Goal: Task Accomplishment & Management: Use online tool/utility

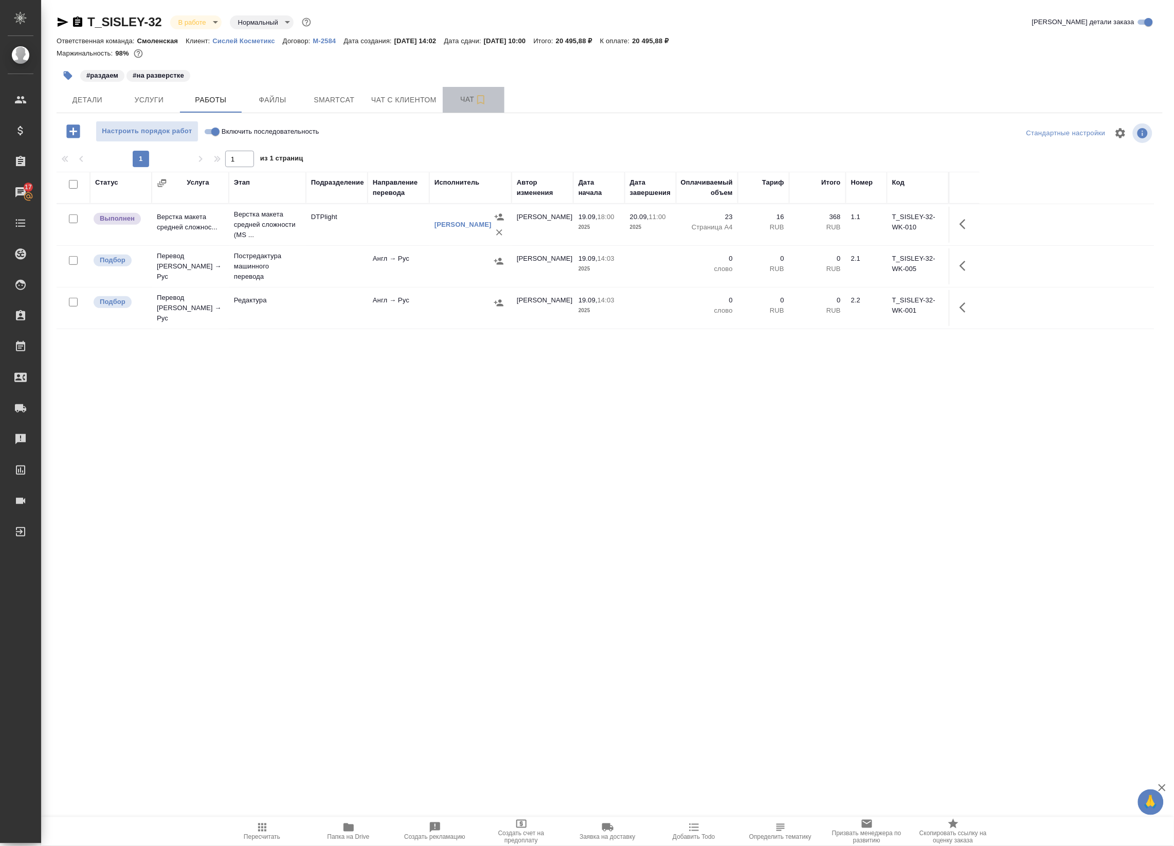
click at [470, 90] on button "Чат" at bounding box center [474, 100] width 62 height 26
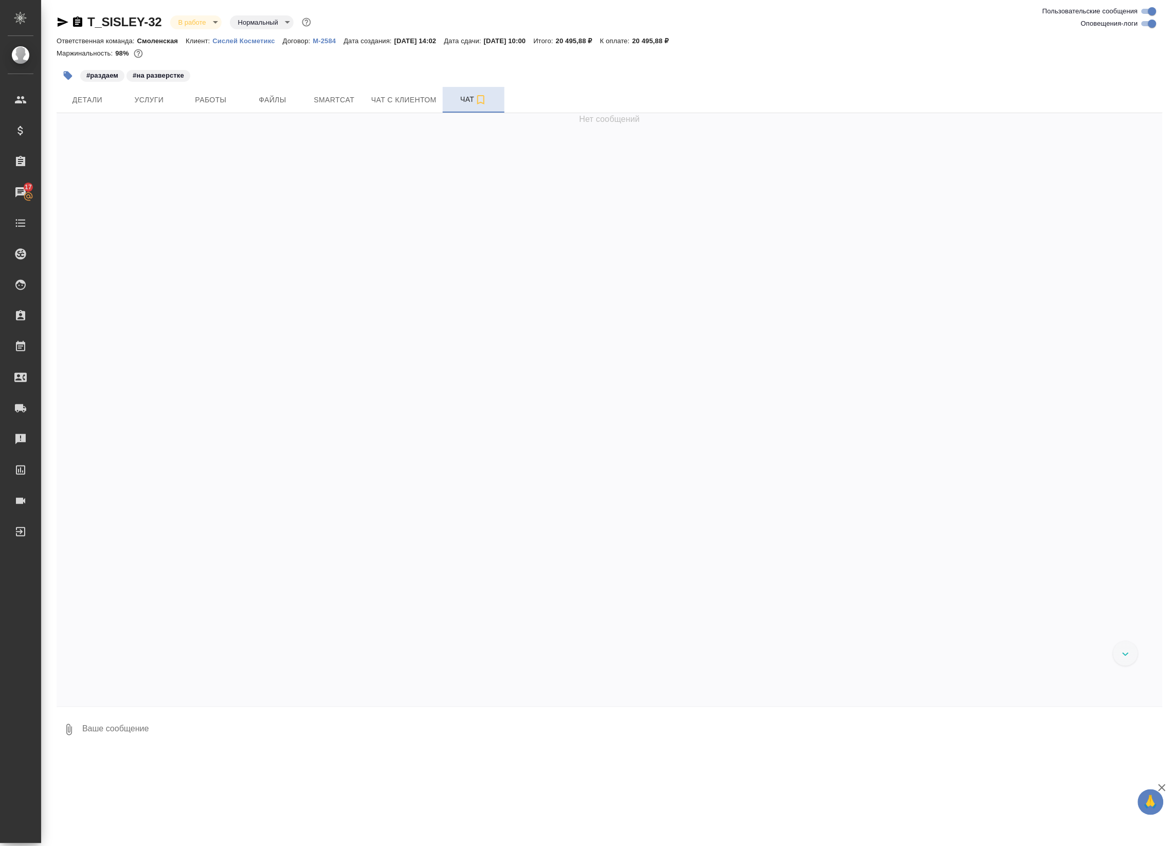
scroll to position [1292, 0]
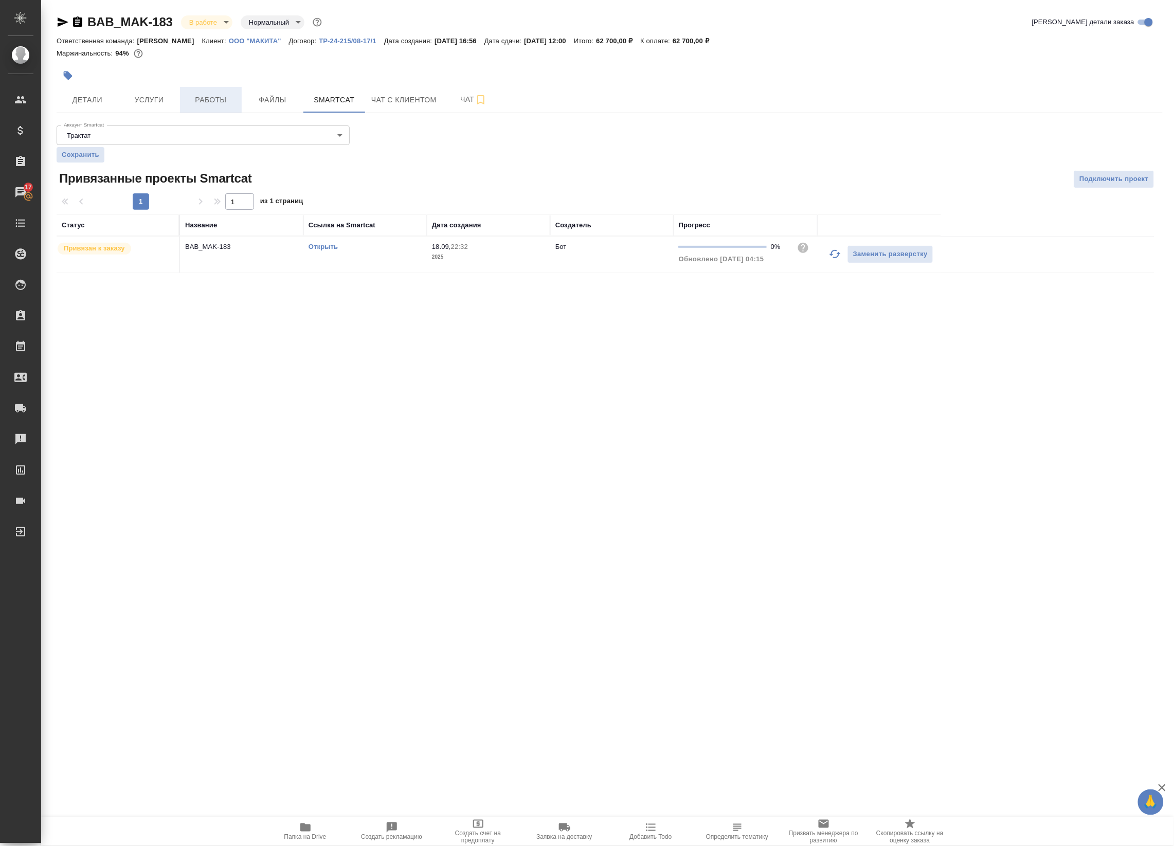
click at [229, 91] on button "Работы" at bounding box center [211, 100] width 62 height 26
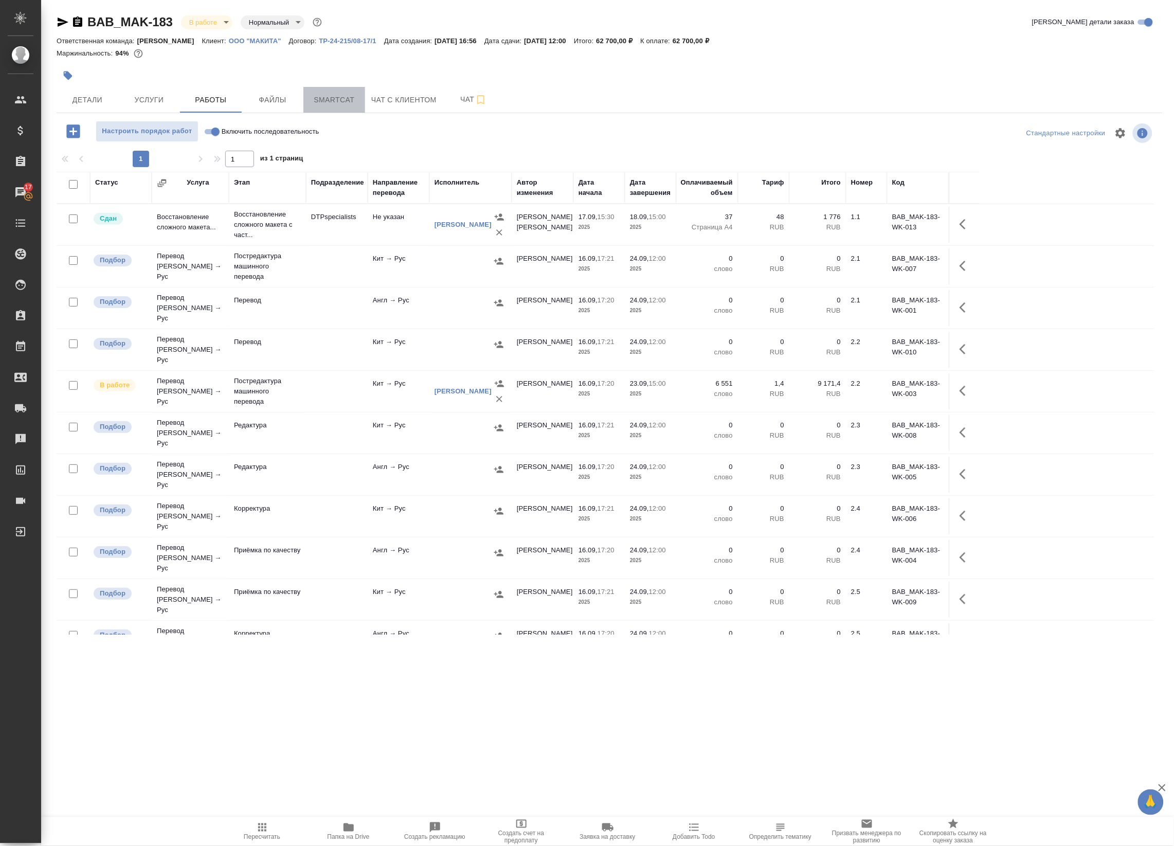
click at [335, 87] on button "Smartcat" at bounding box center [334, 100] width 62 height 26
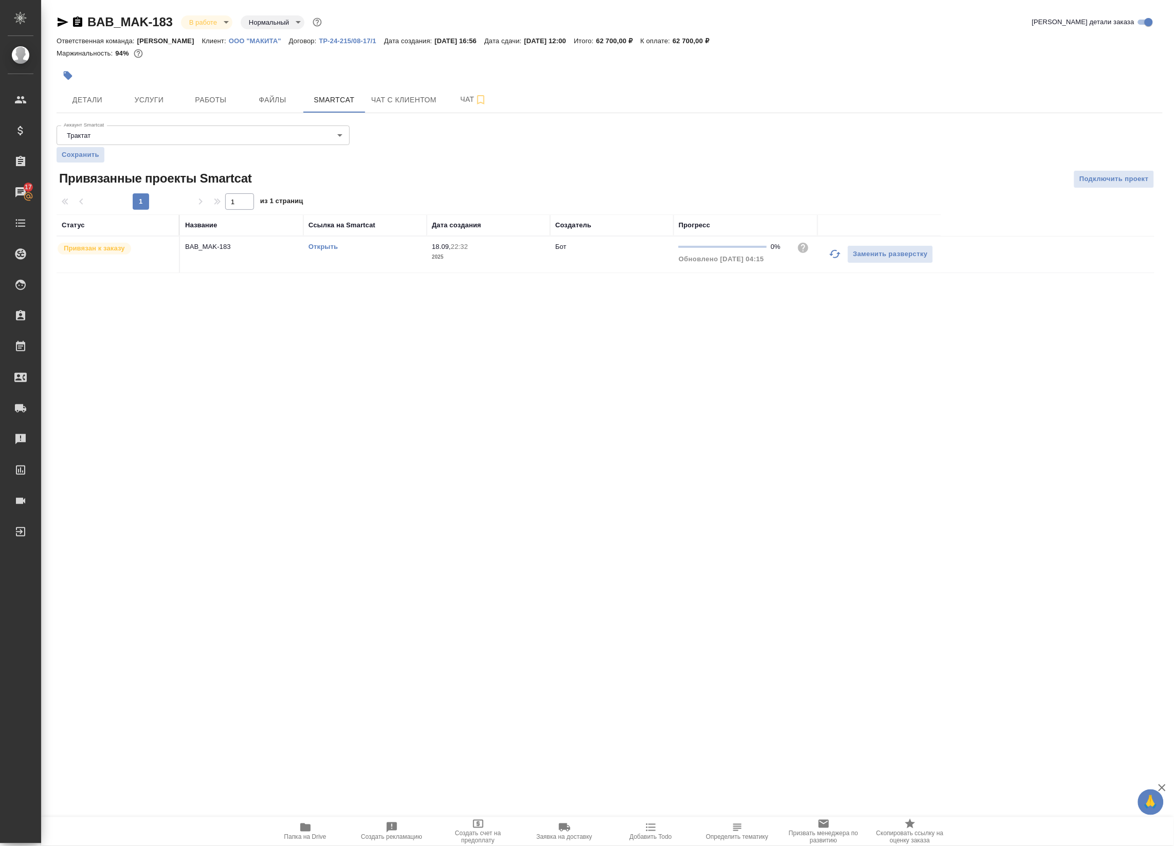
click at [321, 245] on link "Открыть" at bounding box center [322, 247] width 29 height 8
click at [220, 101] on span "Работы" at bounding box center [210, 100] width 49 height 13
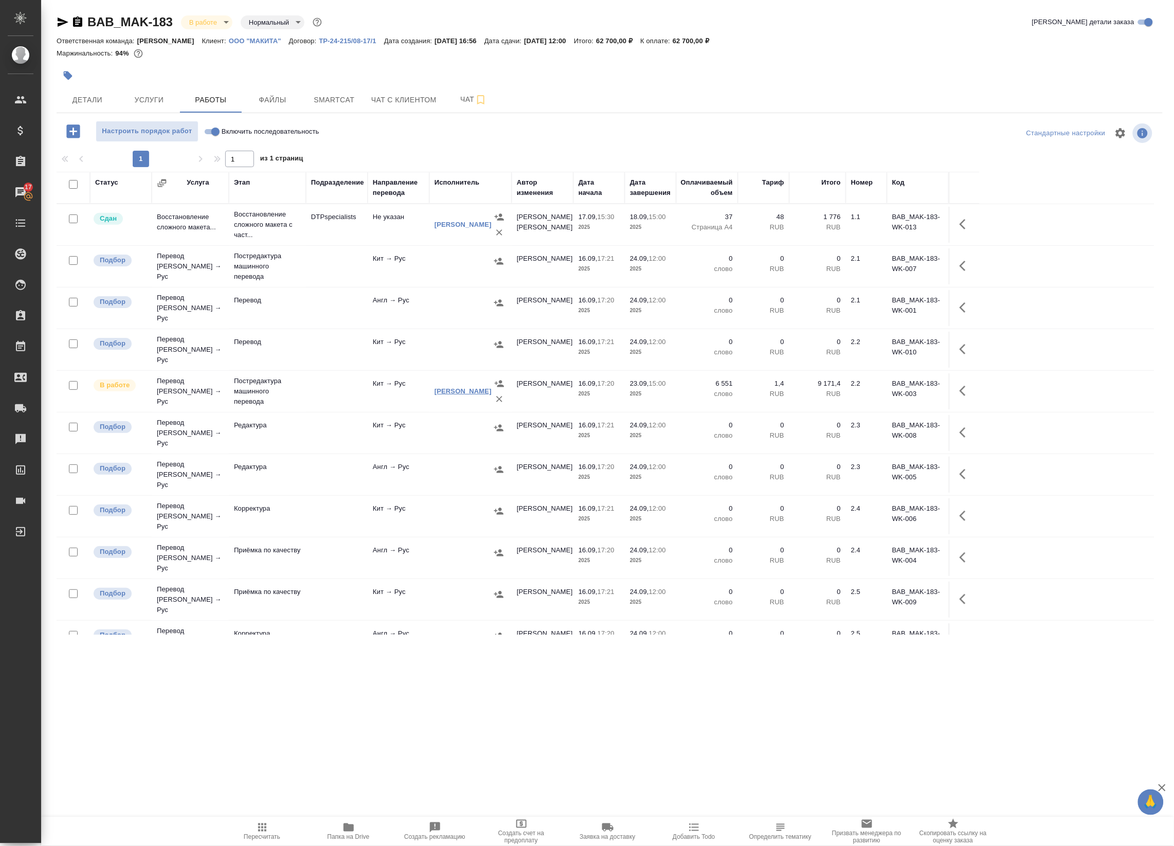
click at [443, 387] on link "Левченко Артем" at bounding box center [462, 391] width 57 height 8
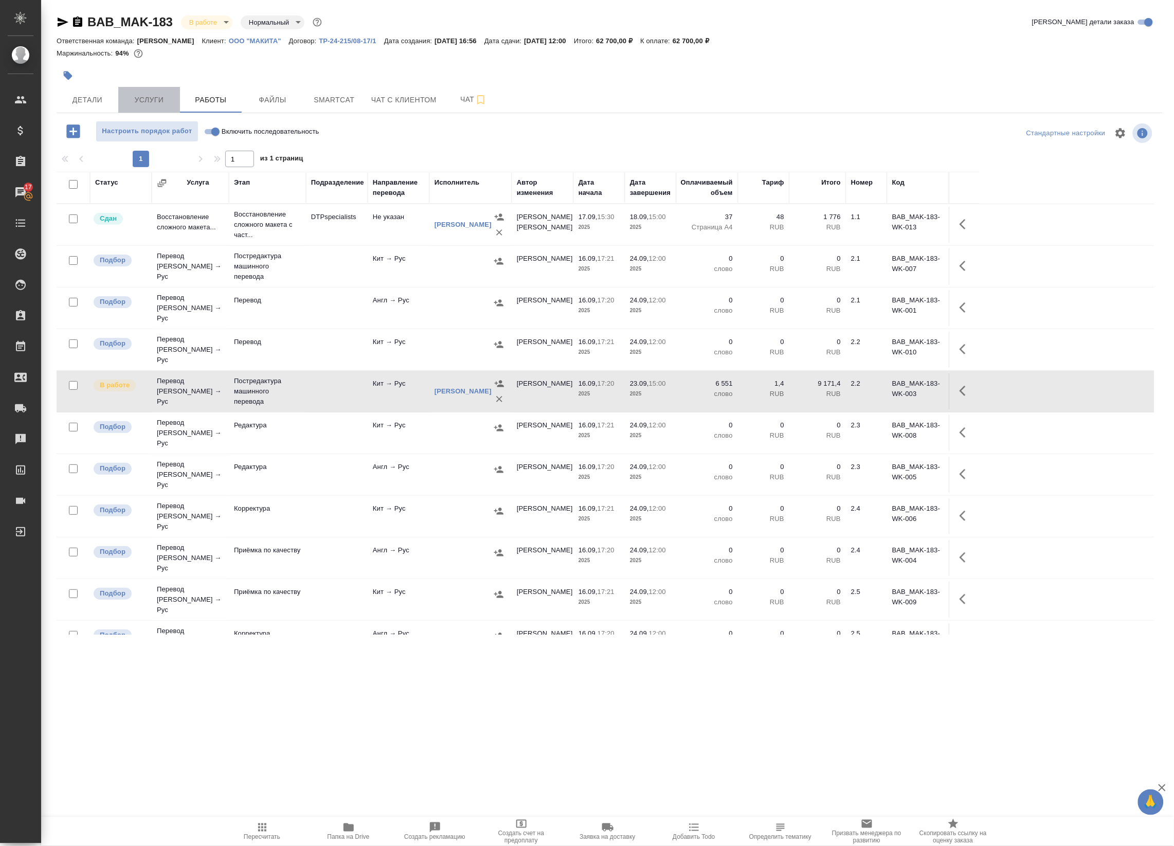
click at [132, 98] on span "Услуги" at bounding box center [148, 100] width 49 height 13
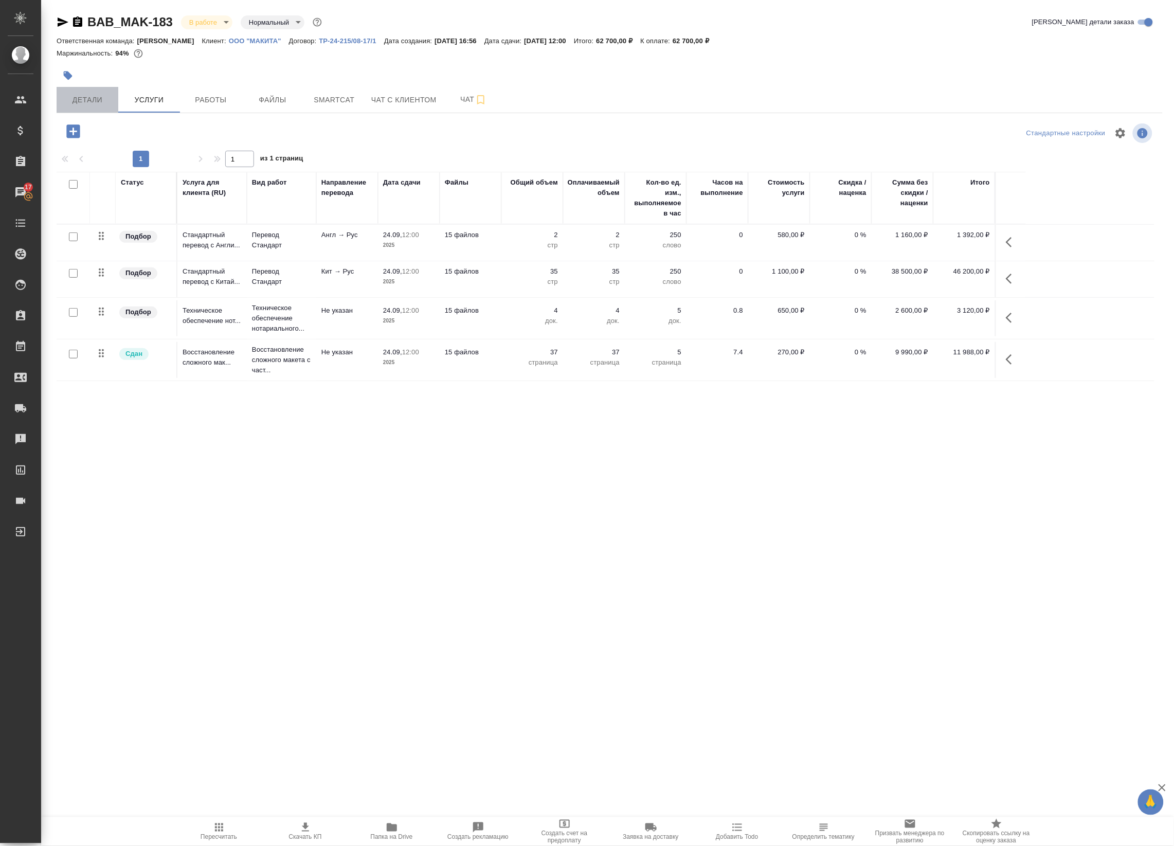
click at [78, 96] on span "Детали" at bounding box center [87, 100] width 49 height 13
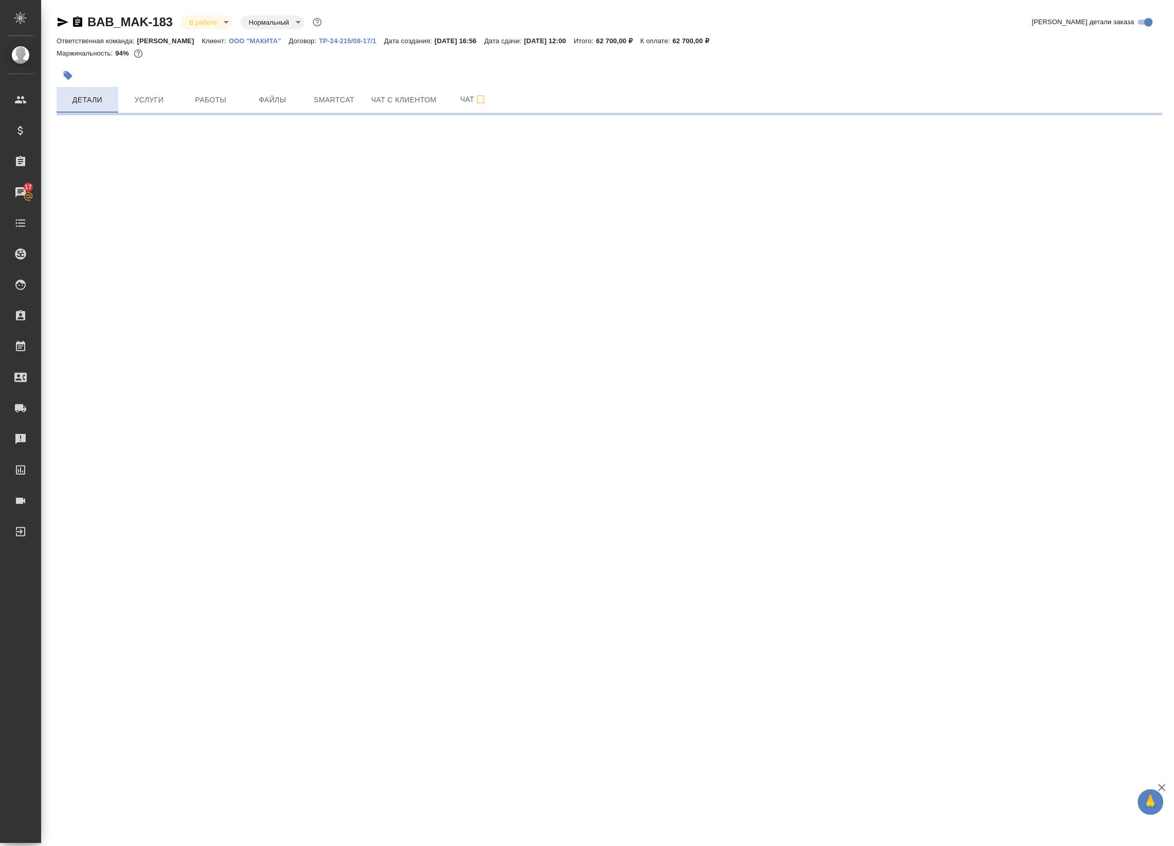
select select "RU"
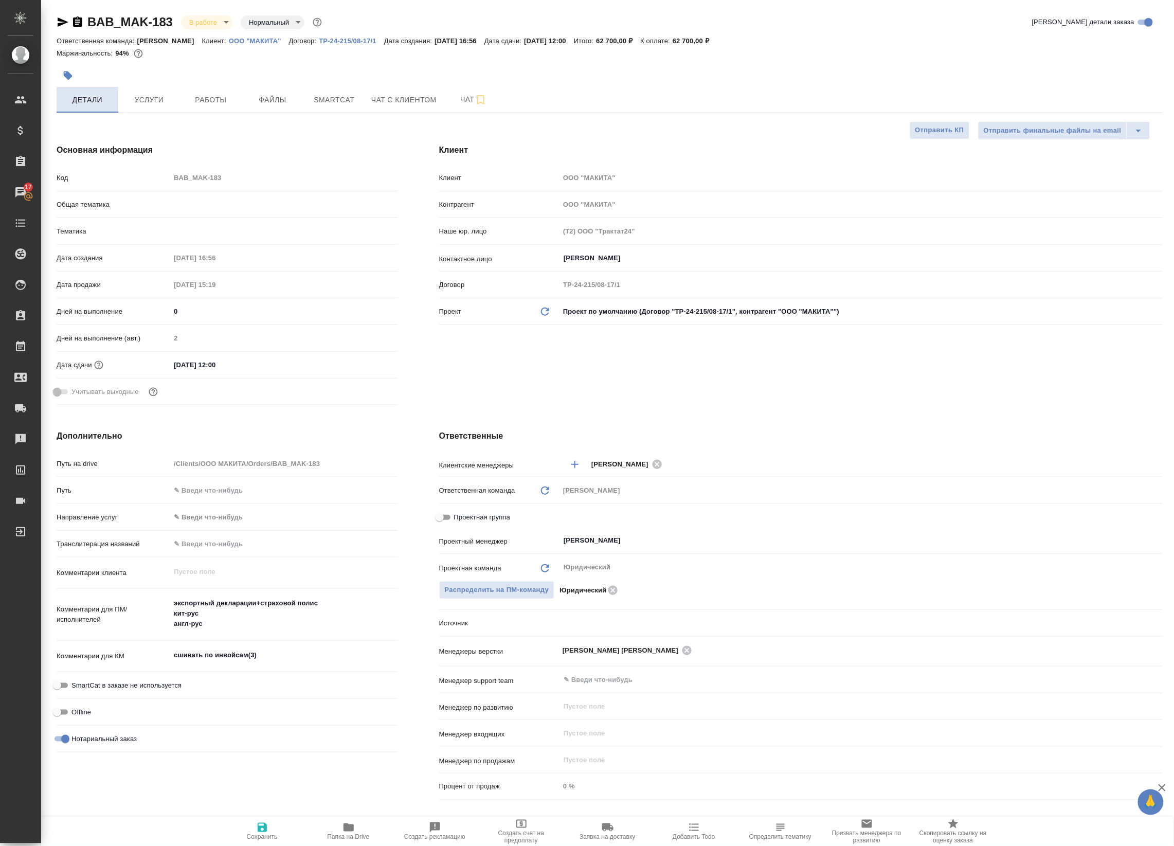
type textarea "x"
click at [216, 98] on span "Работы" at bounding box center [210, 100] width 49 height 13
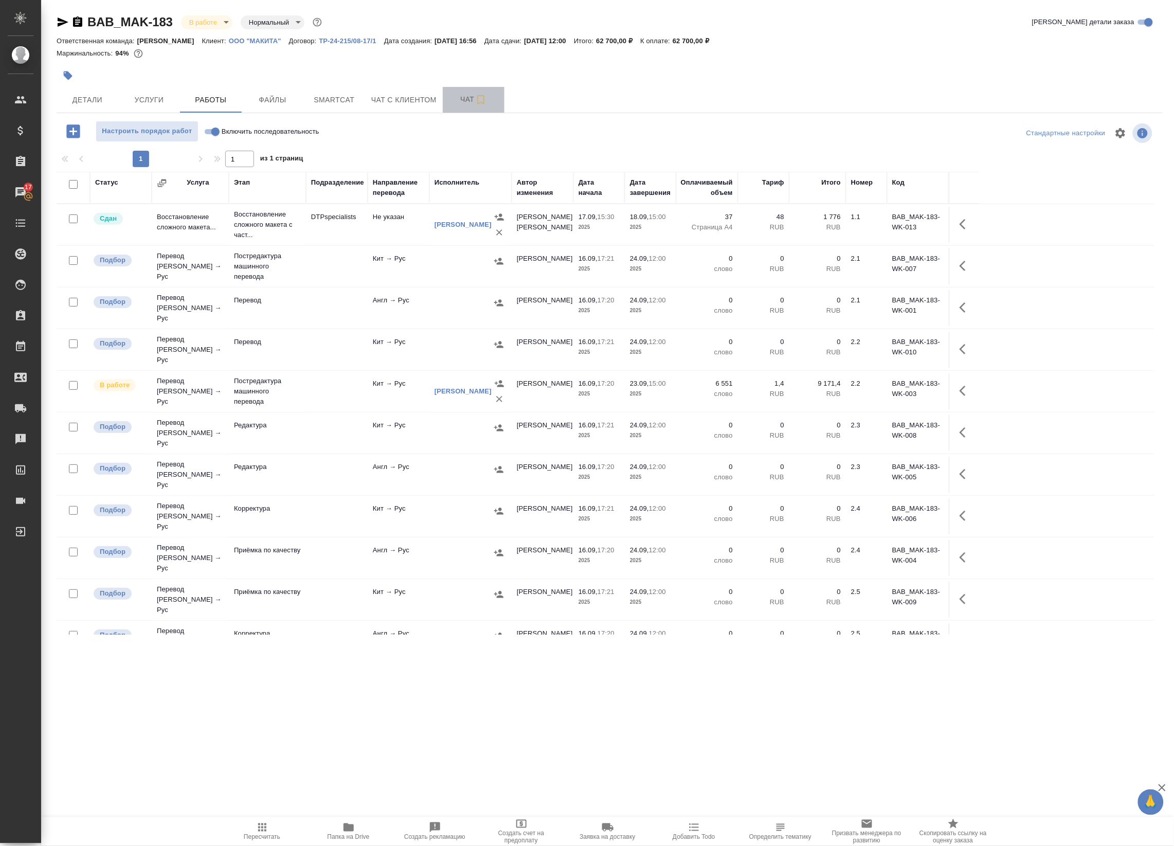
click at [459, 96] on span "Чат" at bounding box center [473, 99] width 49 height 13
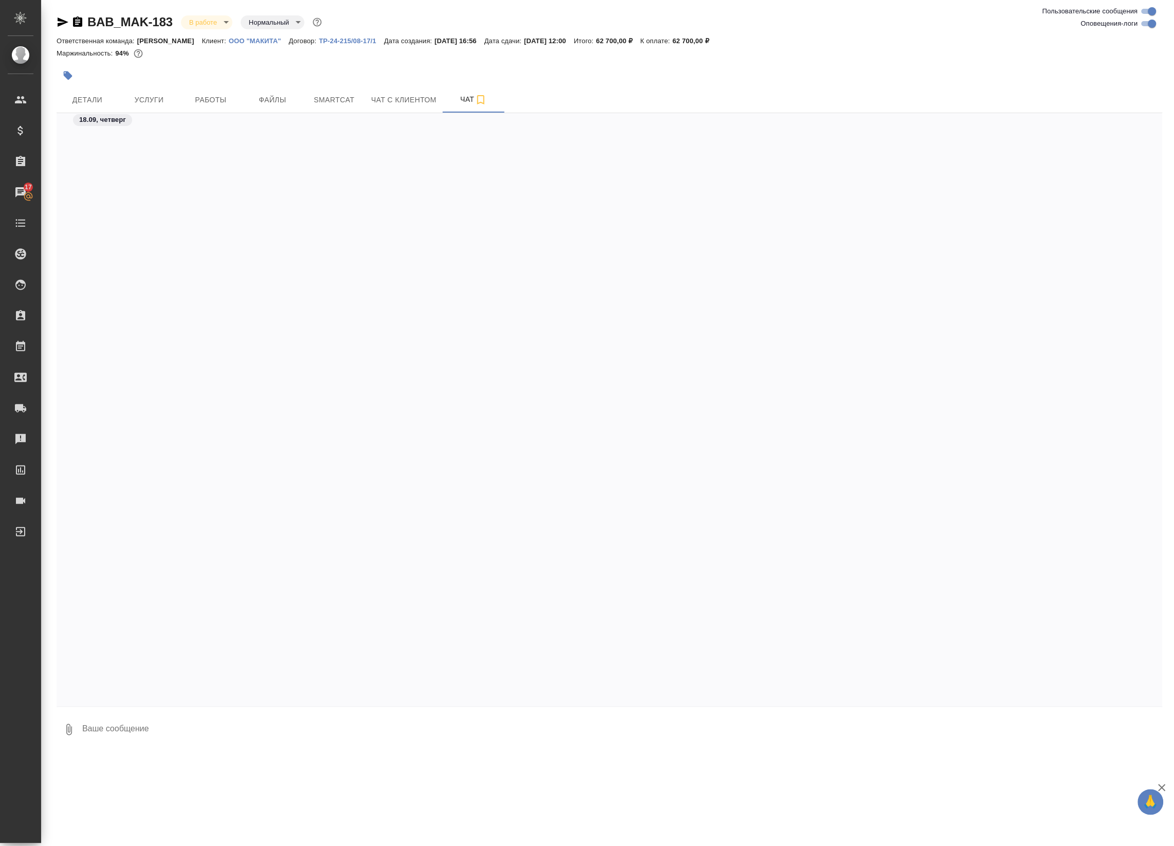
scroll to position [2035, 0]
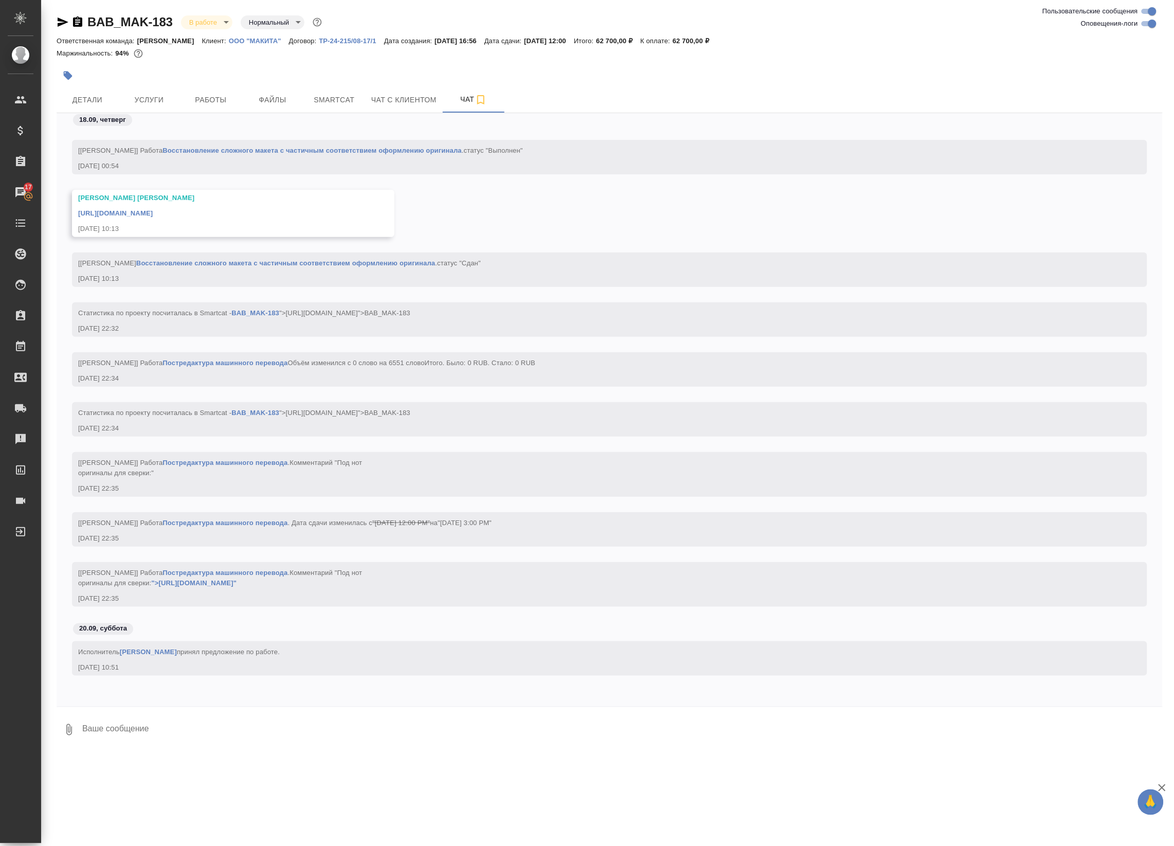
click at [153, 209] on link "https://drive.awatera.com/apps/files/files/10378583?dir=/Shares/%D0%9E%D0%9E%D0…" at bounding box center [115, 213] width 75 height 8
click at [131, 88] on button "Услуги" at bounding box center [149, 100] width 62 height 26
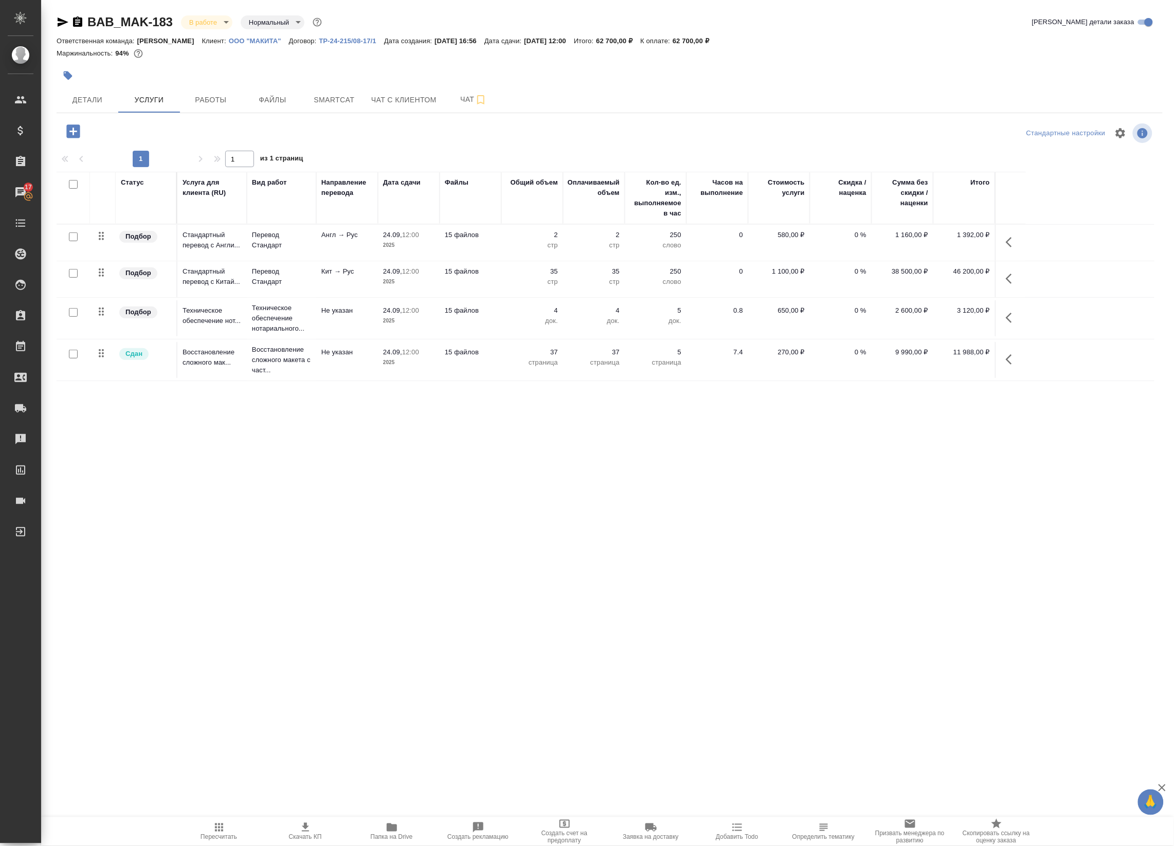
click at [75, 274] on input "checkbox" at bounding box center [73, 273] width 9 height 9
checkbox input "true"
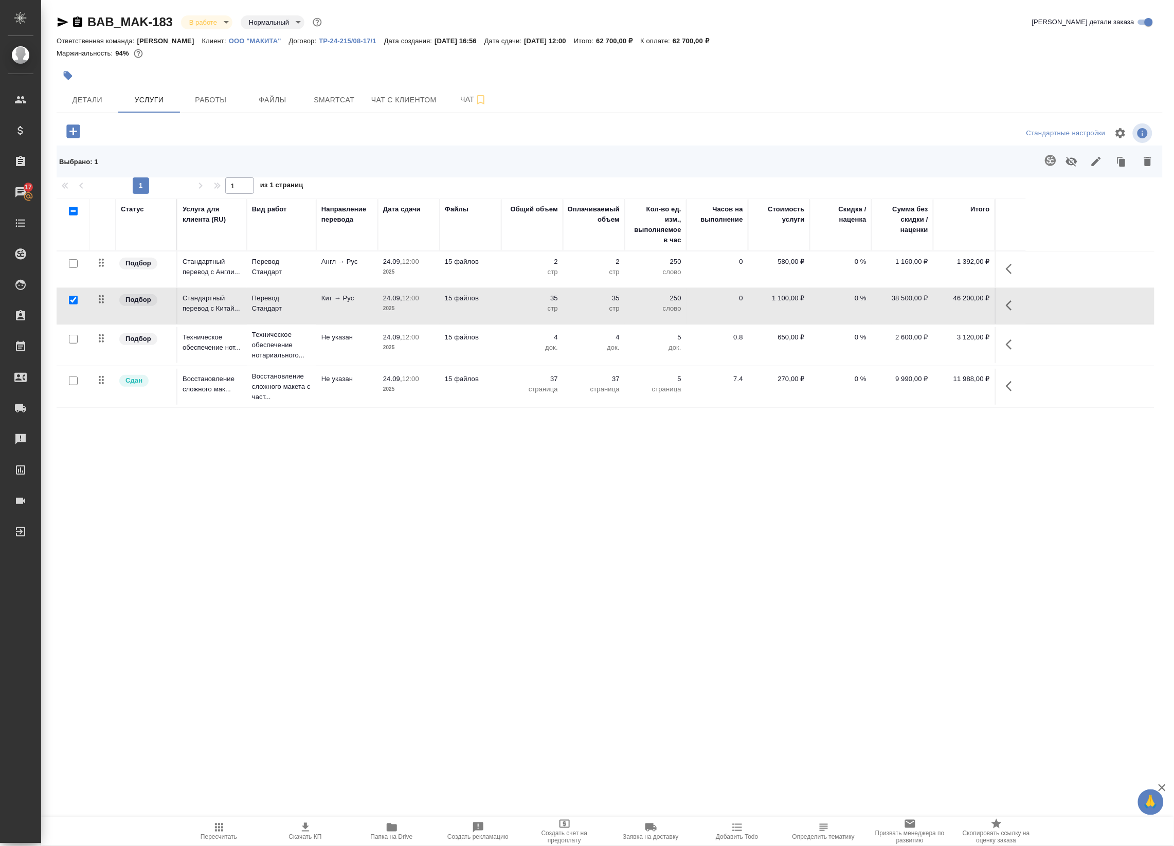
click at [1008, 304] on icon "button" at bounding box center [1009, 305] width 6 height 10
click at [909, 307] on icon "button" at bounding box center [911, 305] width 12 height 12
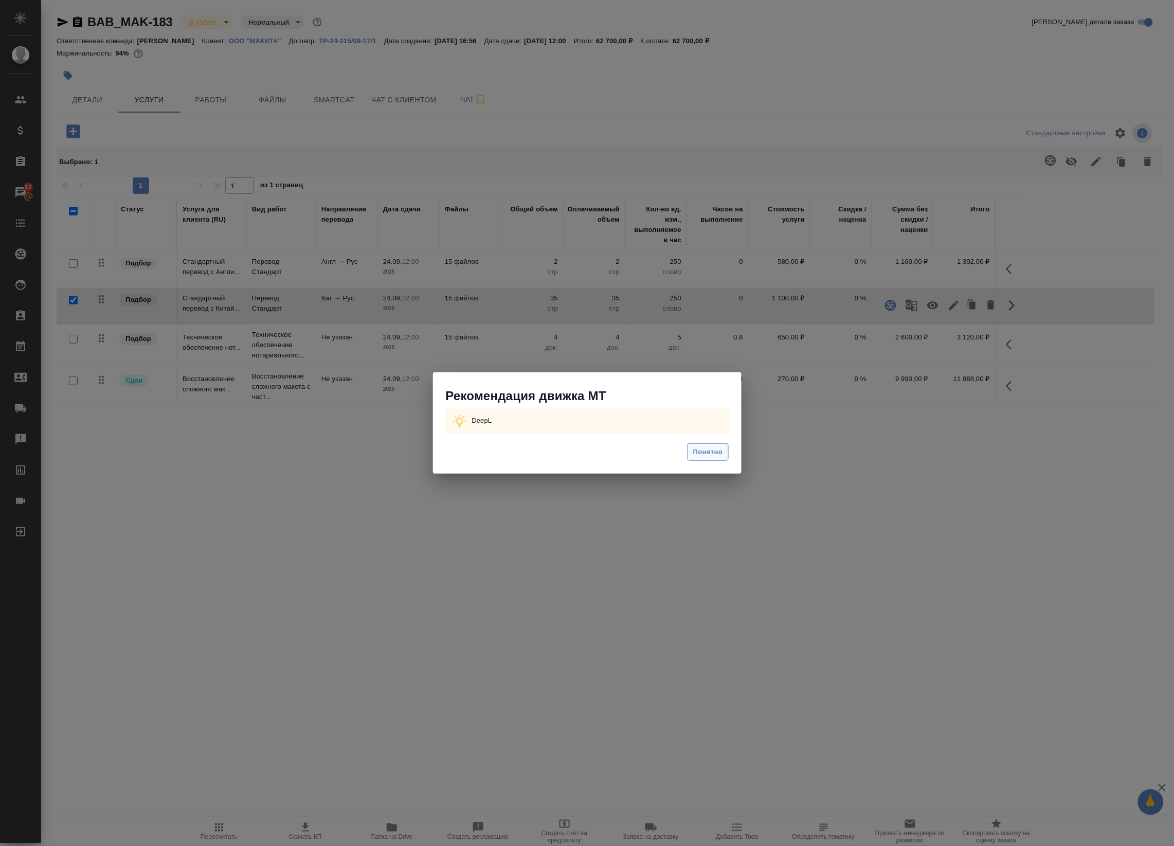
click at [718, 444] on button "Понятно" at bounding box center [707, 452] width 41 height 18
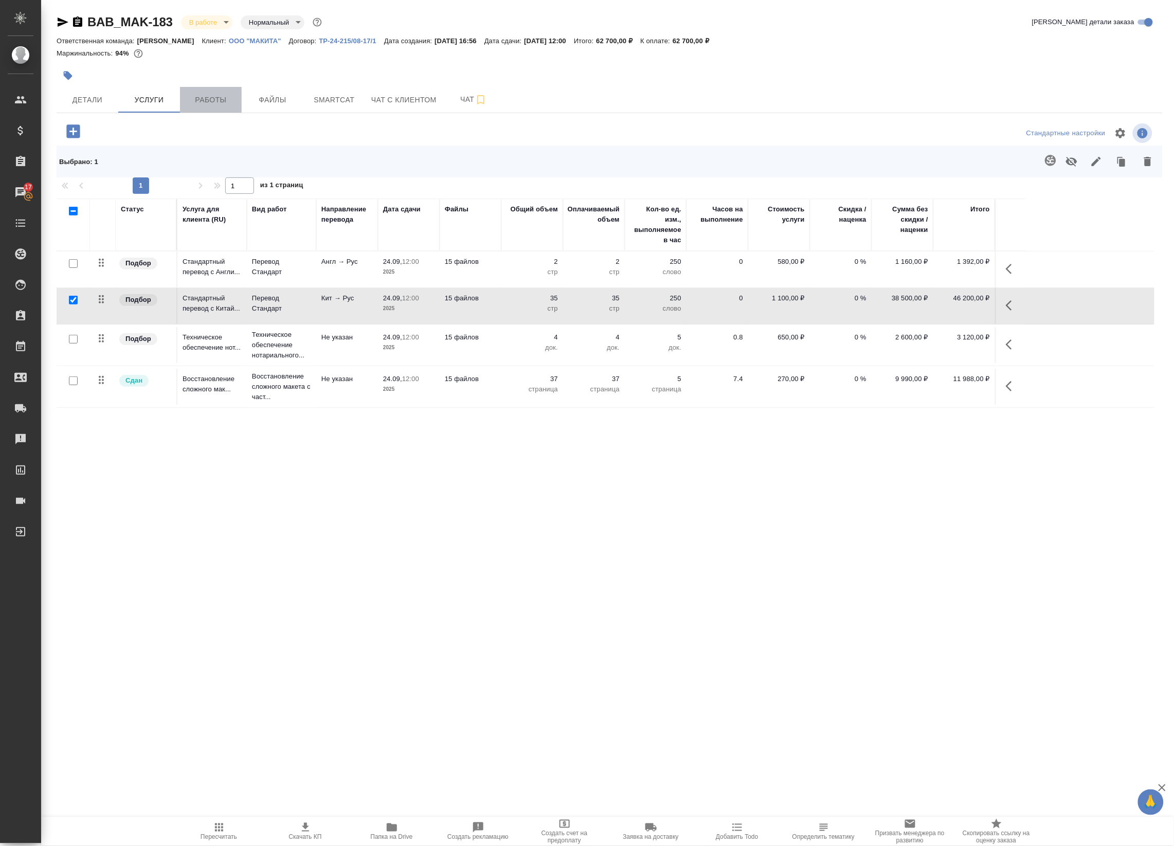
click at [224, 88] on button "Работы" at bounding box center [211, 100] width 62 height 26
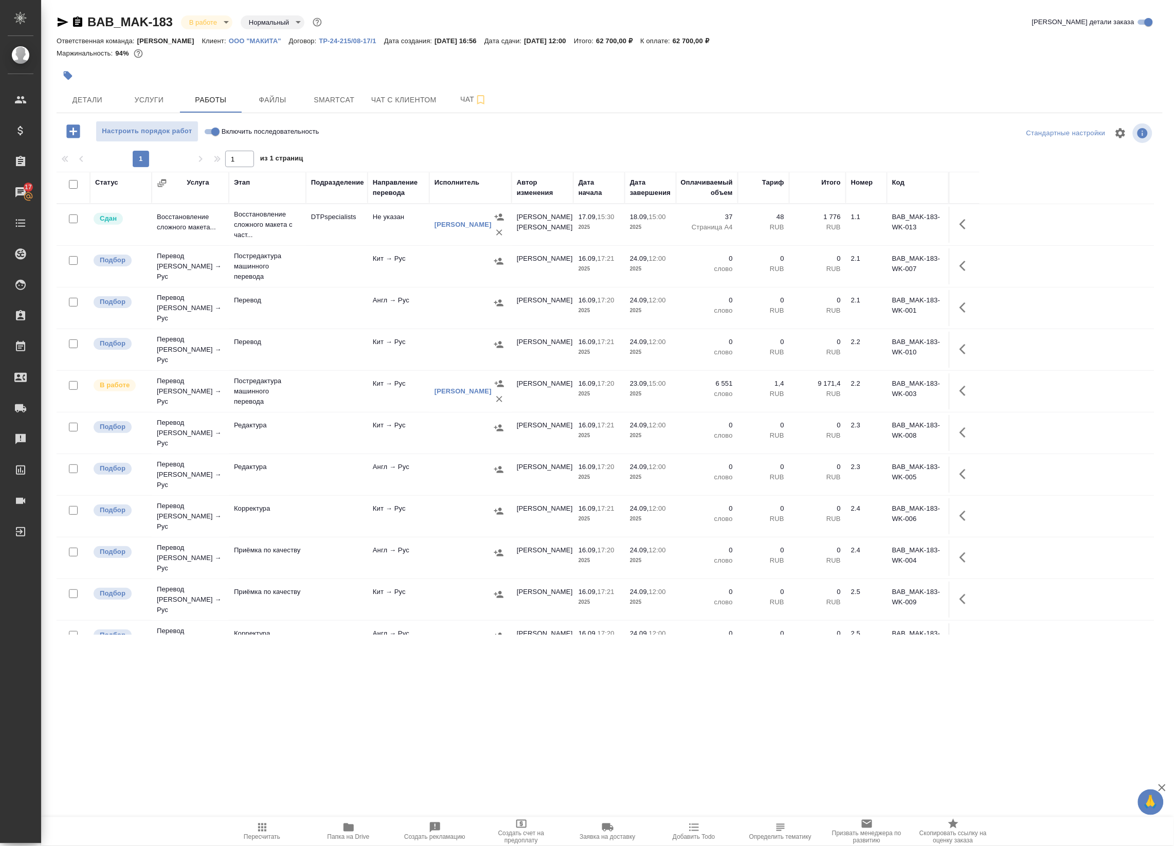
click at [266, 829] on icon "button" at bounding box center [262, 827] width 12 height 12
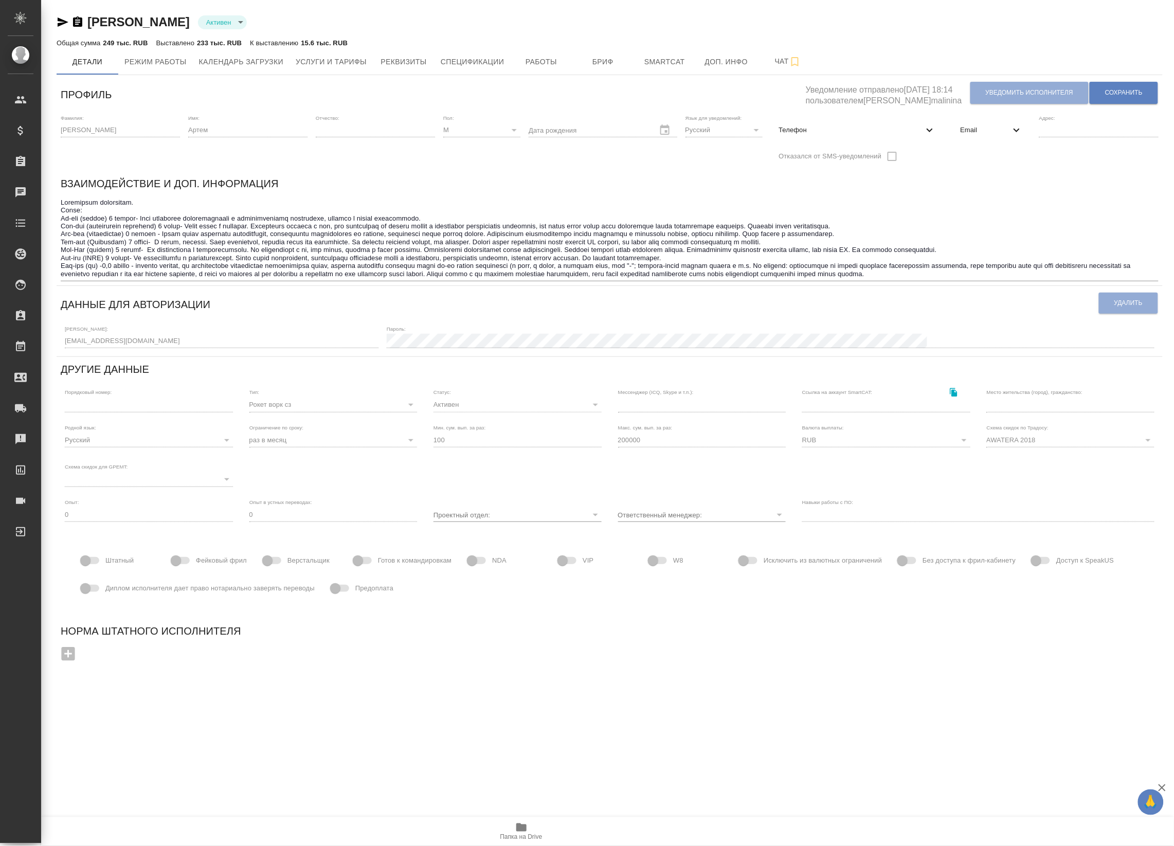
click at [981, 132] on span "Email" at bounding box center [985, 130] width 50 height 10
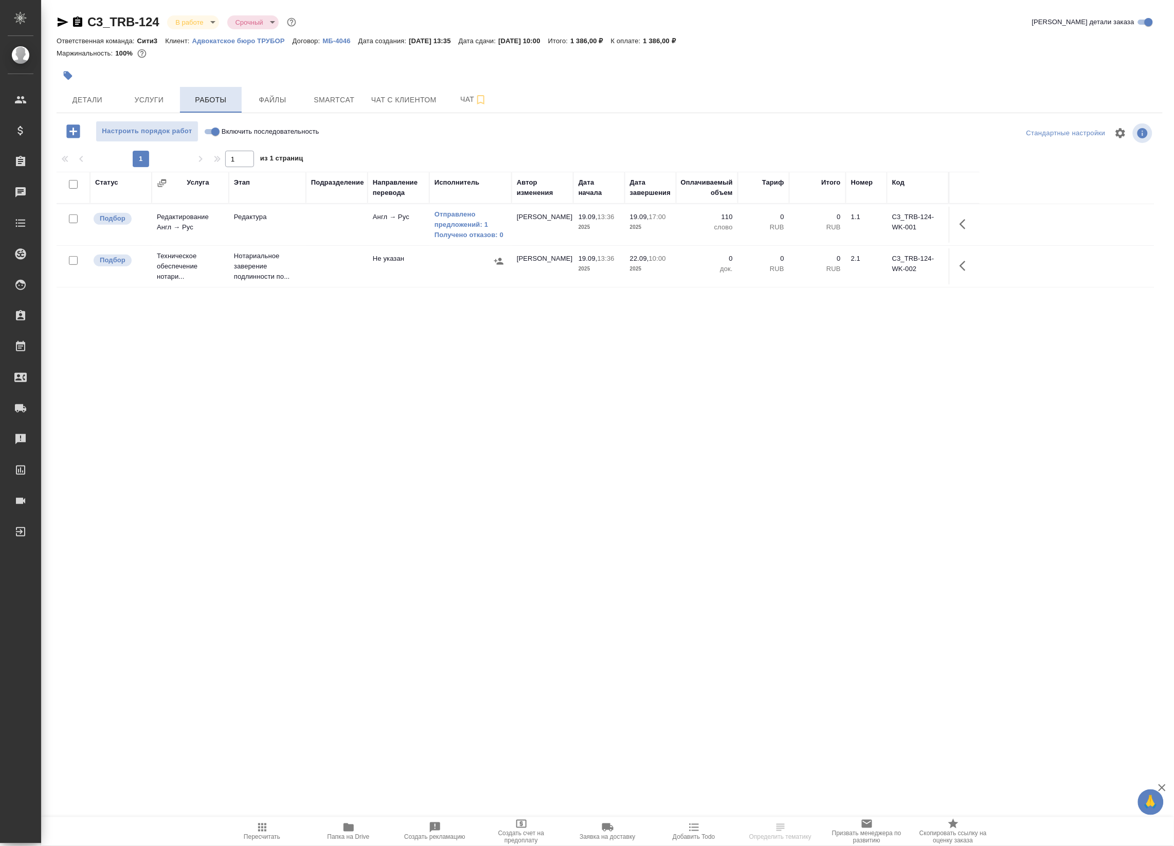
click at [237, 101] on button "Работы" at bounding box center [211, 100] width 62 height 26
click at [461, 222] on link "Отправлено предложений: 1" at bounding box center [470, 219] width 72 height 21
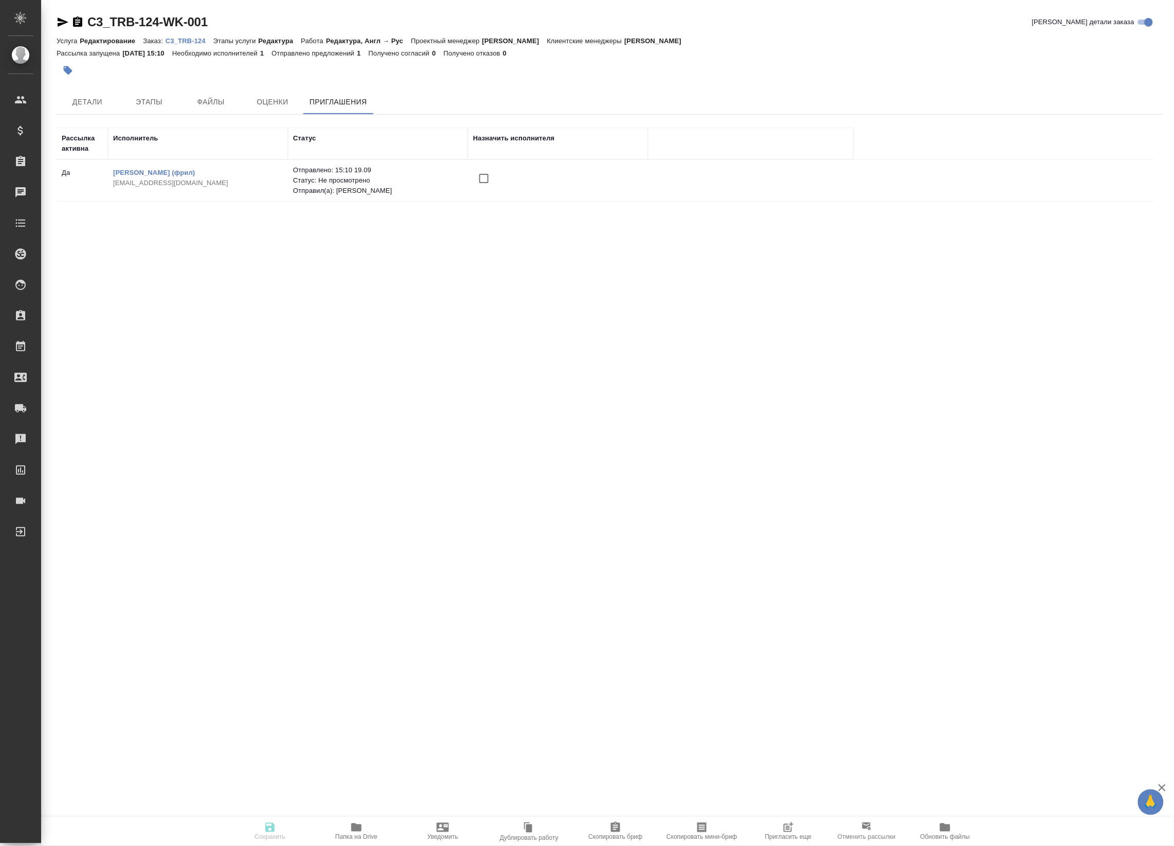
click at [803, 823] on span "Пригласить еще" at bounding box center [788, 831] width 74 height 20
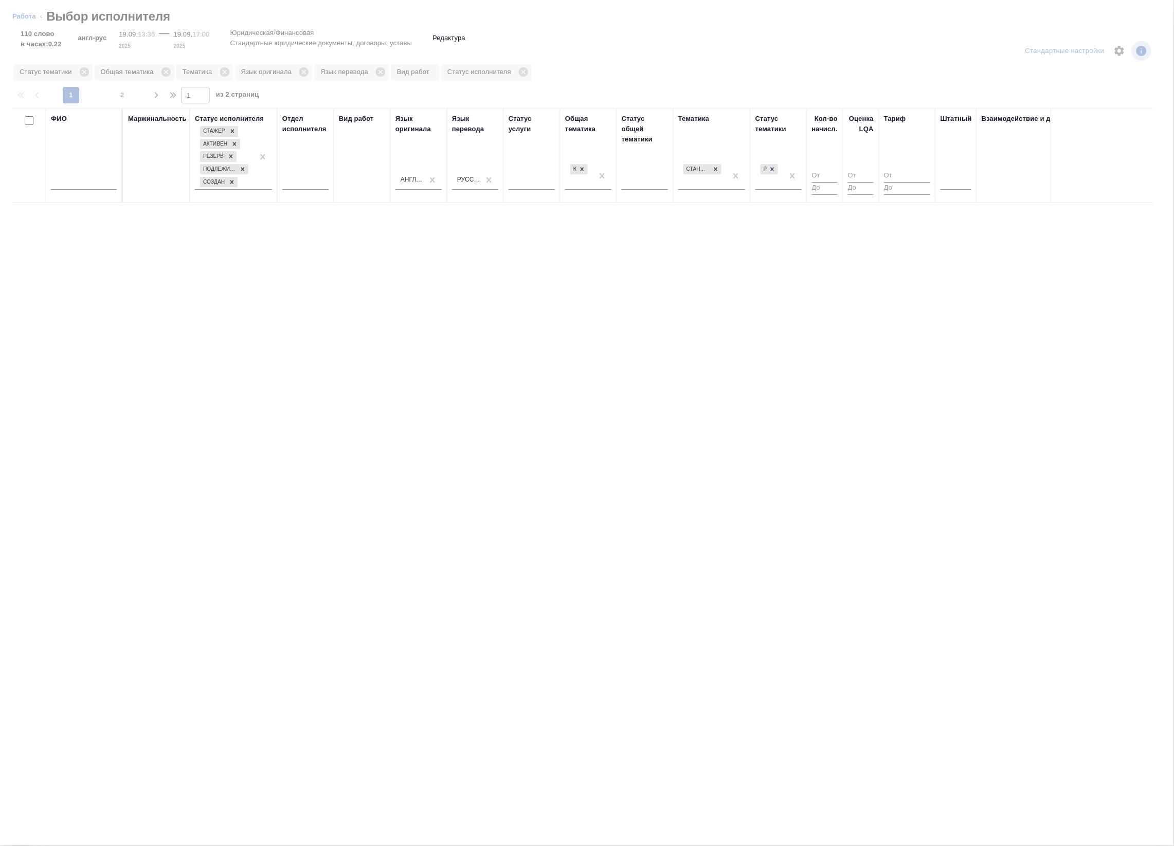
click at [966, 177] on div at bounding box center [955, 179] width 31 height 15
click at [964, 184] on div at bounding box center [955, 179] width 31 height 15
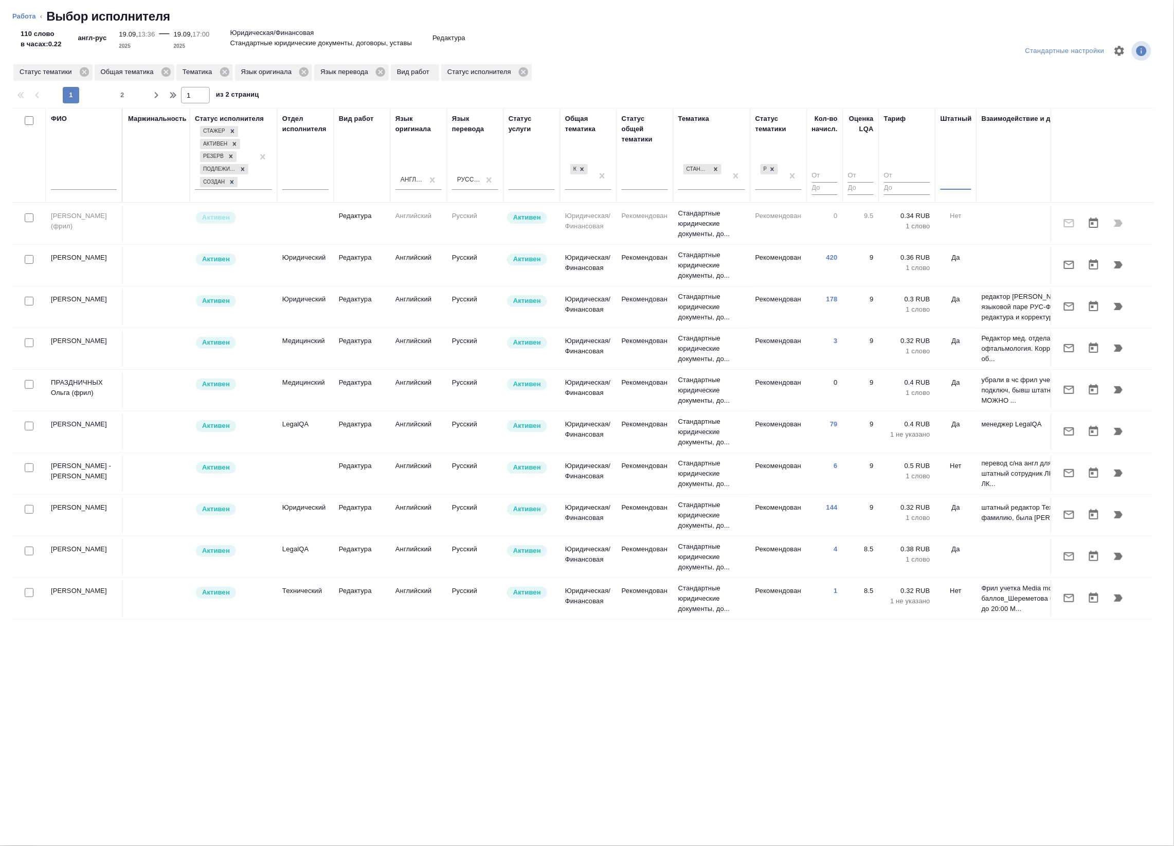
click at [950, 184] on div at bounding box center [955, 179] width 31 height 15
click at [960, 212] on div "Нет" at bounding box center [1017, 212] width 154 height 19
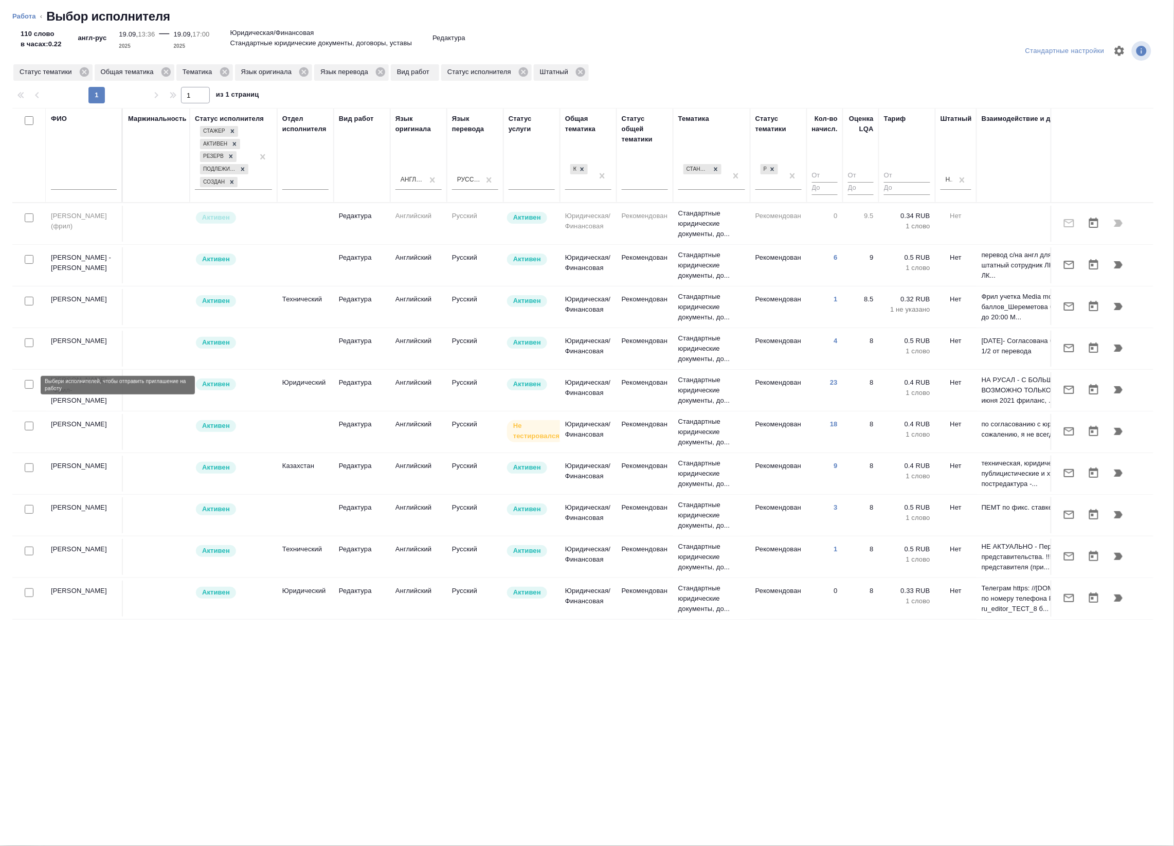
click at [26, 387] on input "checkbox" at bounding box center [29, 384] width 9 height 9
checkbox input "true"
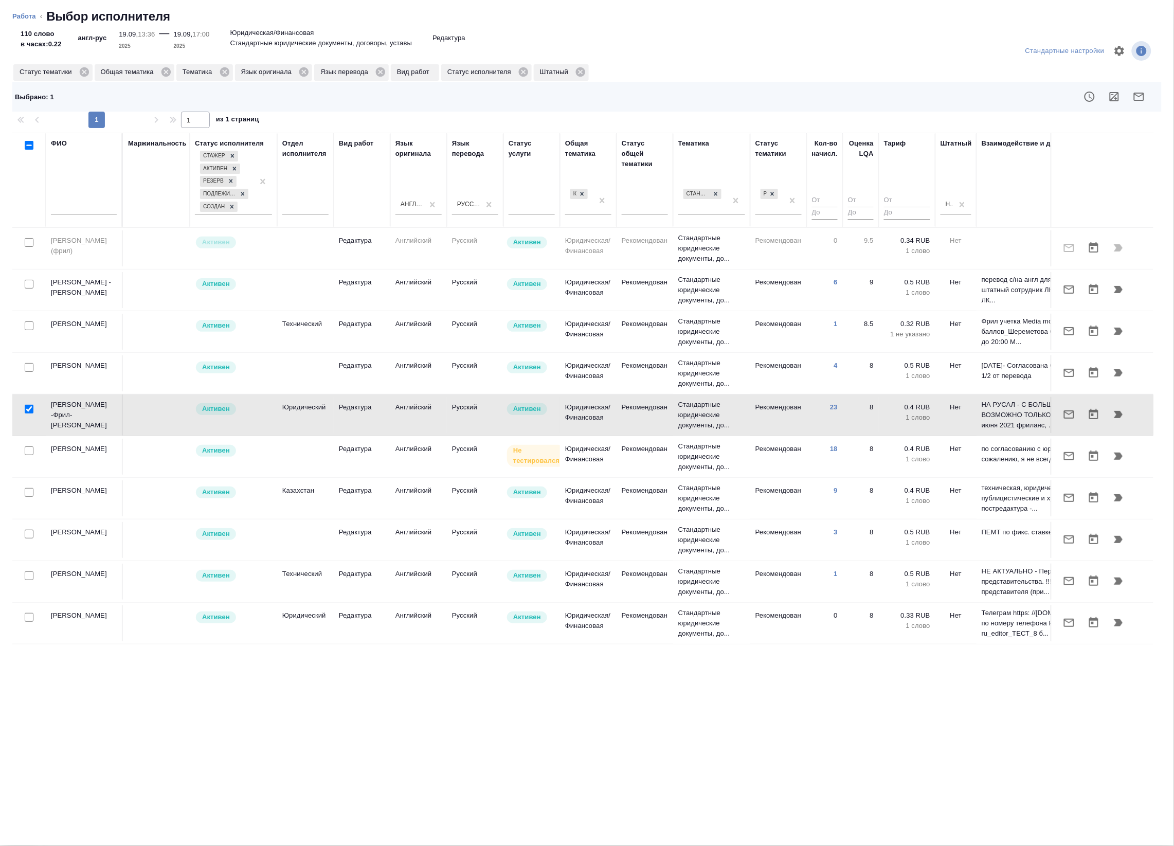
click at [1136, 99] on icon "button" at bounding box center [1139, 96] width 12 height 12
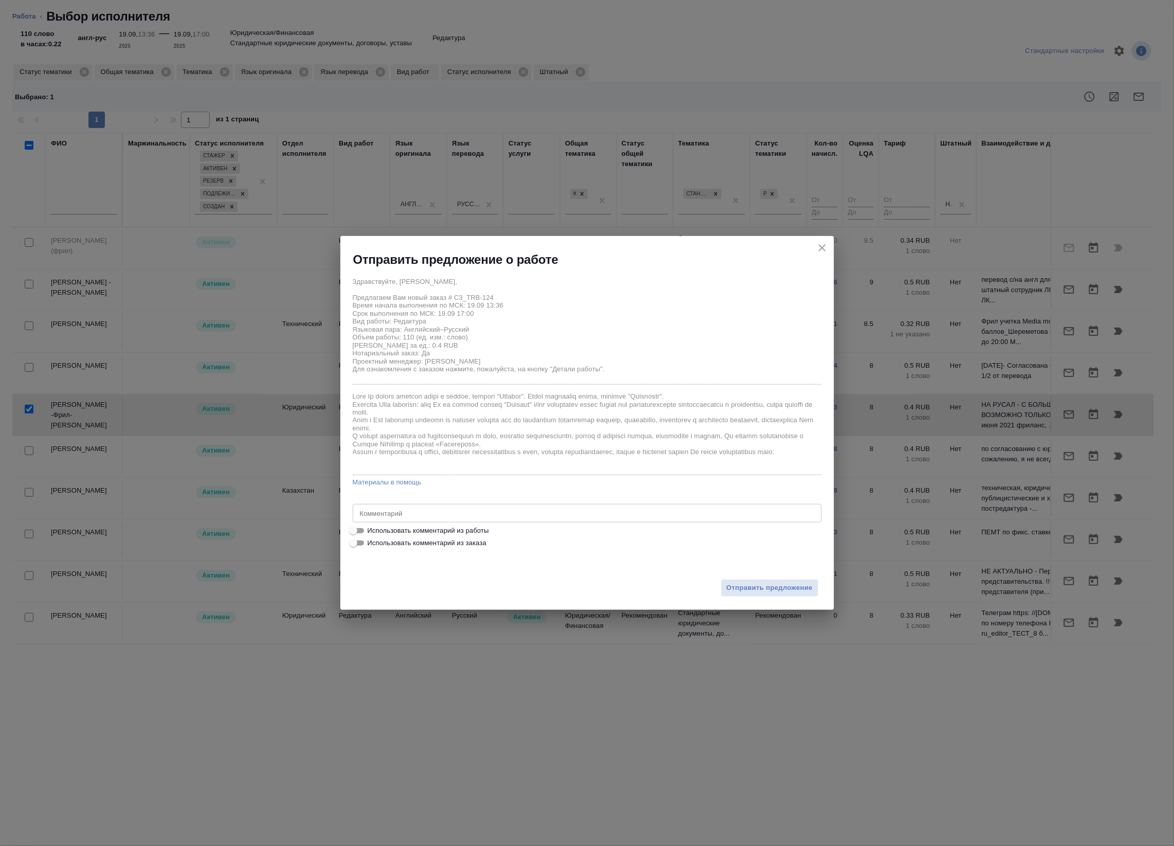
click at [466, 525] on span "Использовать комментарий из работы" at bounding box center [428, 530] width 121 height 10
click at [372, 525] on input "Использовать комментарий из работы" at bounding box center [353, 530] width 37 height 12
checkbox input "true"
type textarea "Файлы в работу:https://drive.awatera.com/s/ZkYEWZSNmYRraNp Редактура не нашего …"
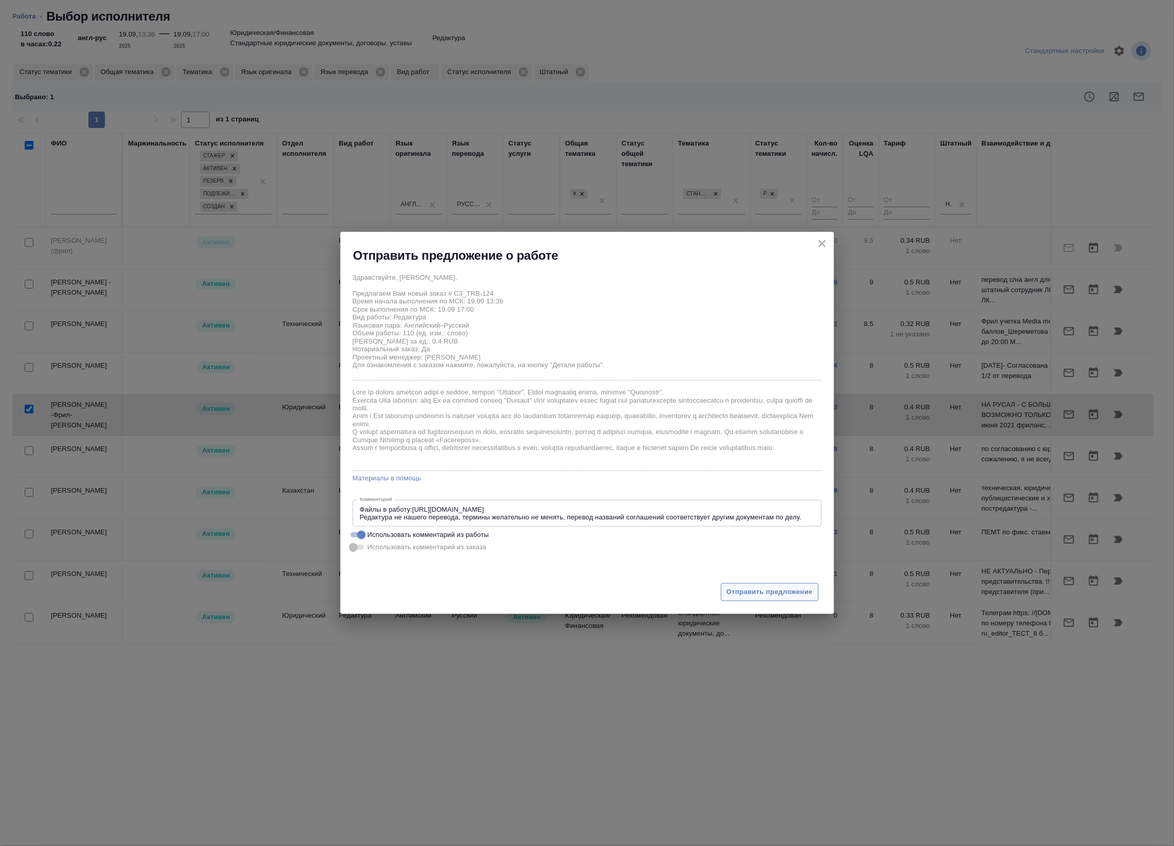
click at [798, 595] on span "Отправить предложение" at bounding box center [770, 592] width 86 height 12
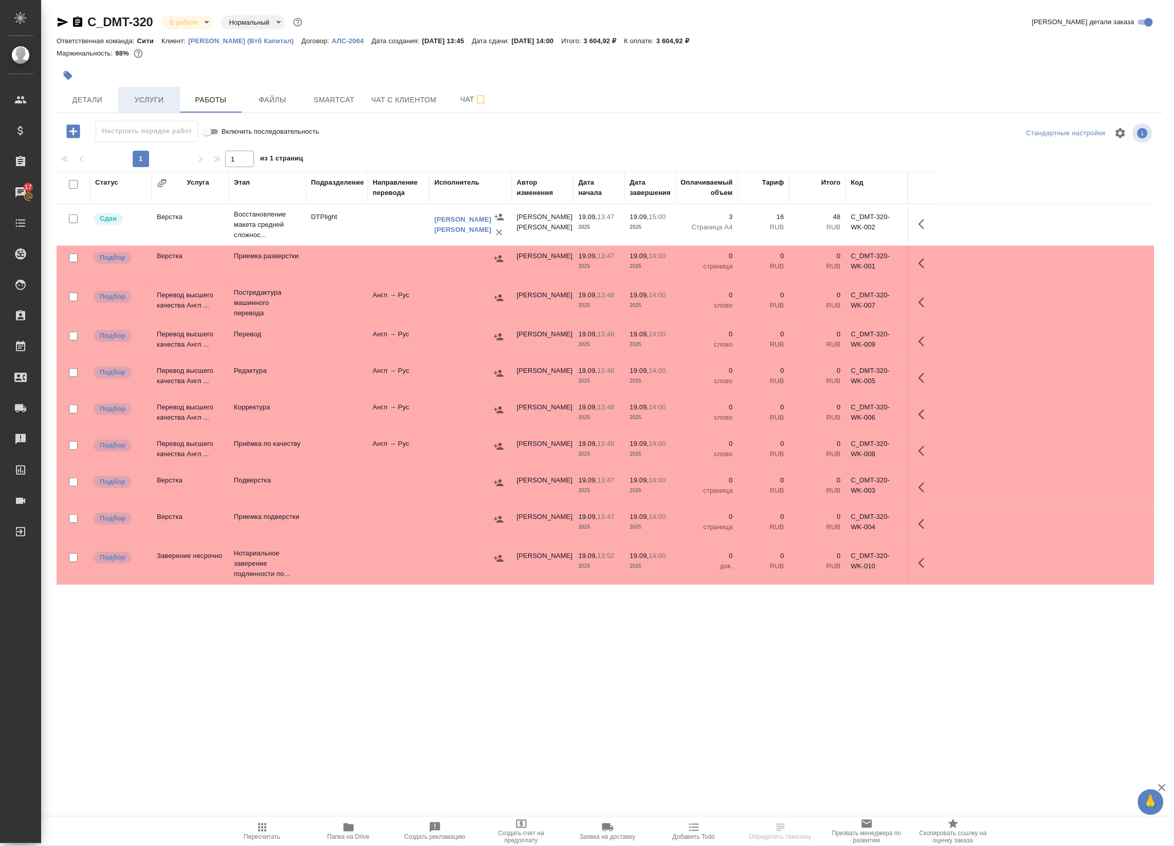
click at [157, 94] on span "Услуги" at bounding box center [148, 100] width 49 height 13
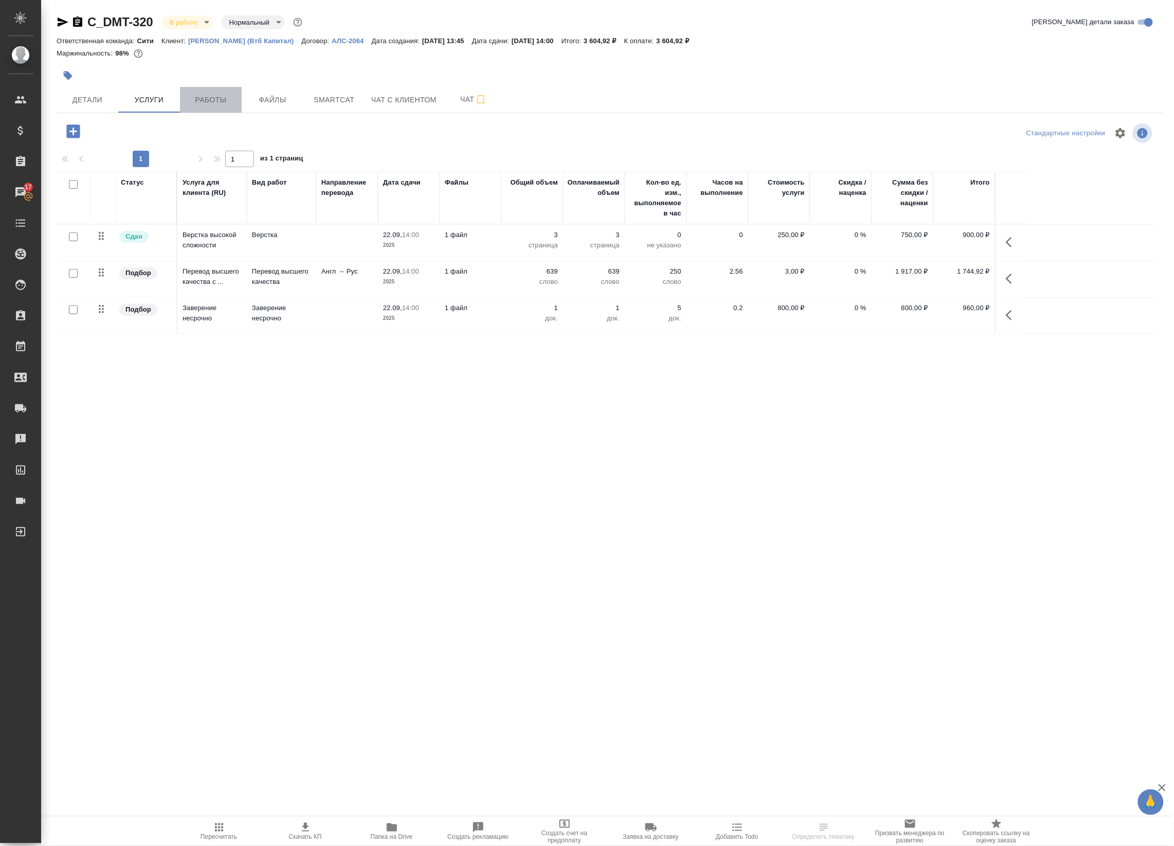
click at [213, 97] on span "Работы" at bounding box center [210, 100] width 49 height 13
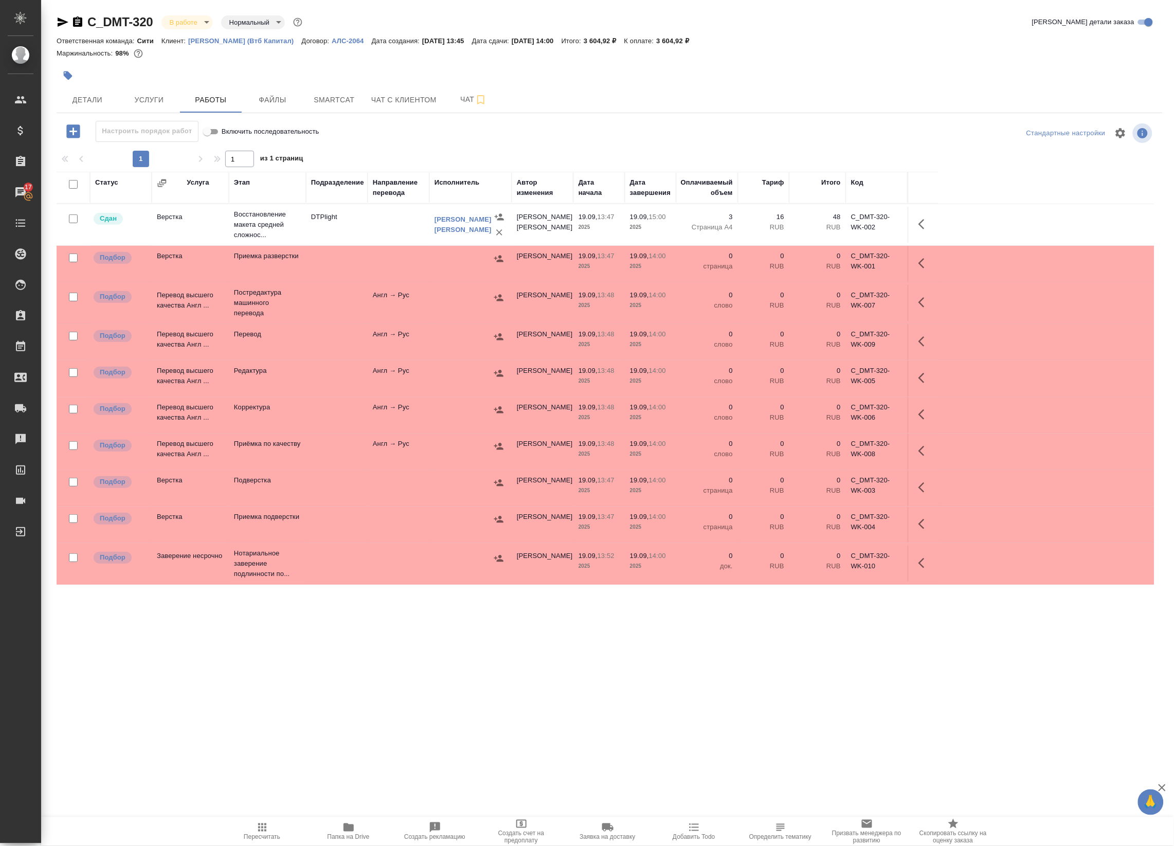
click at [433, 314] on td at bounding box center [470, 303] width 82 height 36
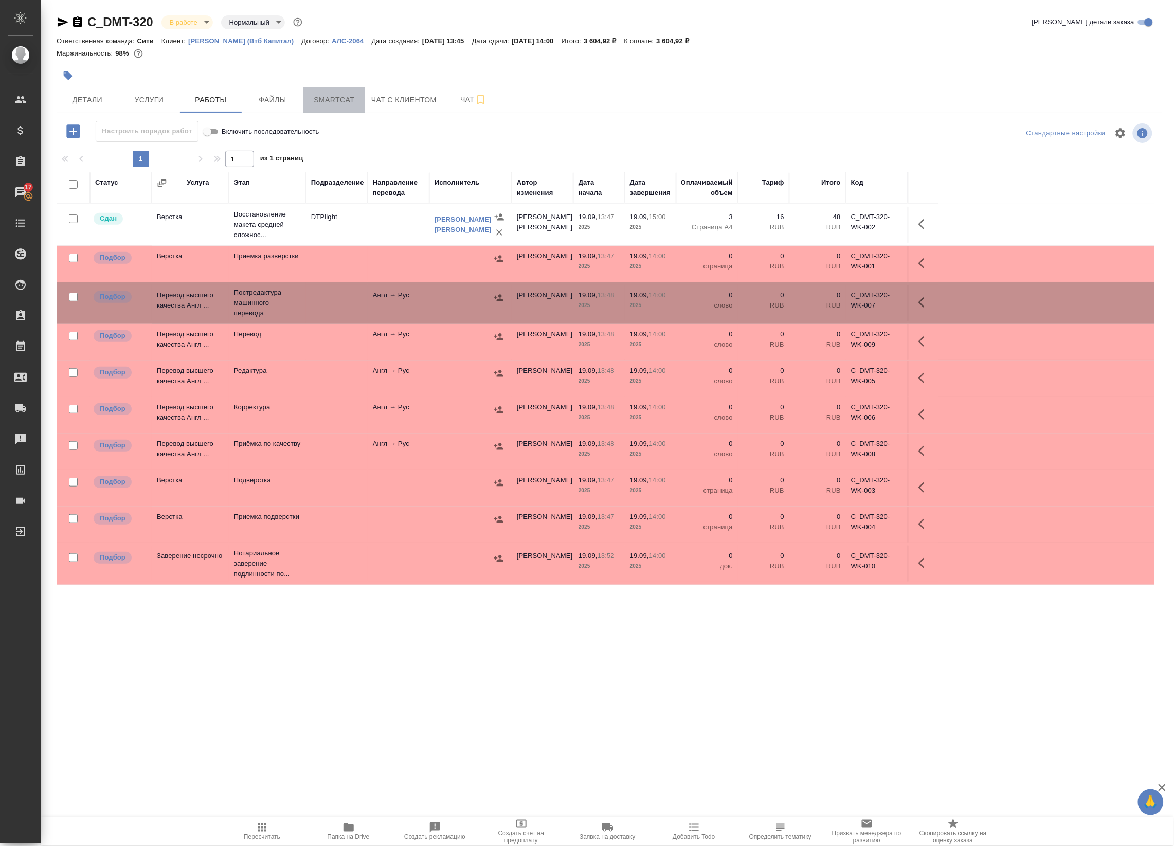
click at [322, 99] on span "Smartcat" at bounding box center [334, 100] width 49 height 13
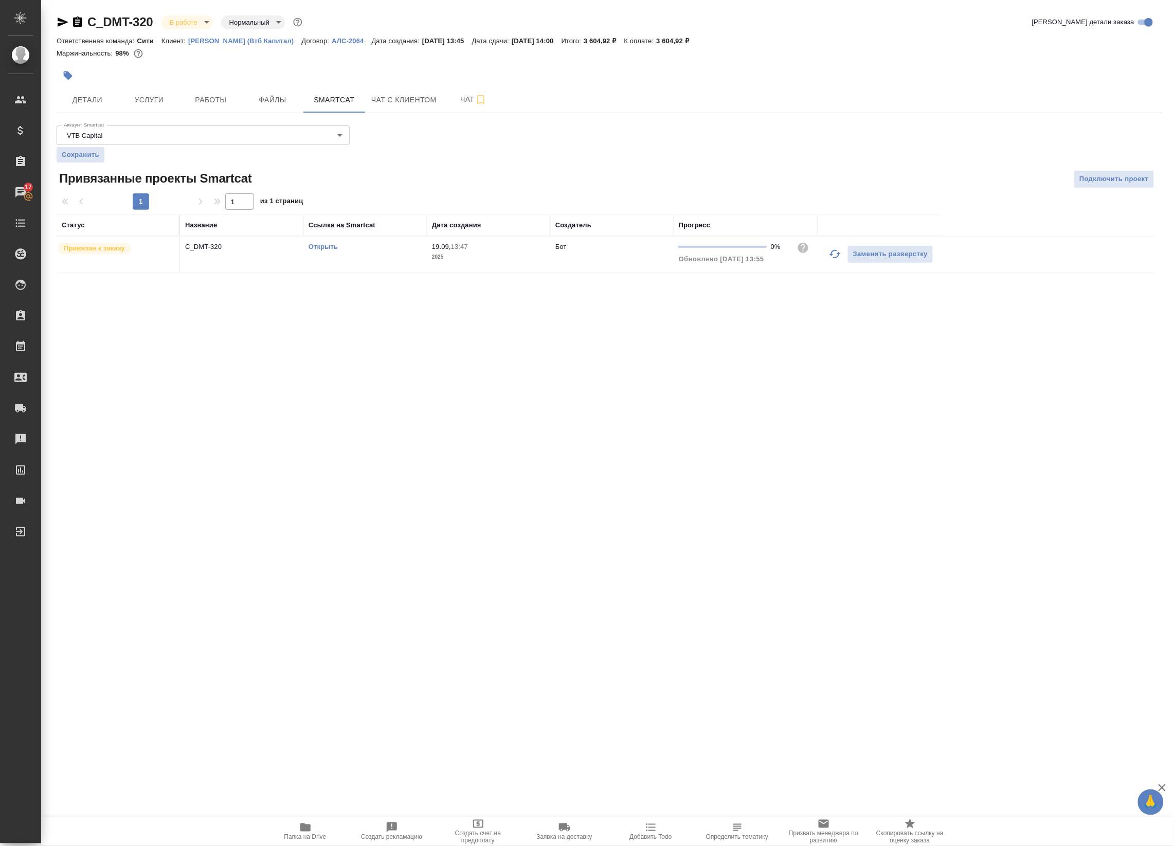
click at [320, 244] on link "Открыть" at bounding box center [322, 247] width 29 height 8
click at [472, 92] on button "Чат" at bounding box center [474, 100] width 62 height 26
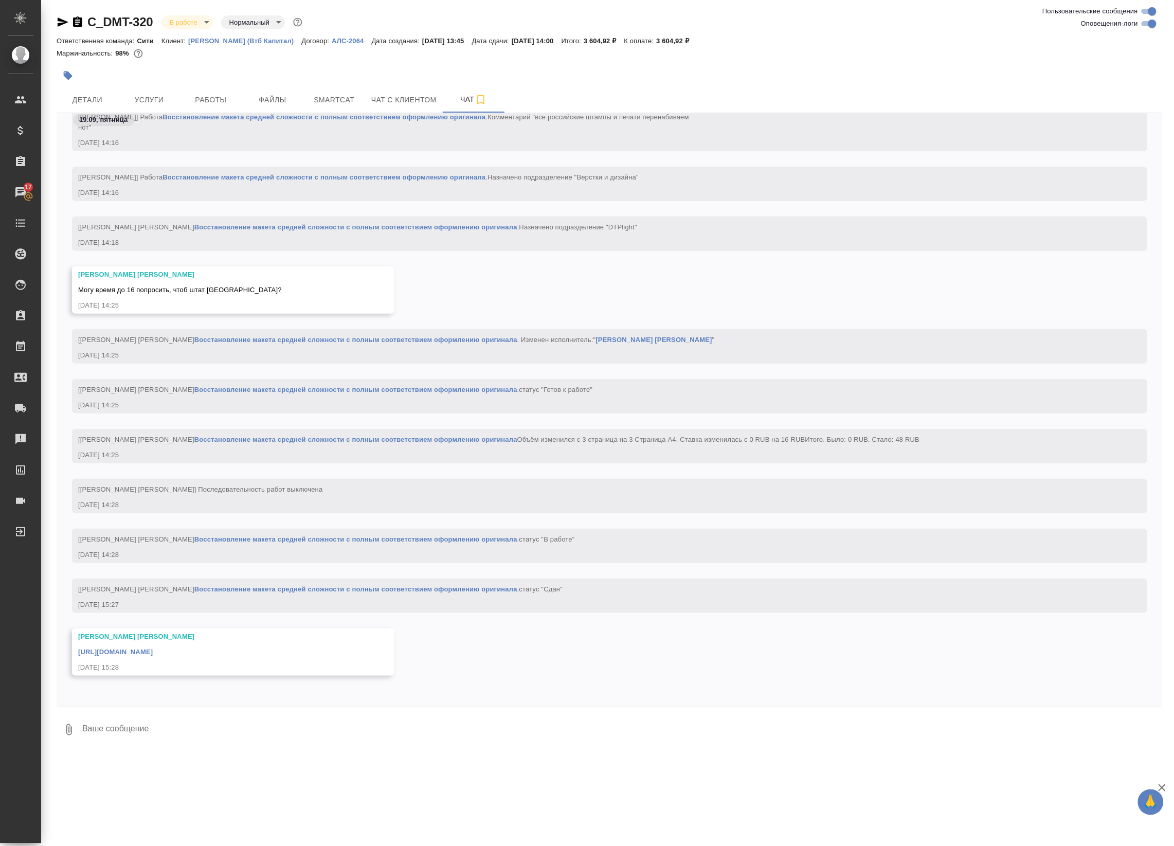
scroll to position [1254, 0]
click at [153, 648] on link "https://drive.awatera.com/apps/files/files?dir=/Shares/%D0%94%D0%B5%D0%BC%D0%B5…" at bounding box center [115, 652] width 75 height 8
click at [108, 94] on span "Детали" at bounding box center [87, 100] width 49 height 13
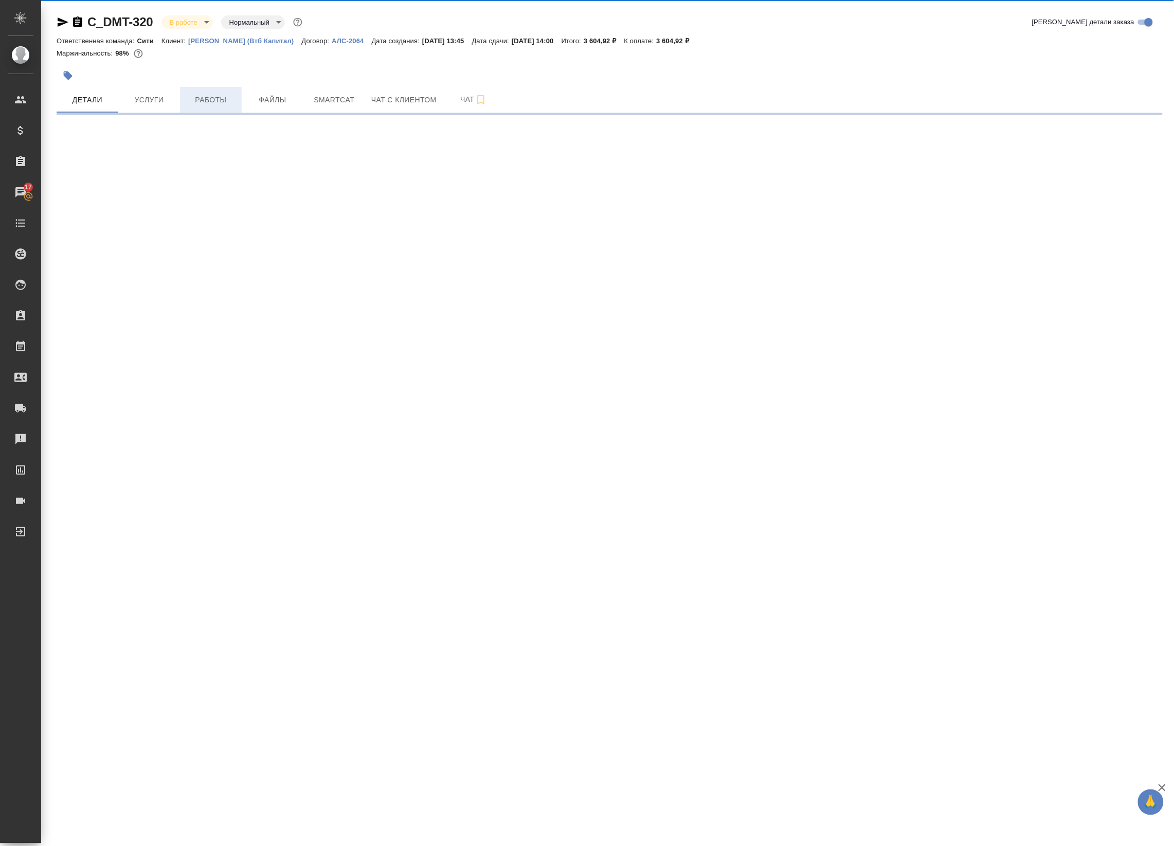
select select "RU"
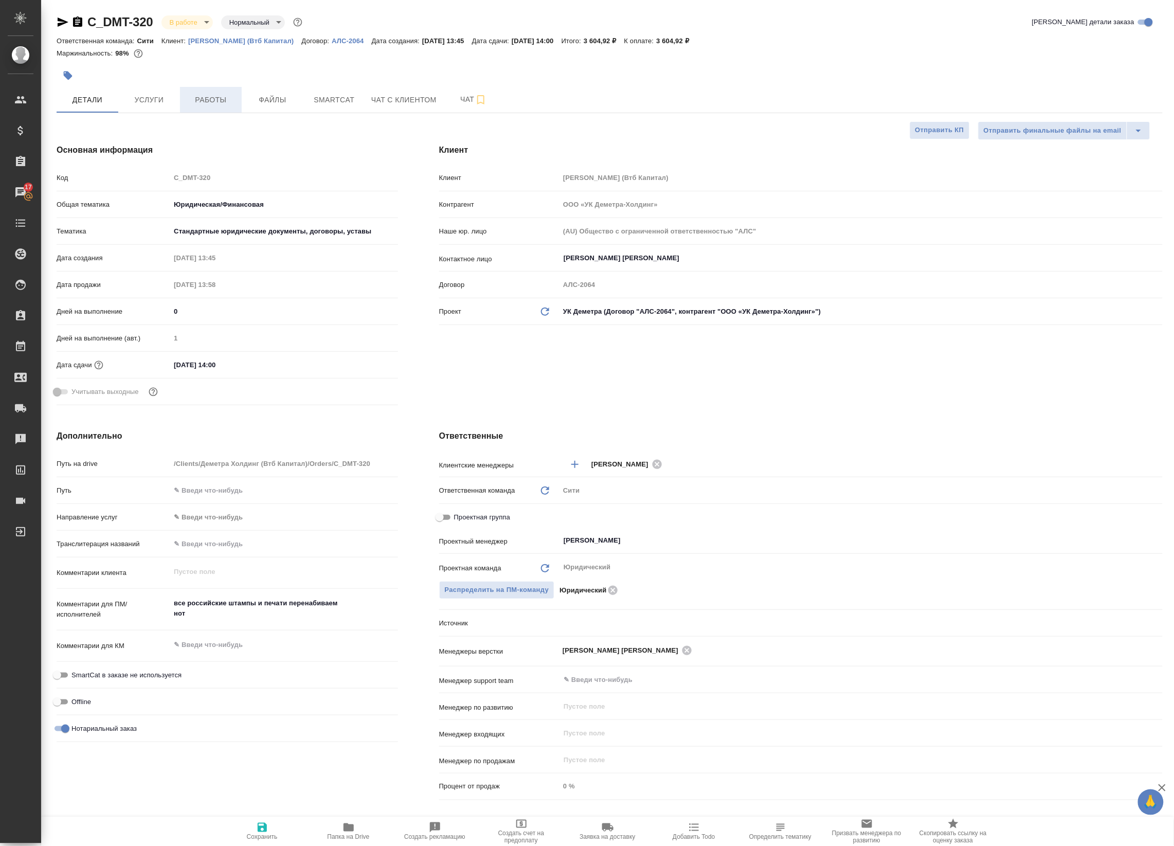
type textarea "x"
click at [169, 100] on span "Услуги" at bounding box center [148, 100] width 49 height 13
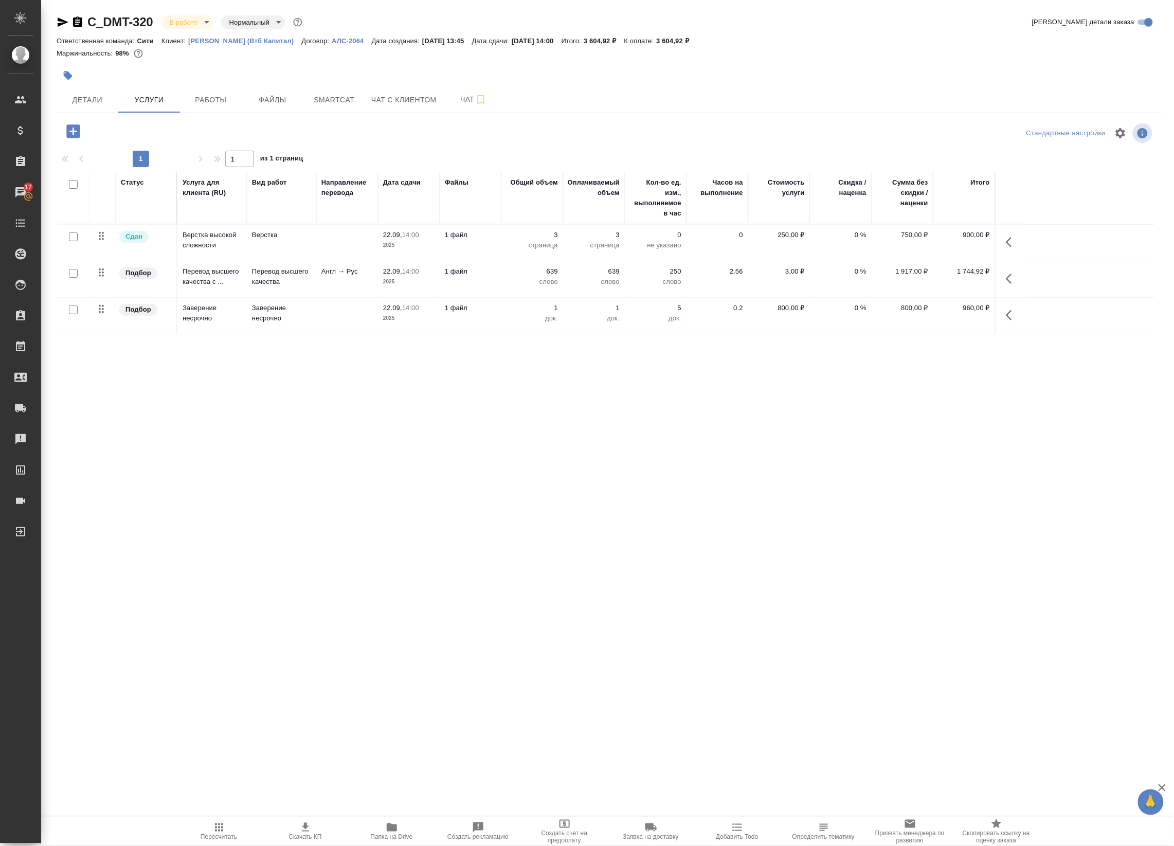
drag, startPoint x: 70, startPoint y: 273, endPoint x: 204, endPoint y: 268, distance: 133.2
click at [72, 273] on input "checkbox" at bounding box center [73, 273] width 9 height 9
checkbox input "true"
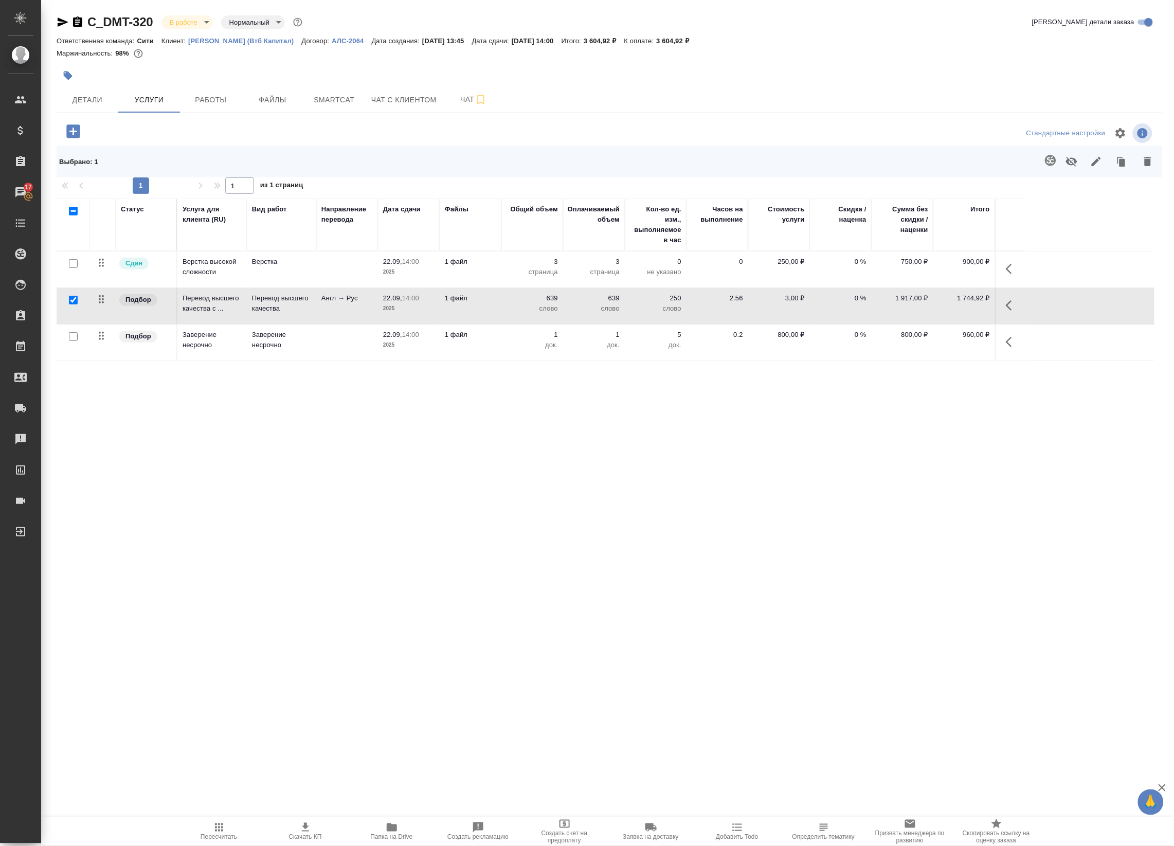
click at [1008, 301] on icon "button" at bounding box center [1012, 305] width 12 height 12
click at [914, 310] on icon "button" at bounding box center [911, 305] width 12 height 12
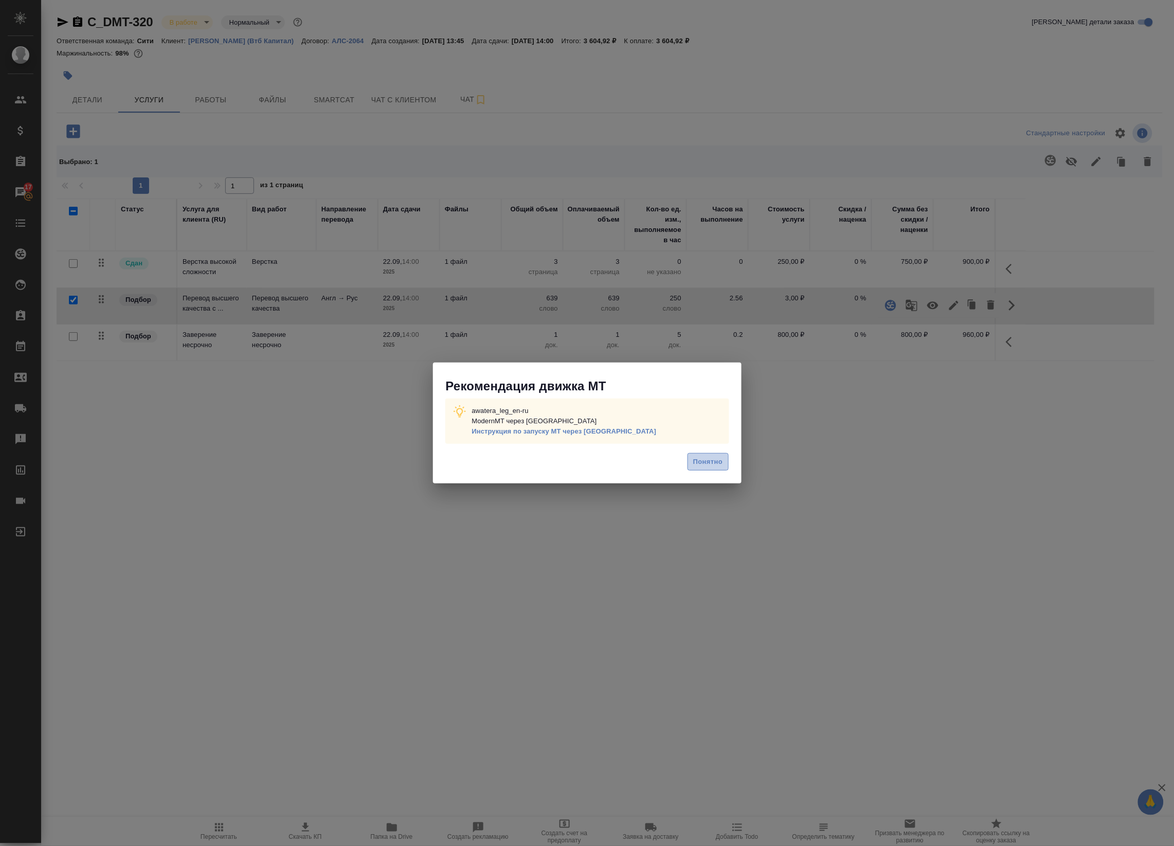
click at [723, 469] on button "Понятно" at bounding box center [707, 462] width 41 height 18
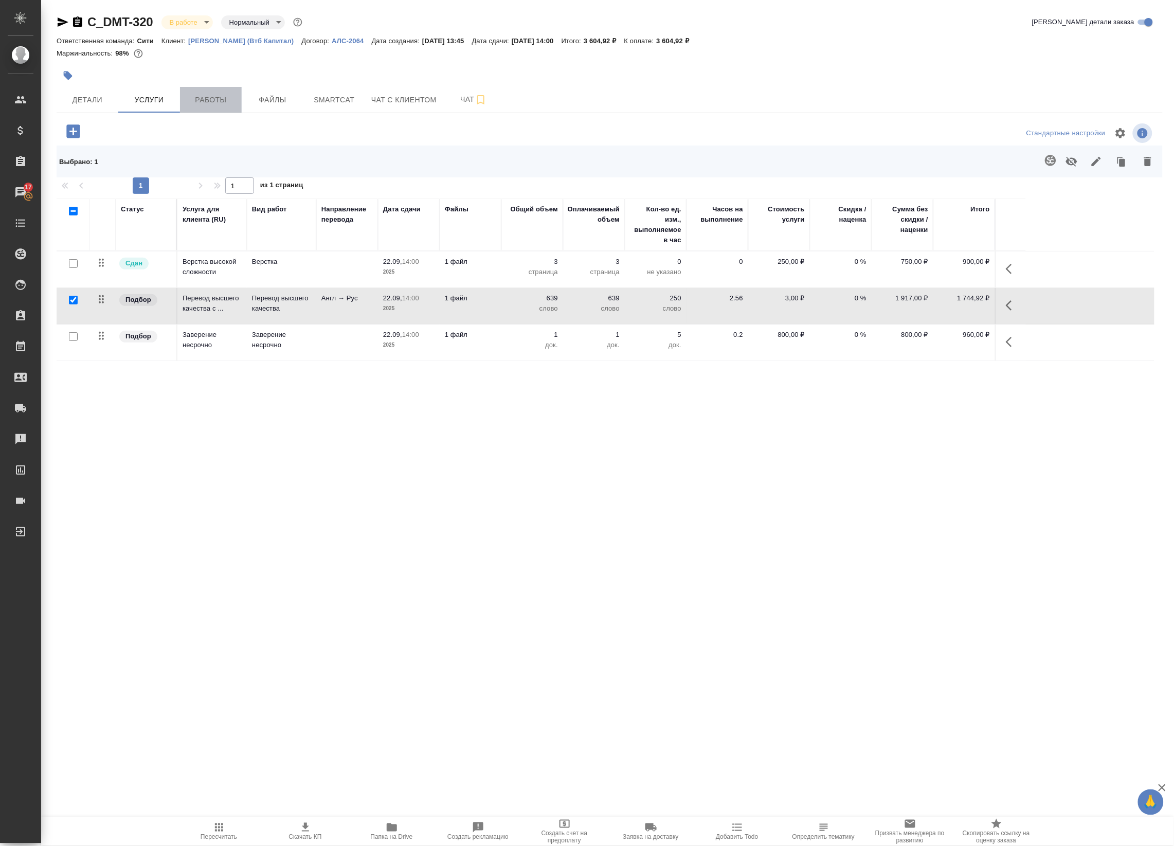
click at [213, 97] on span "Работы" at bounding box center [210, 100] width 49 height 13
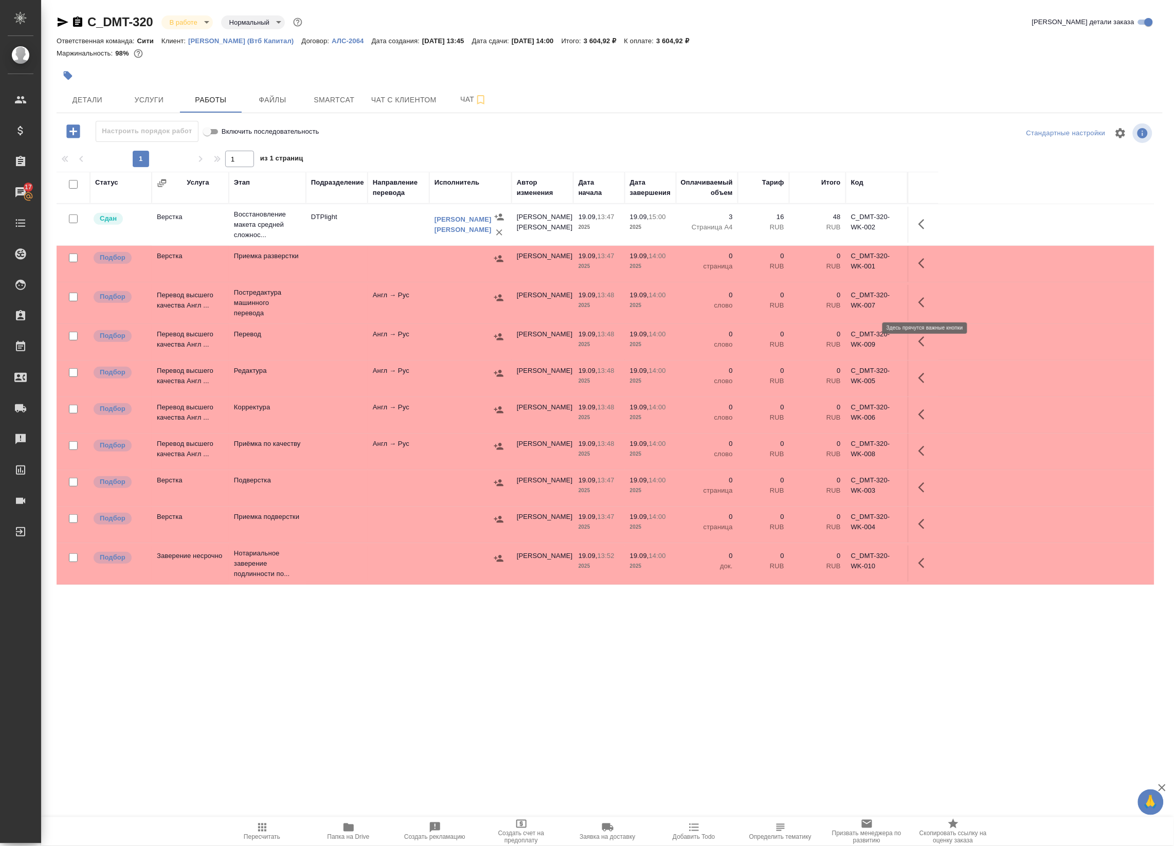
click at [920, 297] on icon "button" at bounding box center [924, 302] width 12 height 12
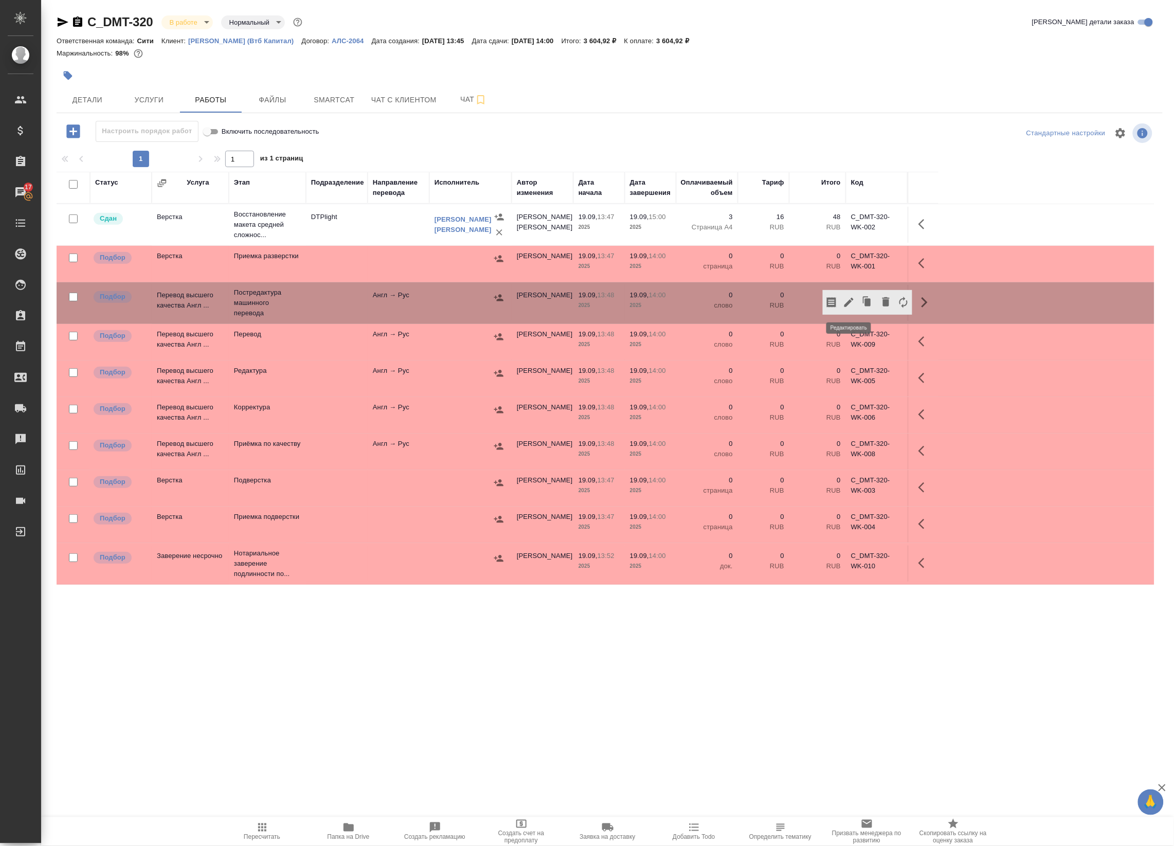
click at [850, 301] on icon "button" at bounding box center [848, 302] width 9 height 9
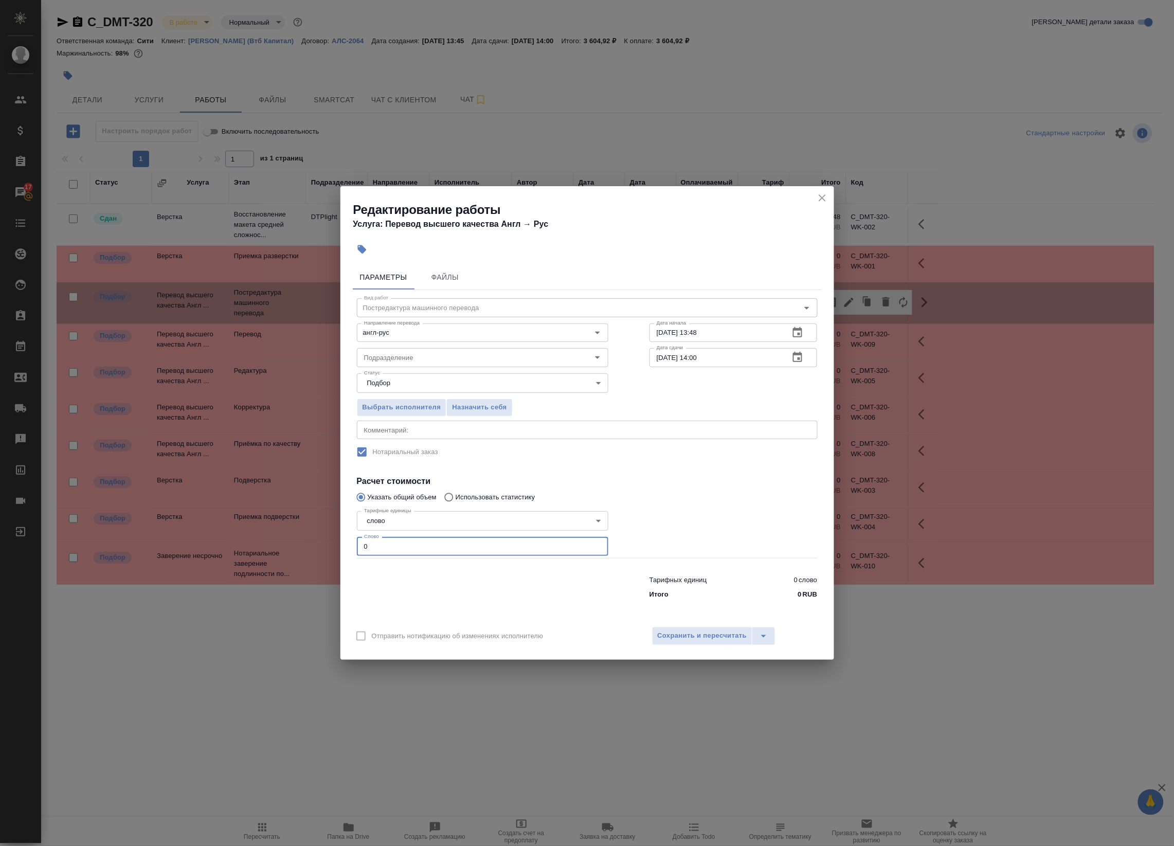
drag, startPoint x: 405, startPoint y: 546, endPoint x: 332, endPoint y: 533, distance: 73.6
click at [332, 535] on div "Редактирование работы Услуга: Перевод высшего качества Англ → Рус Параметры Фай…" at bounding box center [587, 423] width 1174 height 846
paste input "299"
type input "299"
click at [800, 356] on icon "button" at bounding box center [797, 357] width 12 height 12
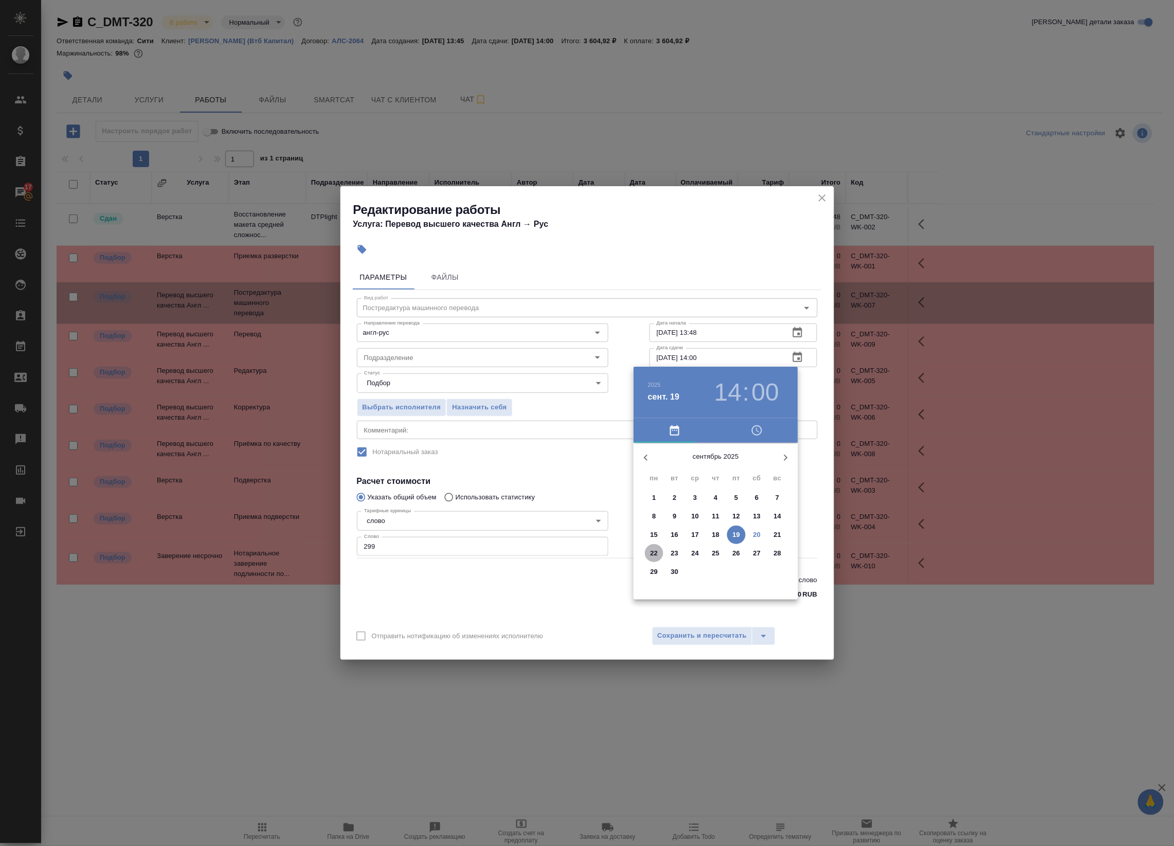
click at [658, 553] on span "22" at bounding box center [654, 553] width 19 height 10
click at [667, 497] on div at bounding box center [716, 524] width 134 height 134
type input "22.09.2025 10:00"
click at [716, 466] on div at bounding box center [716, 524] width 134 height 134
click at [803, 390] on div at bounding box center [587, 423] width 1174 height 846
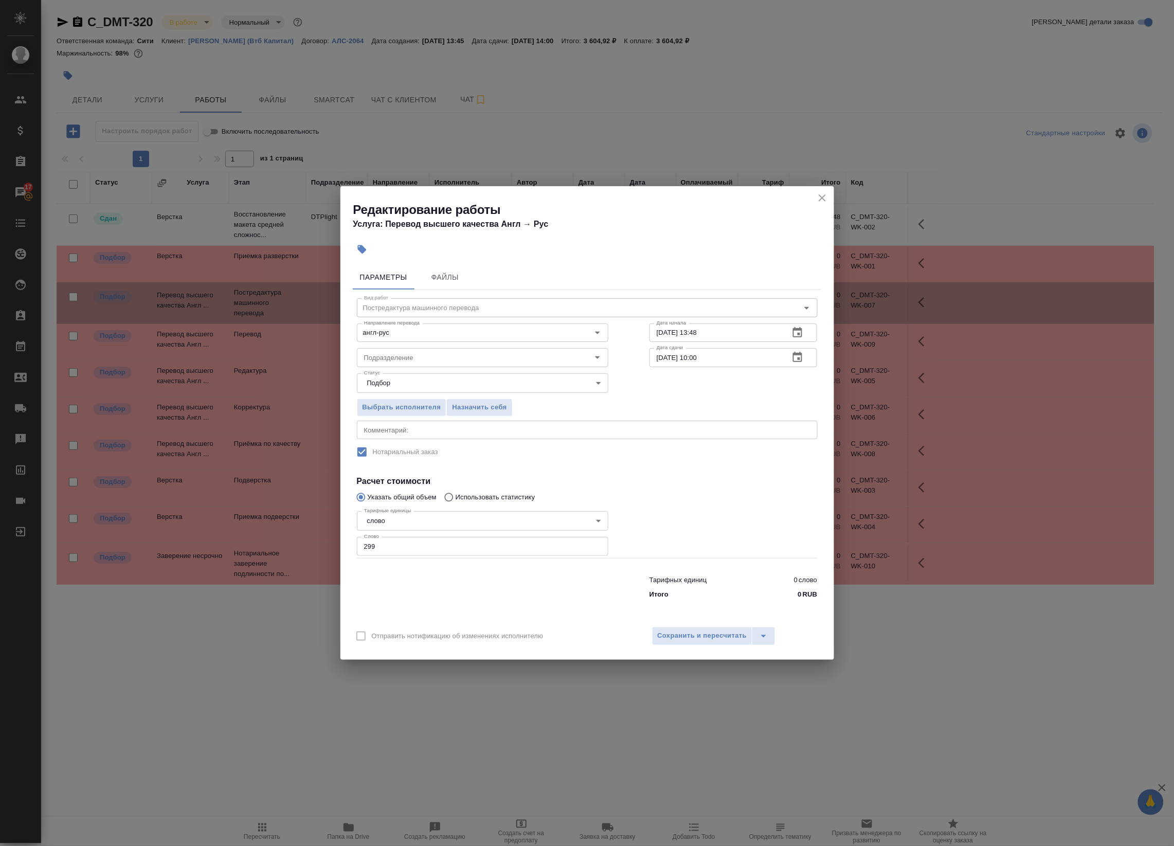
click at [581, 435] on div "x Комментарий:" at bounding box center [587, 430] width 461 height 19
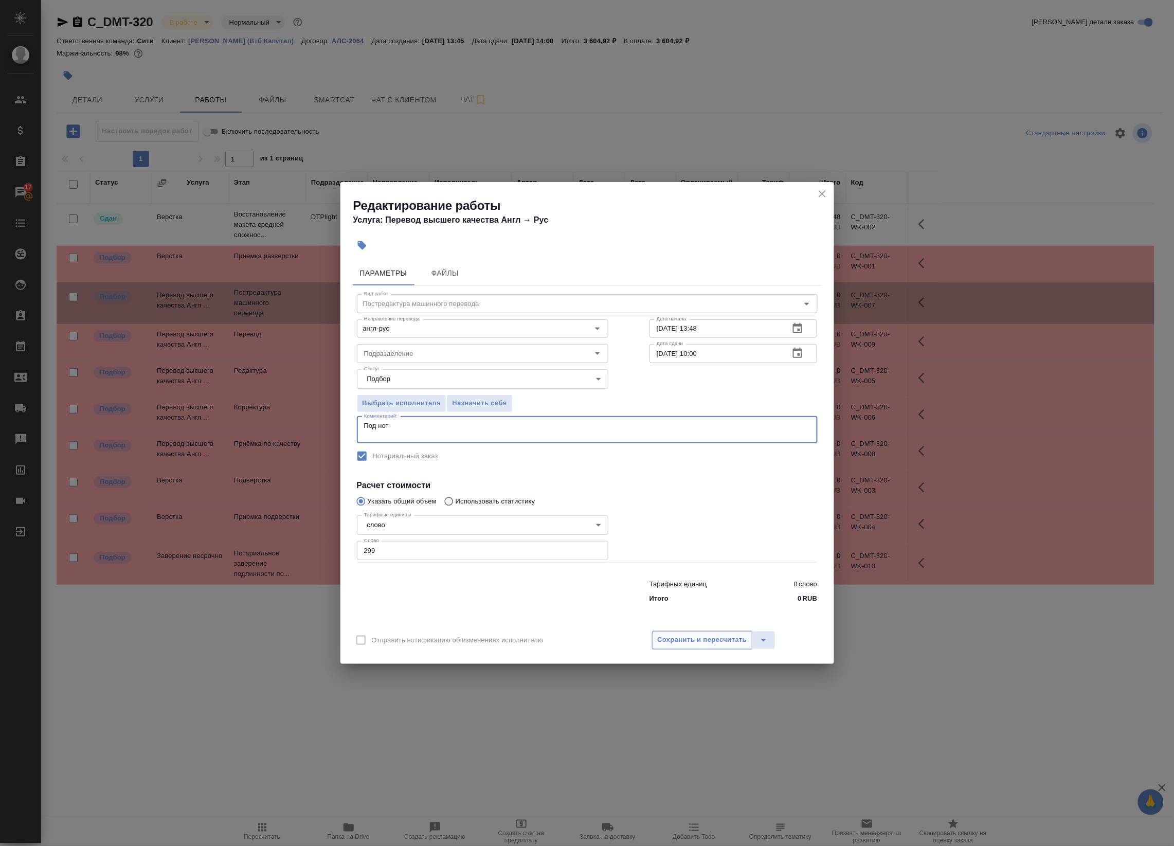
type textarea "Под нот"
click at [712, 639] on span "Сохранить и пересчитать" at bounding box center [702, 640] width 89 height 12
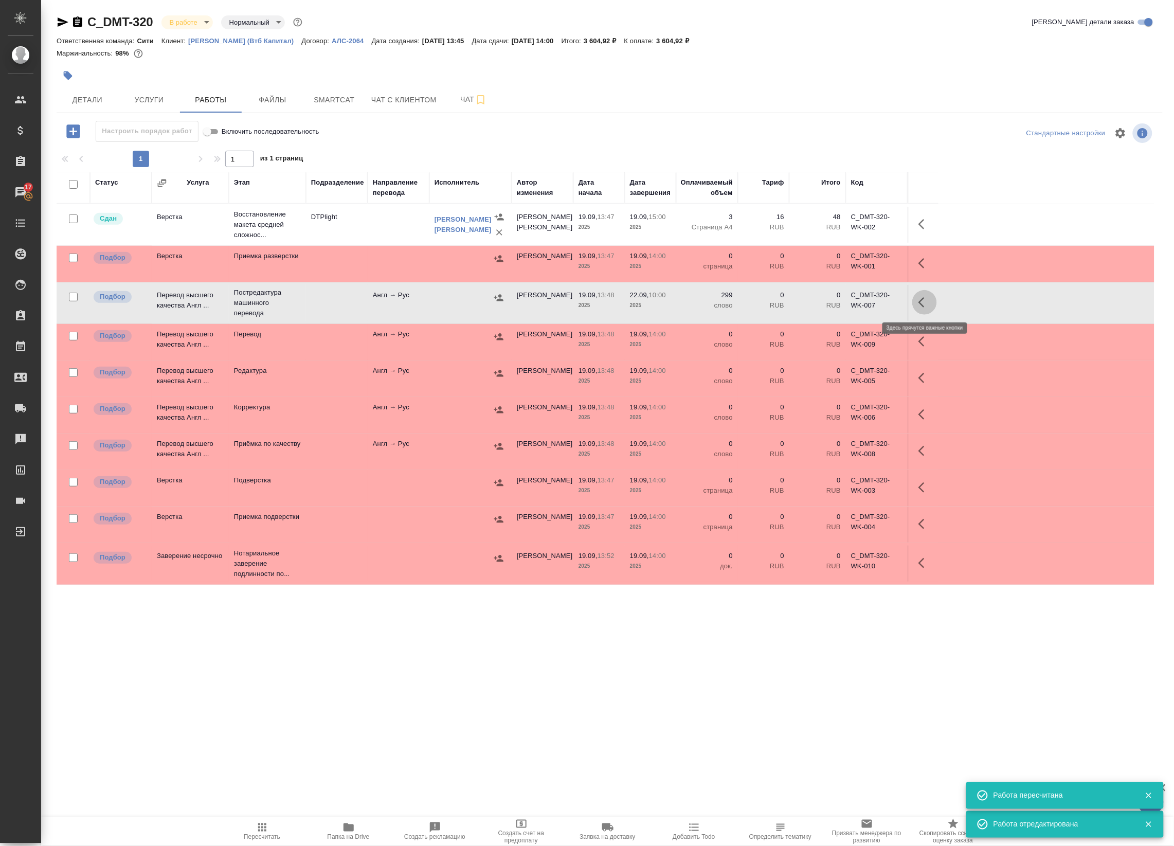
click at [921, 294] on button "button" at bounding box center [924, 302] width 25 height 25
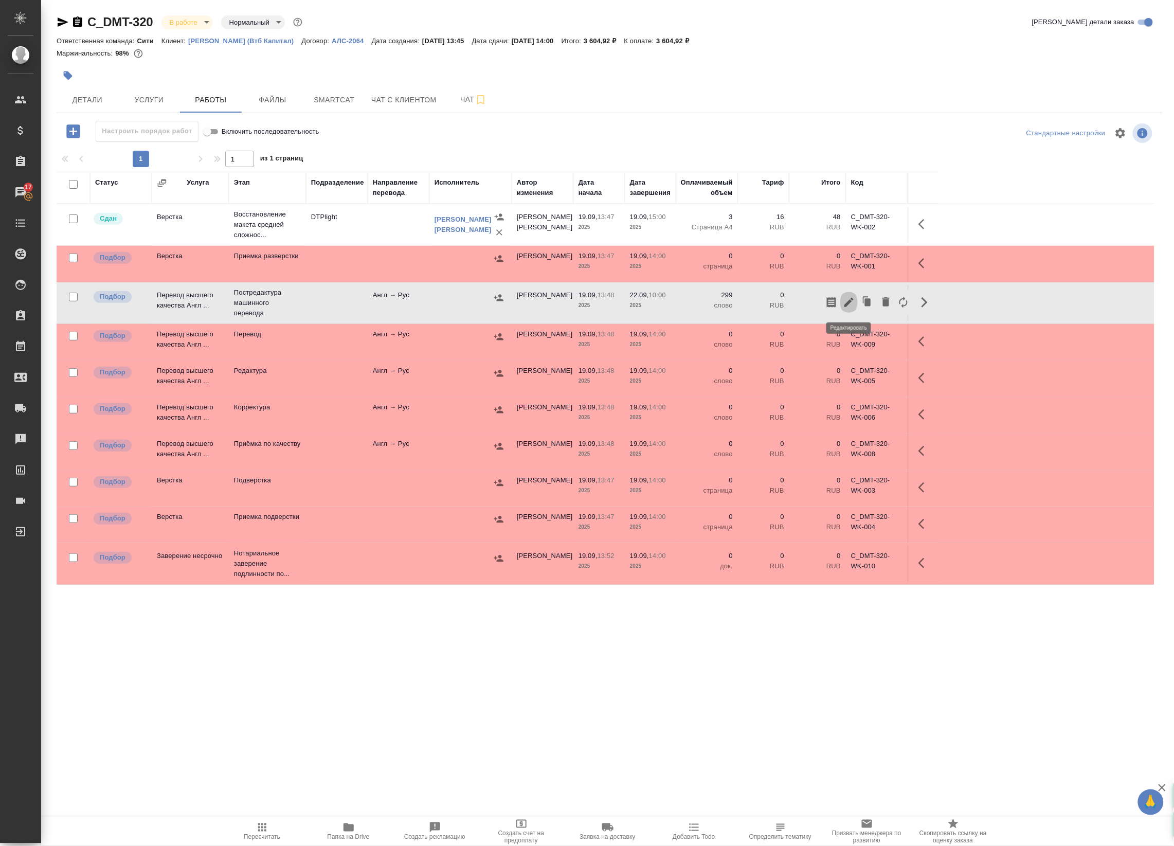
click at [852, 300] on icon "button" at bounding box center [848, 302] width 9 height 9
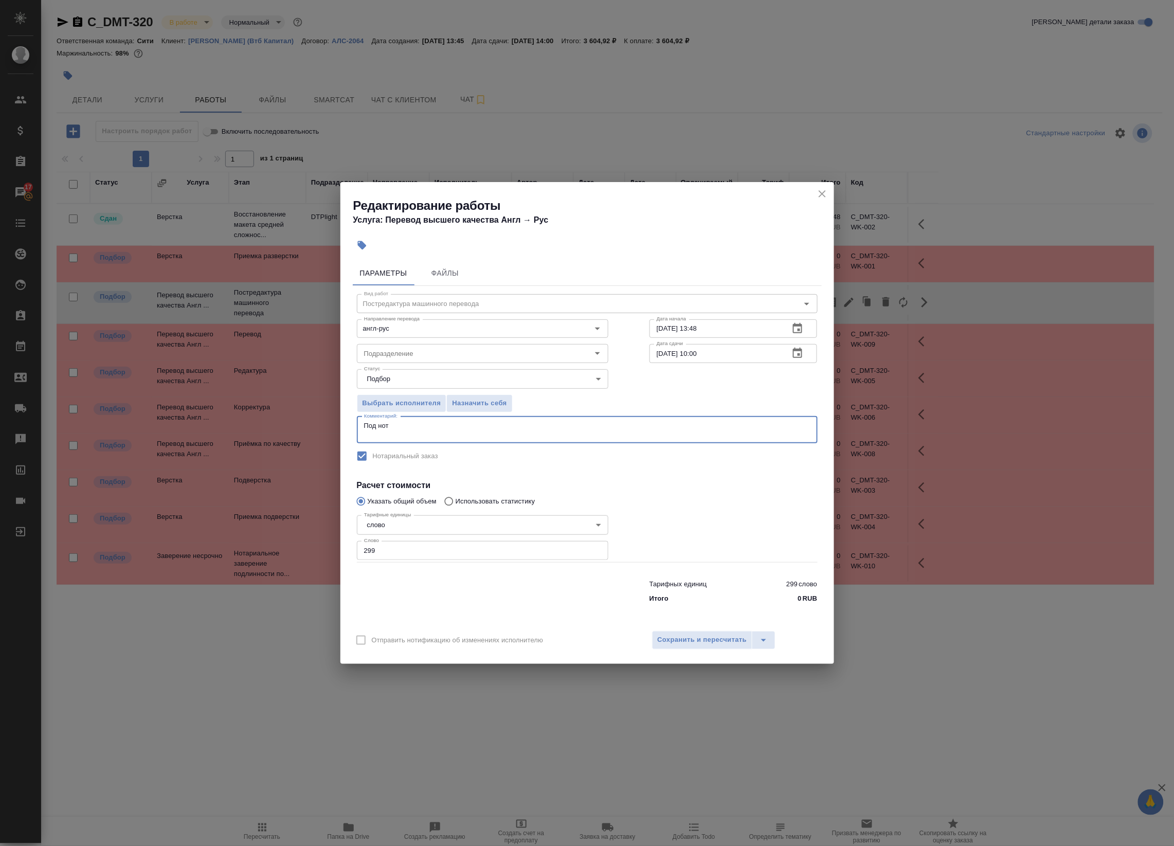
click at [440, 434] on textarea "Под нот" at bounding box center [587, 430] width 446 height 16
paste textarea "https://drive.awatera.com/s/dg4zZeQjtDdWnPk"
drag, startPoint x: 343, startPoint y: 319, endPoint x: 352, endPoint y: 356, distance: 37.7
click at [337, 322] on div "Редактирование работы Услуга: Перевод высшего качества Англ → Рус Параметры Фай…" at bounding box center [587, 423] width 1174 height 846
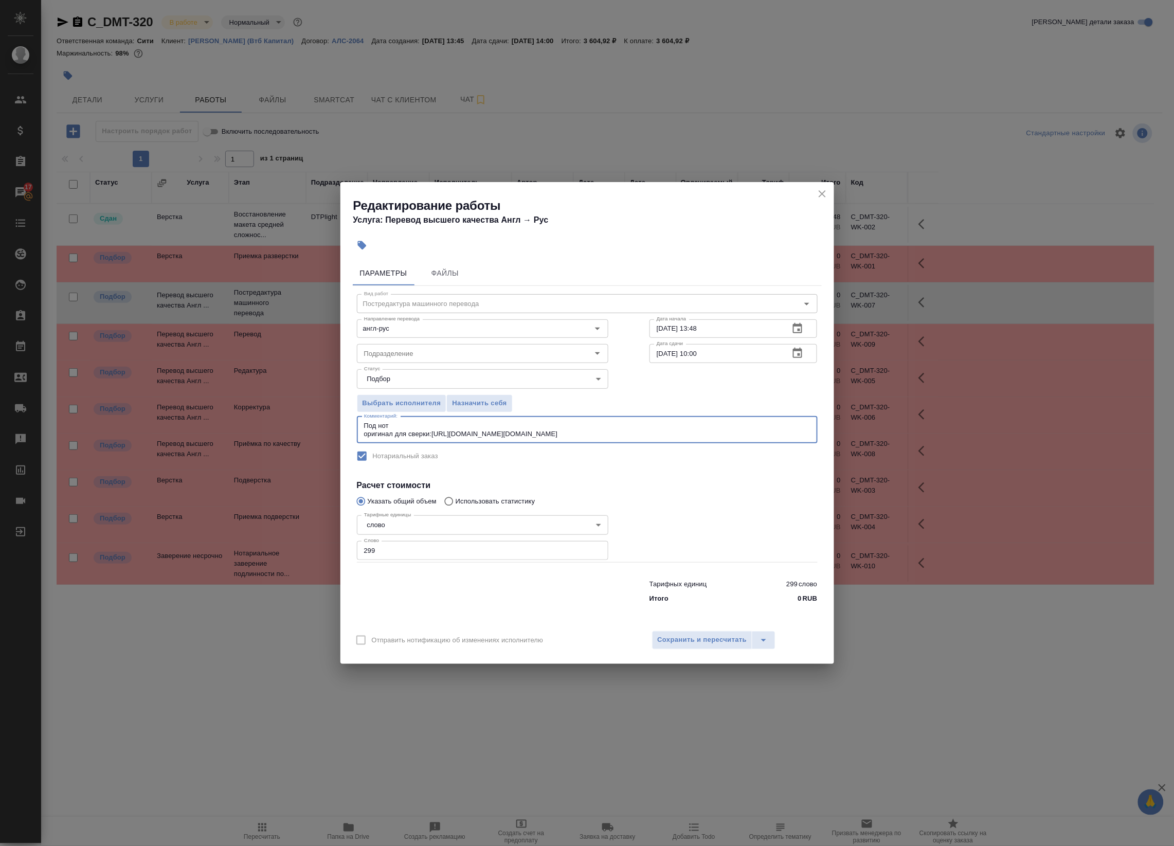
click at [483, 432] on textarea "Под нот оригинал для сверки:https://drive.awatera.com/s/dg4zZeQjtDdWnPkhttps://…" at bounding box center [587, 430] width 446 height 16
drag, startPoint x: 719, startPoint y: 437, endPoint x: 432, endPoint y: 444, distance: 287.0
click at [432, 444] on div "Вид работ Постредактура машинного перевода Вид работ Направление перевода англ-…" at bounding box center [587, 446] width 469 height 321
paste textarea
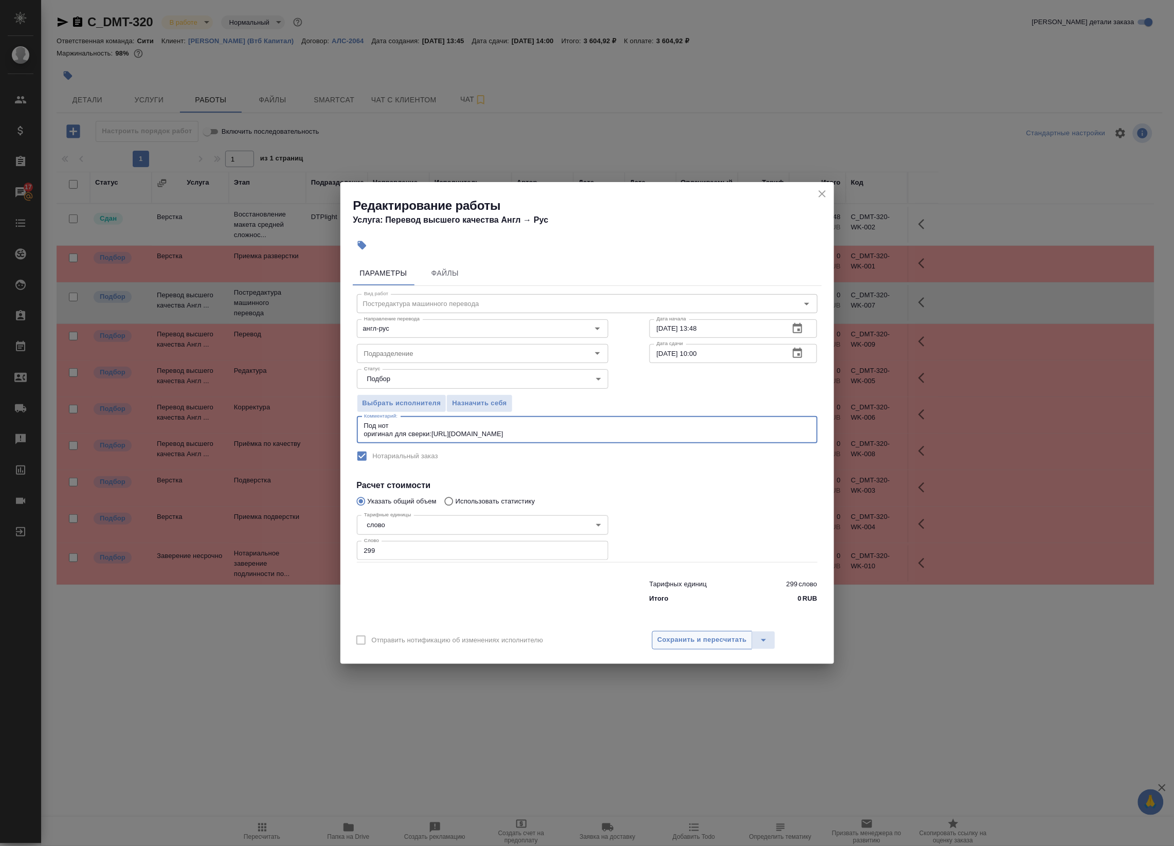
type textarea "Под нот оригинал для сверки:https://drive.awatera.com/s/dg4zZeQjtDdWnPk"
click at [720, 643] on span "Сохранить и пересчитать" at bounding box center [702, 640] width 89 height 12
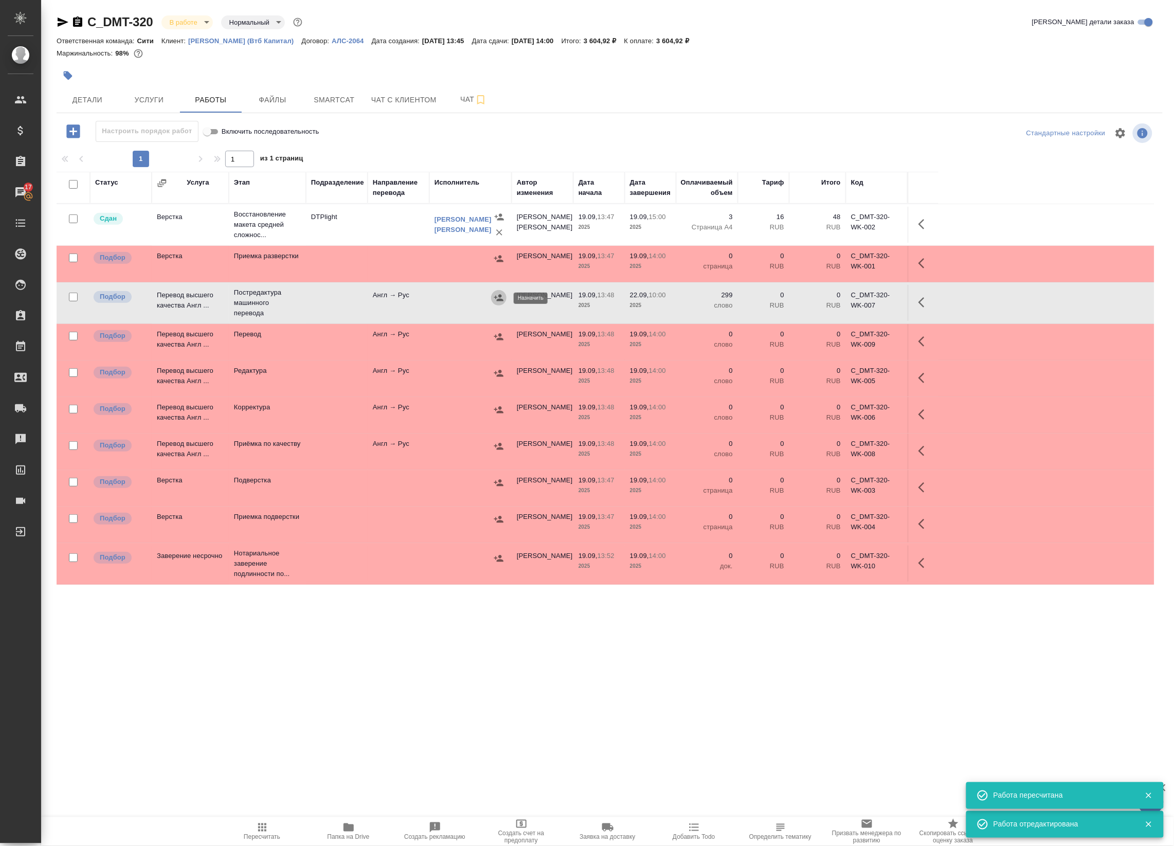
click at [498, 297] on icon "button" at bounding box center [499, 298] width 10 height 10
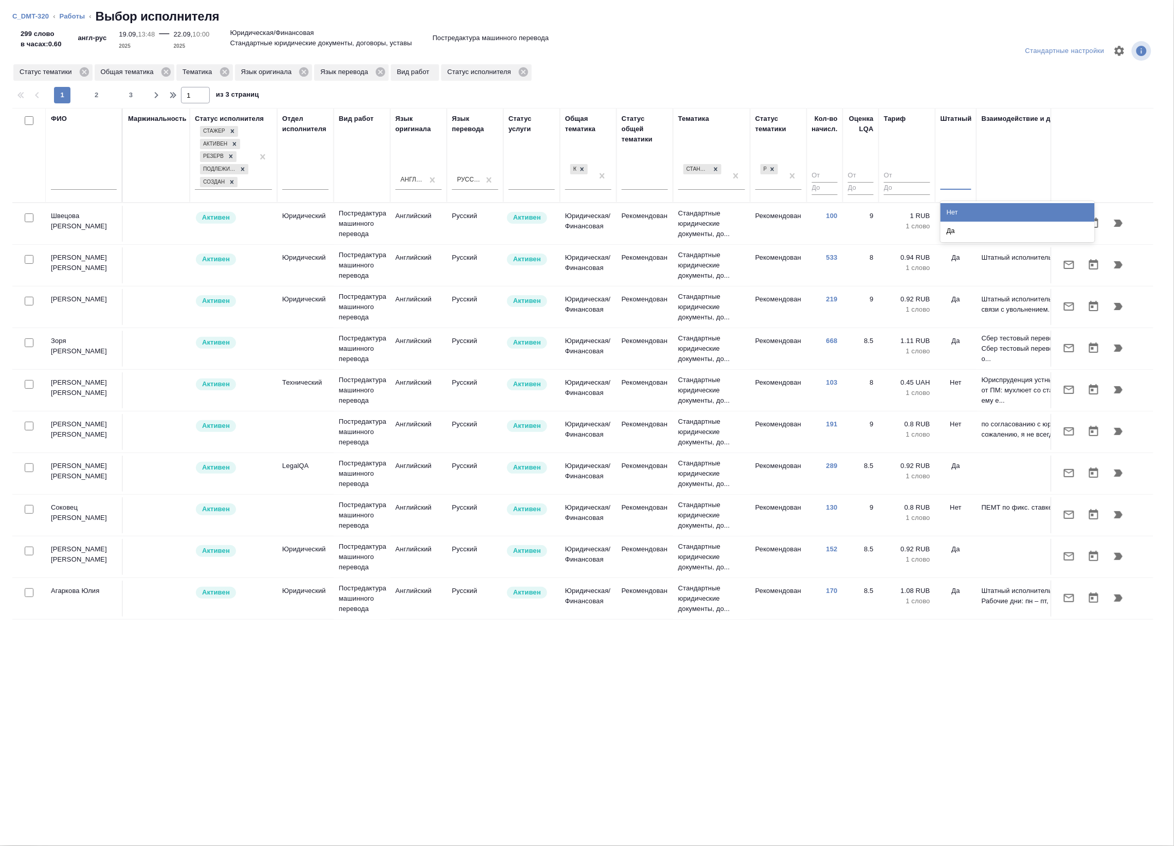
click at [947, 183] on div at bounding box center [955, 179] width 31 height 15
click at [950, 212] on div "Нет" at bounding box center [1017, 212] width 154 height 19
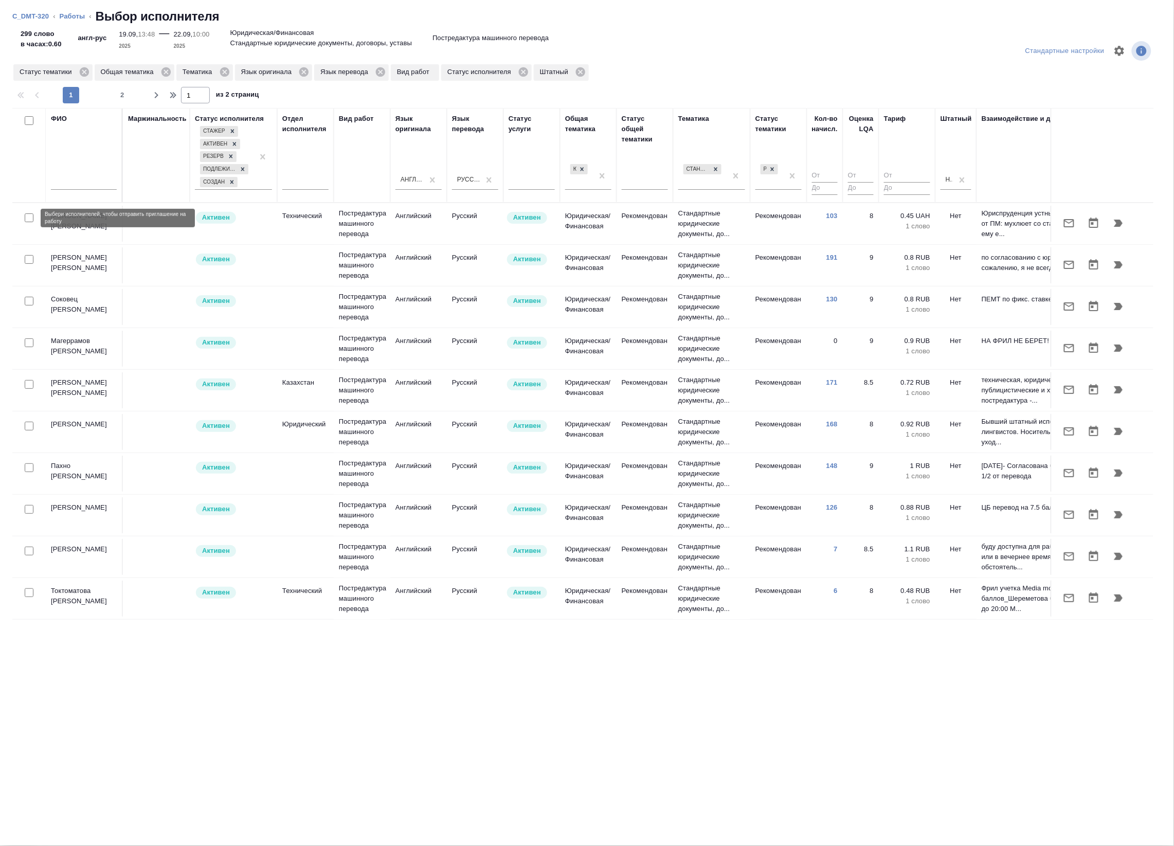
click at [27, 216] on input "checkbox" at bounding box center [29, 217] width 9 height 9
checkbox input "true"
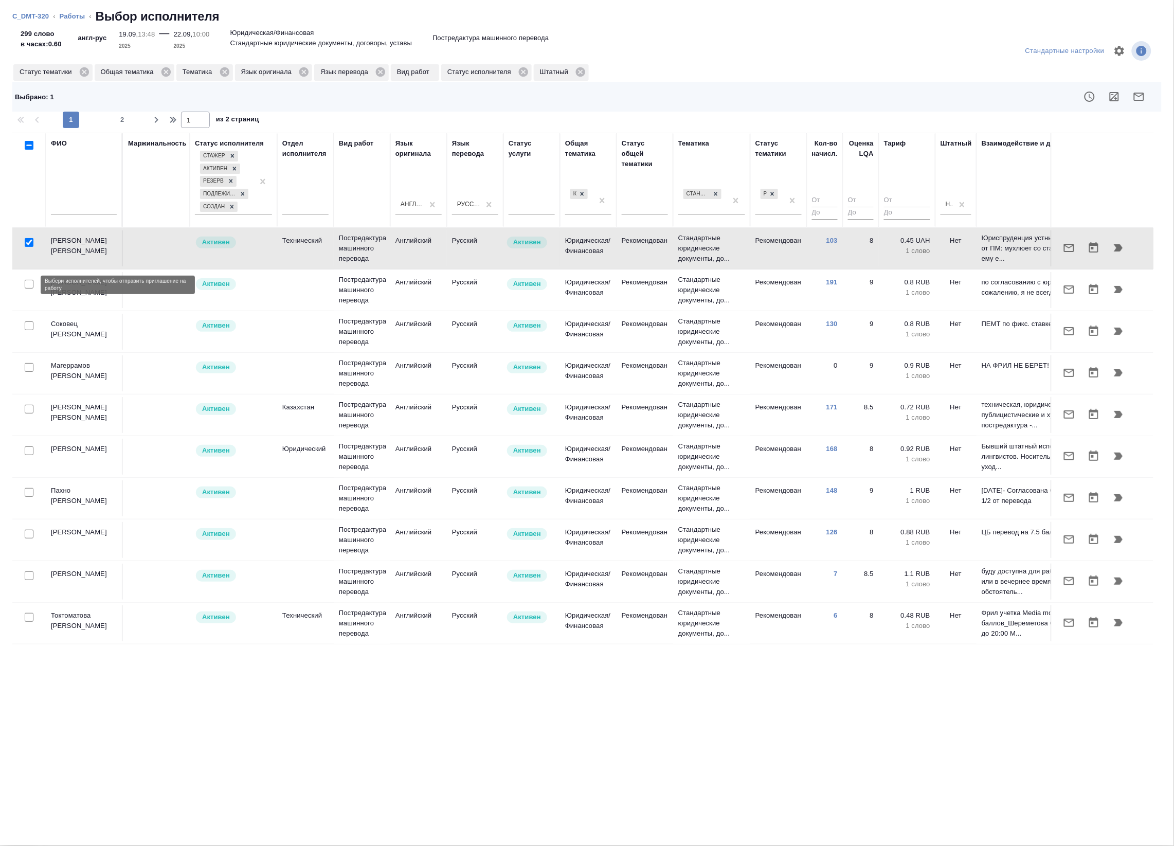
click at [26, 284] on input "checkbox" at bounding box center [29, 284] width 9 height 9
checkbox input "true"
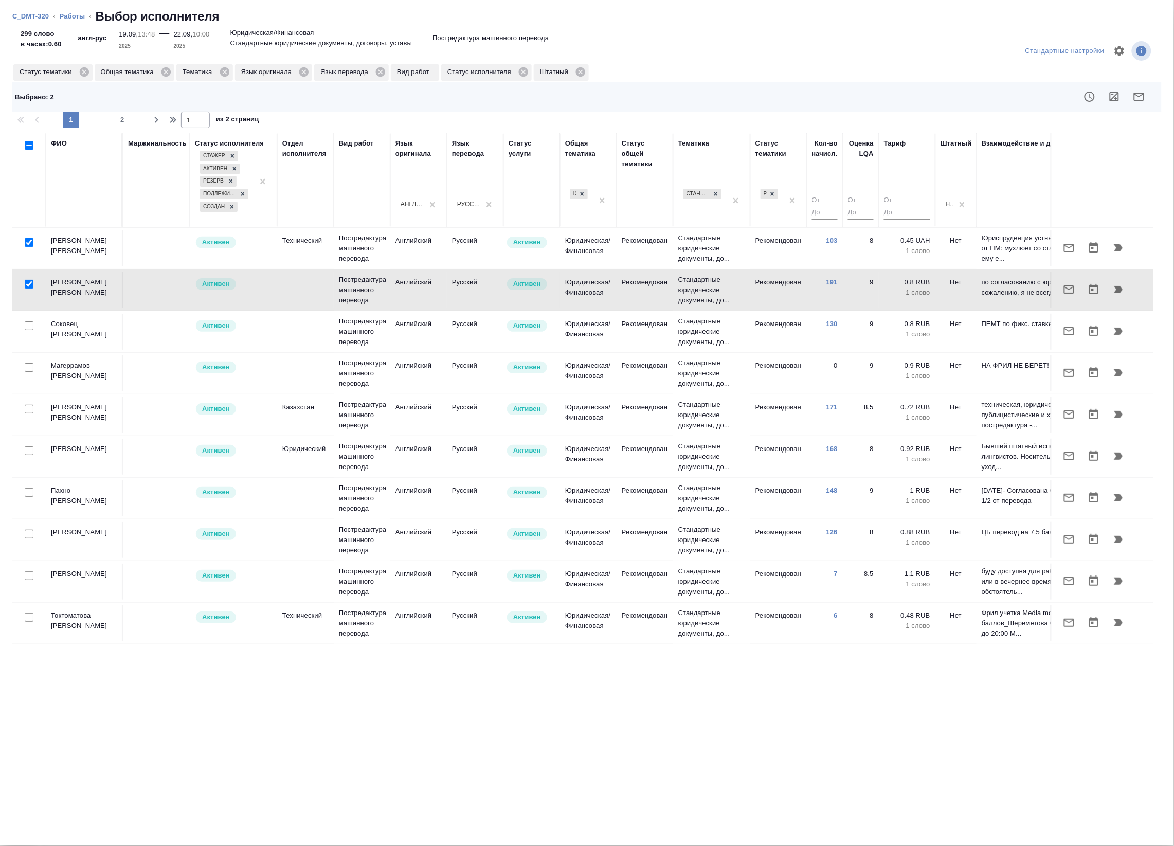
click at [24, 246] on div at bounding box center [28, 242] width 23 height 14
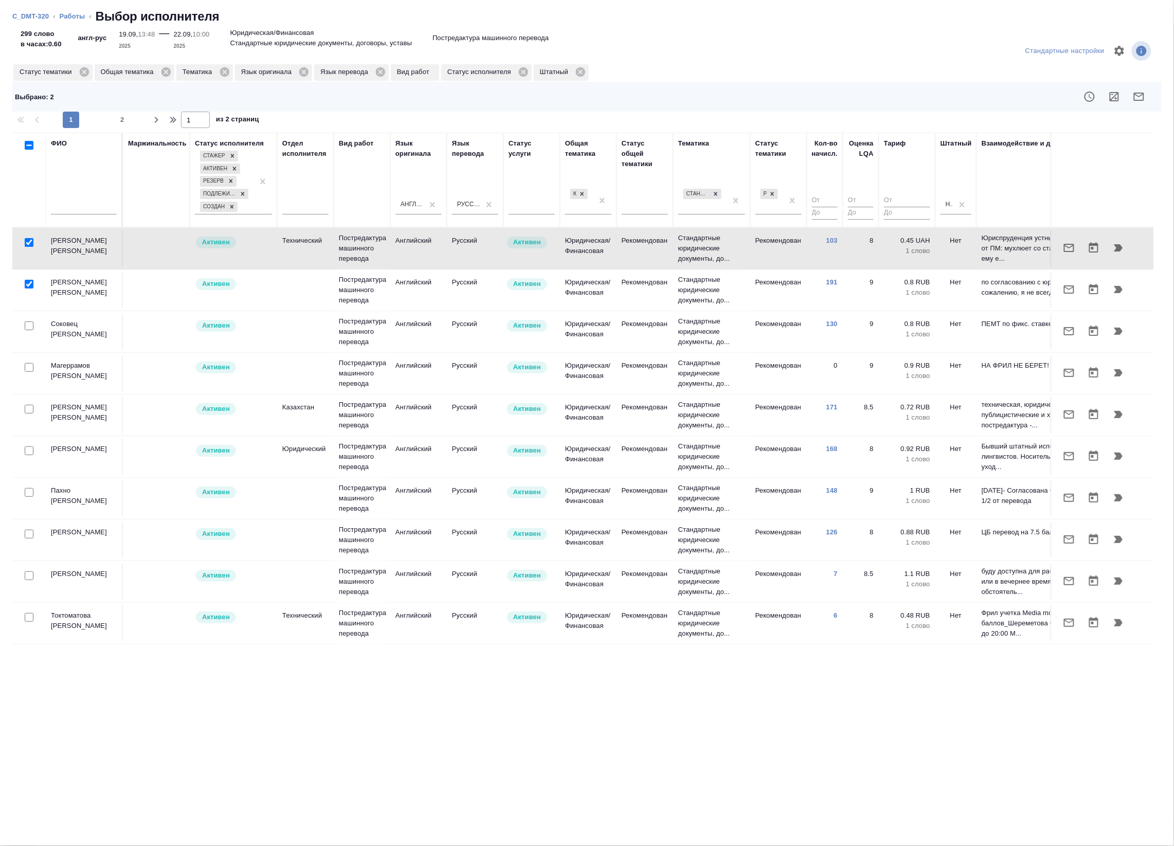
click at [33, 322] on div at bounding box center [28, 326] width 23 height 14
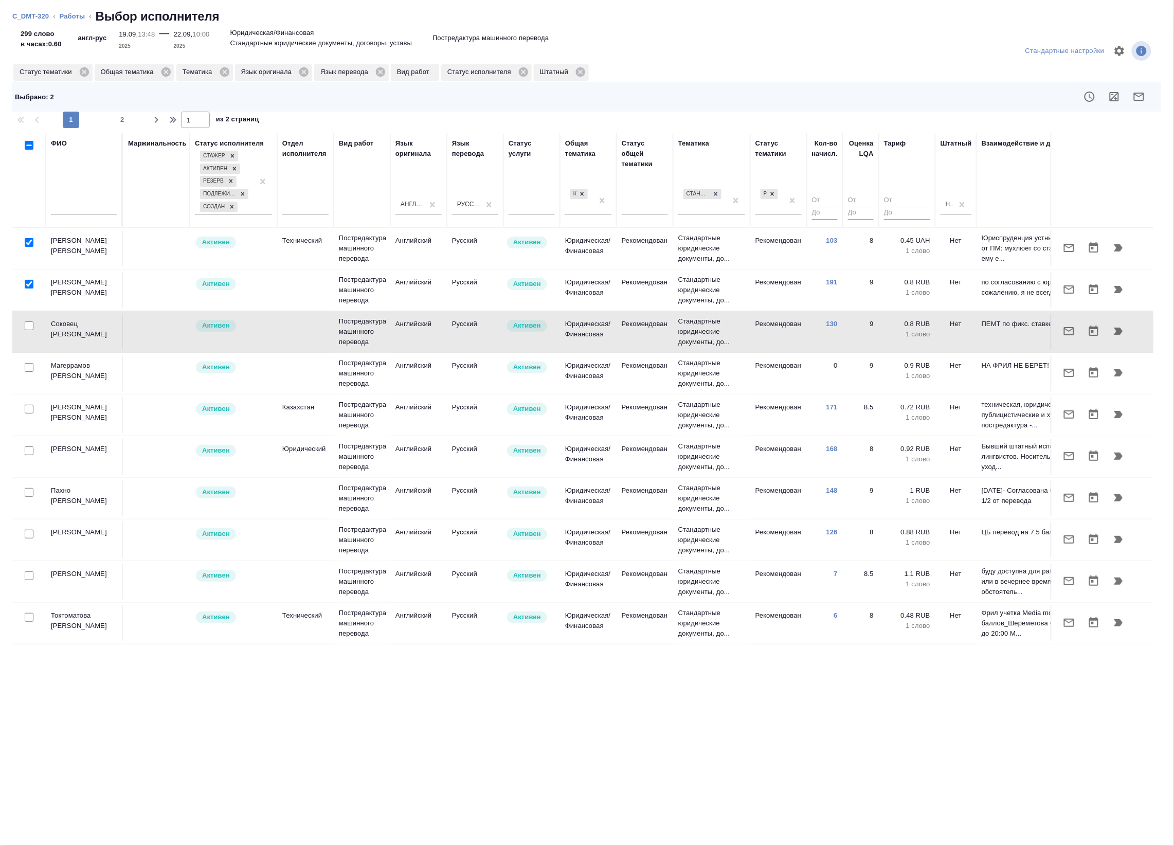
click at [31, 331] on div at bounding box center [28, 326] width 23 height 14
click at [26, 325] on input "checkbox" at bounding box center [29, 325] width 9 height 9
checkbox input "true"
click at [30, 245] on input "checkbox" at bounding box center [29, 242] width 9 height 9
checkbox input "false"
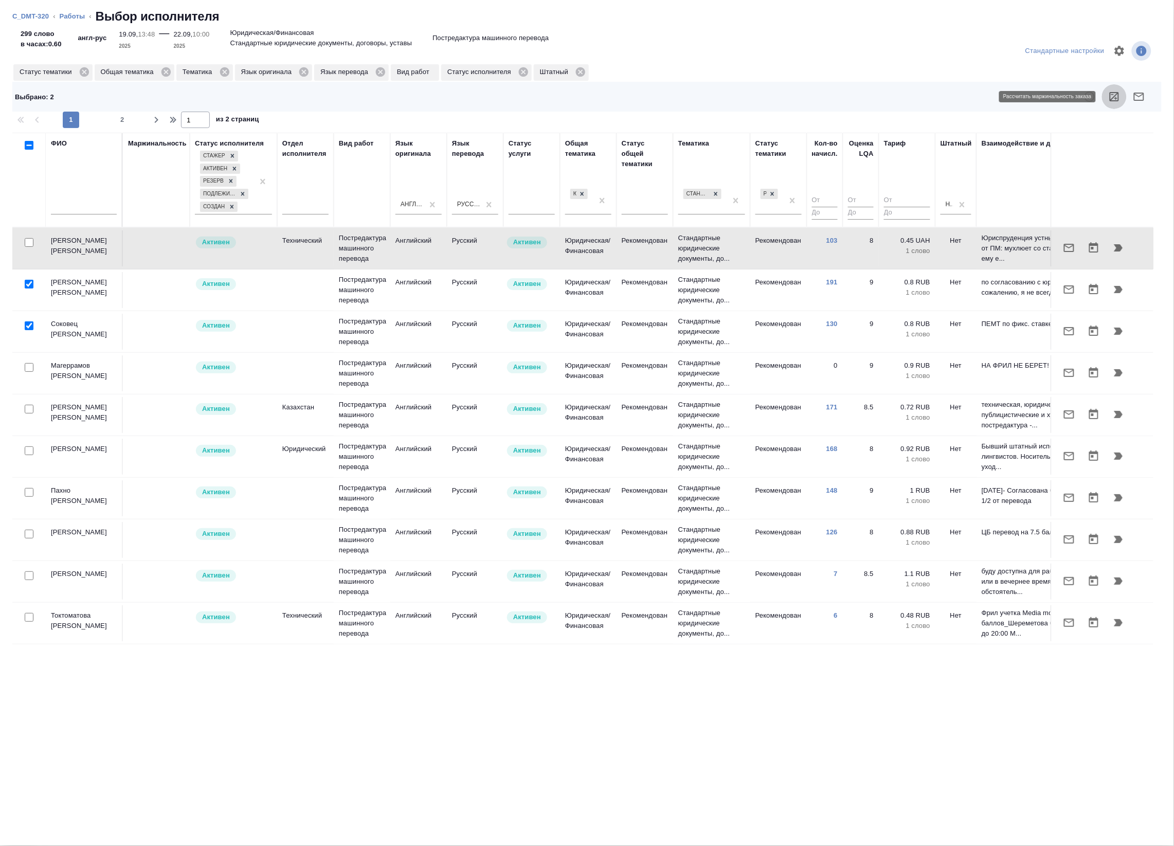
click at [1114, 95] on icon "button" at bounding box center [1114, 96] width 12 height 12
click at [1137, 94] on icon "button" at bounding box center [1139, 96] width 12 height 12
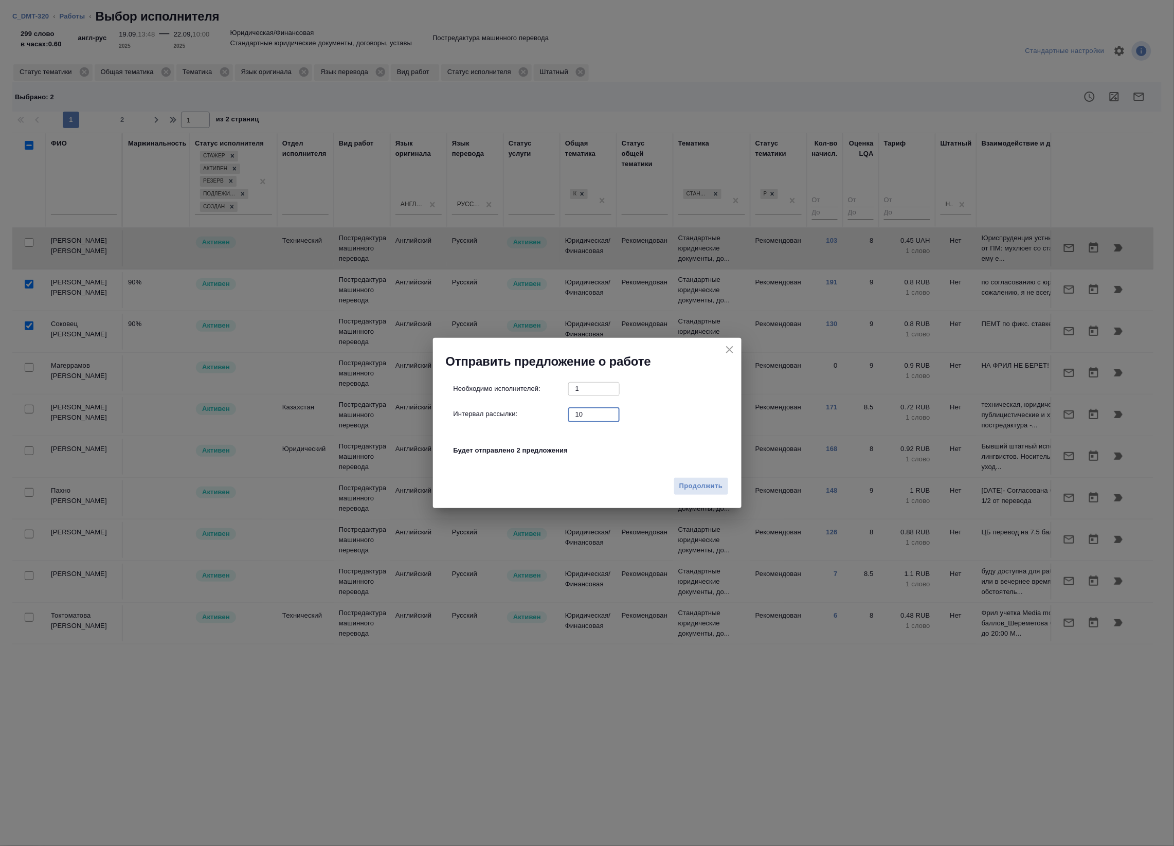
drag, startPoint x: 587, startPoint y: 408, endPoint x: 510, endPoint y: 407, distance: 77.1
click at [510, 408] on div "Интервал рассылки: 10 ​" at bounding box center [591, 414] width 276 height 13
type input "0"
click at [721, 493] on button "Продолжить" at bounding box center [701, 486] width 55 height 18
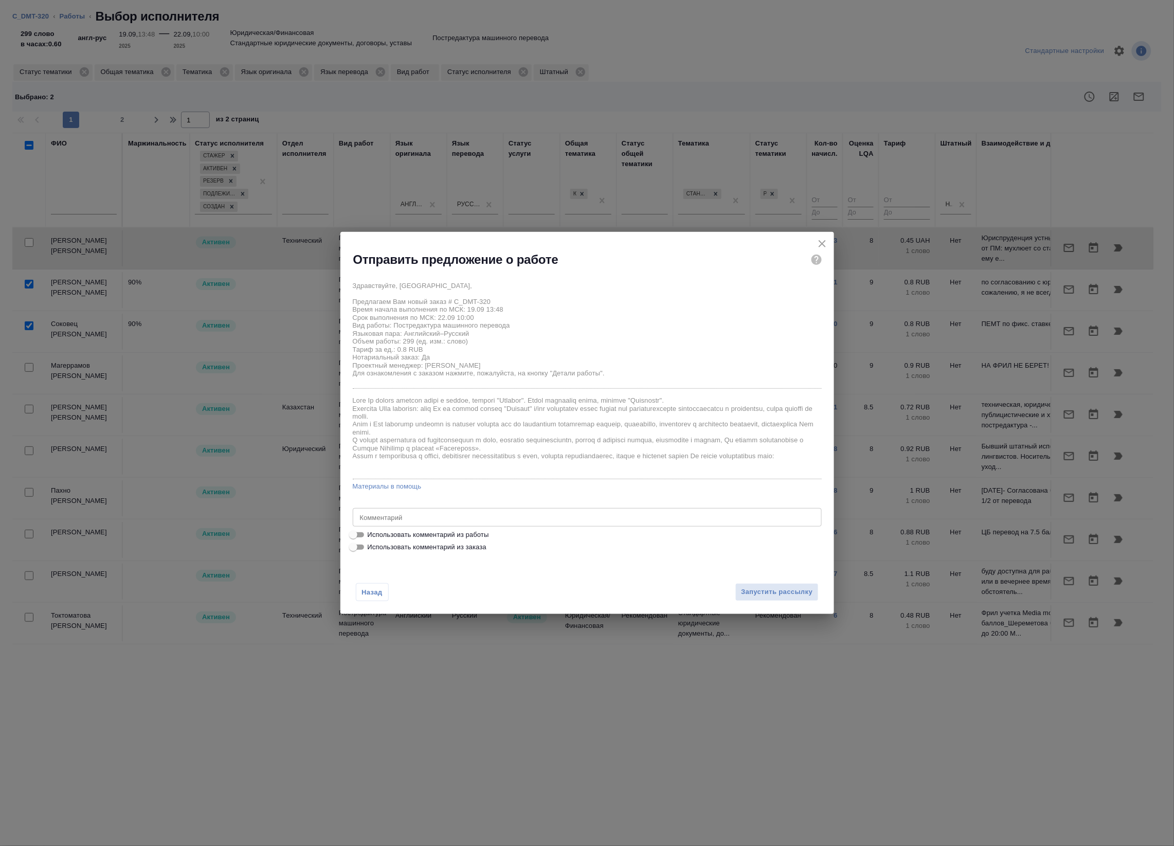
click at [466, 531] on span "Использовать комментарий из работы" at bounding box center [428, 535] width 121 height 10
click at [372, 531] on input "Использовать комментарий из работы" at bounding box center [353, 535] width 37 height 12
checkbox input "true"
type textarea "Под нот оригинал для сверки:https://drive.awatera.com/s/dg4zZeQjtDdWnPk"
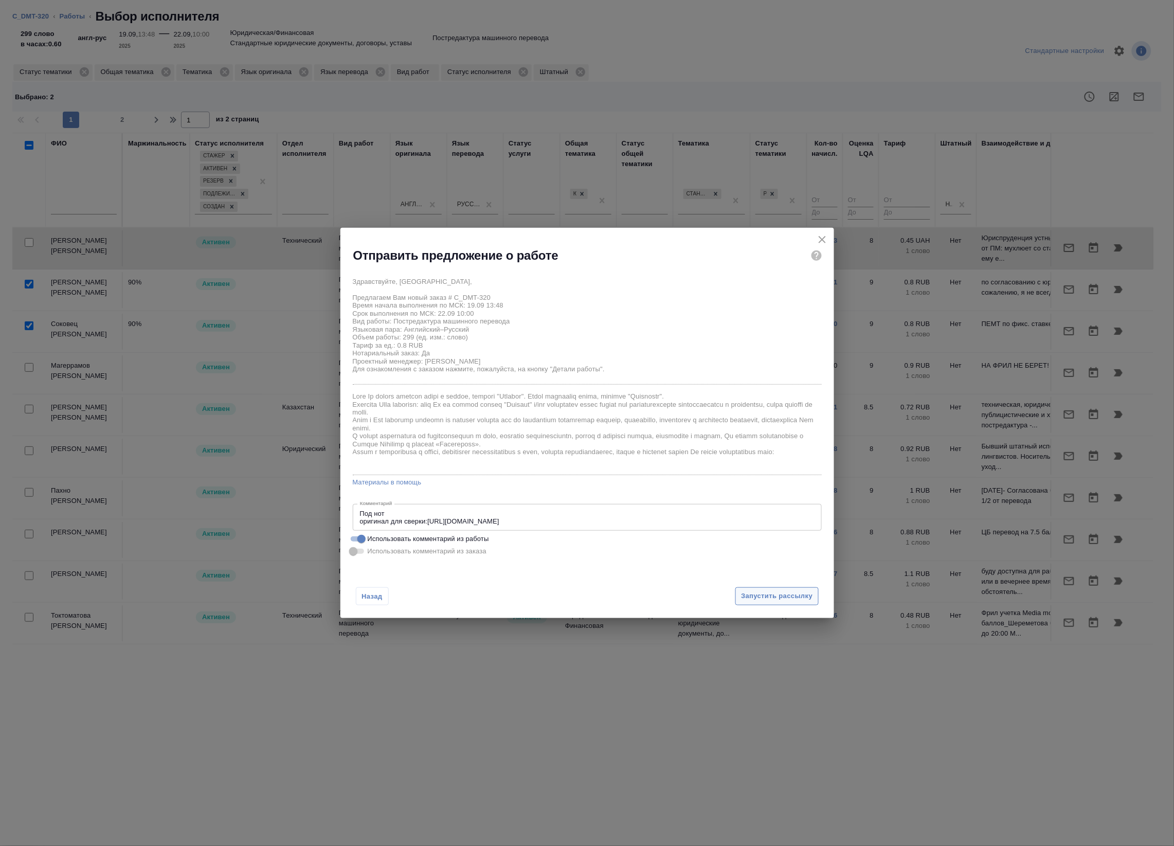
click at [749, 595] on span "Запустить рассылку" at bounding box center [776, 596] width 71 height 12
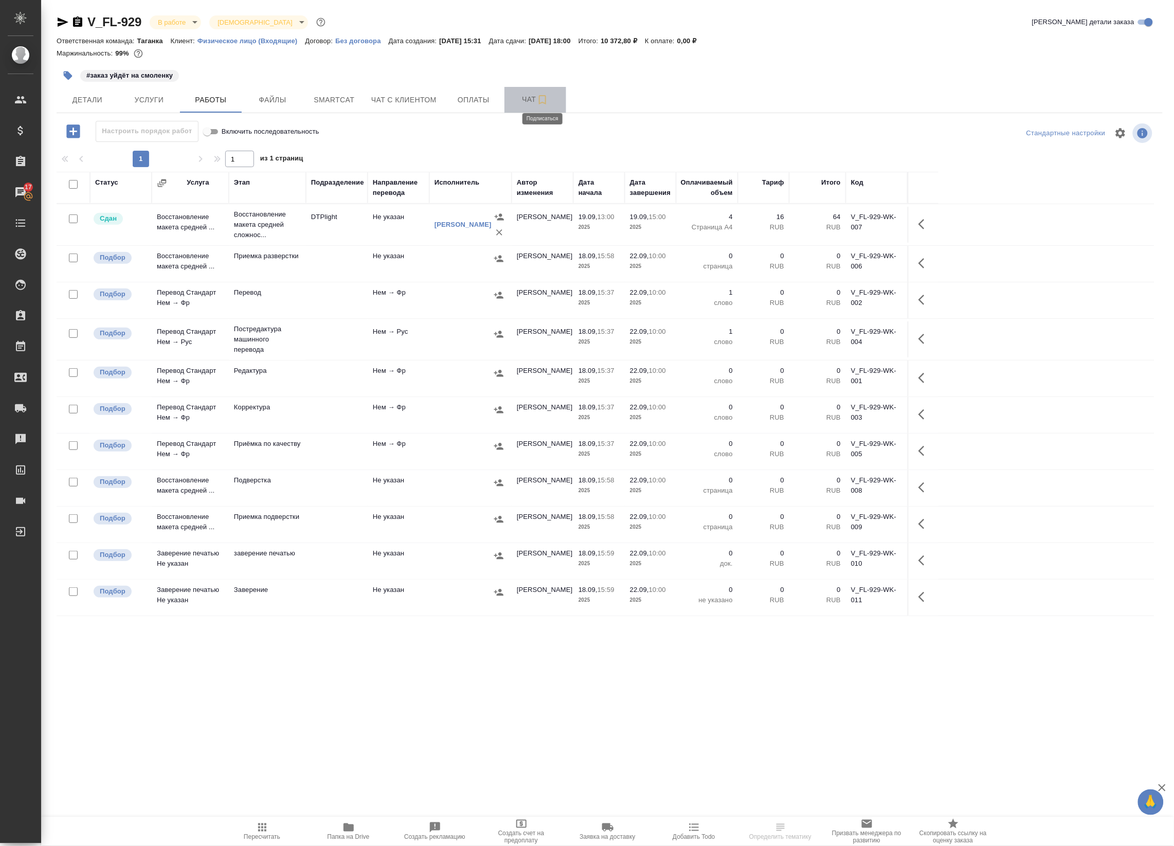
click at [543, 95] on icon "button" at bounding box center [542, 99] width 7 height 9
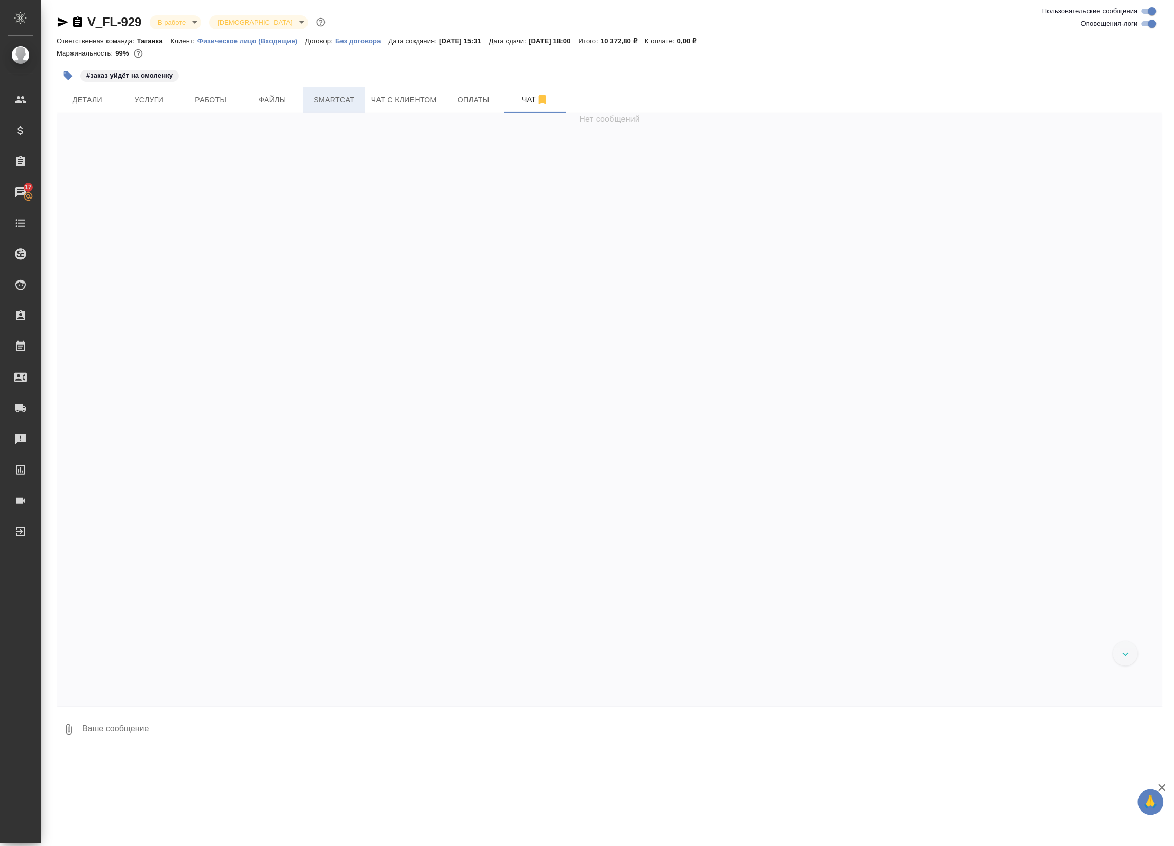
scroll to position [1588, 0]
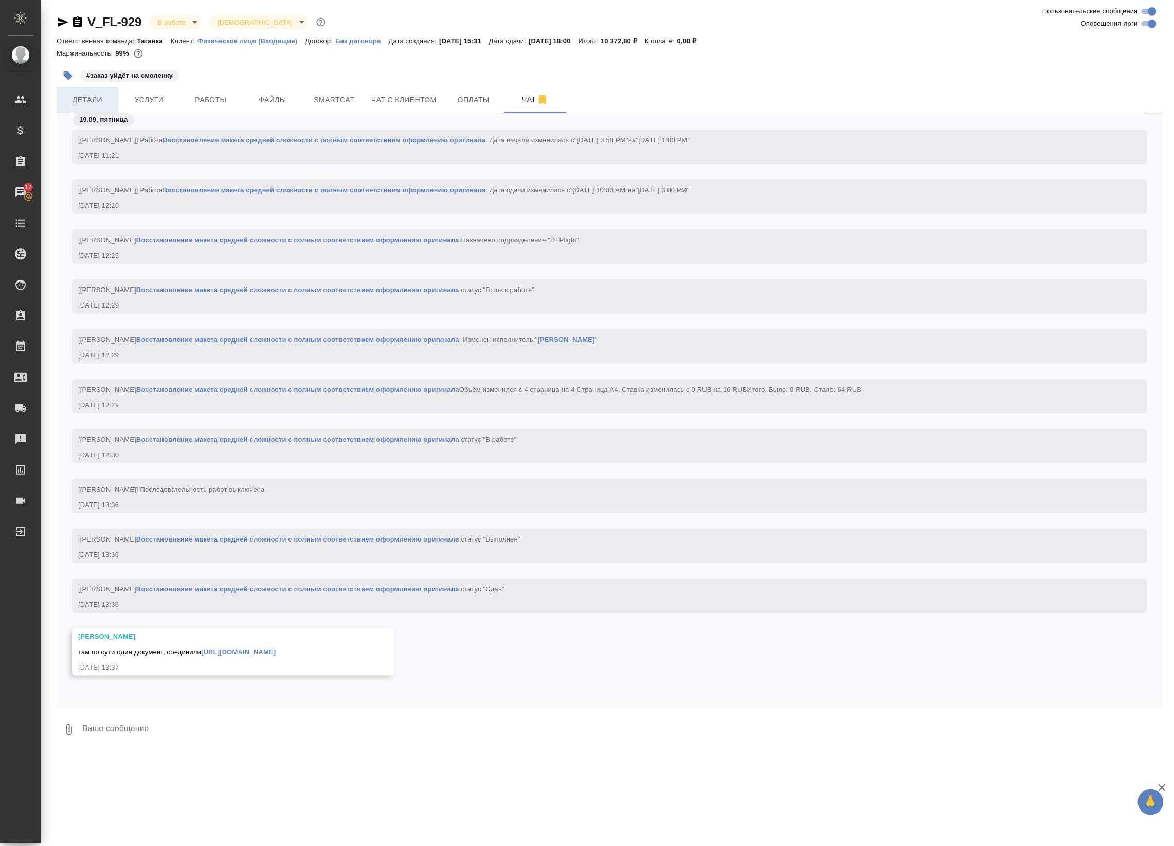
click at [71, 98] on span "Детали" at bounding box center [87, 100] width 49 height 13
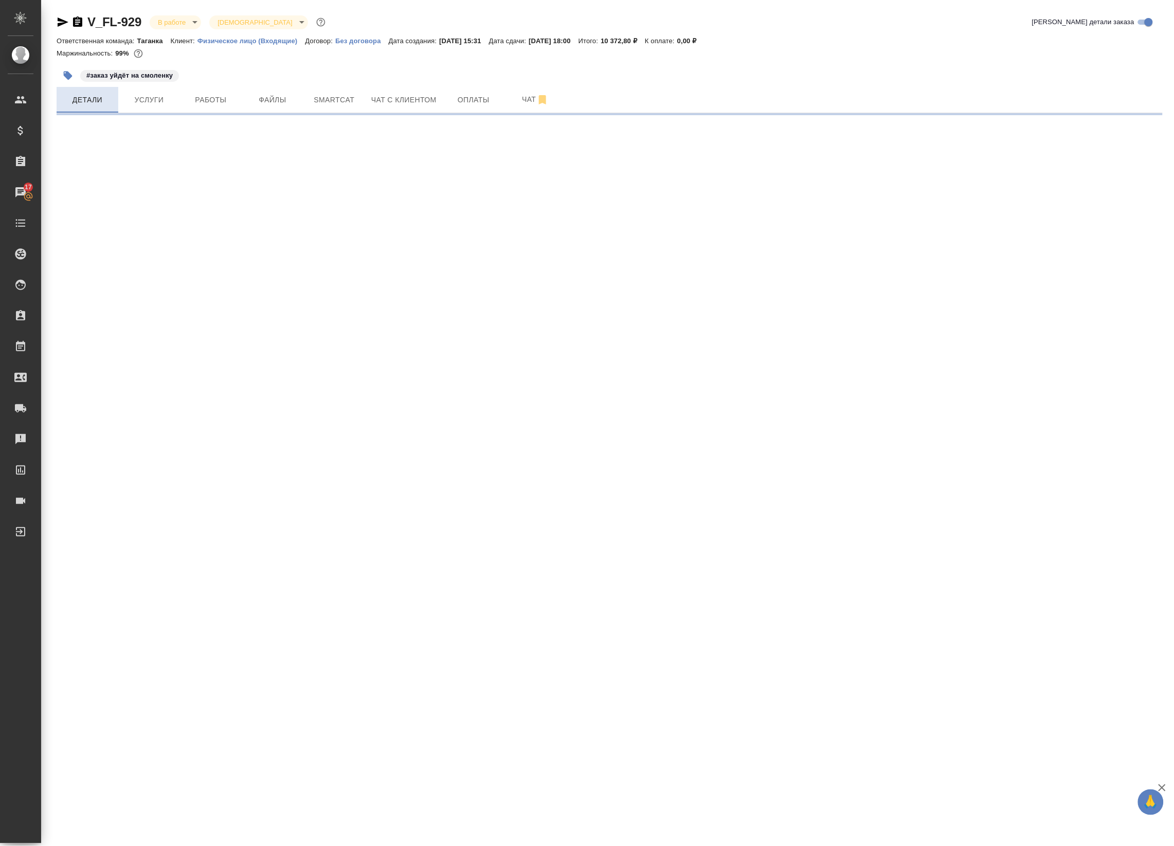
select select "RU"
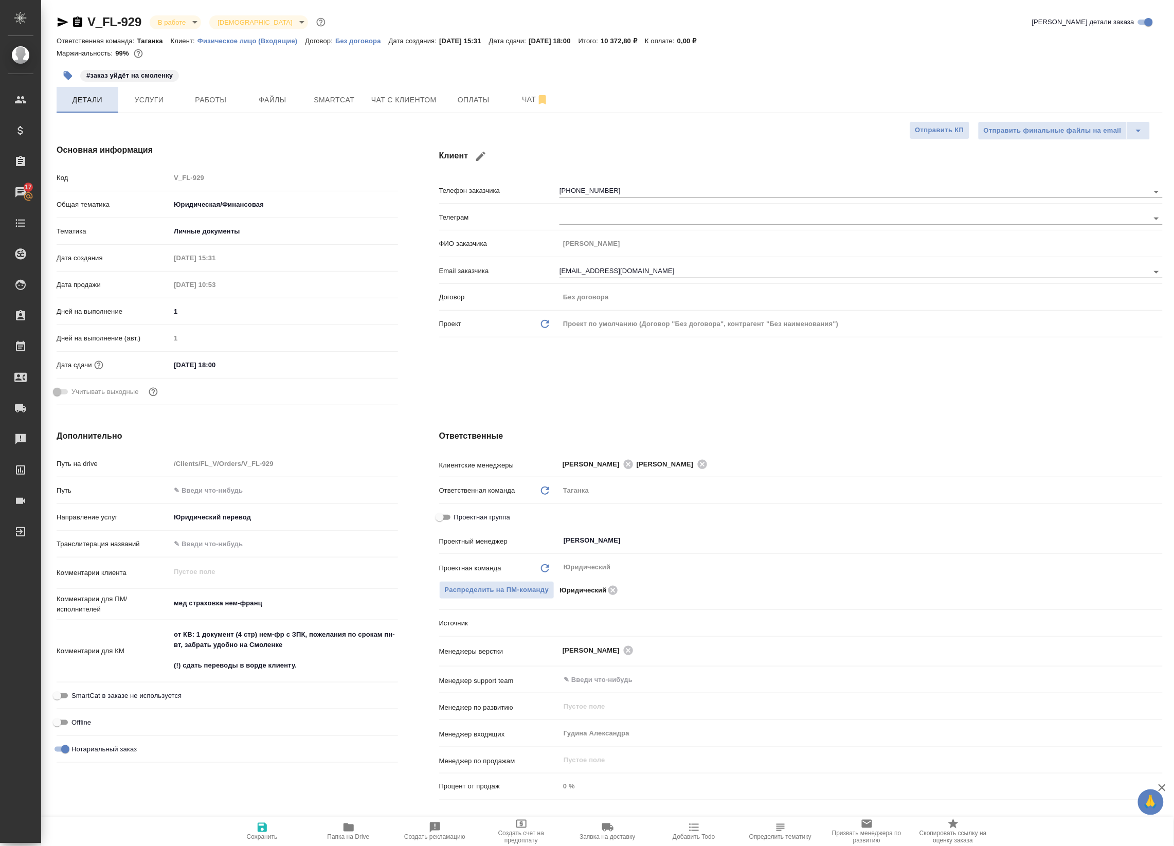
type textarea "x"
click at [134, 104] on span "Услуги" at bounding box center [148, 100] width 49 height 13
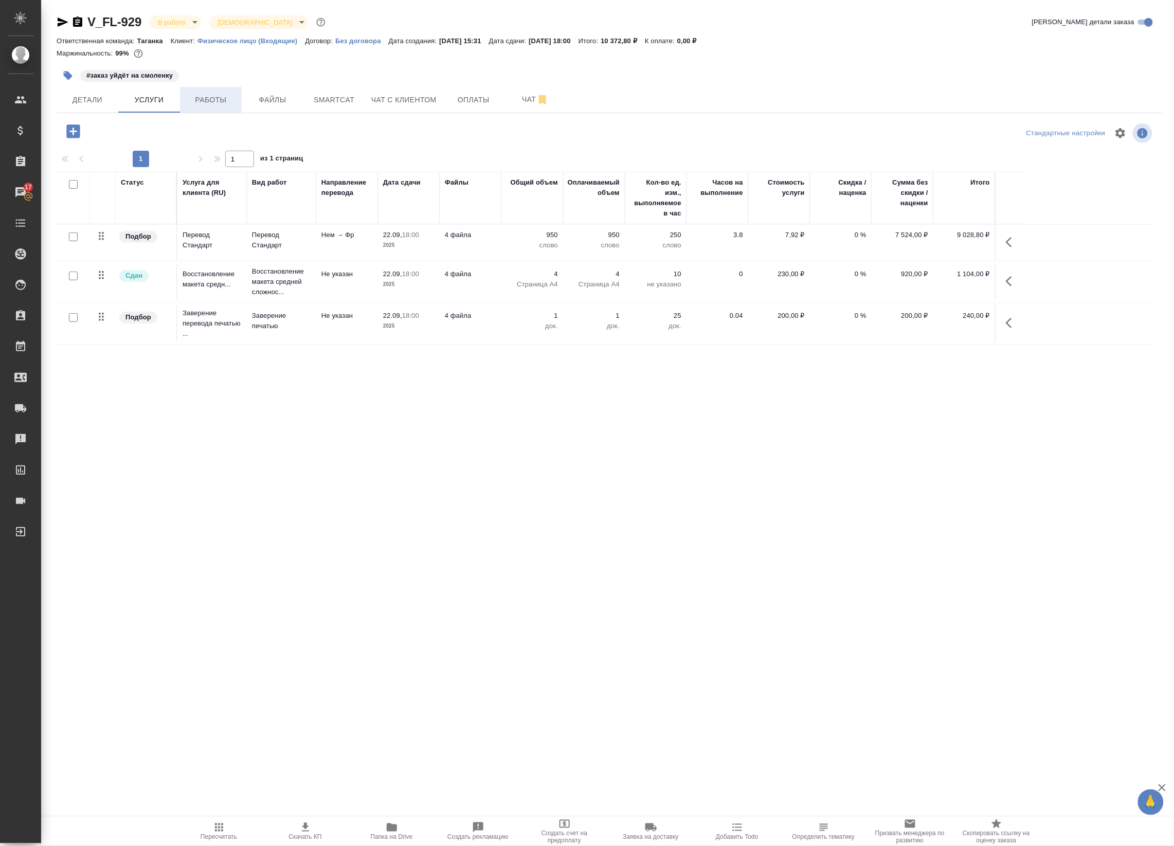
click at [216, 101] on span "Работы" at bounding box center [210, 100] width 49 height 13
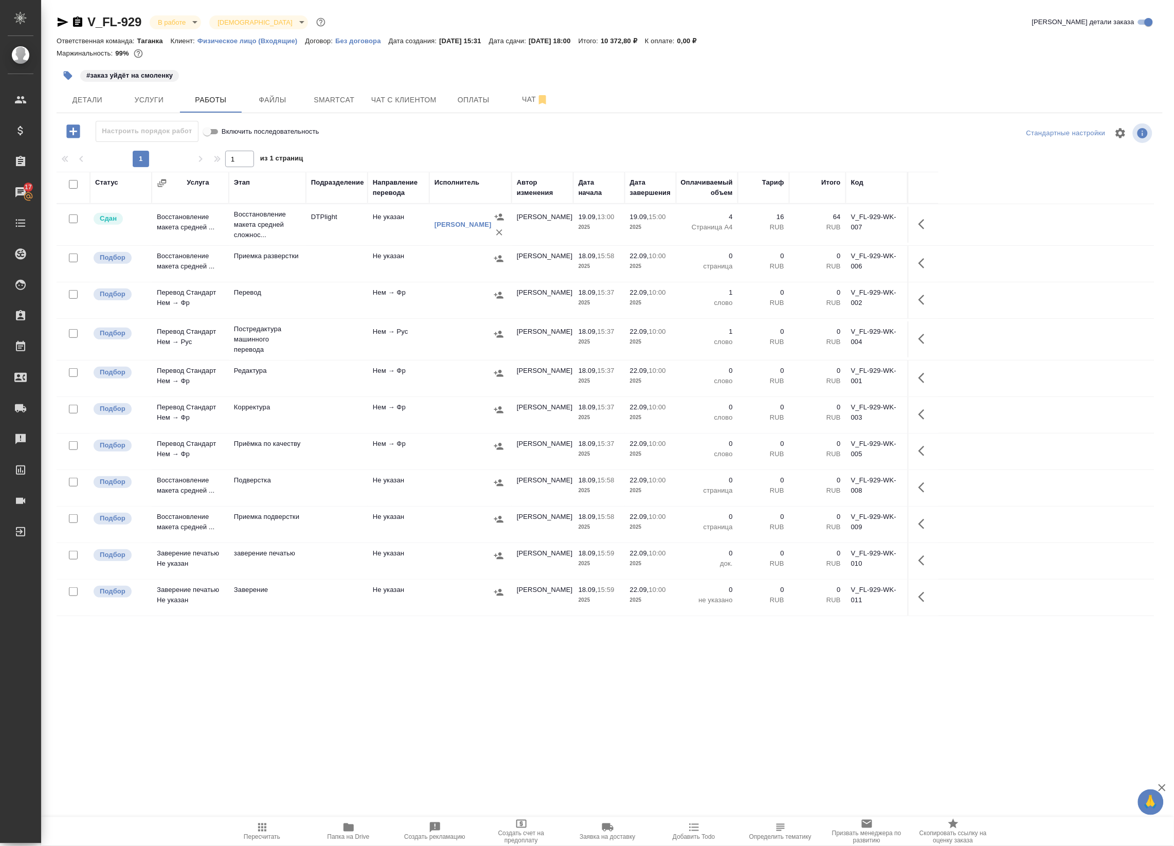
click at [359, 295] on td at bounding box center [337, 300] width 62 height 36
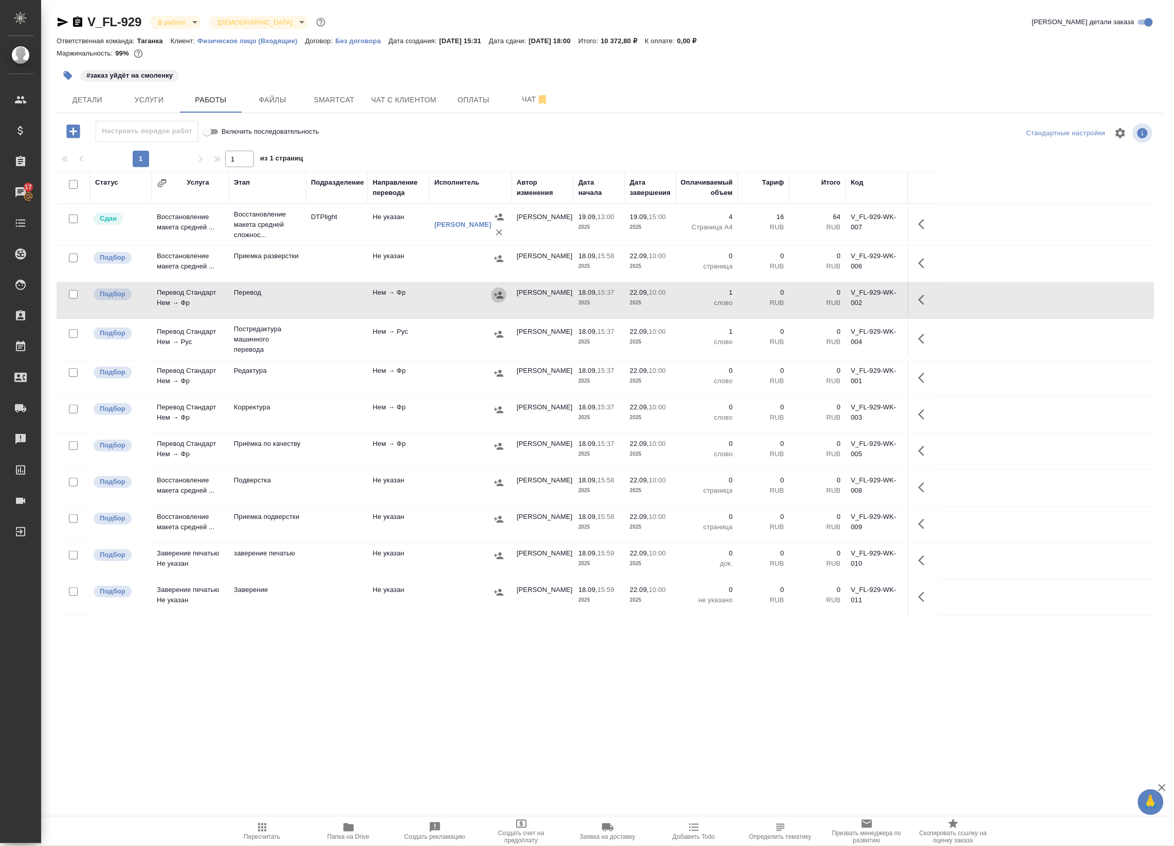
click at [498, 295] on icon "button" at bounding box center [499, 295] width 10 height 10
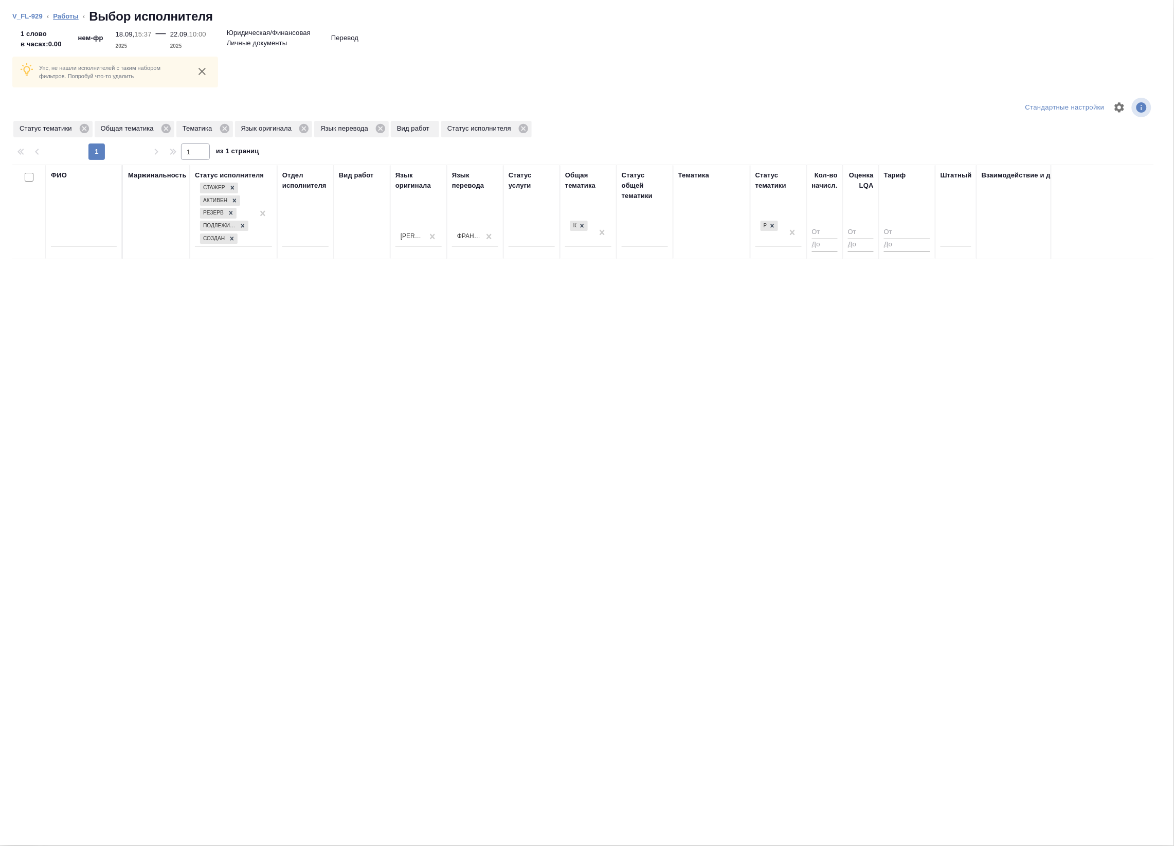
click at [74, 16] on link "Работы" at bounding box center [66, 16] width 26 height 8
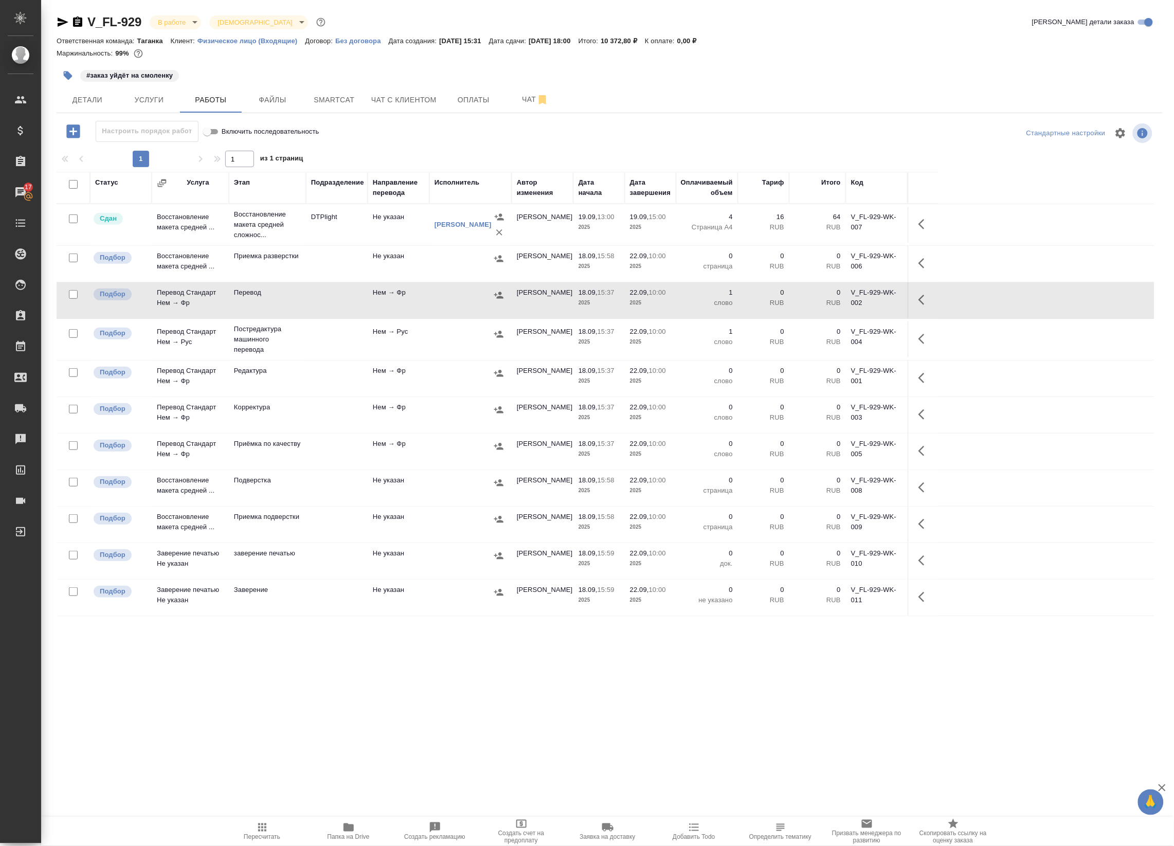
click at [919, 296] on icon "button" at bounding box center [924, 300] width 12 height 12
click at [850, 299] on icon "button" at bounding box center [848, 299] width 9 height 9
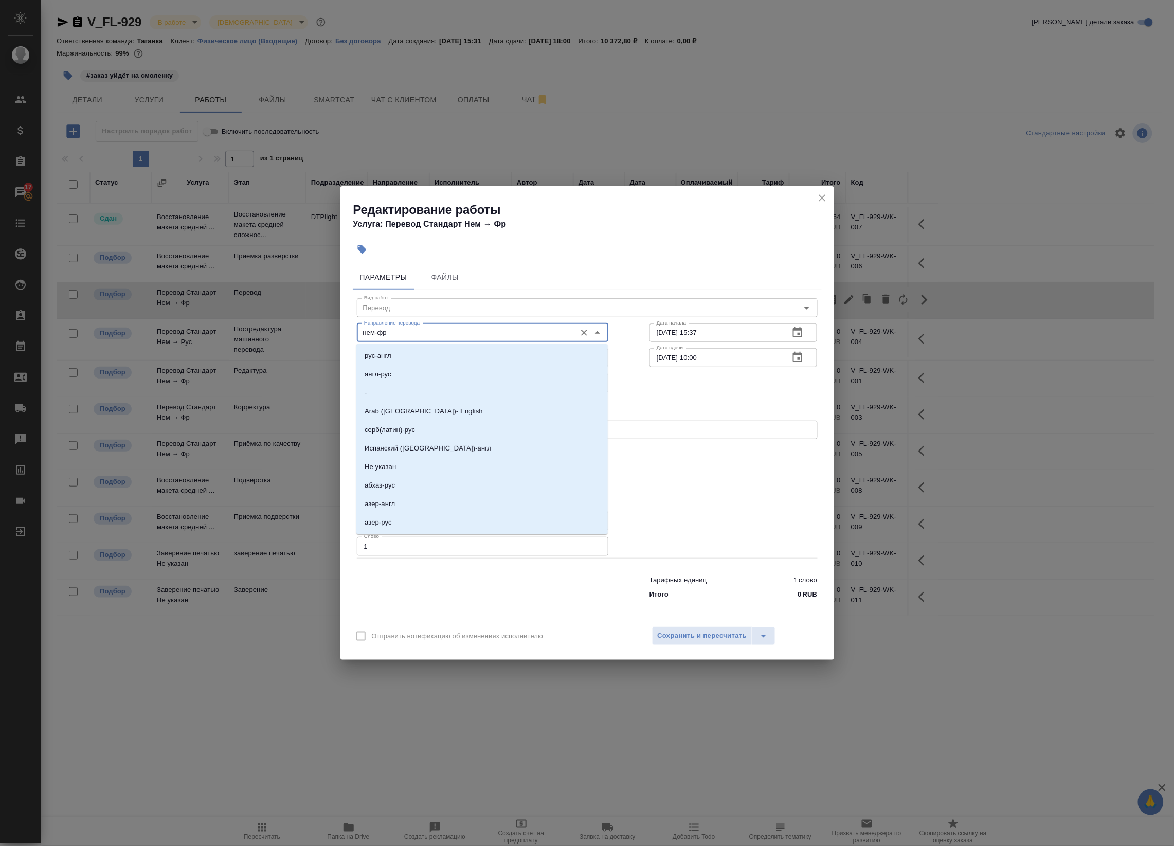
click at [420, 337] on input "нем-фр" at bounding box center [465, 332] width 211 height 12
click at [426, 330] on input "нем-фр" at bounding box center [465, 332] width 211 height 12
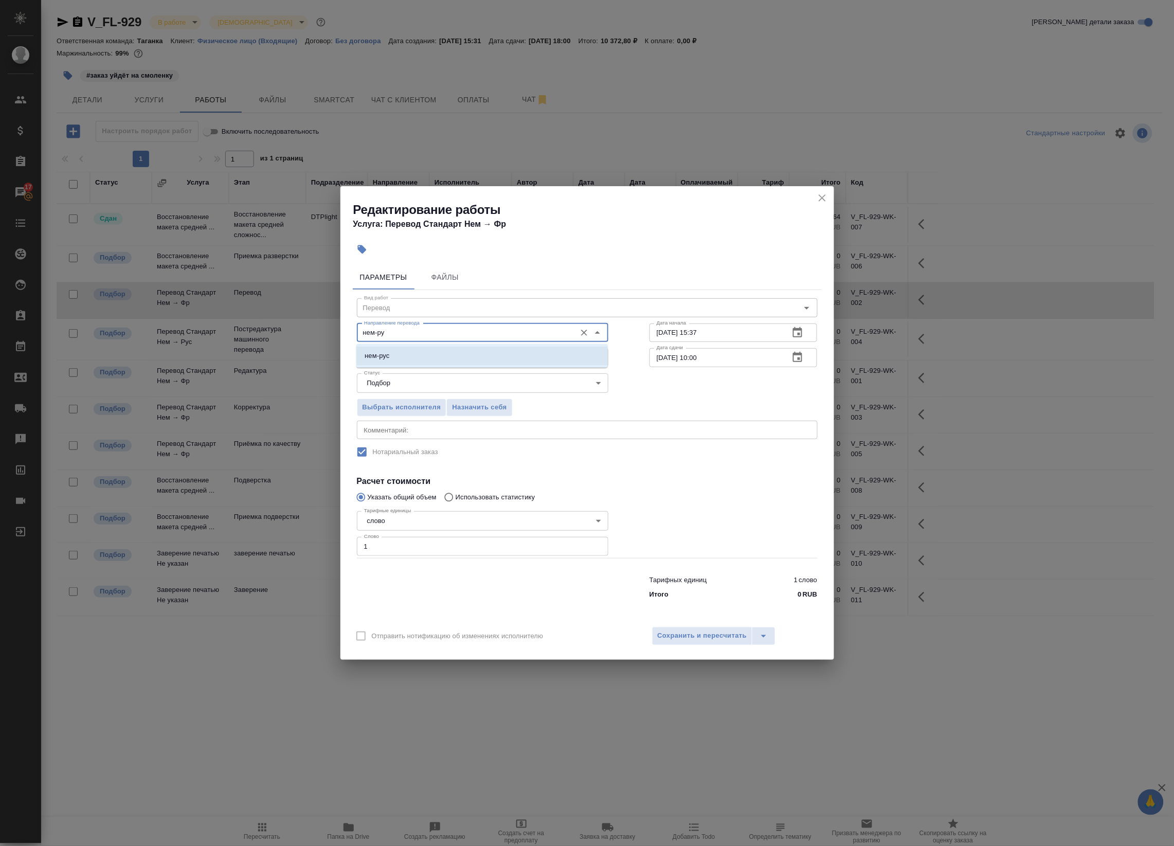
click at [453, 355] on li "нем-рус" at bounding box center [481, 356] width 251 height 19
type input "нем-рус"
click at [696, 641] on span "Сохранить и пересчитать" at bounding box center [702, 636] width 89 height 12
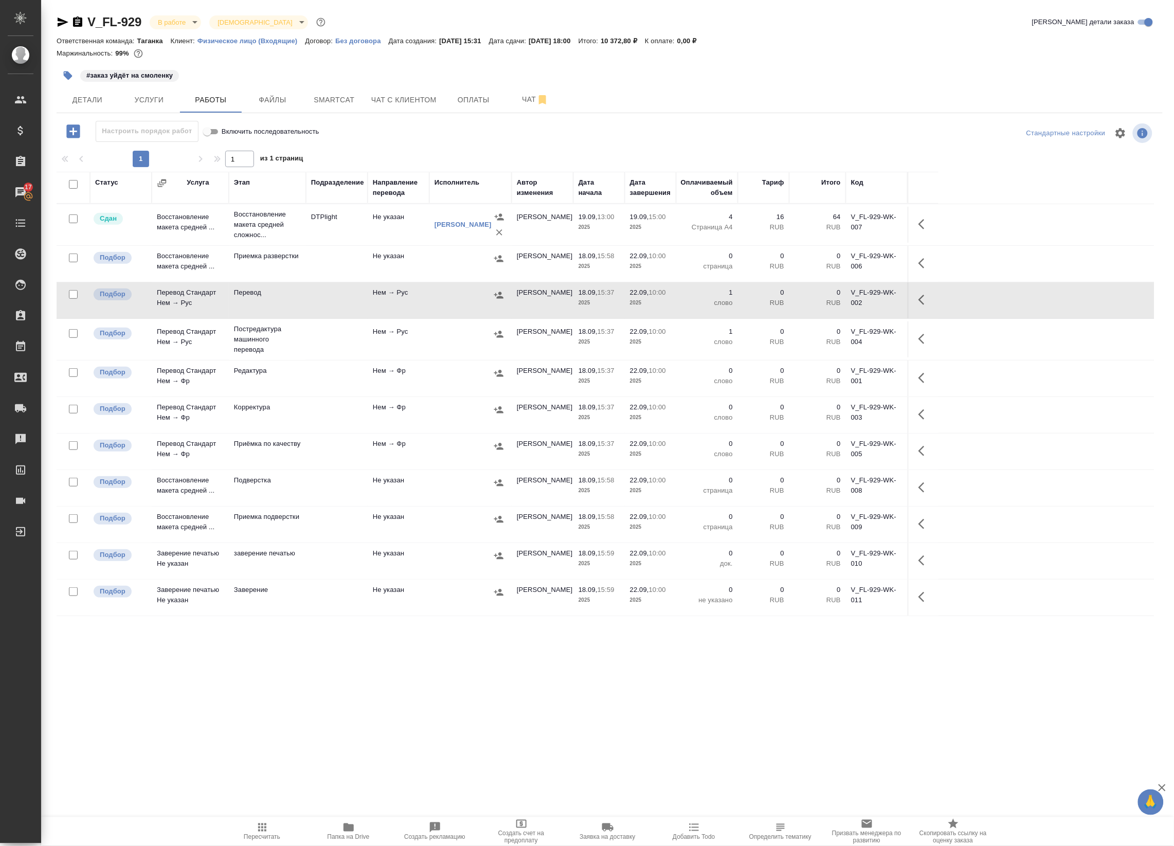
drag, startPoint x: 924, startPoint y: 338, endPoint x: 918, endPoint y: 352, distance: 15.2
click at [918, 356] on td at bounding box center [922, 339] width 31 height 36
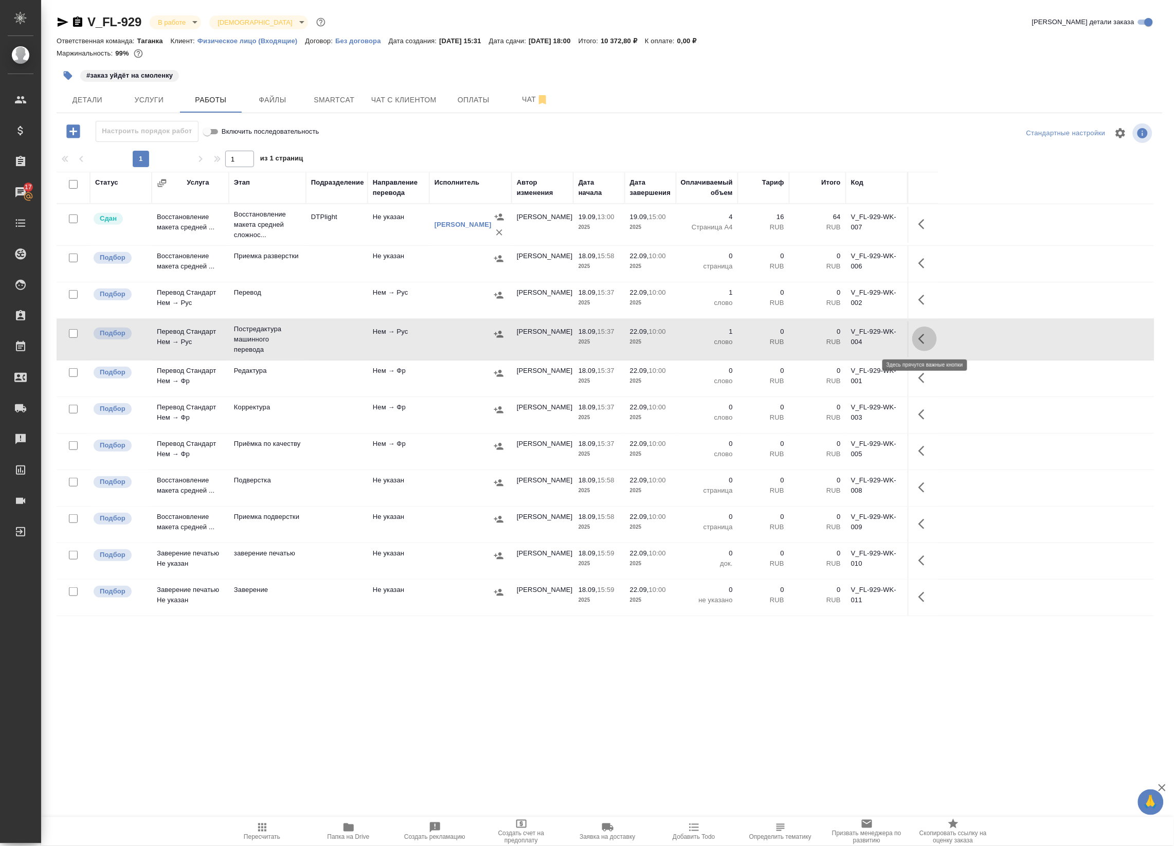
click at [917, 349] on button "button" at bounding box center [924, 338] width 25 height 25
click at [851, 343] on icon "button" at bounding box center [849, 339] width 12 height 12
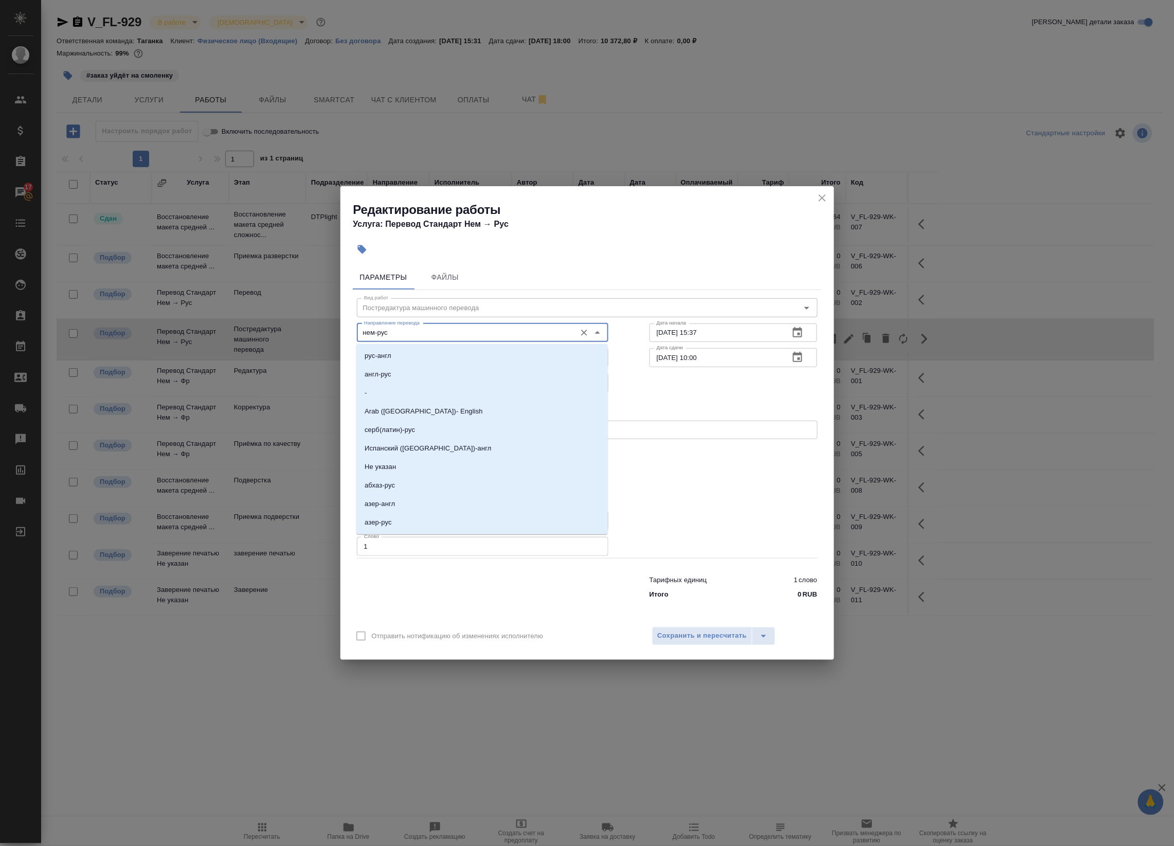
drag, startPoint x: 405, startPoint y: 338, endPoint x: 305, endPoint y: 328, distance: 100.7
click at [307, 330] on div "Редактирование работы Услуга: Перевод Стандарт Нем → Рус Параметры Файлы Вид ра…" at bounding box center [587, 423] width 1174 height 846
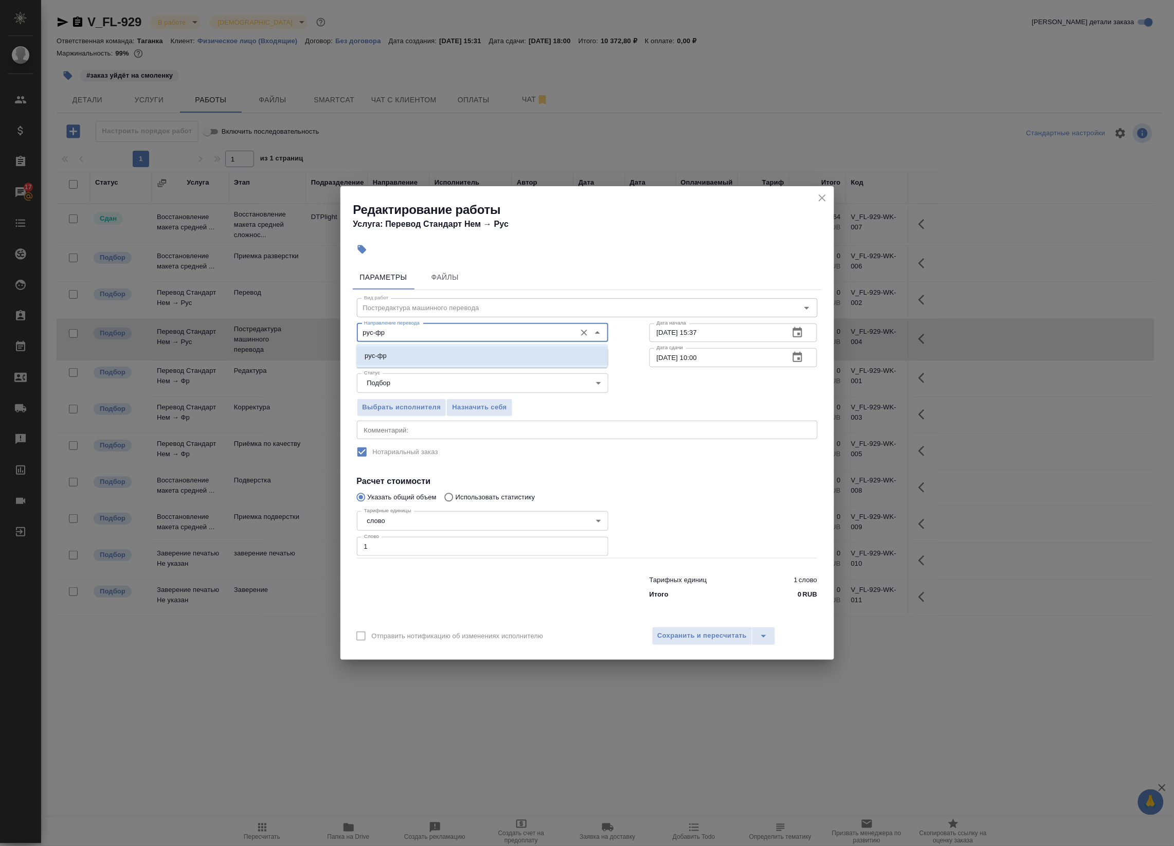
click at [403, 349] on li "рус-фр" at bounding box center [481, 356] width 251 height 19
type input "рус-фр"
click at [733, 633] on span "Сохранить и пересчитать" at bounding box center [702, 636] width 89 height 12
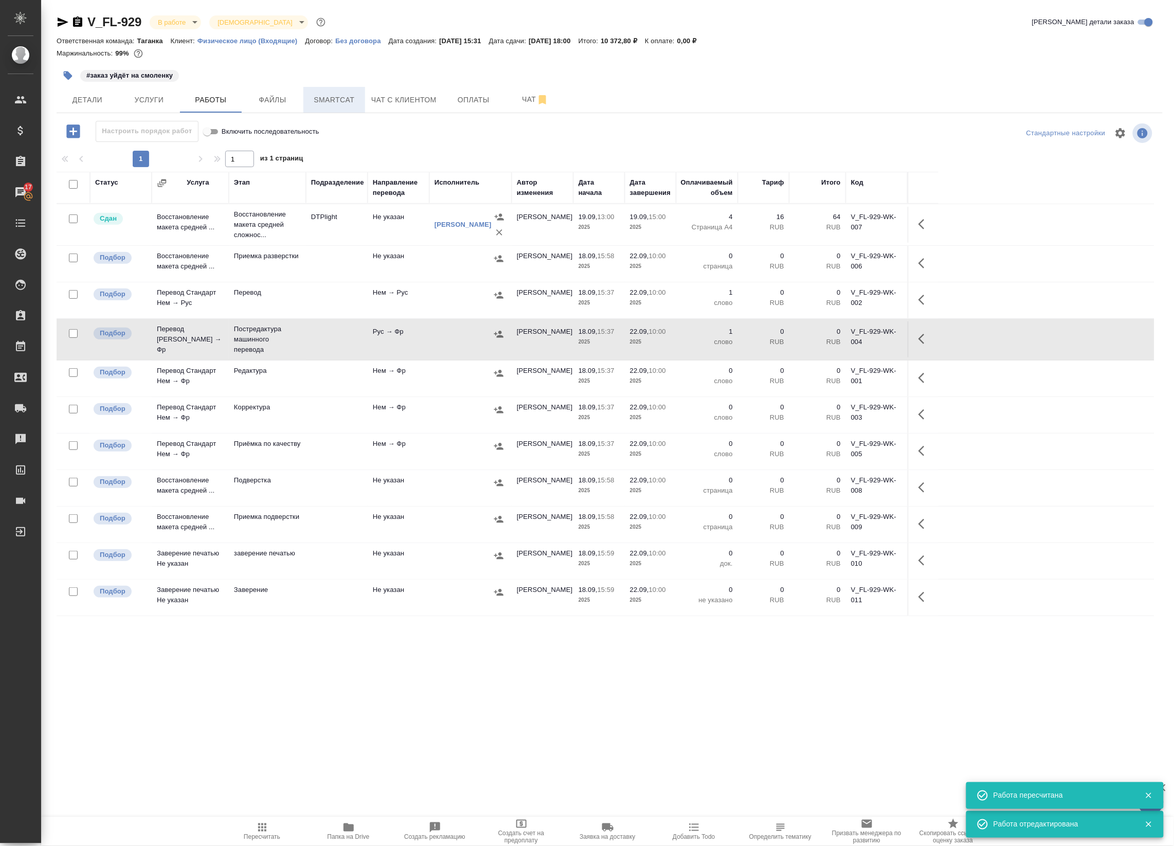
click at [343, 96] on span "Smartcat" at bounding box center [334, 100] width 49 height 13
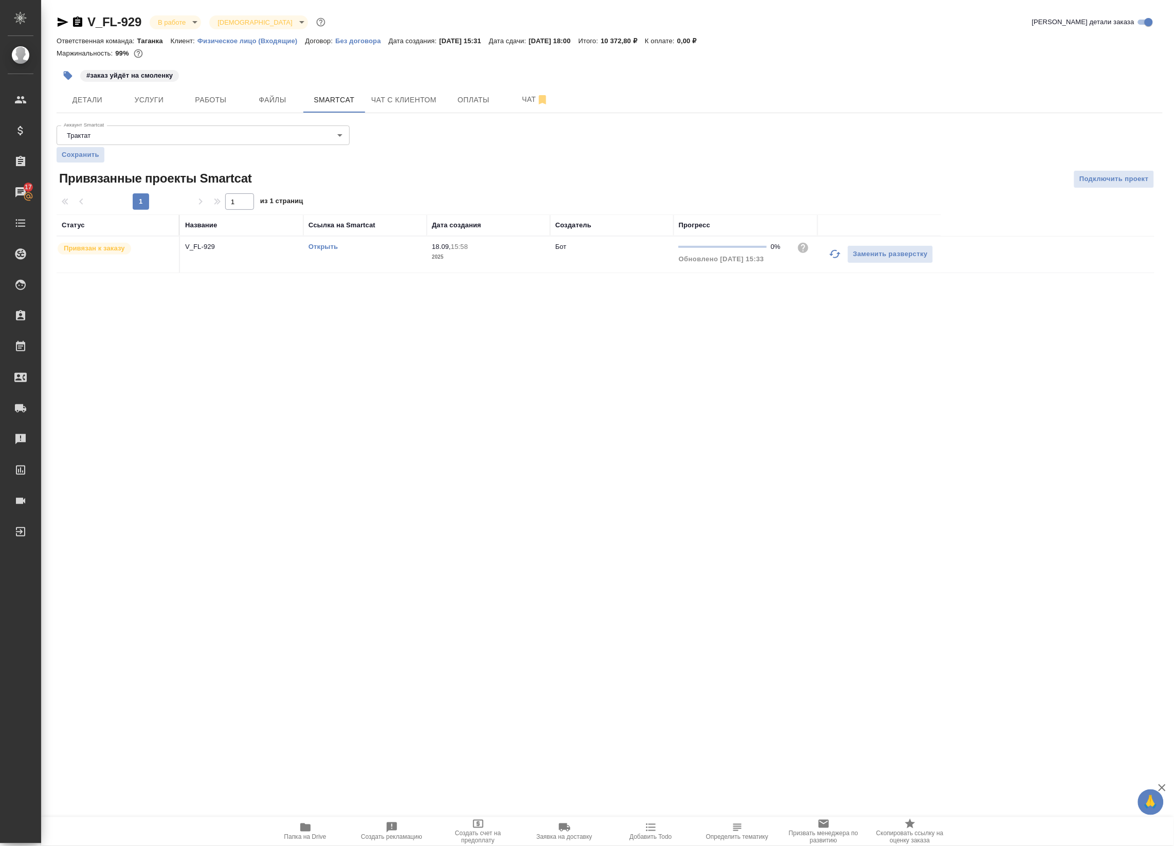
click at [325, 247] on link "Открыть" at bounding box center [322, 247] width 29 height 8
click at [214, 99] on span "Работы" at bounding box center [210, 100] width 49 height 13
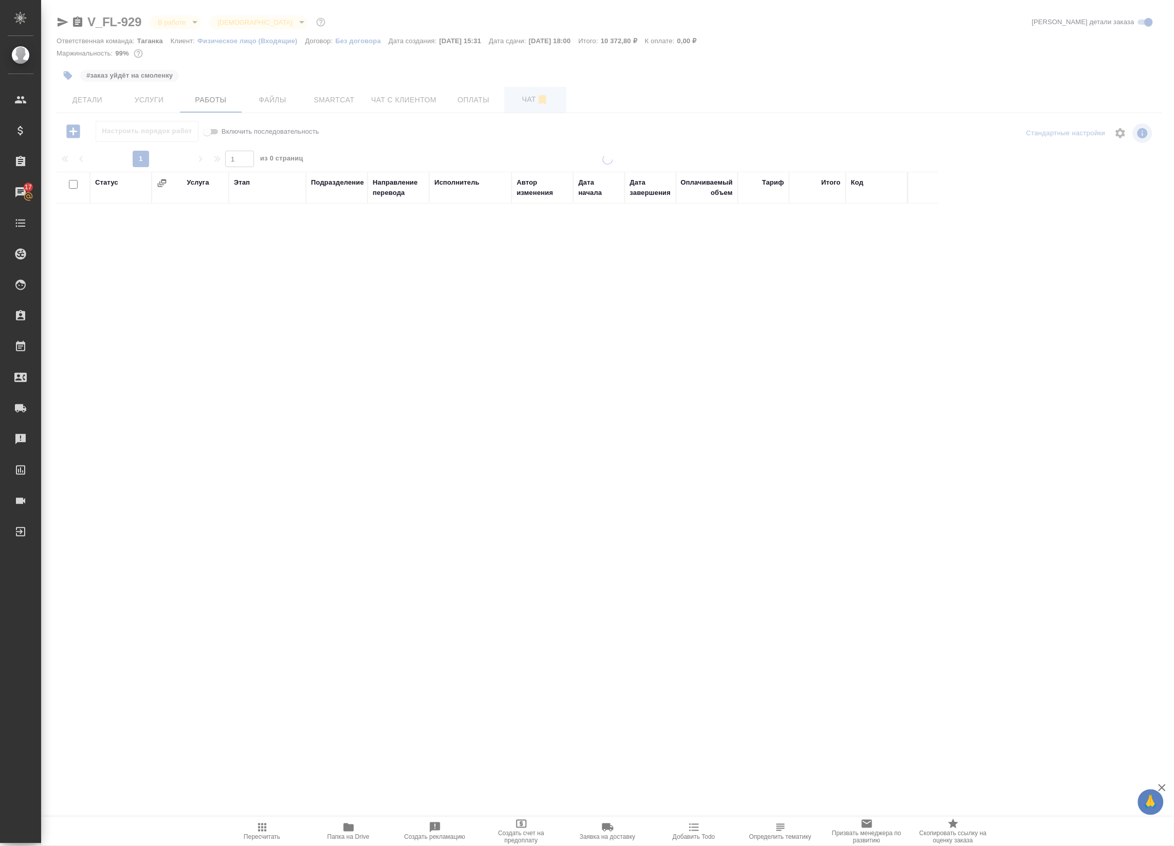
click at [536, 98] on icon "button" at bounding box center [542, 100] width 12 height 12
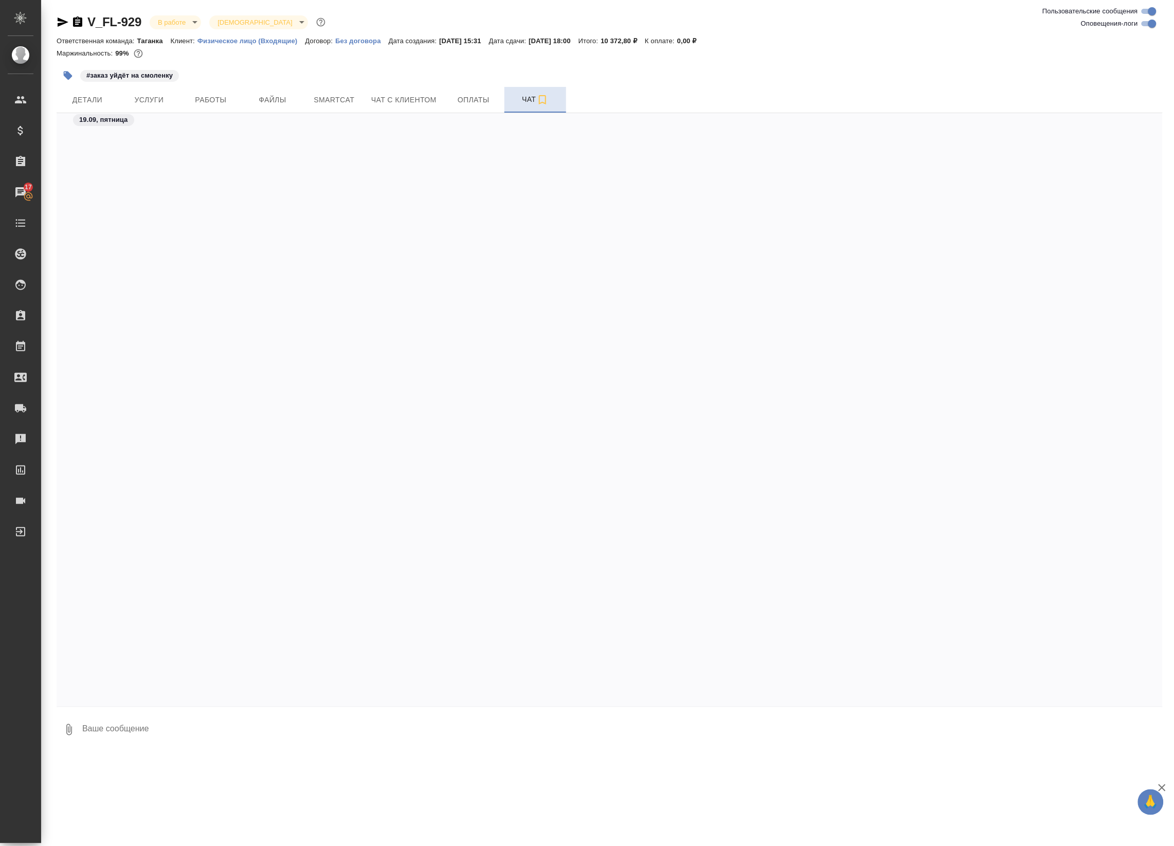
scroll to position [1588, 0]
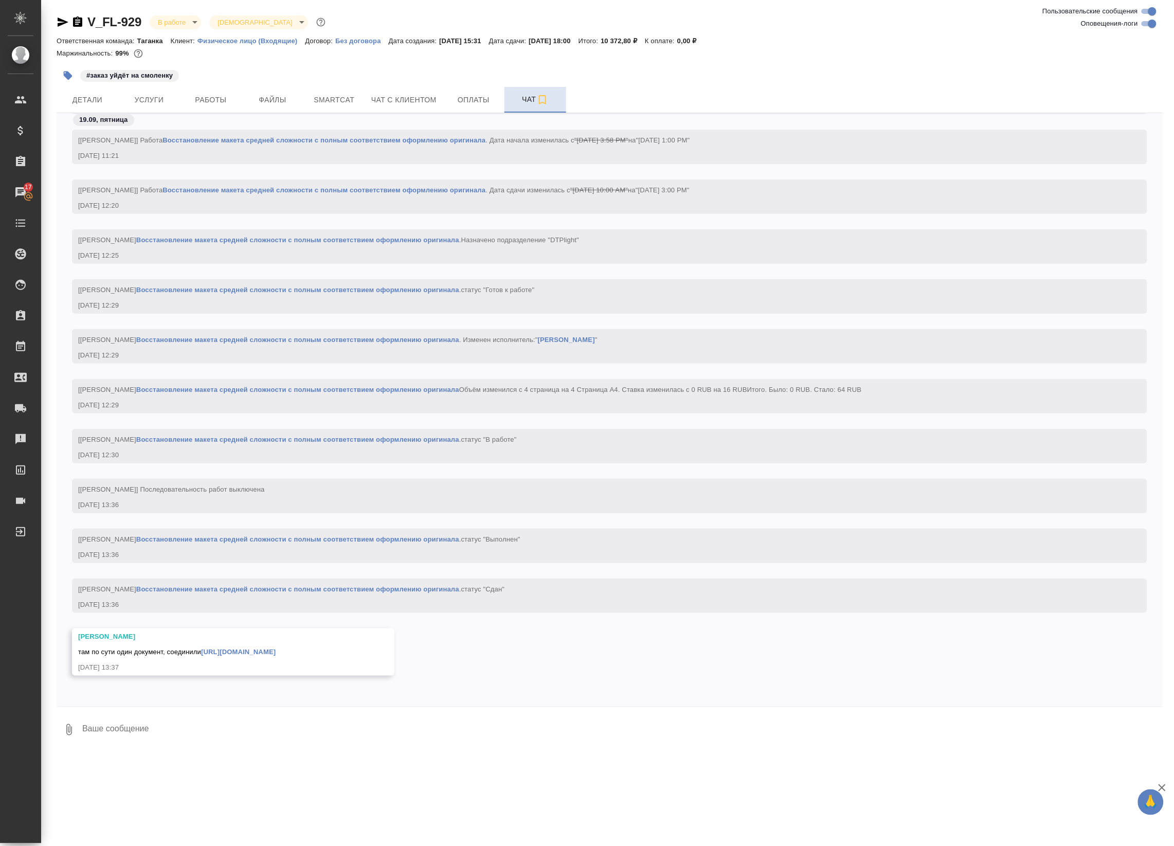
click at [260, 652] on link "https://drive.awatera.com/apps/files/files/10405339?dir=/Shares/FL_V/Orders/V_F…" at bounding box center [238, 652] width 75 height 8
click at [135, 100] on span "Услуги" at bounding box center [148, 100] width 49 height 13
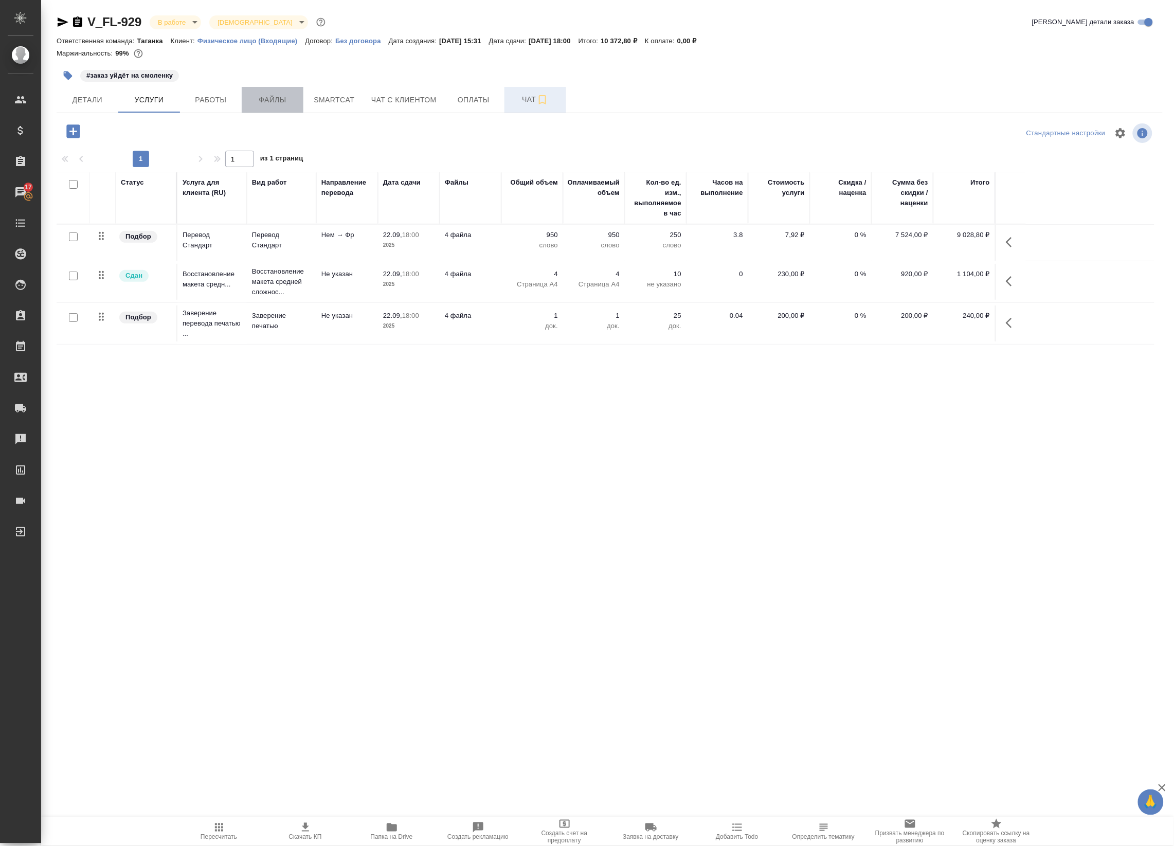
click at [288, 95] on span "Файлы" at bounding box center [272, 100] width 49 height 13
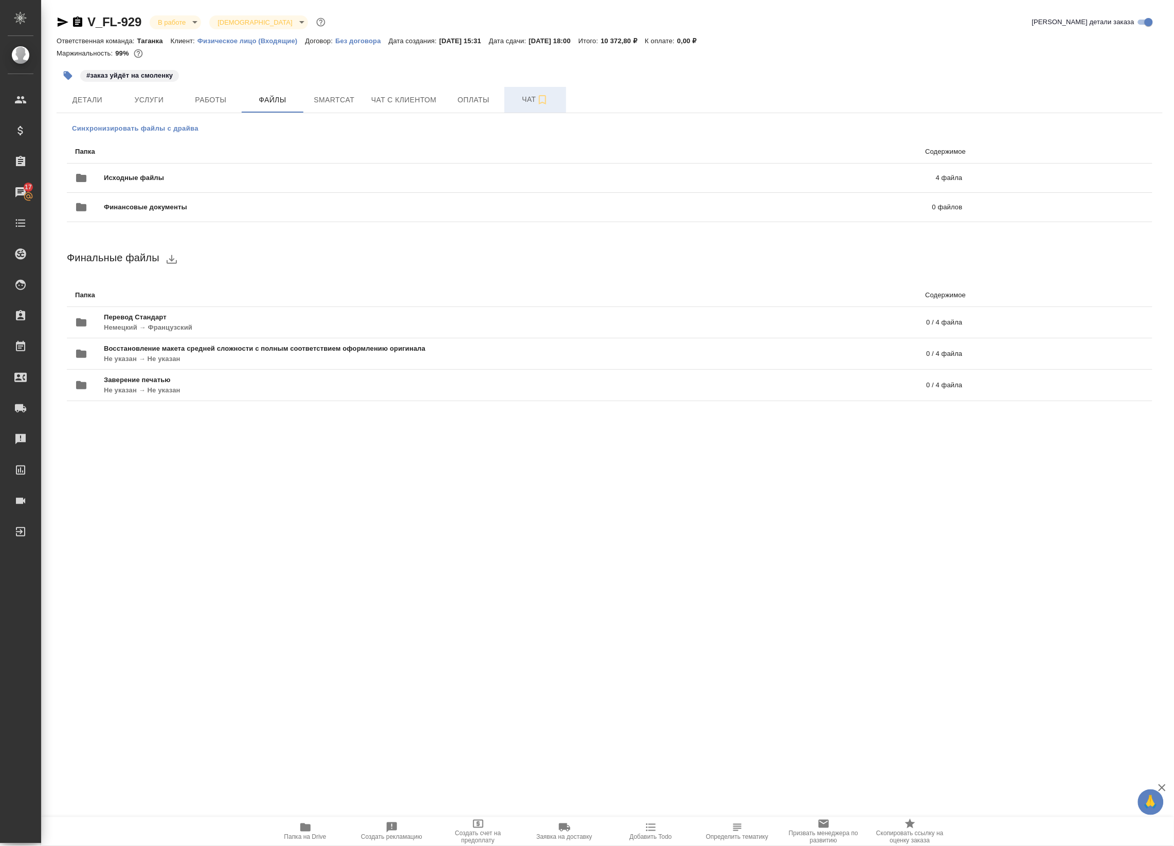
click at [168, 129] on span "Синхронизировать файлы с драйва" at bounding box center [135, 128] width 126 height 10
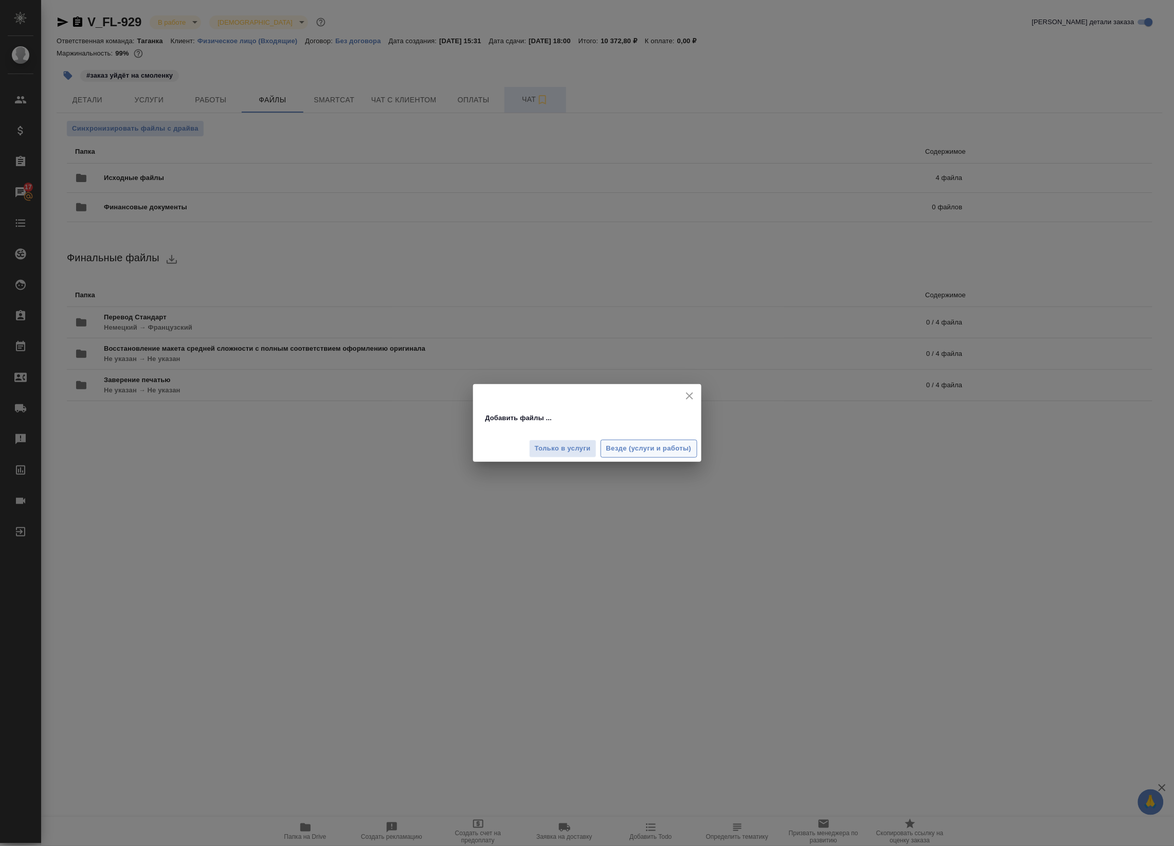
click at [664, 453] on span "Везде (услуги и работы)" at bounding box center [648, 449] width 85 height 12
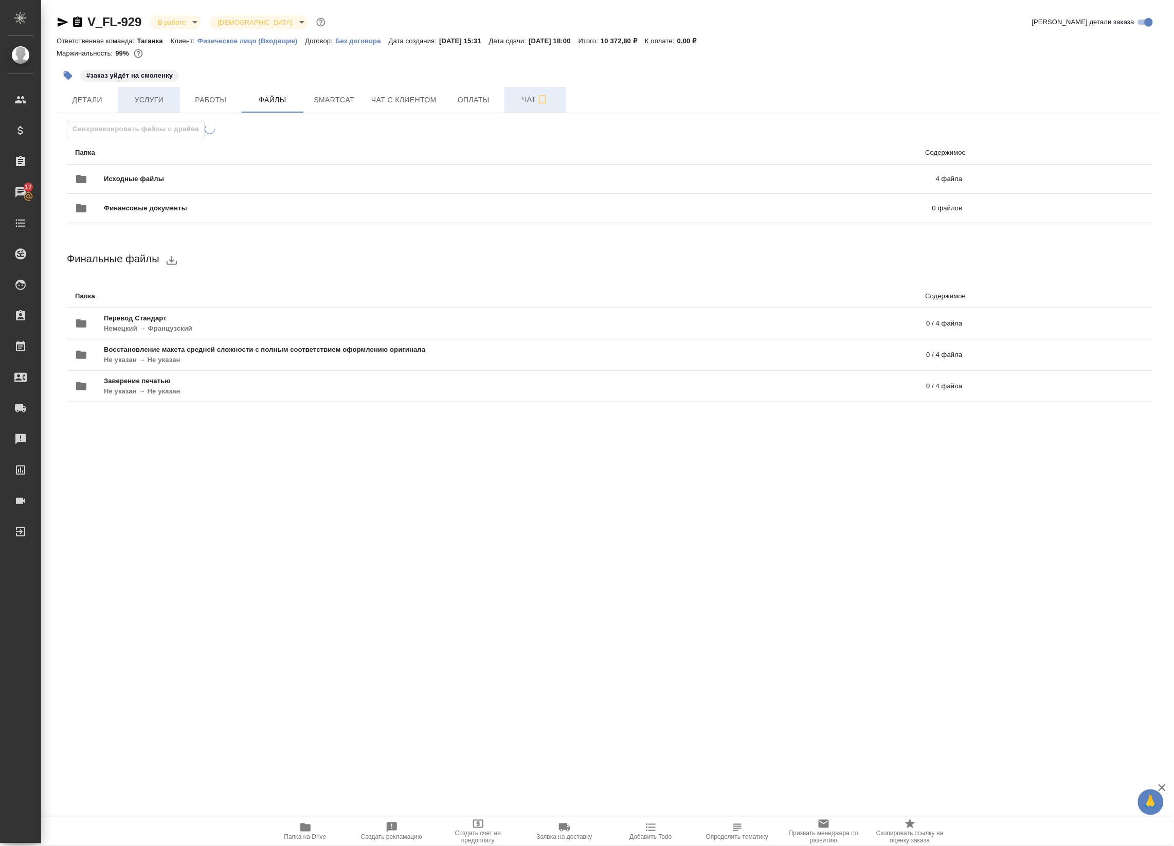
click at [166, 96] on span "Услуги" at bounding box center [148, 100] width 49 height 13
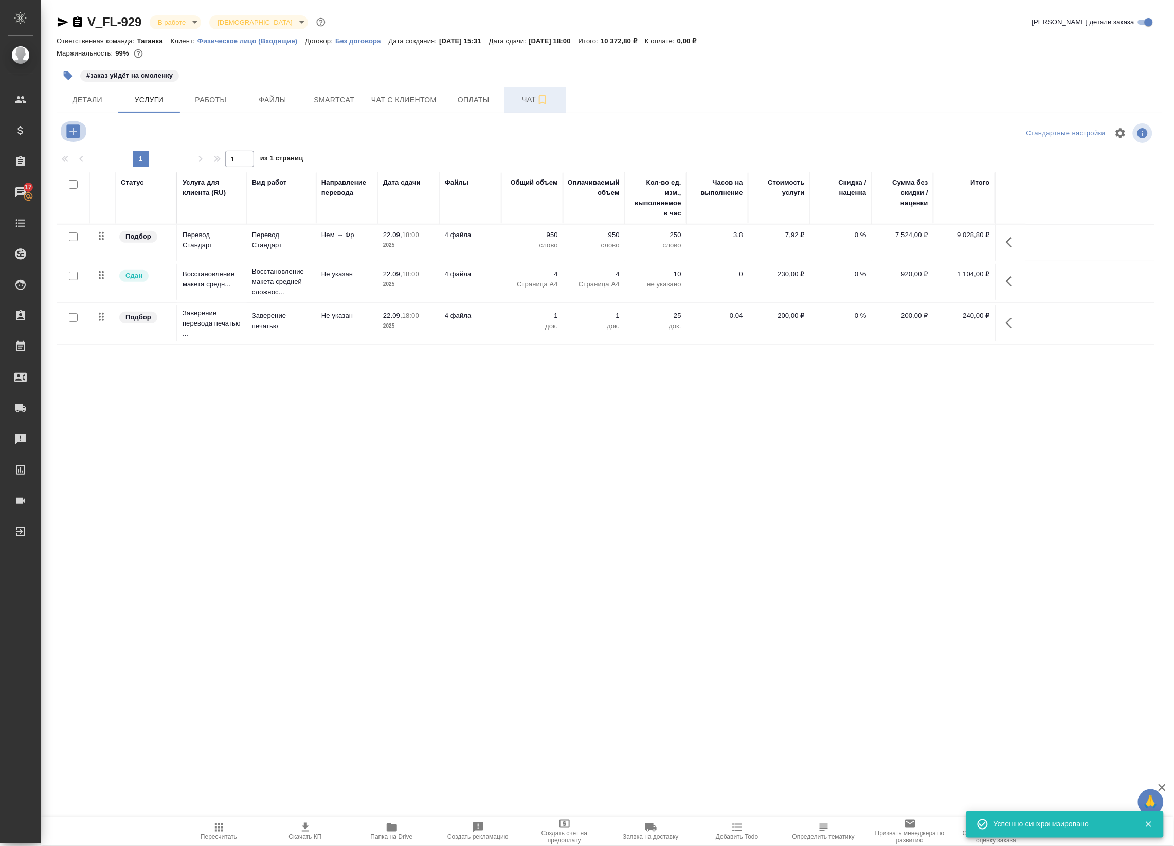
click at [74, 131] on icon "button" at bounding box center [73, 131] width 18 height 18
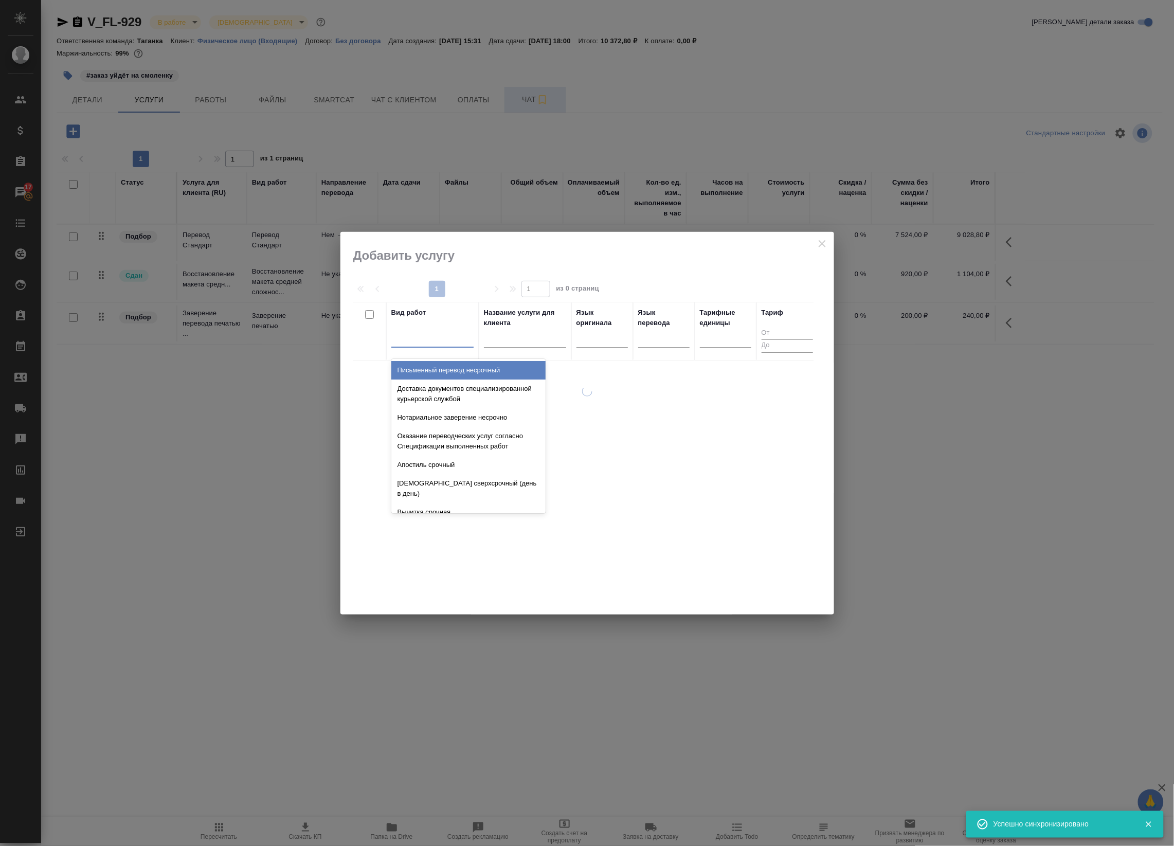
click at [415, 340] on div at bounding box center [432, 337] width 82 height 15
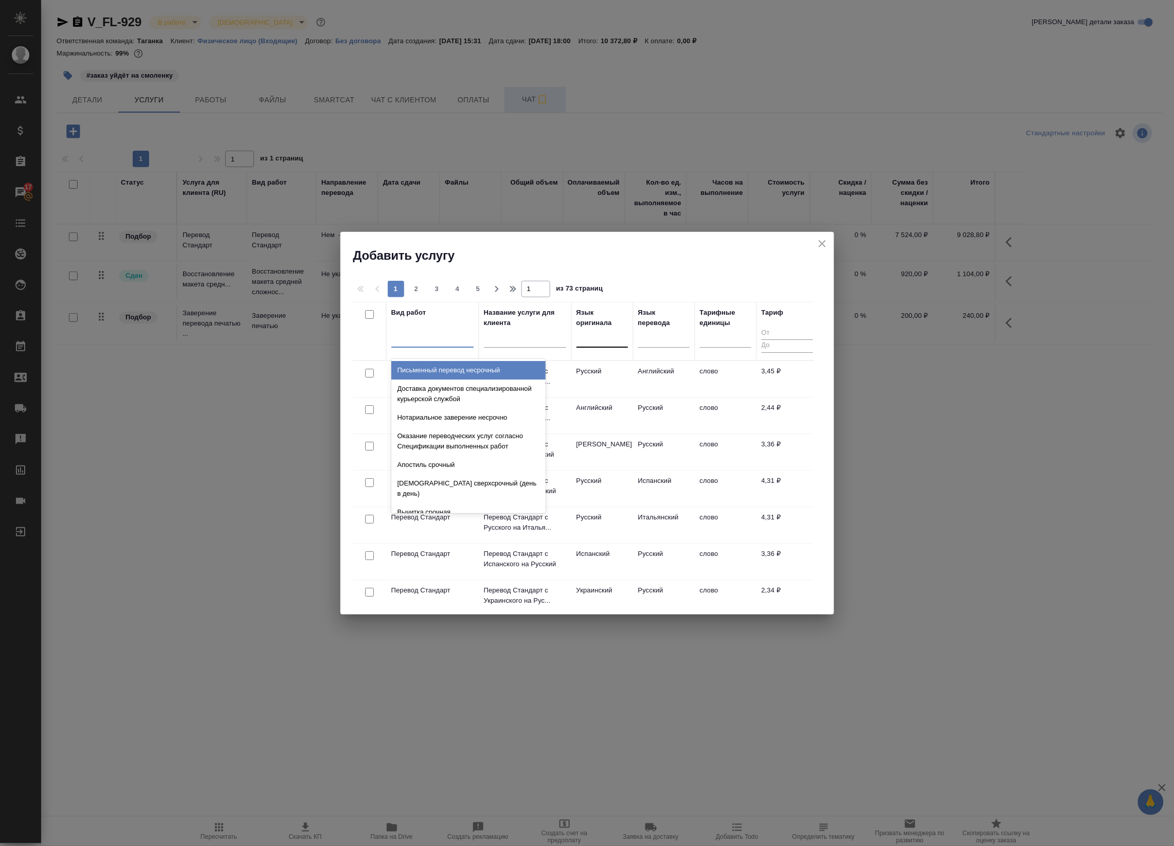
click at [587, 343] on div at bounding box center [601, 337] width 51 height 15
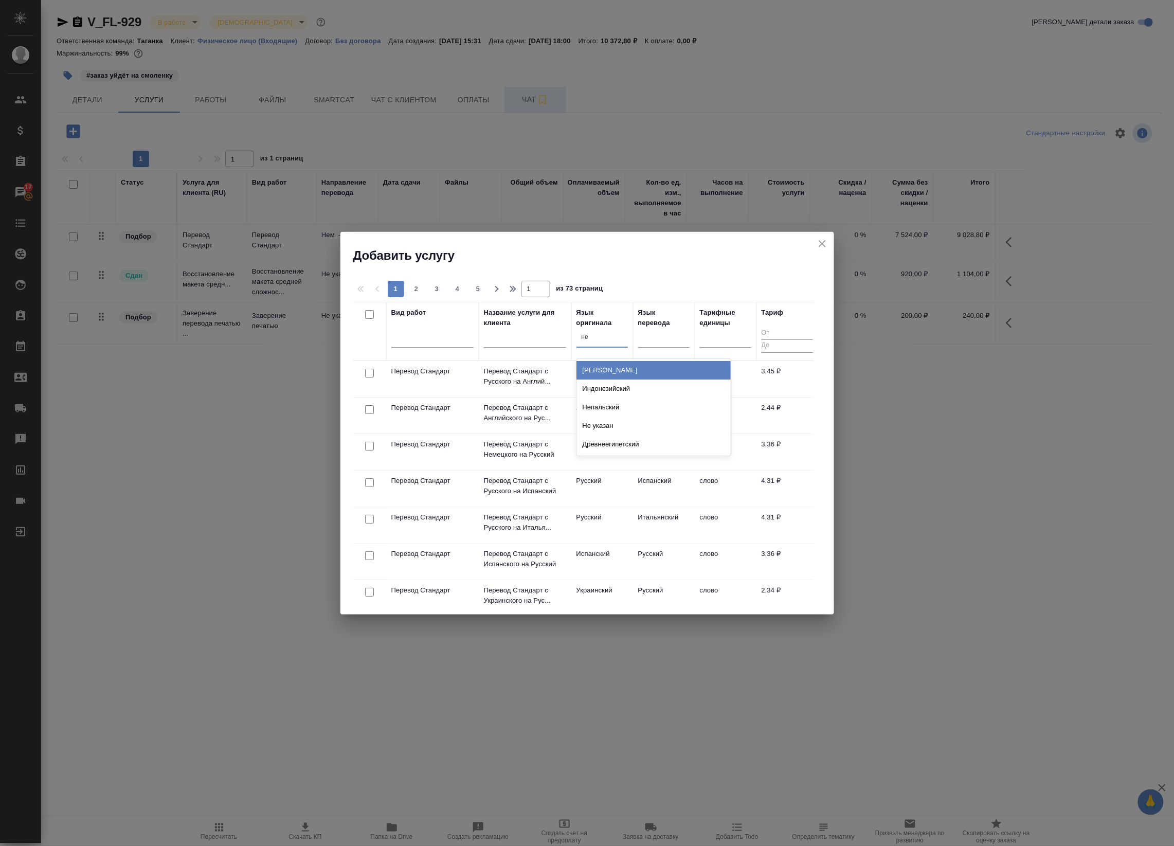
type input "н"
type input "рус"
click at [613, 371] on div "Русский" at bounding box center [653, 370] width 154 height 19
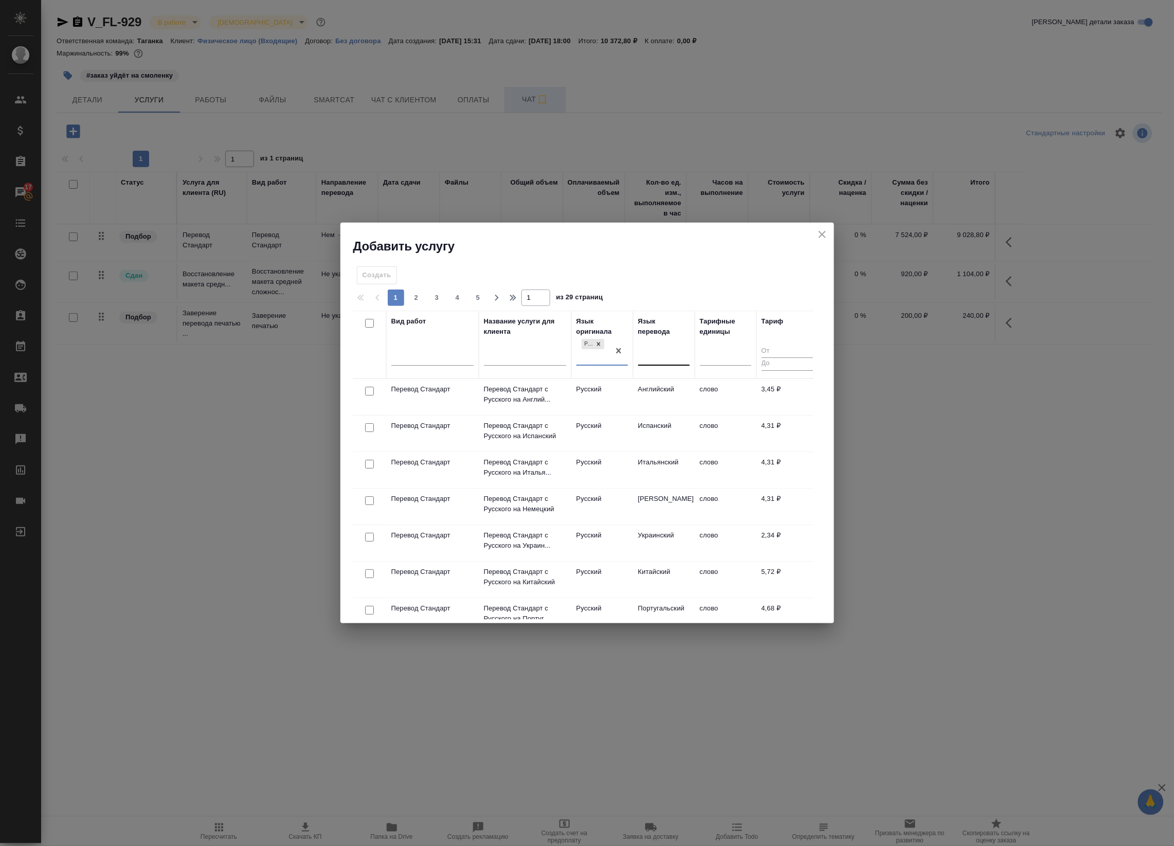
click at [659, 352] on div at bounding box center [663, 355] width 51 height 15
type input "фра"
click at [684, 382] on div "Французский" at bounding box center [715, 387] width 154 height 19
click at [368, 390] on input "checkbox" at bounding box center [369, 391] width 9 height 9
checkbox input "true"
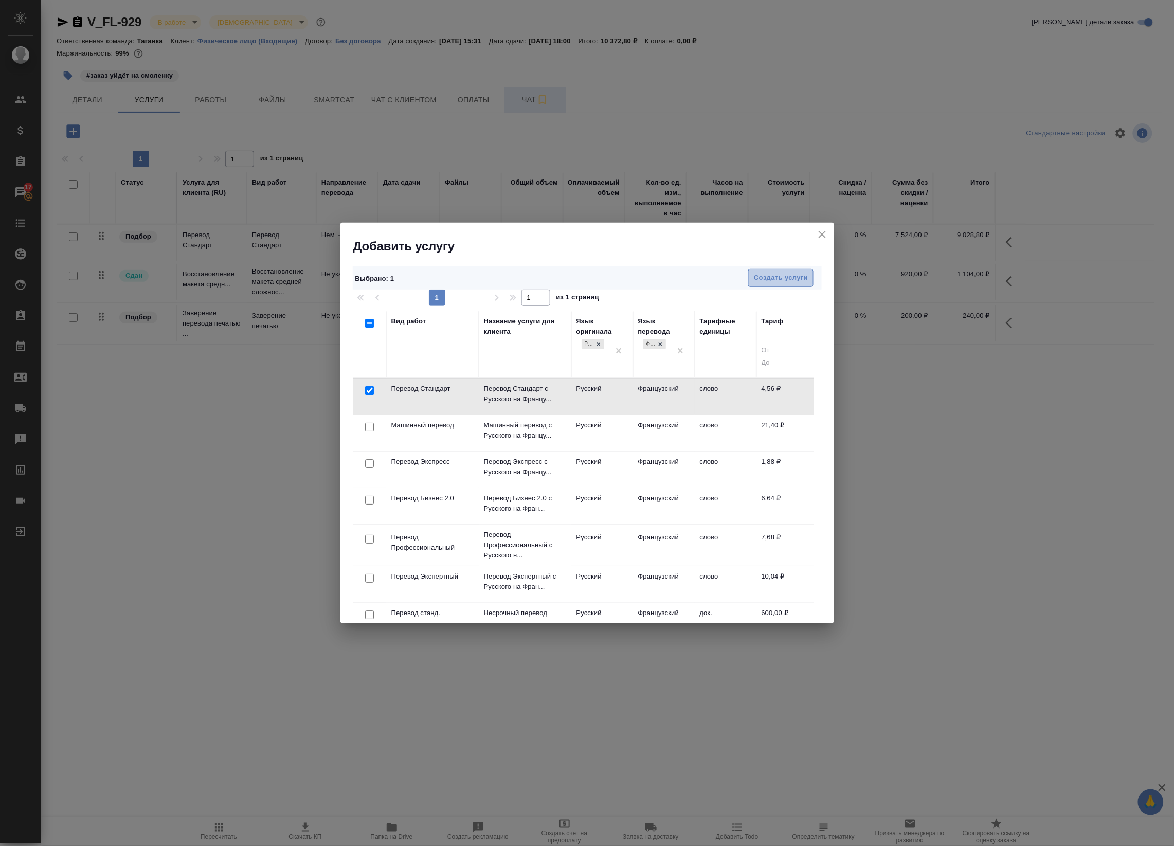
click at [777, 276] on span "Создать услуги" at bounding box center [781, 278] width 54 height 12
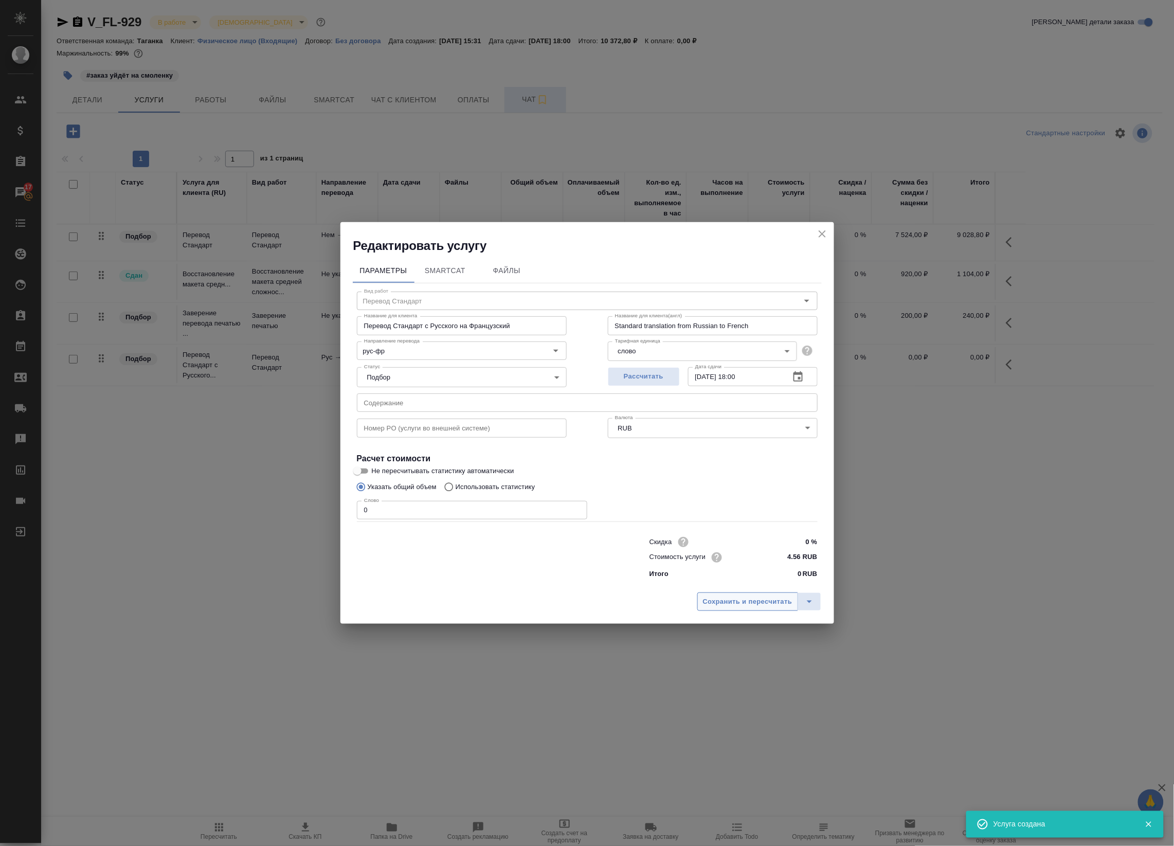
click at [745, 597] on span "Сохранить и пересчитать" at bounding box center [747, 602] width 89 height 12
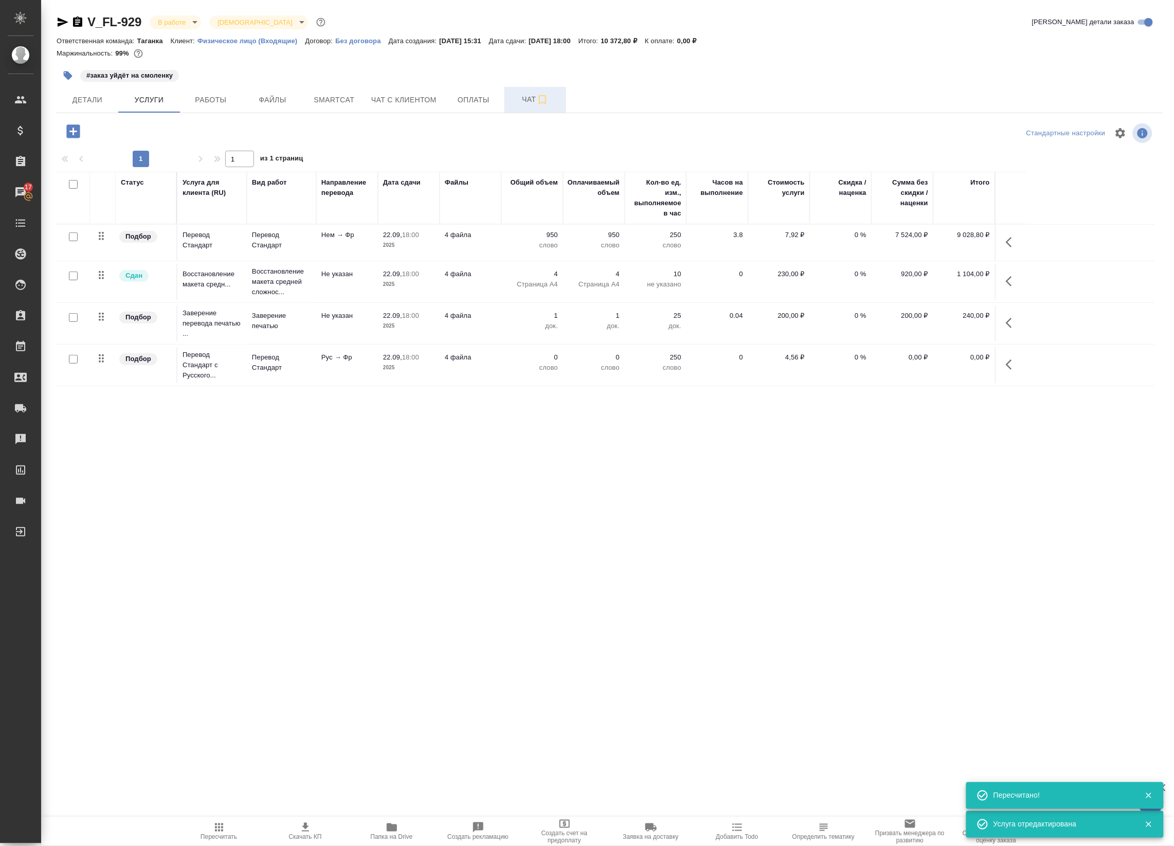
click at [70, 363] on input "checkbox" at bounding box center [73, 359] width 9 height 9
checkbox input "true"
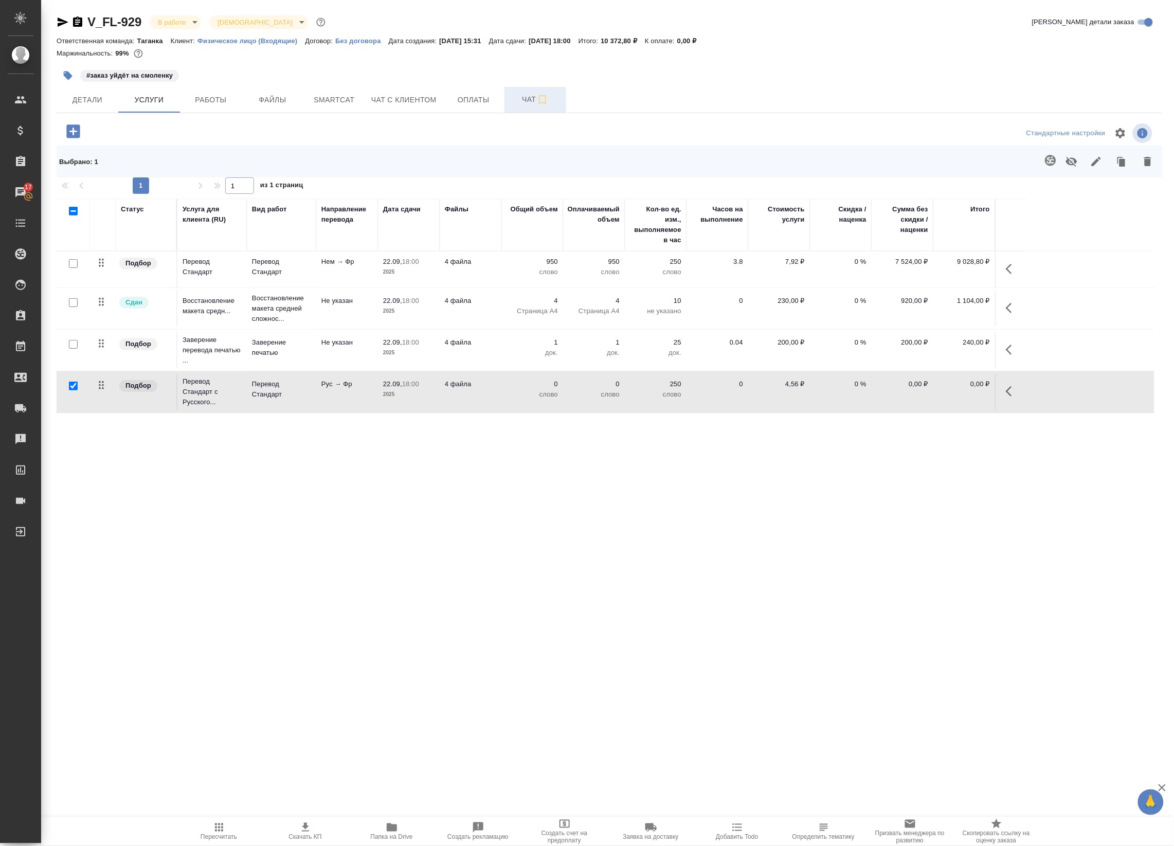
click at [1067, 162] on icon "button" at bounding box center [1071, 162] width 11 height 10
click at [1004, 396] on button "button" at bounding box center [1012, 391] width 25 height 25
click at [911, 392] on icon "button" at bounding box center [911, 391] width 12 height 12
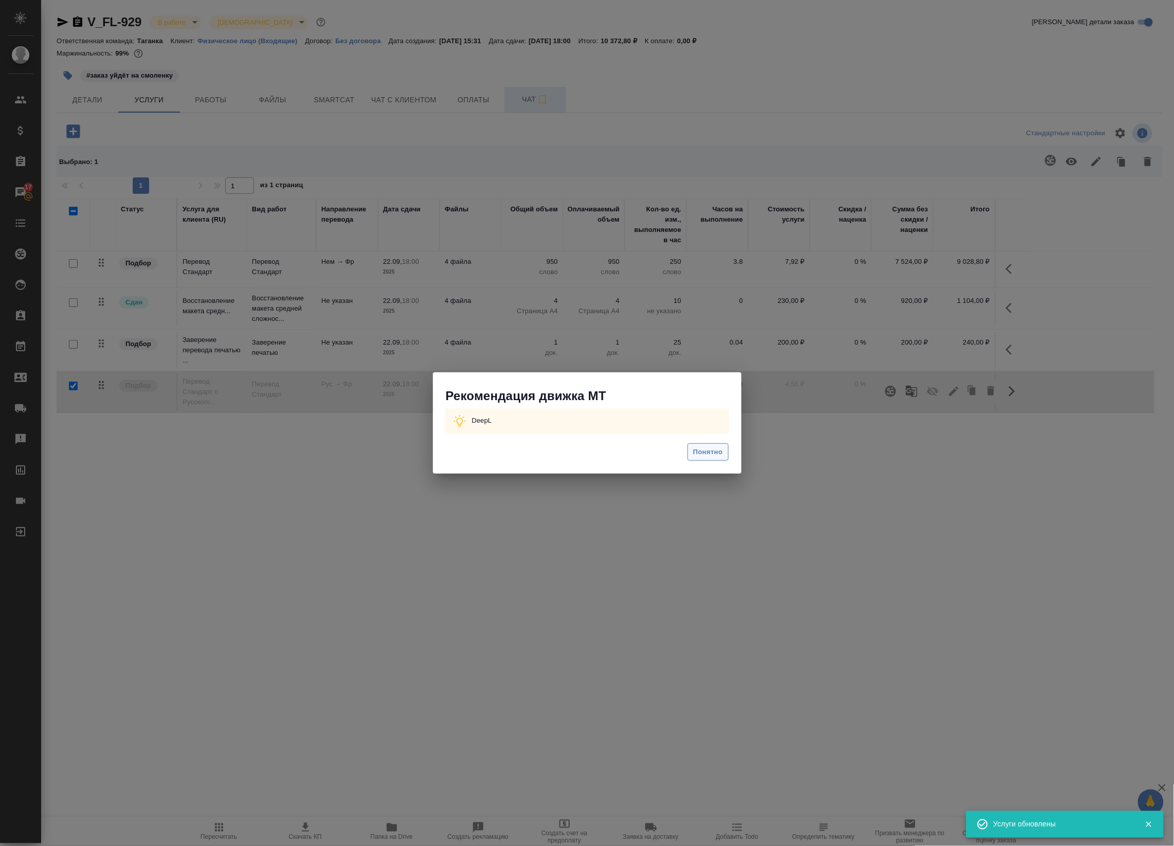
click at [717, 448] on span "Понятно" at bounding box center [707, 452] width 29 height 12
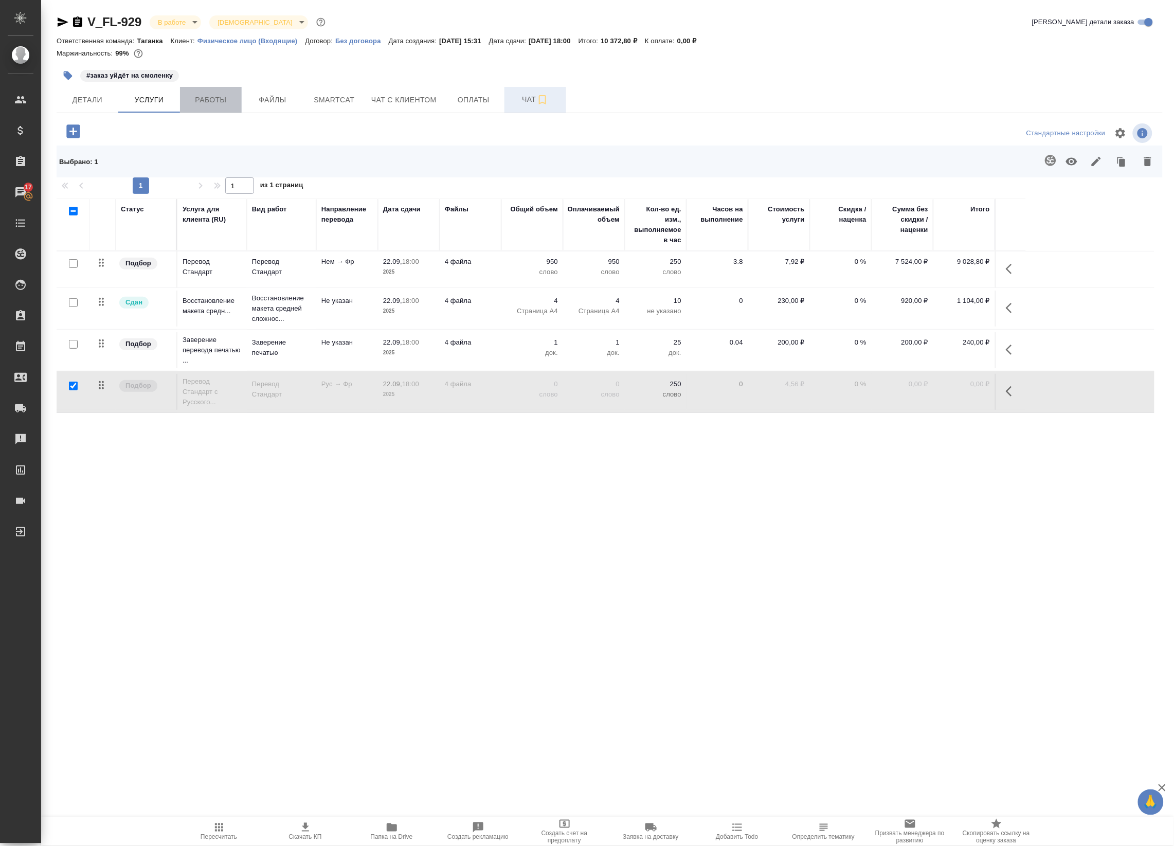
click at [227, 101] on span "Работы" at bounding box center [210, 100] width 49 height 13
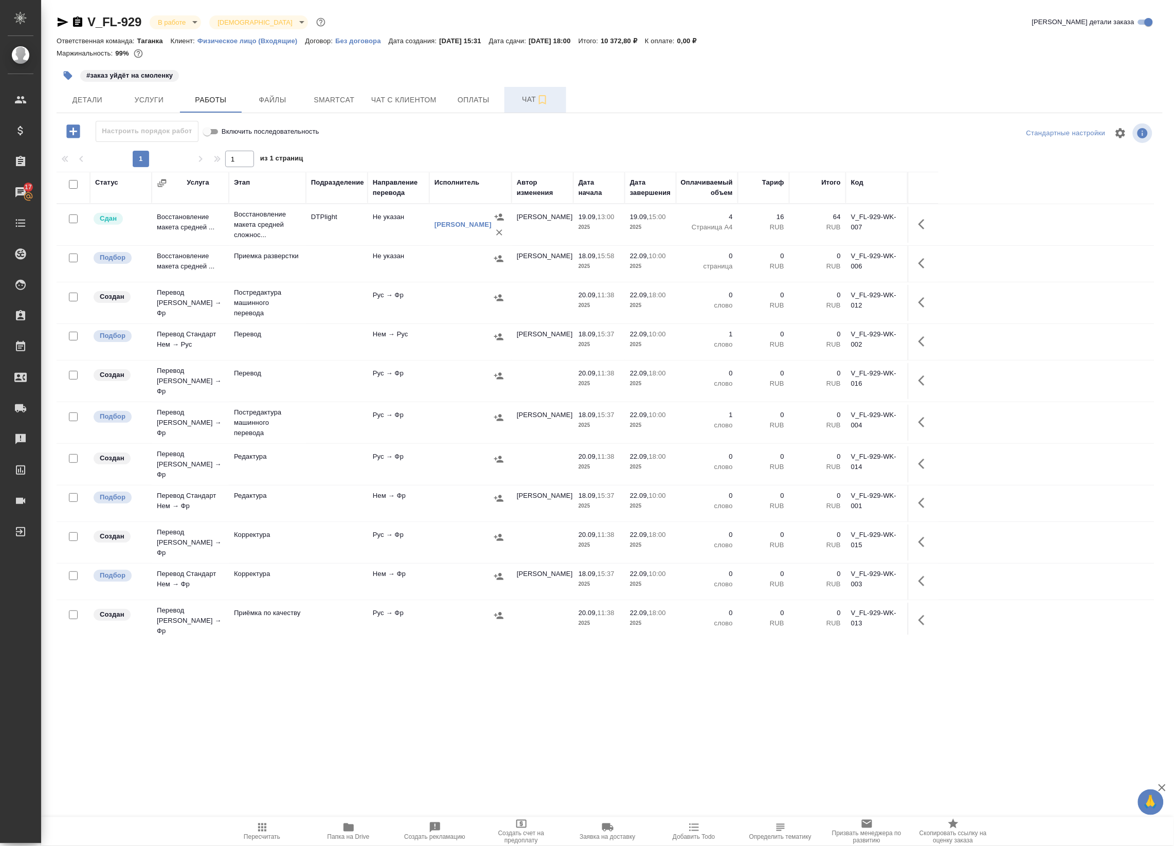
click at [432, 302] on td at bounding box center [470, 303] width 82 height 36
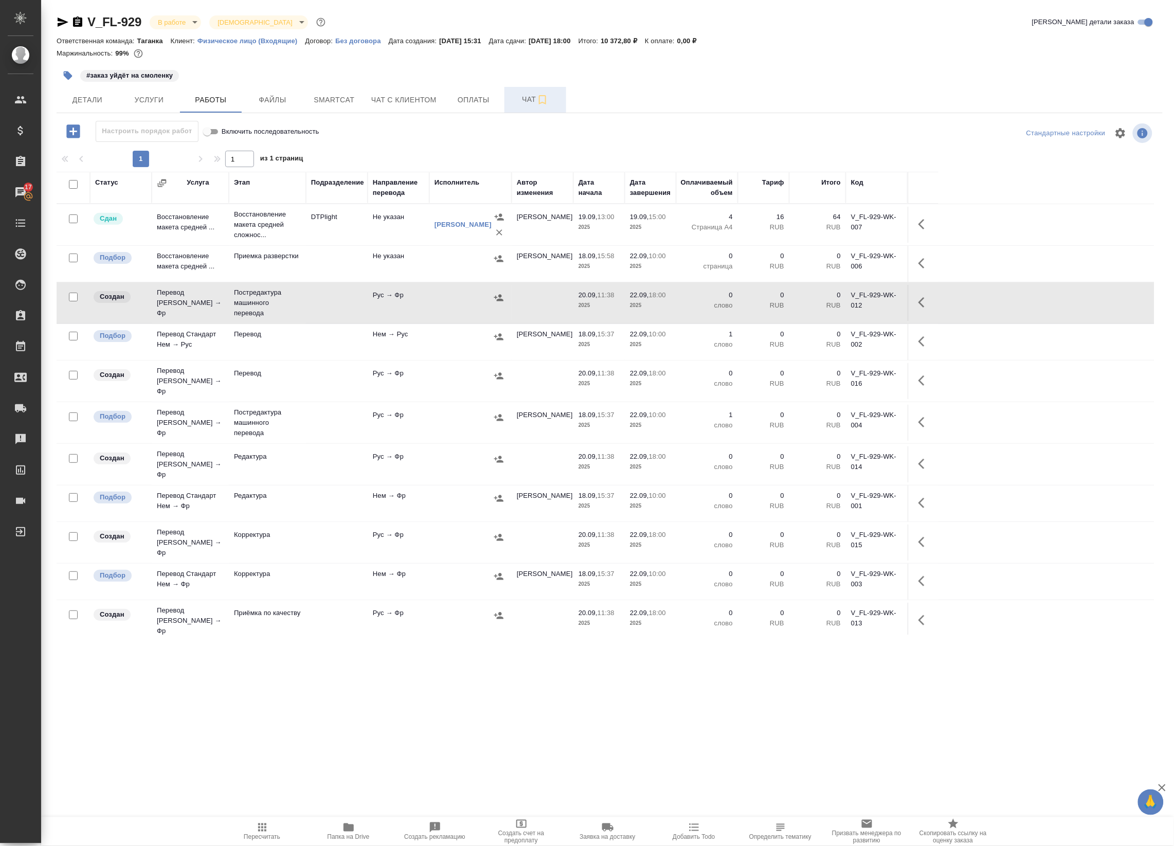
click at [463, 338] on div at bounding box center [470, 336] width 72 height 15
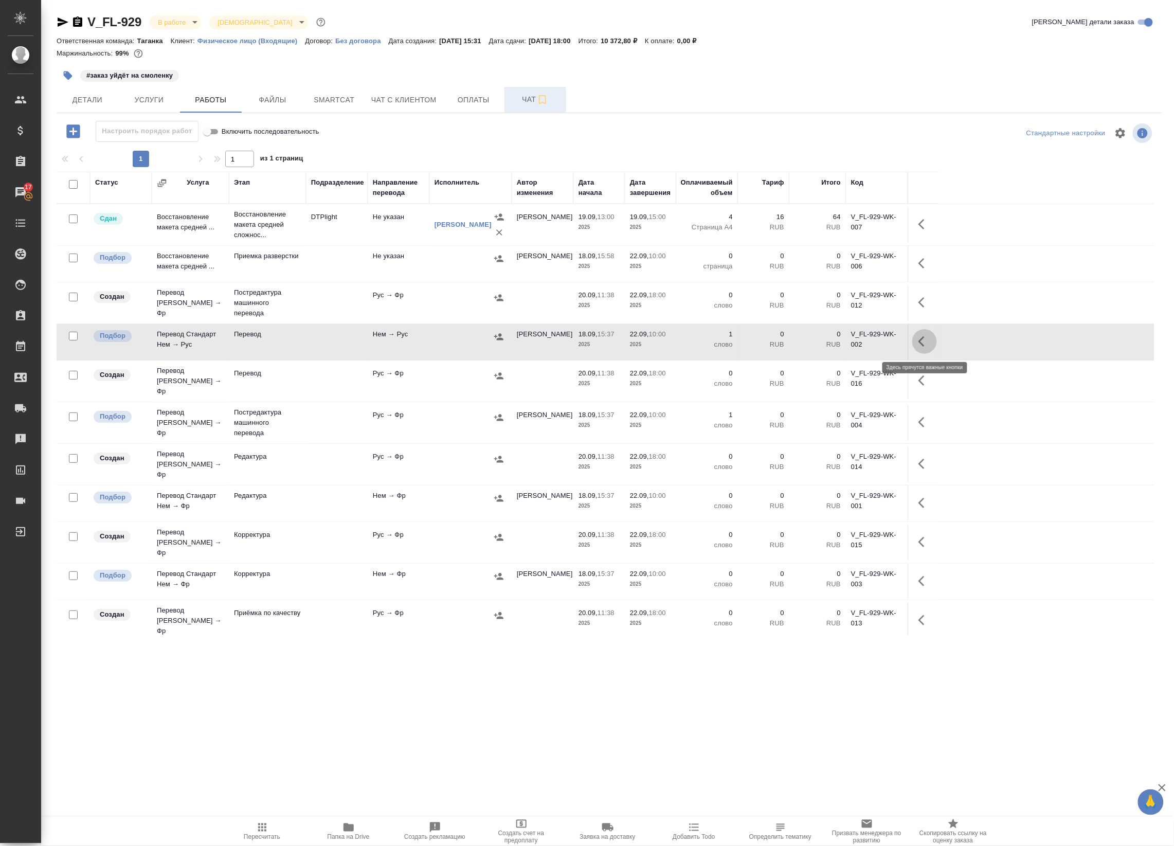
click at [922, 339] on icon "button" at bounding box center [921, 341] width 6 height 10
click at [852, 342] on icon "button" at bounding box center [849, 341] width 12 height 12
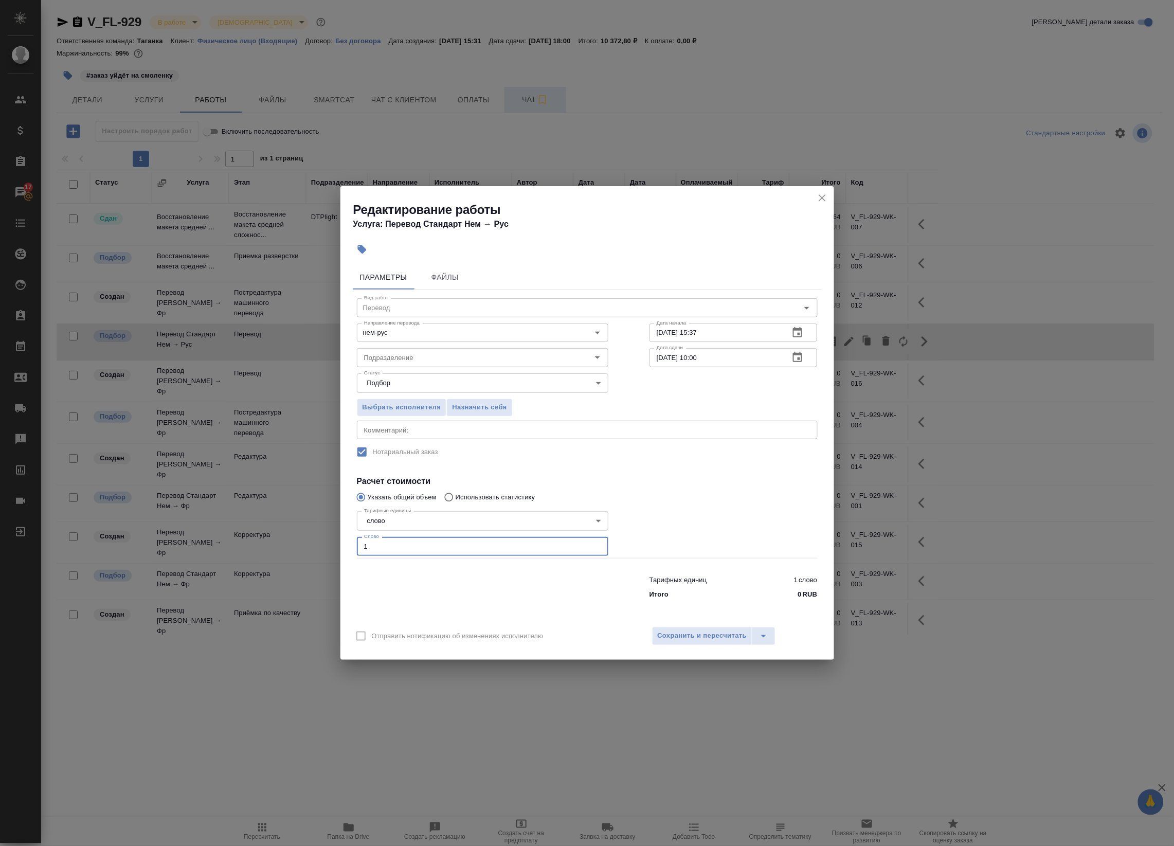
drag, startPoint x: 330, startPoint y: 538, endPoint x: 292, endPoint y: 534, distance: 38.8
click at [292, 534] on div "Редактирование работы Услуга: Перевод Стандарт Нем → Рус Параметры Файлы Вид ра…" at bounding box center [587, 423] width 1174 height 846
paste input "867"
type input "867"
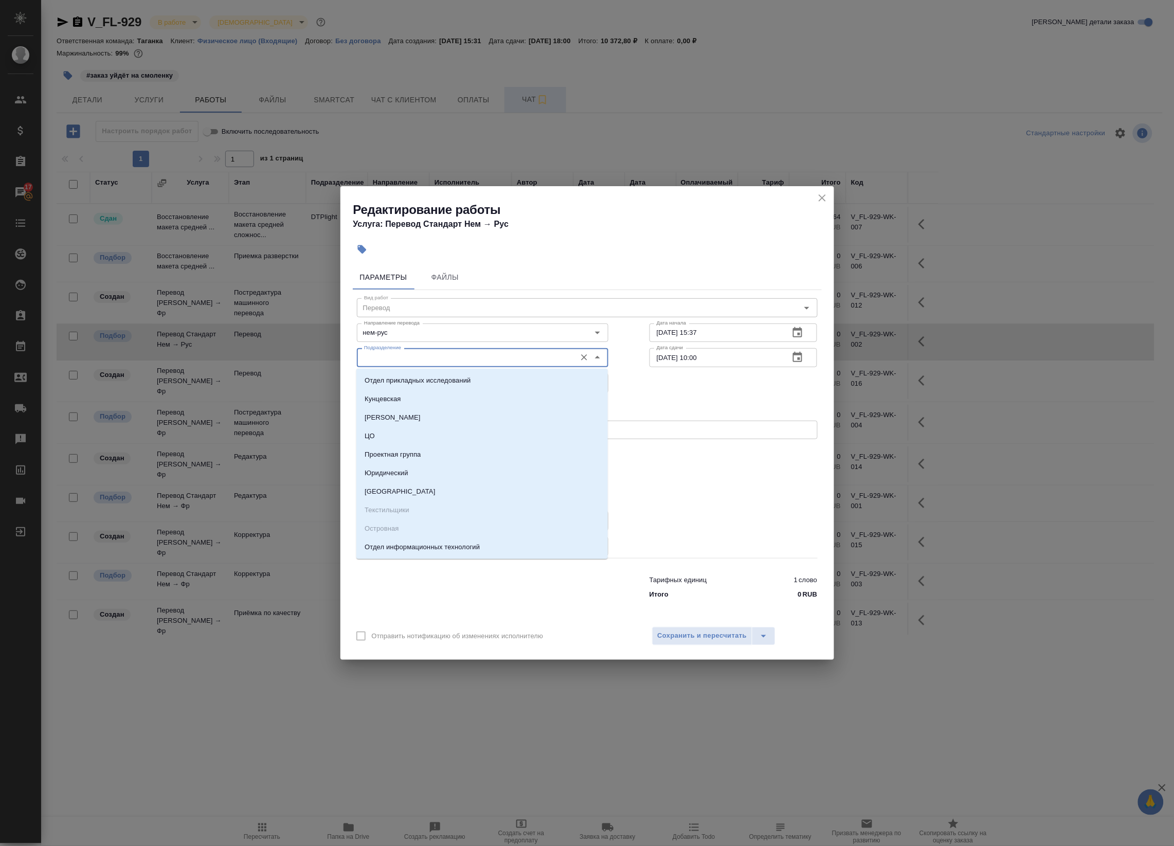
click at [435, 353] on input "Подразделение" at bounding box center [465, 357] width 211 height 12
click at [721, 481] on div "Вид работ Перевод Вид работ Направление перевода нем-рус Направление перевода Д…" at bounding box center [587, 446] width 469 height 313
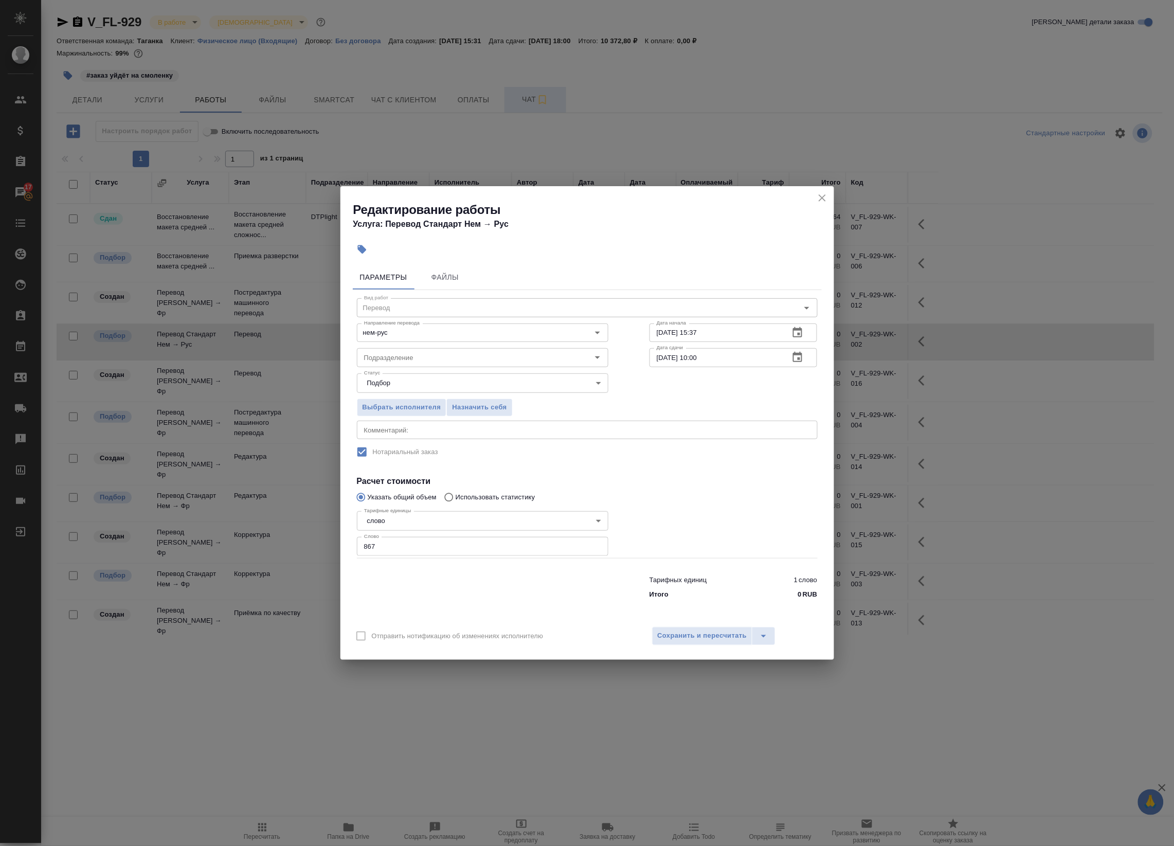
click at [535, 421] on div "x Комментарий:" at bounding box center [587, 430] width 461 height 19
click at [537, 428] on textarea at bounding box center [587, 430] width 446 height 8
type textarea "Под нот"
click at [680, 631] on span "Сохранить и пересчитать" at bounding box center [702, 636] width 89 height 12
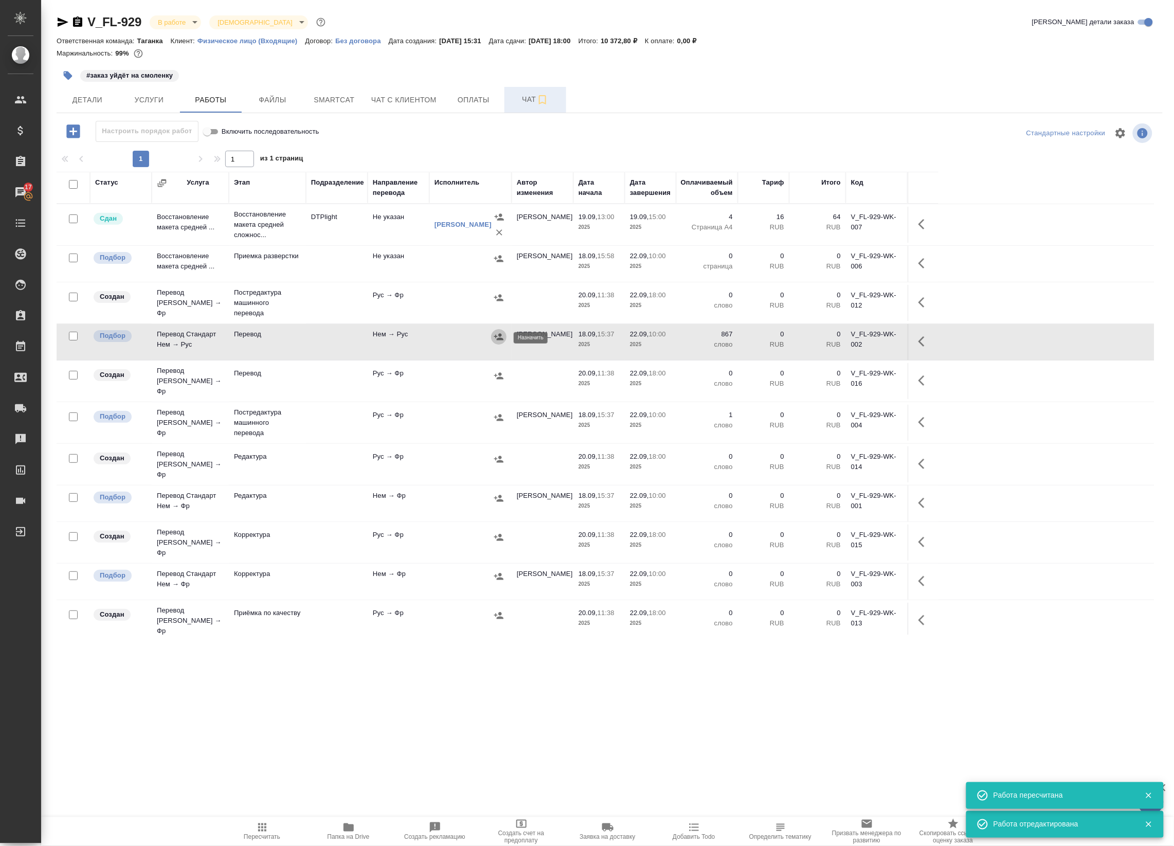
click at [498, 336] on icon "button" at bounding box center [499, 337] width 10 height 10
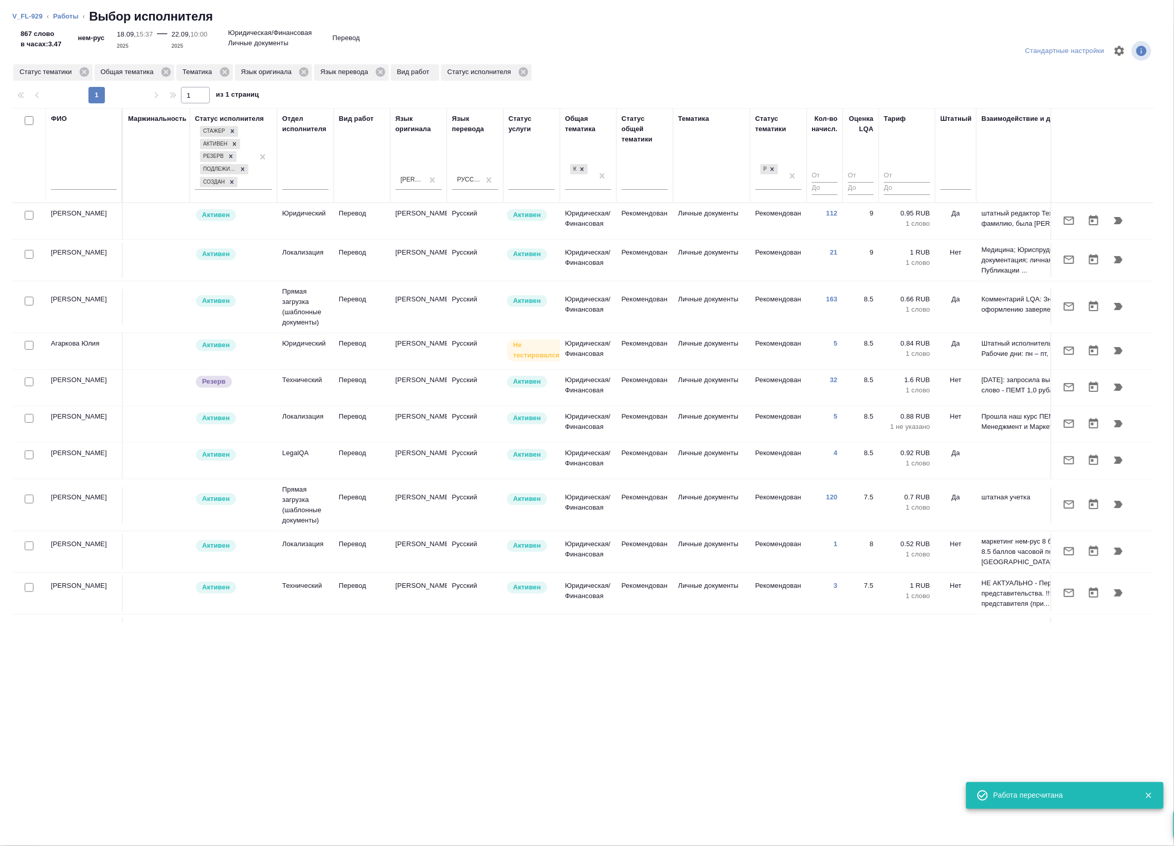
drag, startPoint x: 965, startPoint y: 181, endPoint x: 963, endPoint y: 195, distance: 14.0
click at [965, 183] on div at bounding box center [955, 179] width 31 height 15
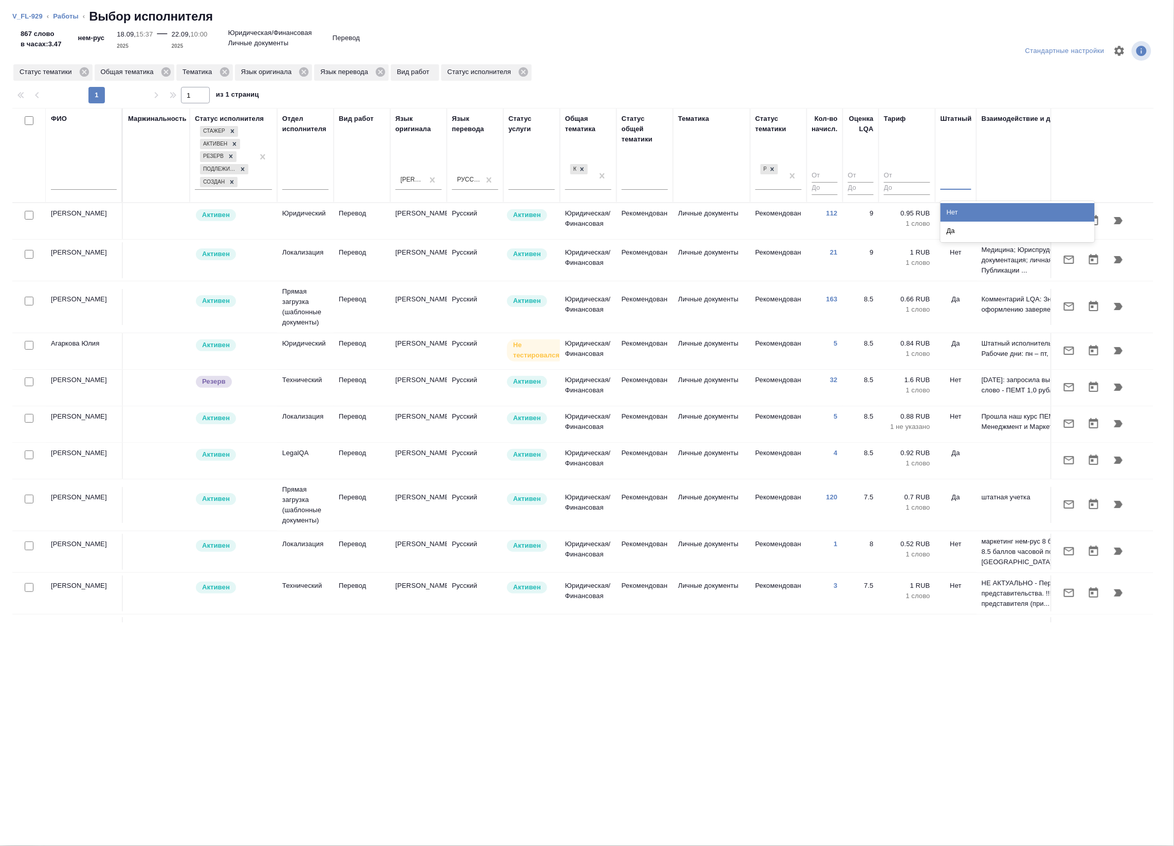
drag, startPoint x: 959, startPoint y: 211, endPoint x: 954, endPoint y: 211, distance: 5.7
click at [959, 211] on div "Нет" at bounding box center [1017, 212] width 154 height 19
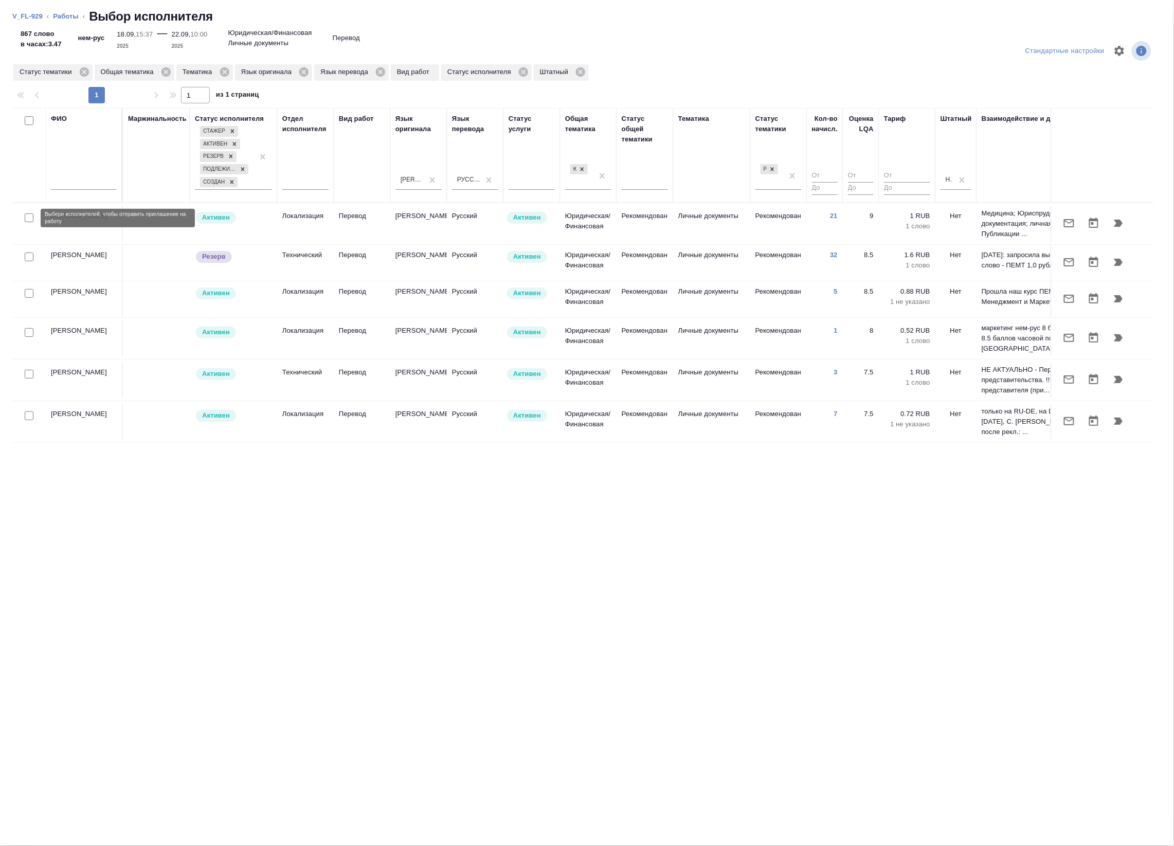
click at [31, 219] on input "checkbox" at bounding box center [29, 217] width 9 height 9
checkbox input "true"
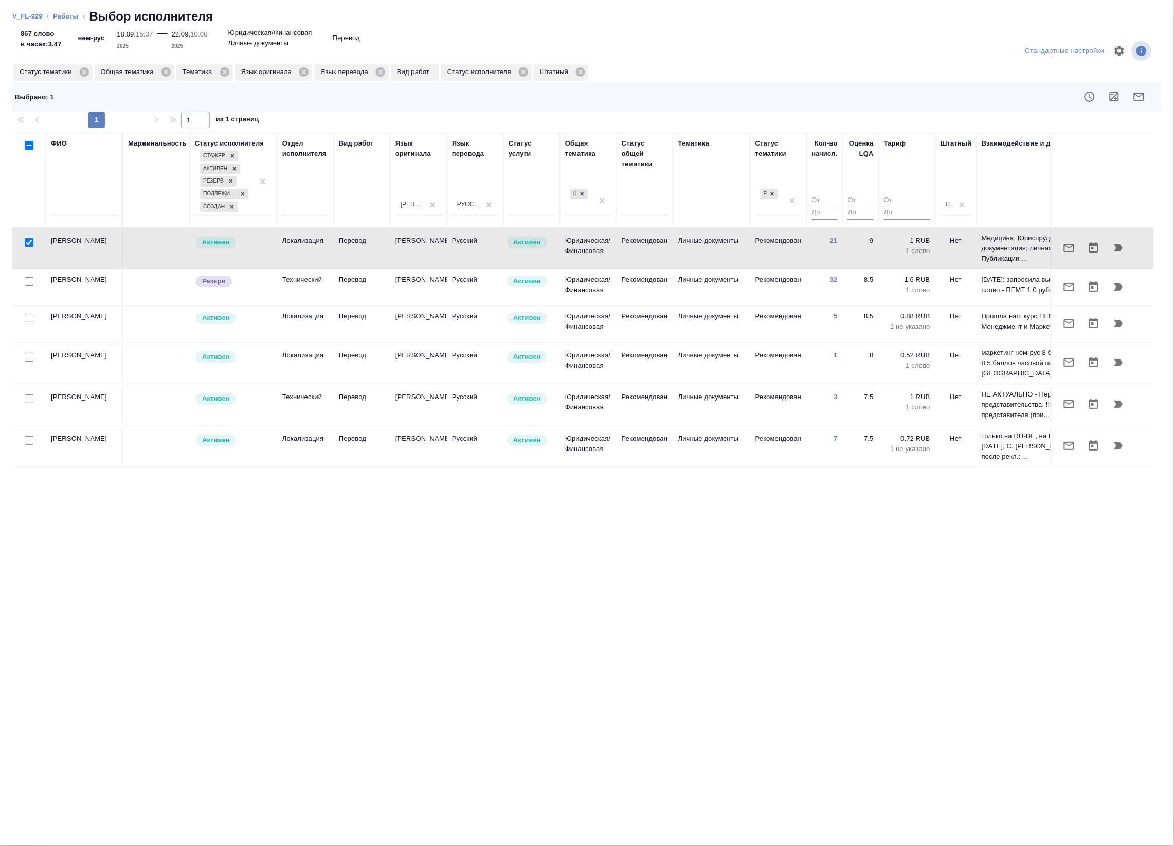
click at [31, 319] on div at bounding box center [28, 318] width 23 height 14
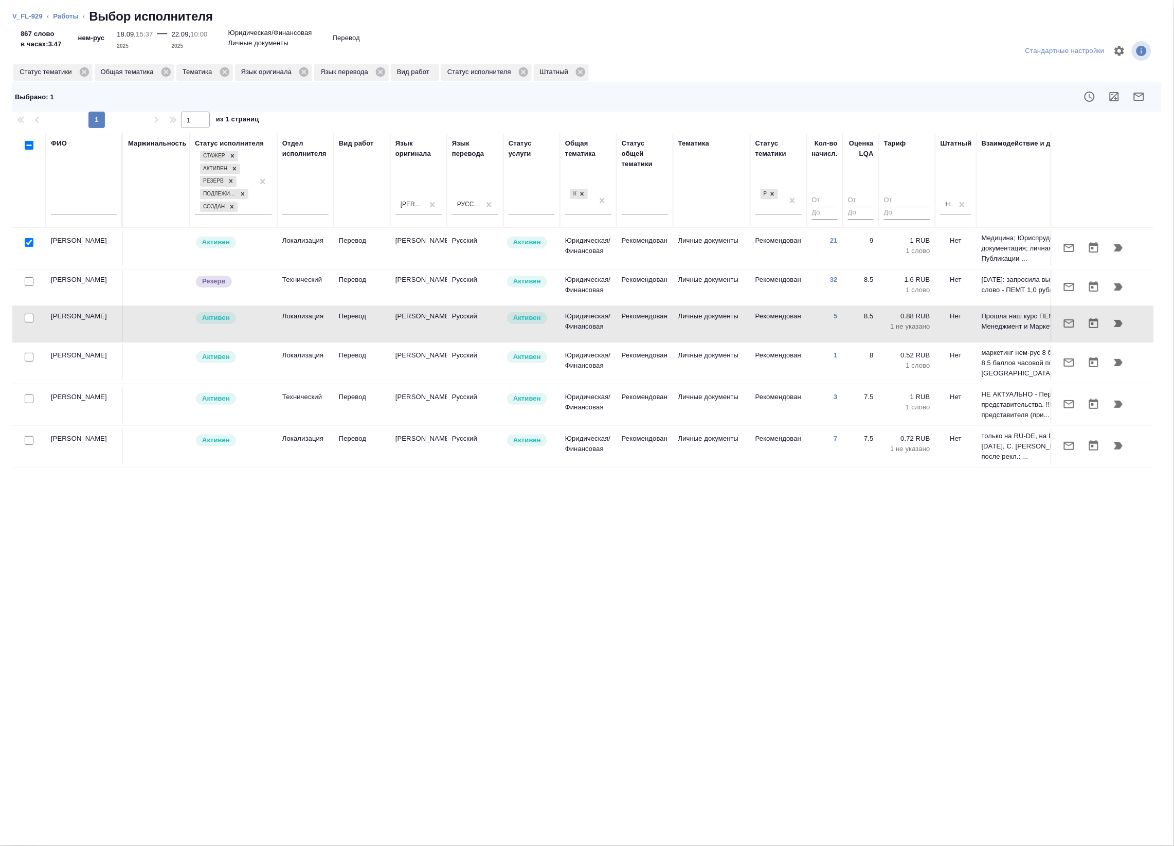
click at [58, 19] on link "Работы" at bounding box center [66, 16] width 26 height 8
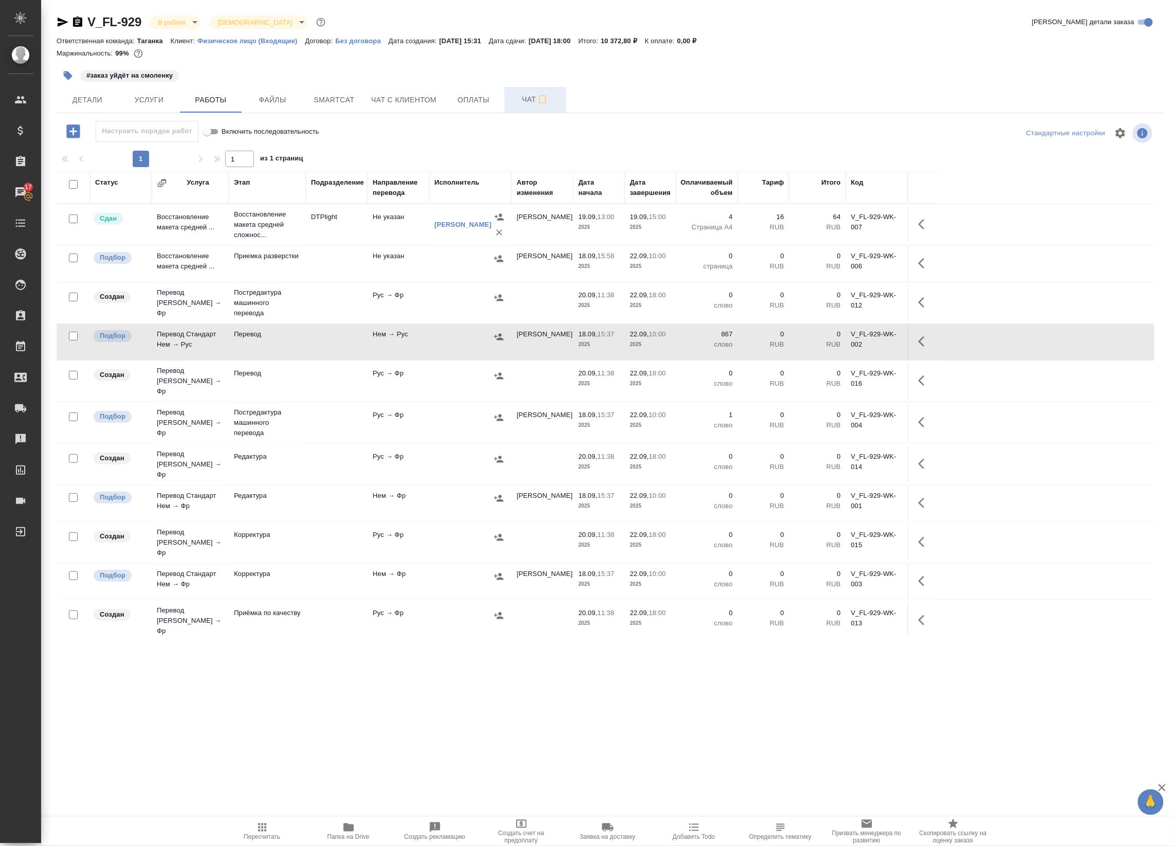
click at [924, 342] on icon "button" at bounding box center [924, 341] width 12 height 12
click at [849, 343] on icon "button" at bounding box center [848, 341] width 9 height 9
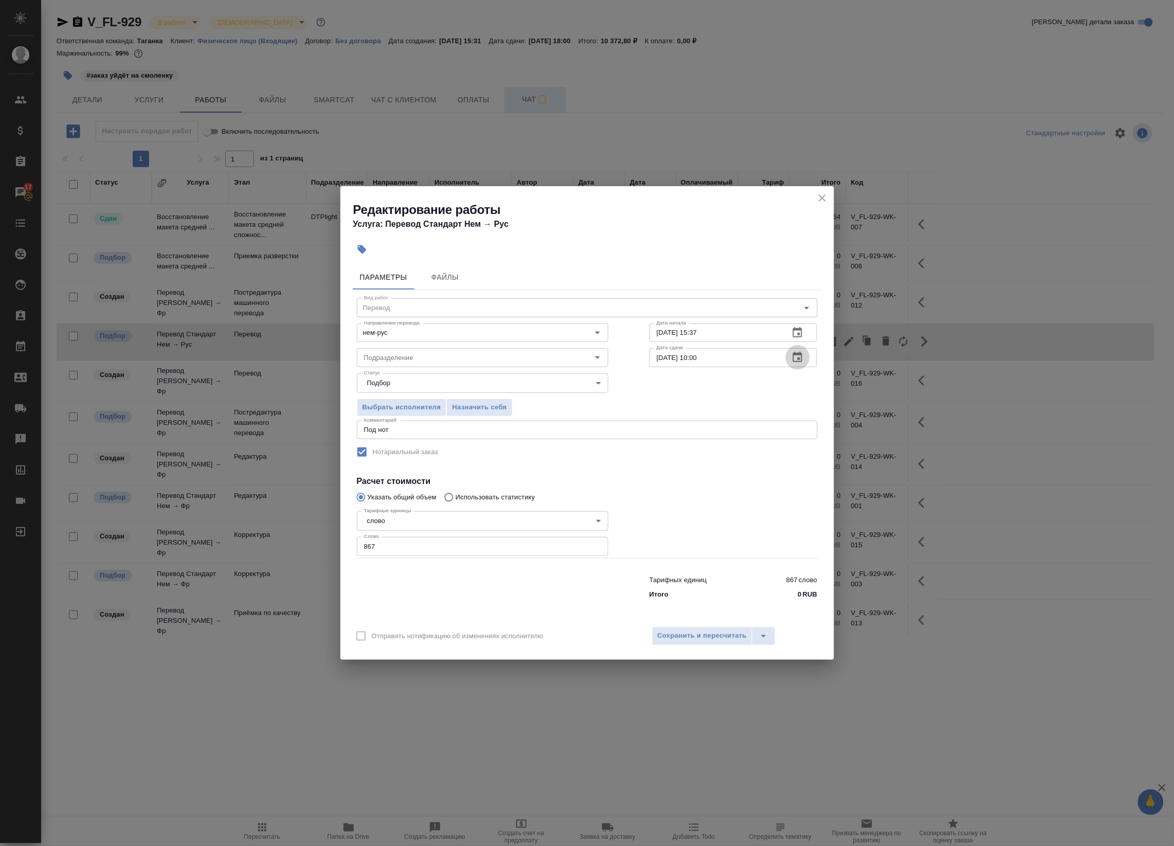
click at [798, 356] on icon "button" at bounding box center [797, 357] width 12 height 12
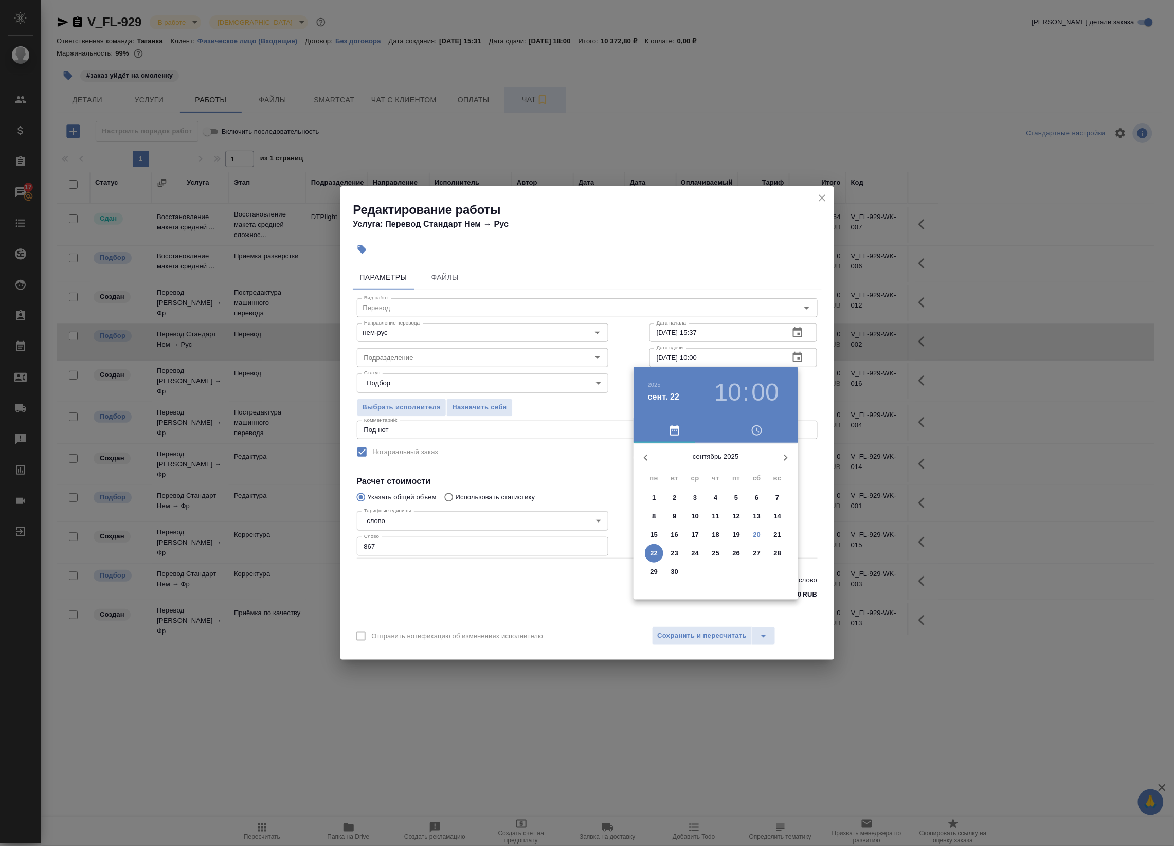
click at [775, 536] on p "21" at bounding box center [778, 535] width 8 height 10
click at [718, 464] on div at bounding box center [716, 524] width 134 height 134
type input "21.09.2025 12:00"
click at [715, 461] on div at bounding box center [716, 524] width 134 height 134
click at [807, 391] on div at bounding box center [587, 423] width 1174 height 846
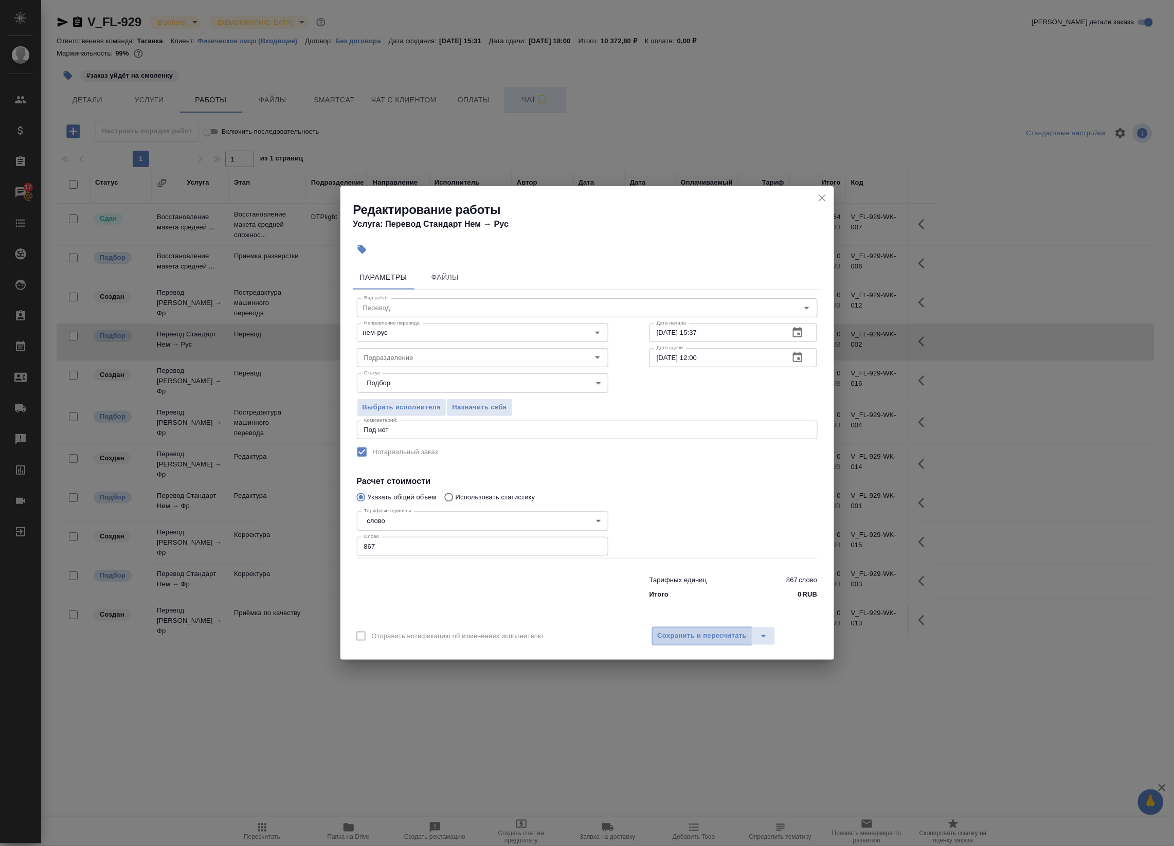
click at [699, 629] on button "Сохранить и пересчитать" at bounding box center [702, 636] width 101 height 19
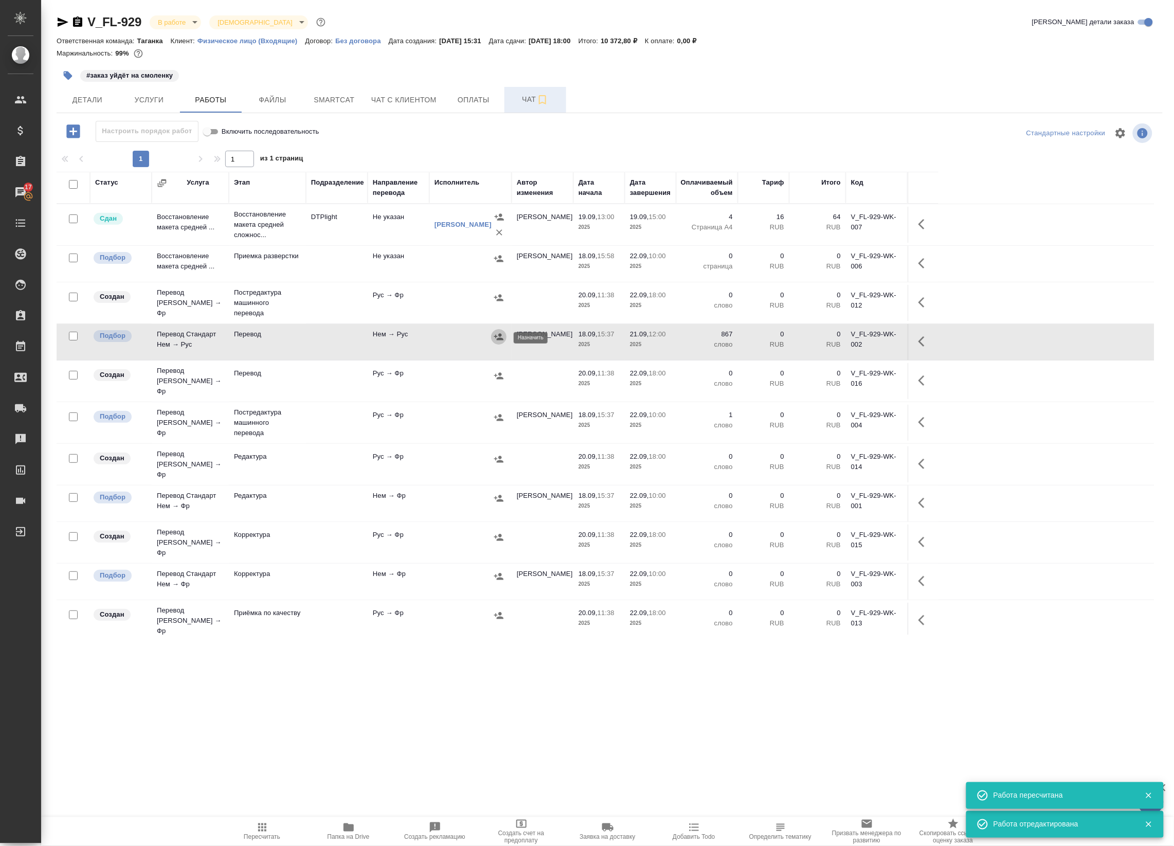
click at [495, 336] on icon "button" at bounding box center [499, 337] width 10 height 10
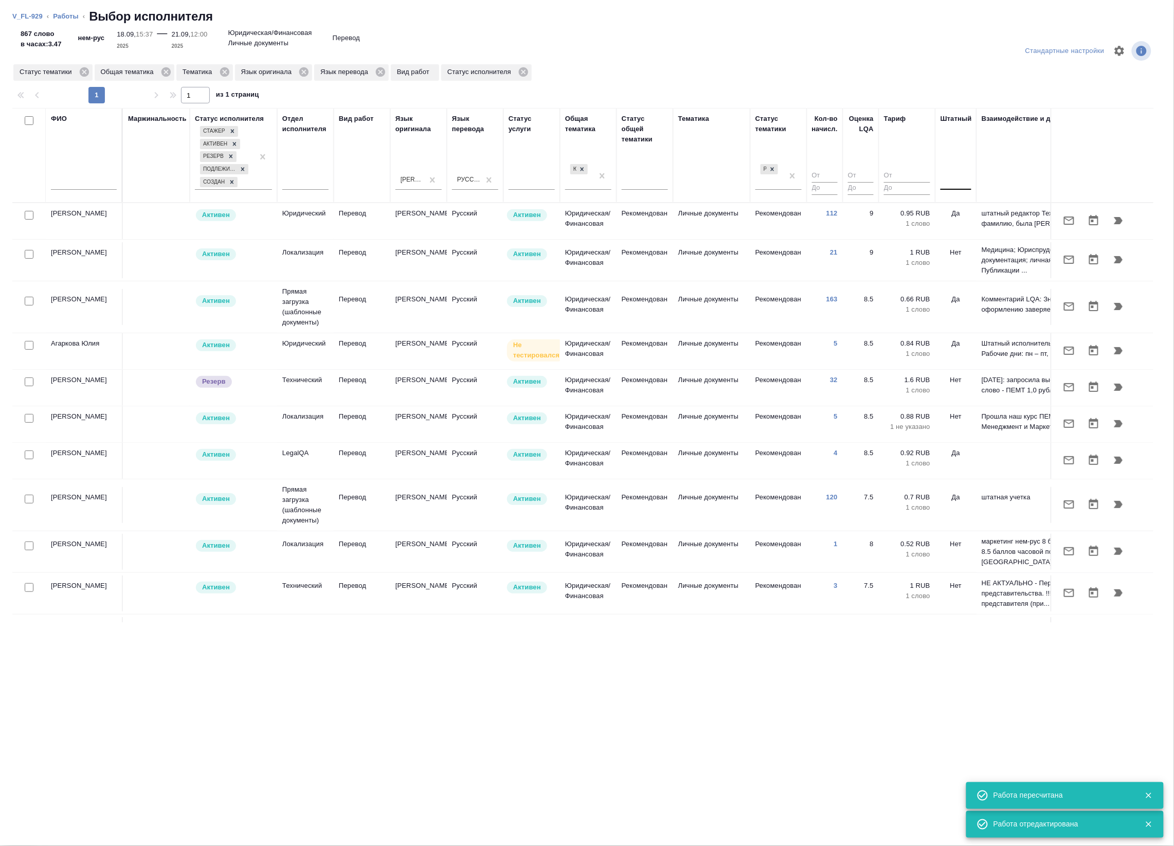
click at [966, 179] on div at bounding box center [955, 179] width 31 height 15
click at [956, 207] on div "Нет" at bounding box center [1017, 212] width 154 height 19
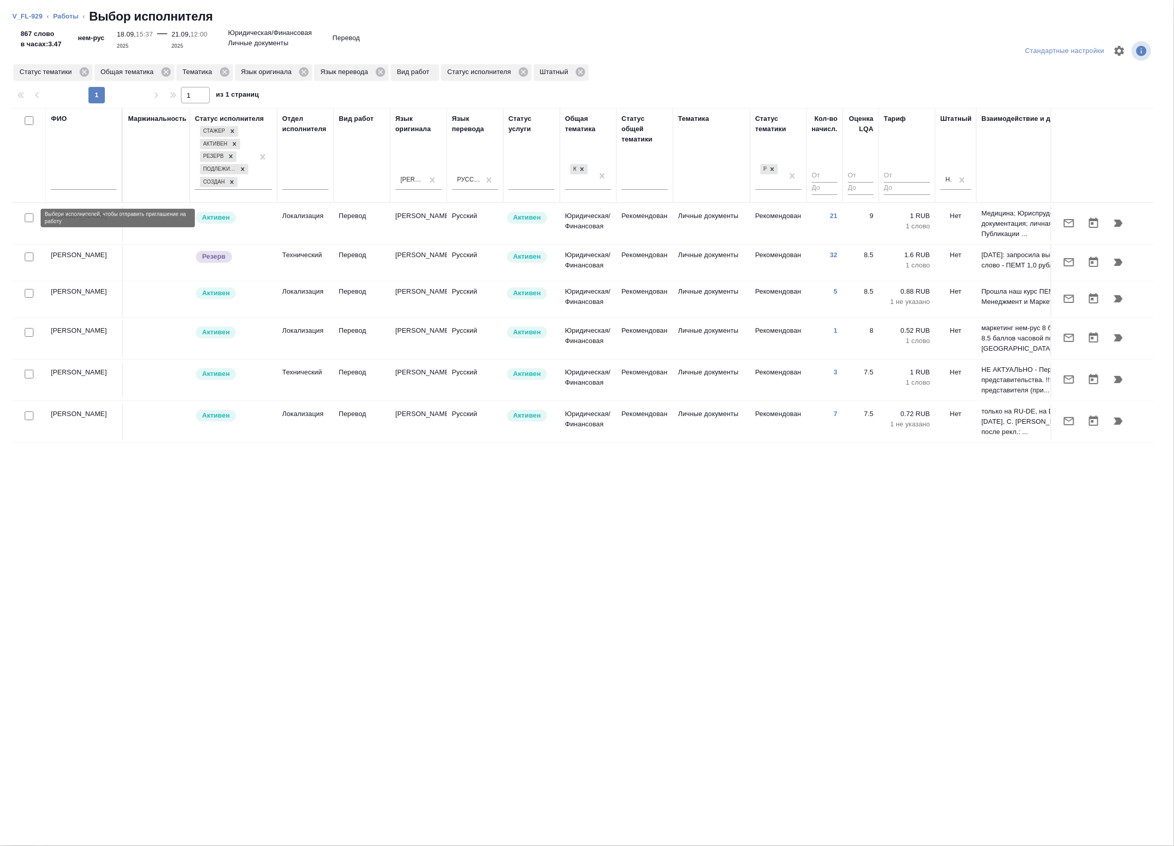
drag, startPoint x: 26, startPoint y: 220, endPoint x: 25, endPoint y: 238, distance: 18.1
click at [28, 220] on input "checkbox" at bounding box center [29, 217] width 9 height 9
checkbox input "true"
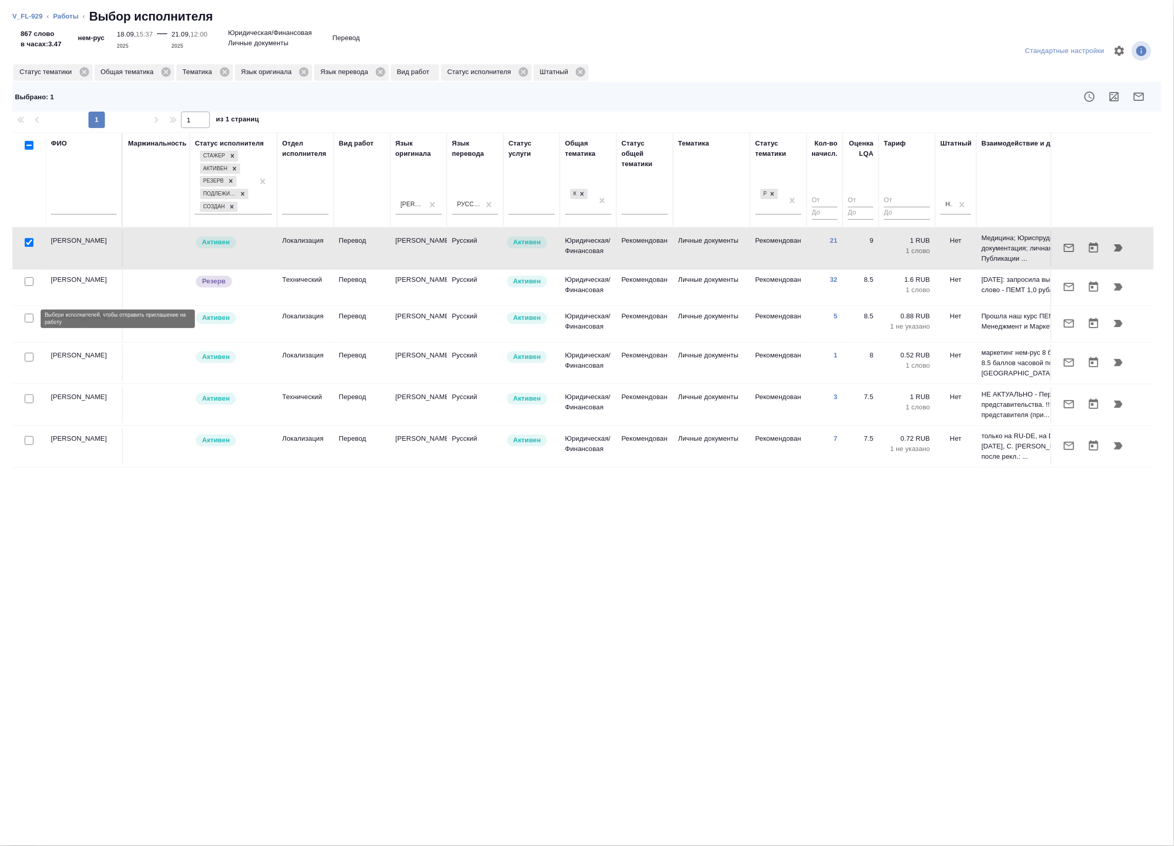
click at [29, 319] on input "checkbox" at bounding box center [29, 318] width 9 height 9
checkbox input "true"
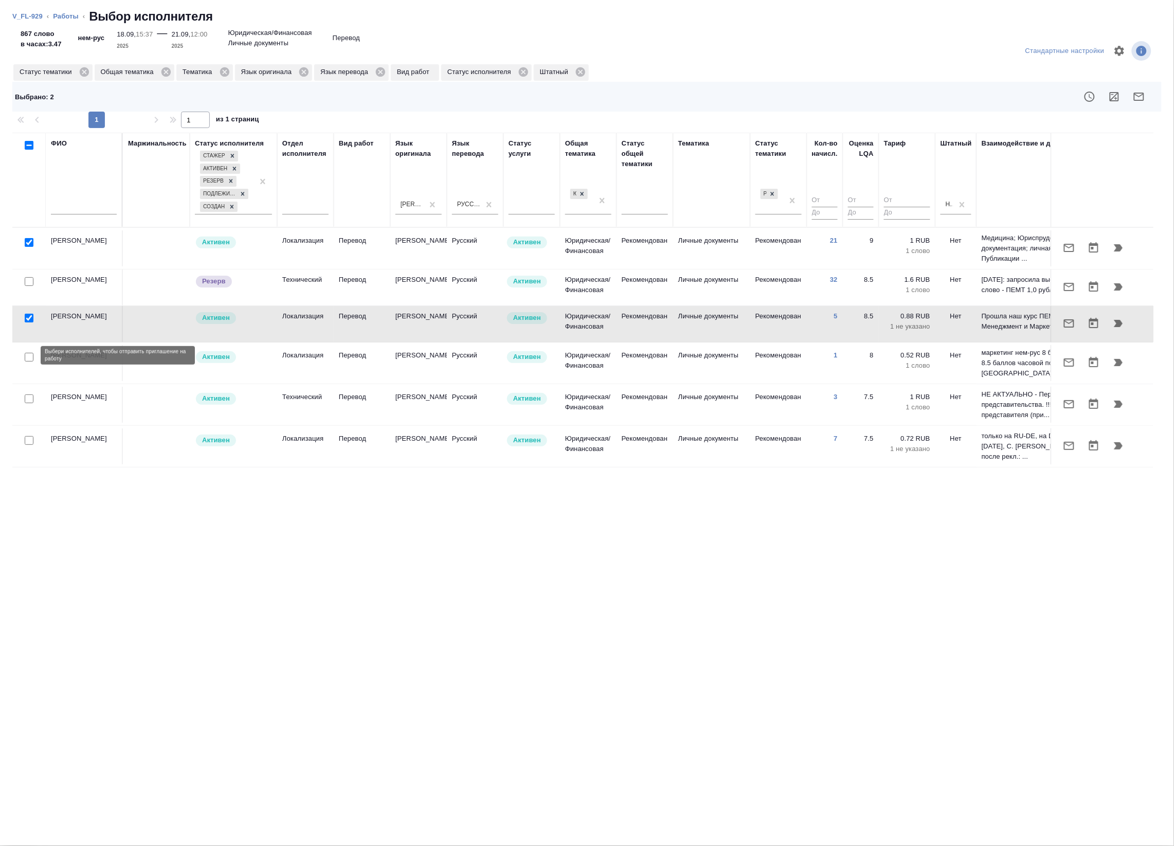
drag, startPoint x: 30, startPoint y: 354, endPoint x: 32, endPoint y: 381, distance: 27.3
click at [28, 354] on input "checkbox" at bounding box center [29, 357] width 9 height 9
checkbox input "true"
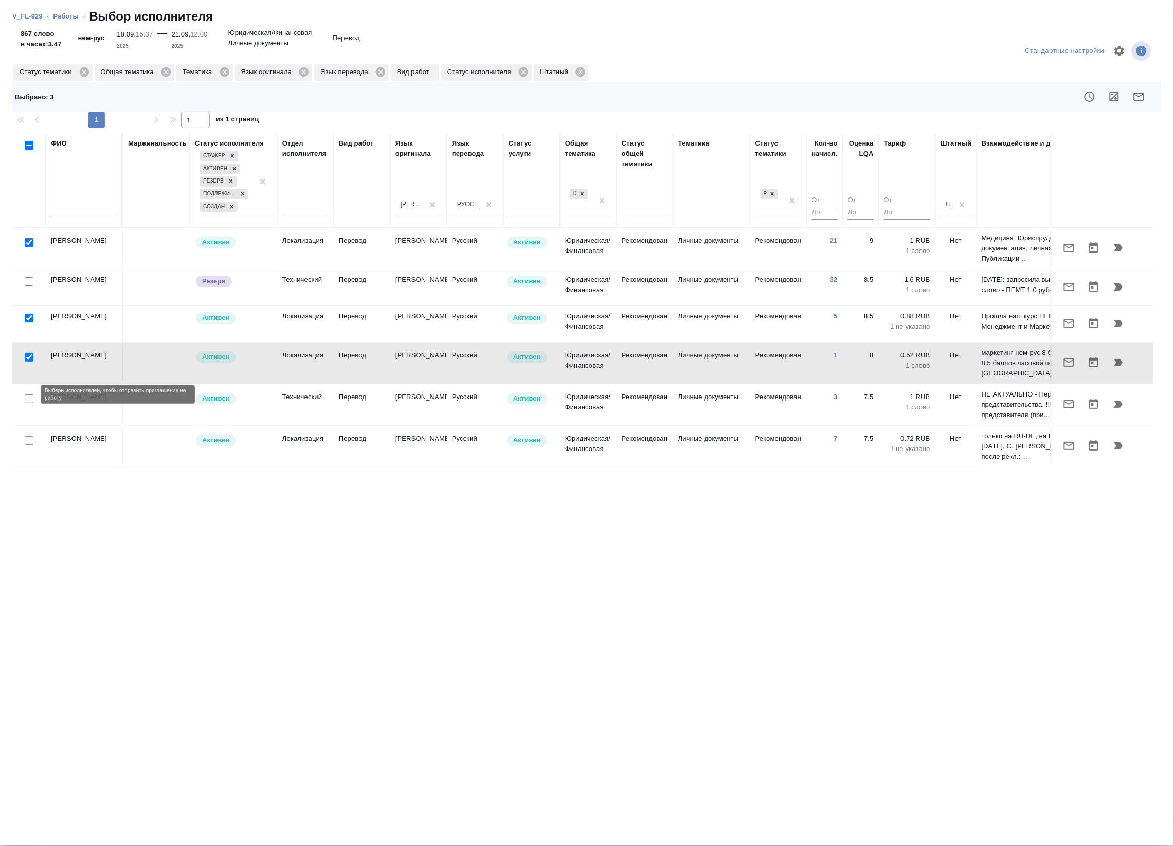
drag, startPoint x: 27, startPoint y: 394, endPoint x: 31, endPoint y: 404, distance: 11.3
click at [27, 394] on input "checkbox" at bounding box center [29, 398] width 9 height 9
checkbox input "true"
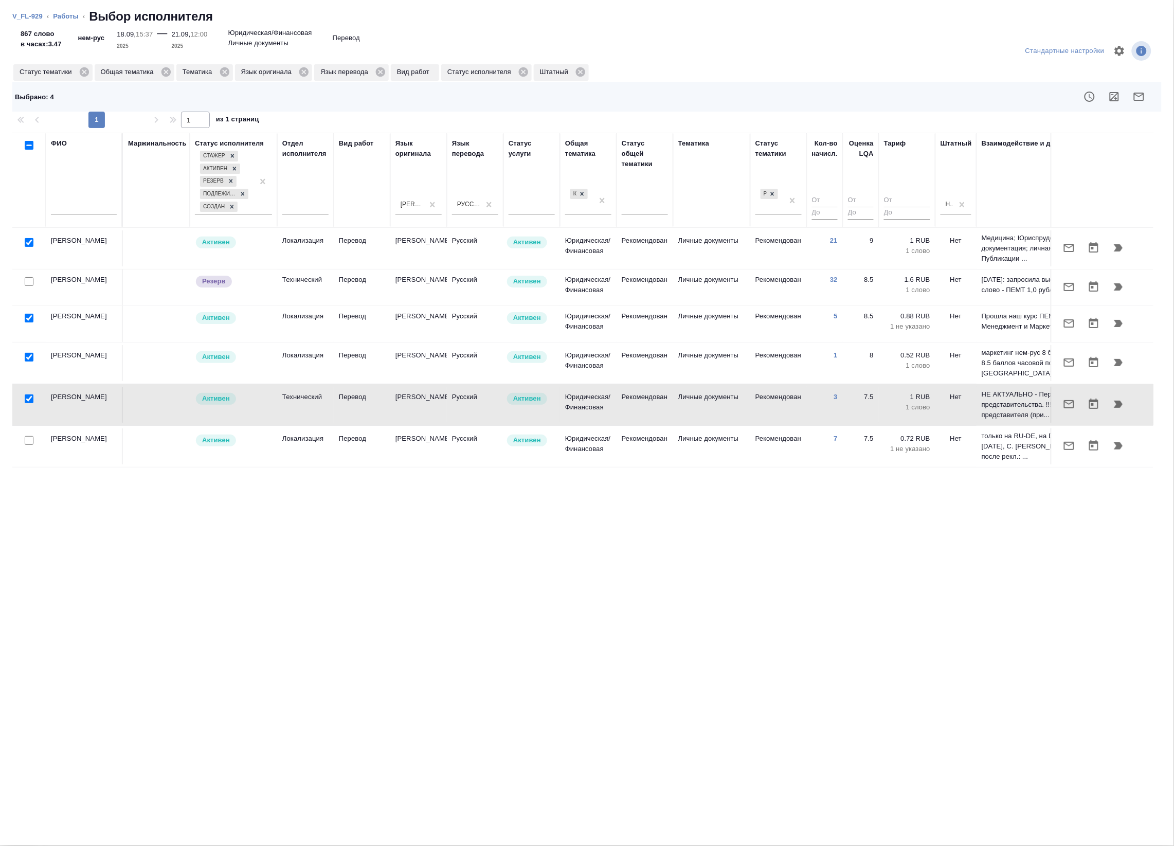
click at [29, 443] on div at bounding box center [28, 440] width 23 height 14
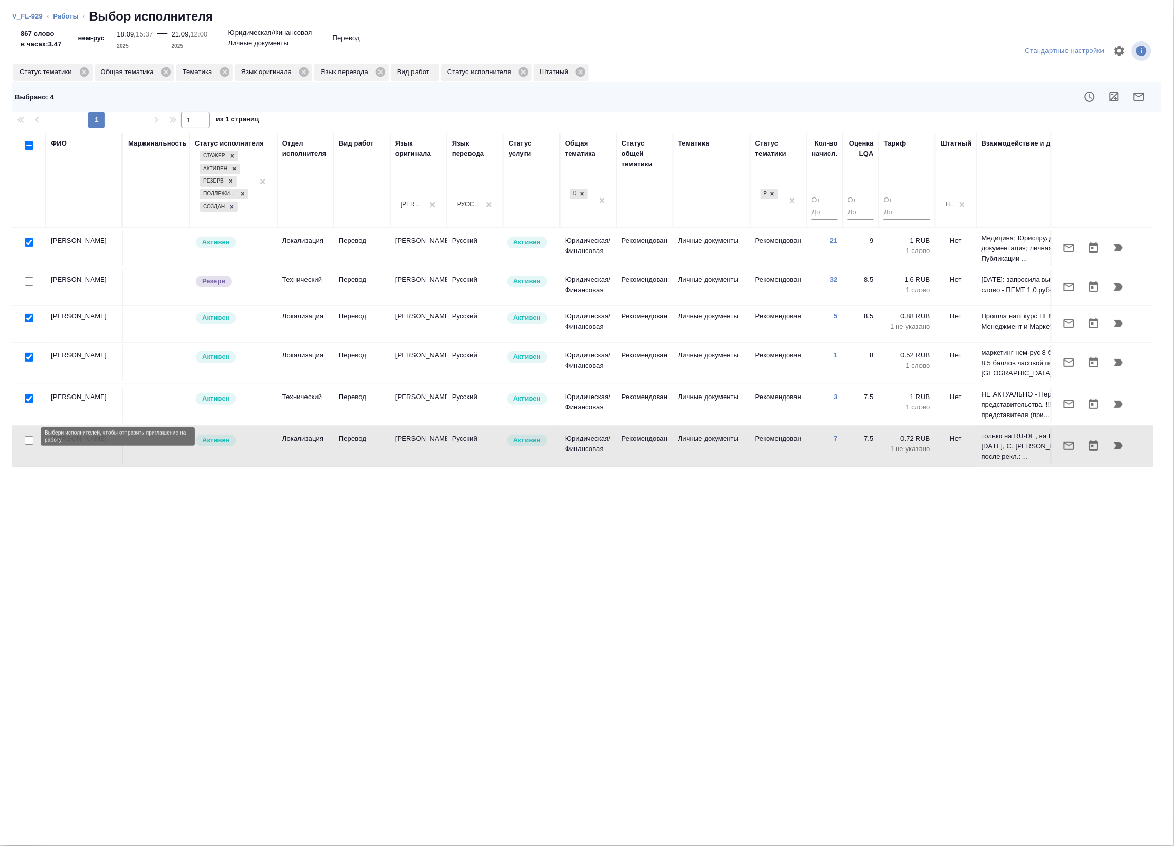
click at [27, 436] on input "checkbox" at bounding box center [29, 440] width 9 height 9
checkbox input "true"
click at [1139, 98] on icon "button" at bounding box center [1139, 96] width 12 height 12
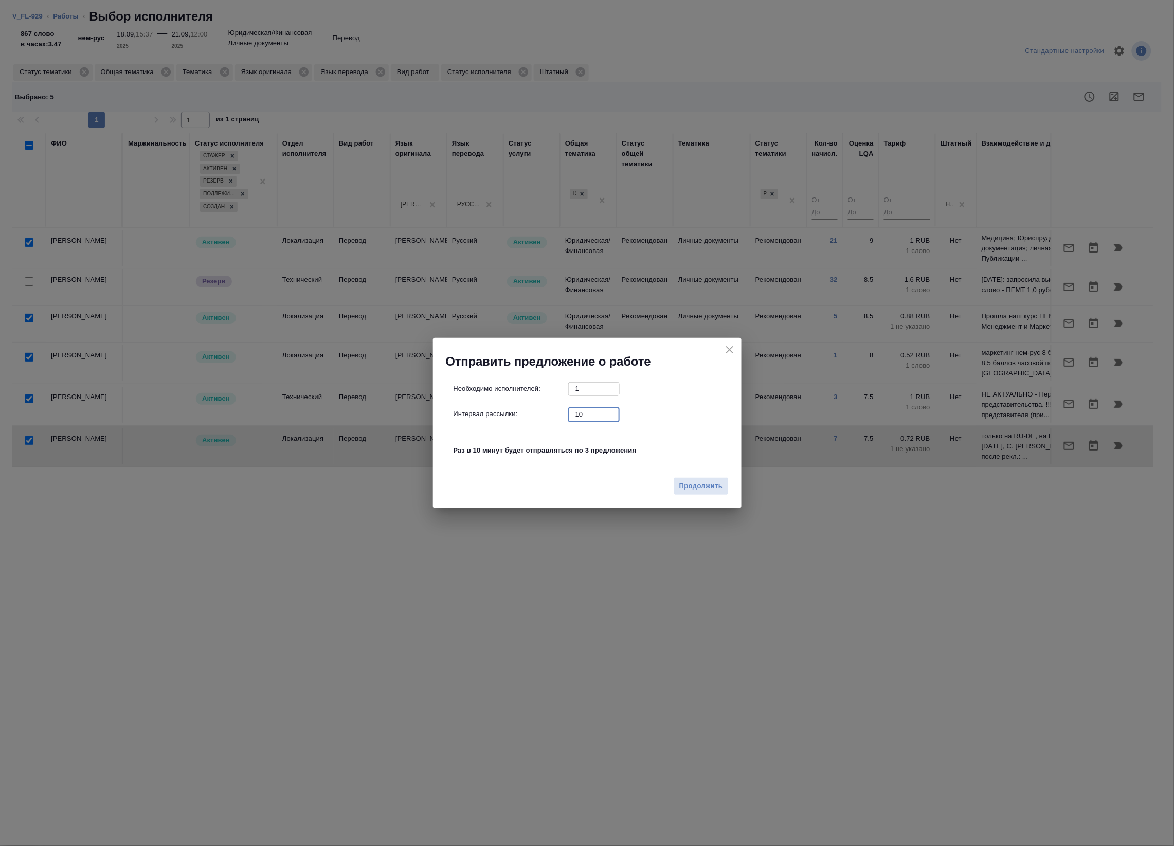
drag, startPoint x: 589, startPoint y: 412, endPoint x: 473, endPoint y: 400, distance: 116.4
click at [475, 401] on div "Необходимо исполнителей: 1 ​ Интервал рассылки: 10 ​ Раз в 10 минут будет отпра…" at bounding box center [591, 425] width 276 height 86
type input "0"
click at [724, 492] on button "Продолжить" at bounding box center [701, 486] width 55 height 18
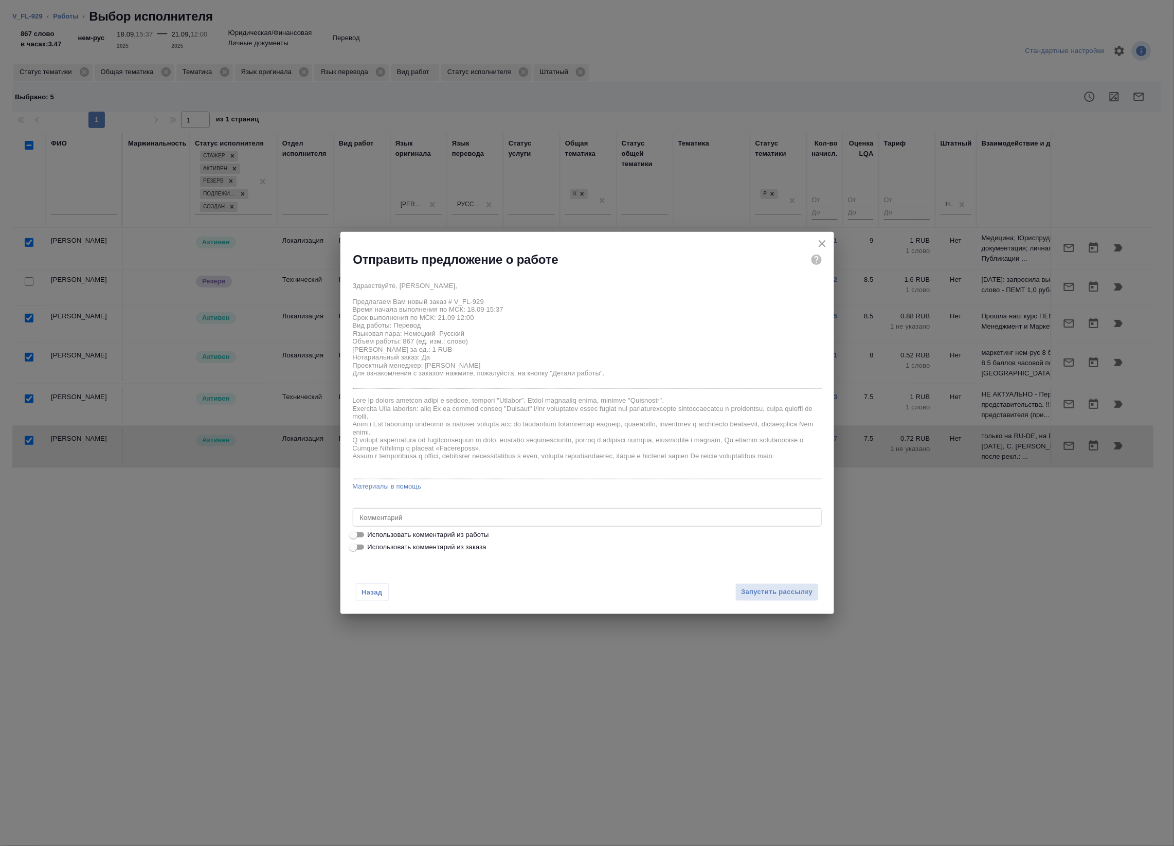
click at [448, 536] on span "Использовать комментарий из работы" at bounding box center [428, 535] width 121 height 10
click at [372, 536] on input "Использовать комментарий из работы" at bounding box center [353, 535] width 37 height 12
checkbox input "true"
type textarea "Под нот"
click at [742, 584] on button "Запустить рассылку" at bounding box center [776, 592] width 83 height 18
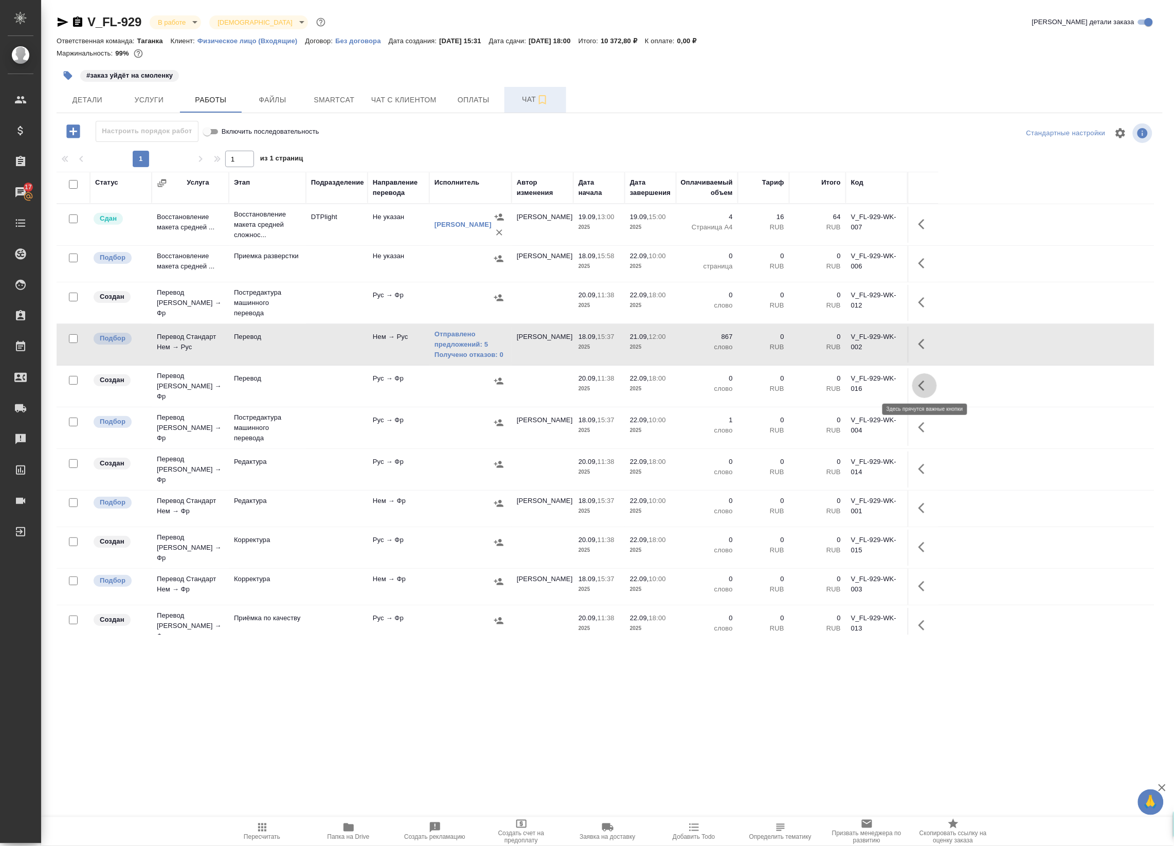
click at [920, 382] on icon "button" at bounding box center [924, 385] width 12 height 12
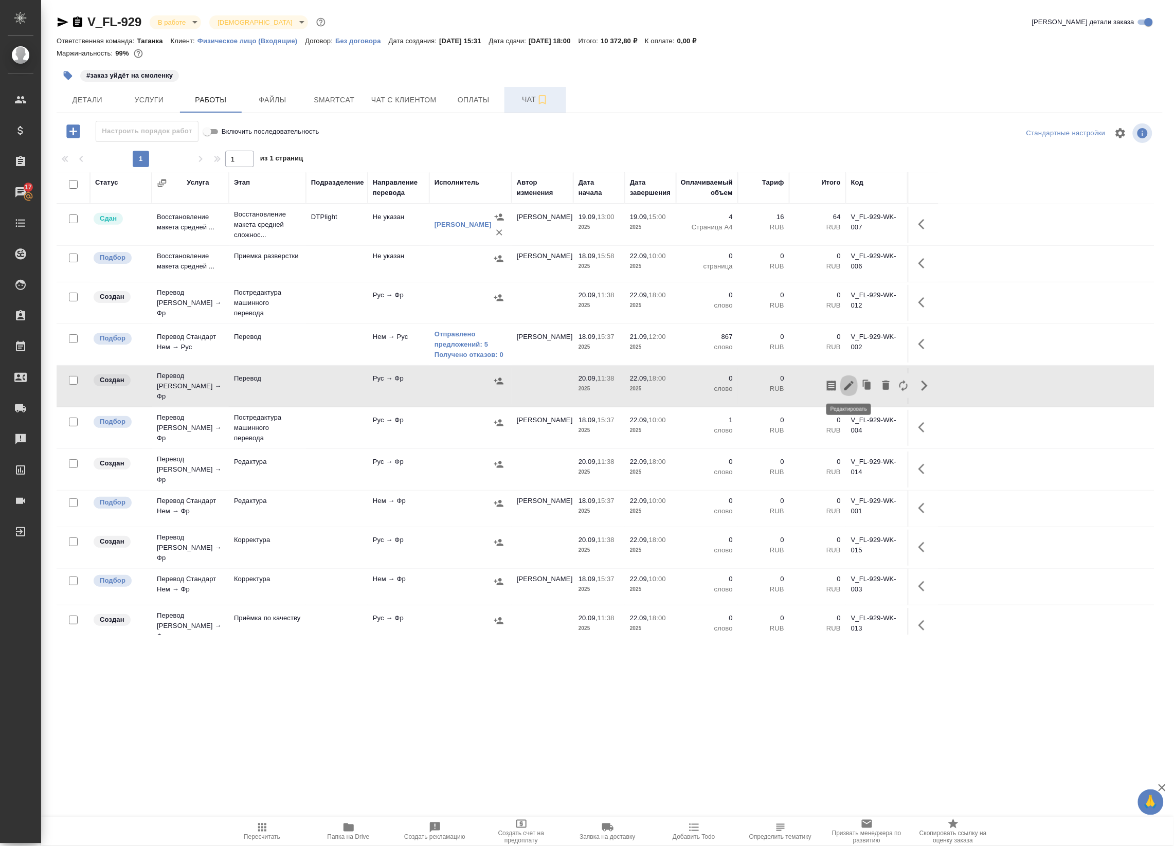
click at [852, 389] on icon "button" at bounding box center [849, 385] width 12 height 12
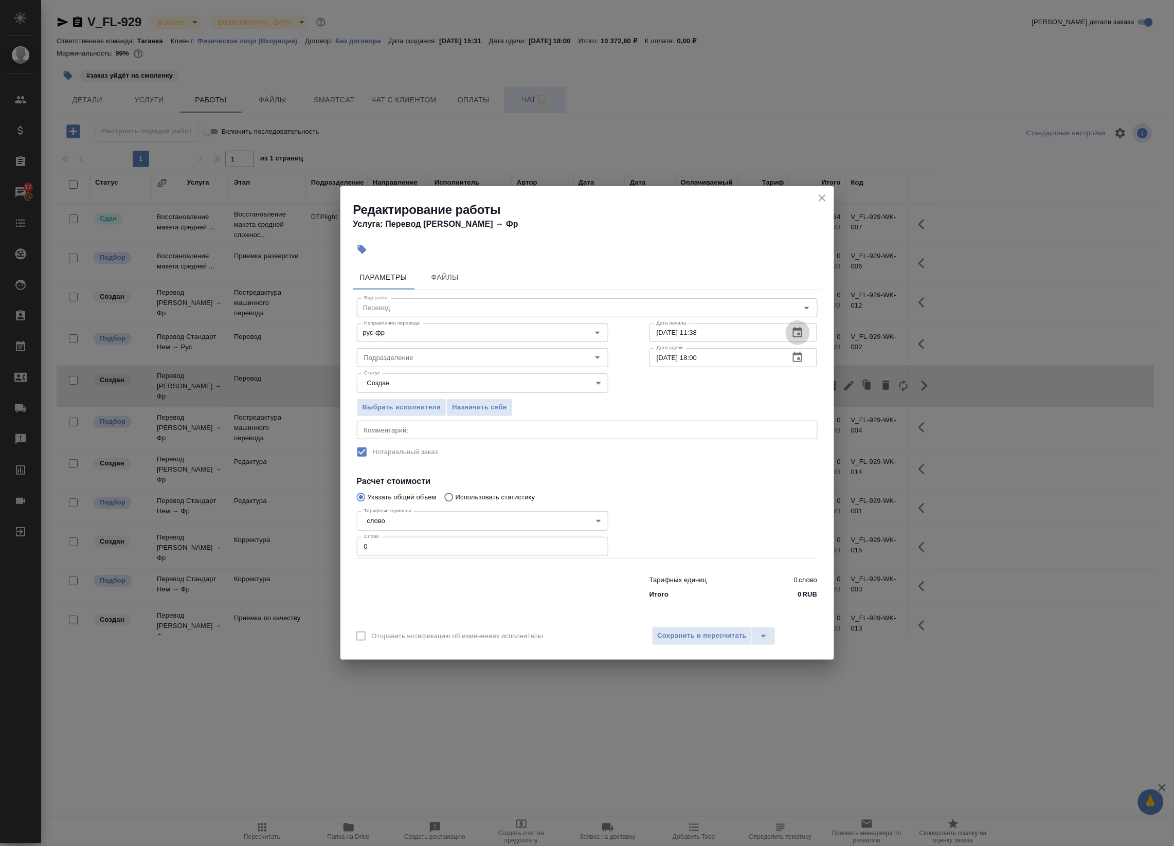
click at [805, 338] on button "button" at bounding box center [797, 332] width 25 height 25
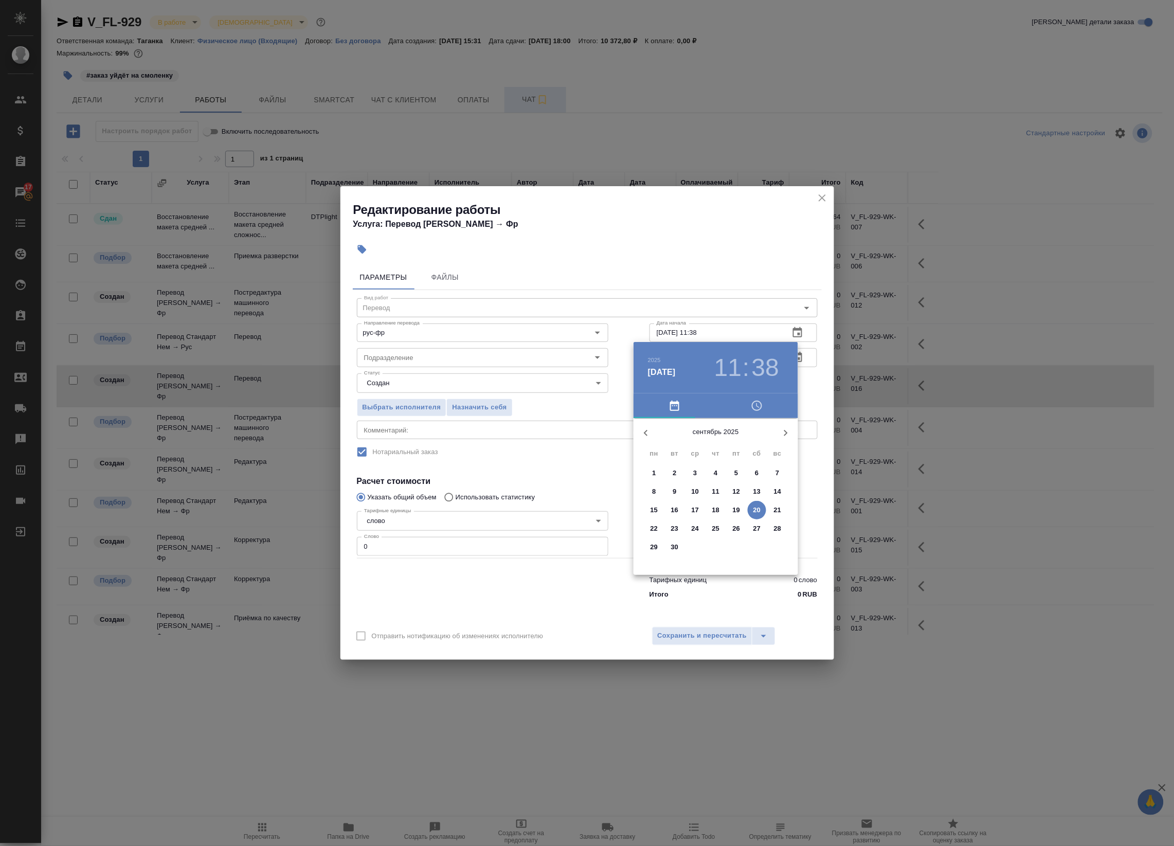
click at [750, 507] on span "20" at bounding box center [757, 510] width 19 height 10
drag, startPoint x: 746, startPoint y: 445, endPoint x: 741, endPoint y: 452, distance: 9.0
click at [746, 446] on div at bounding box center [716, 499] width 134 height 134
click at [721, 361] on h3 "01" at bounding box center [727, 367] width 27 height 29
click at [733, 463] on div at bounding box center [716, 499] width 134 height 134
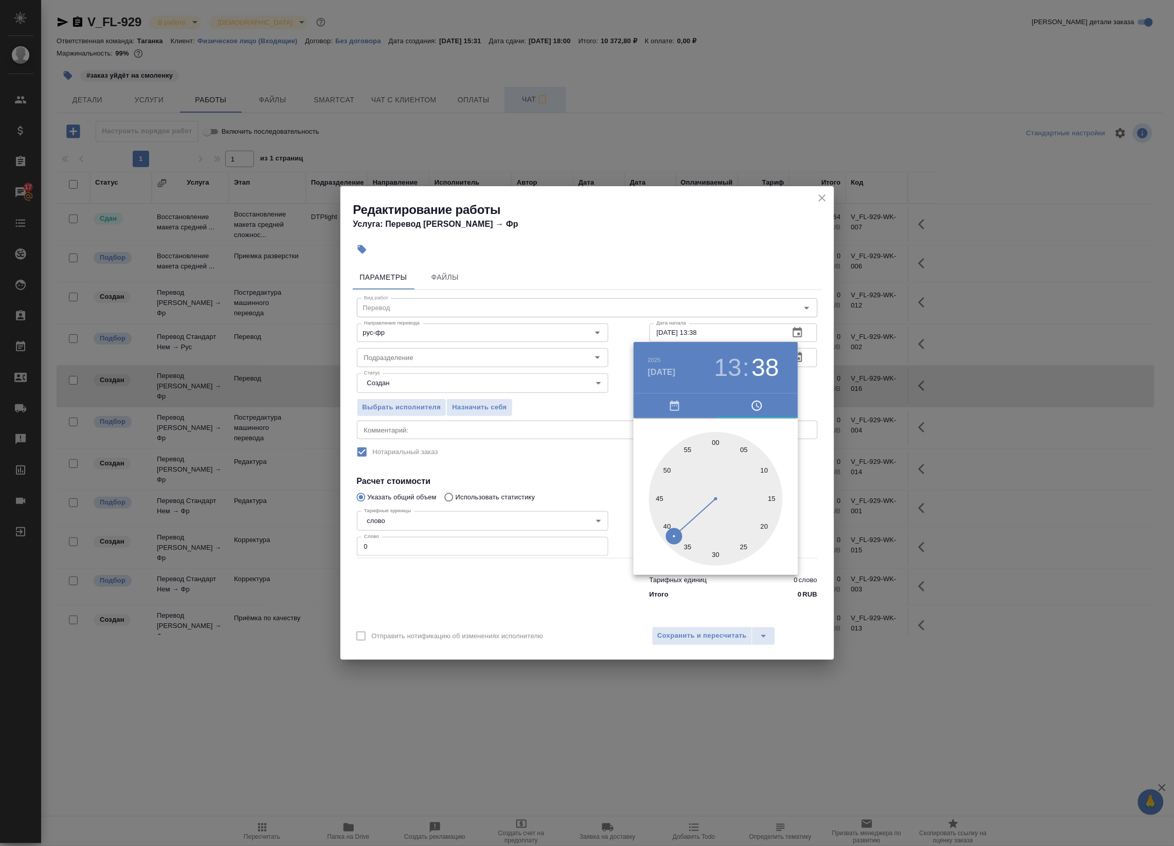
click at [715, 440] on div at bounding box center [716, 499] width 134 height 134
type input "20.09.2025 13:00"
click at [810, 374] on div at bounding box center [587, 423] width 1174 height 846
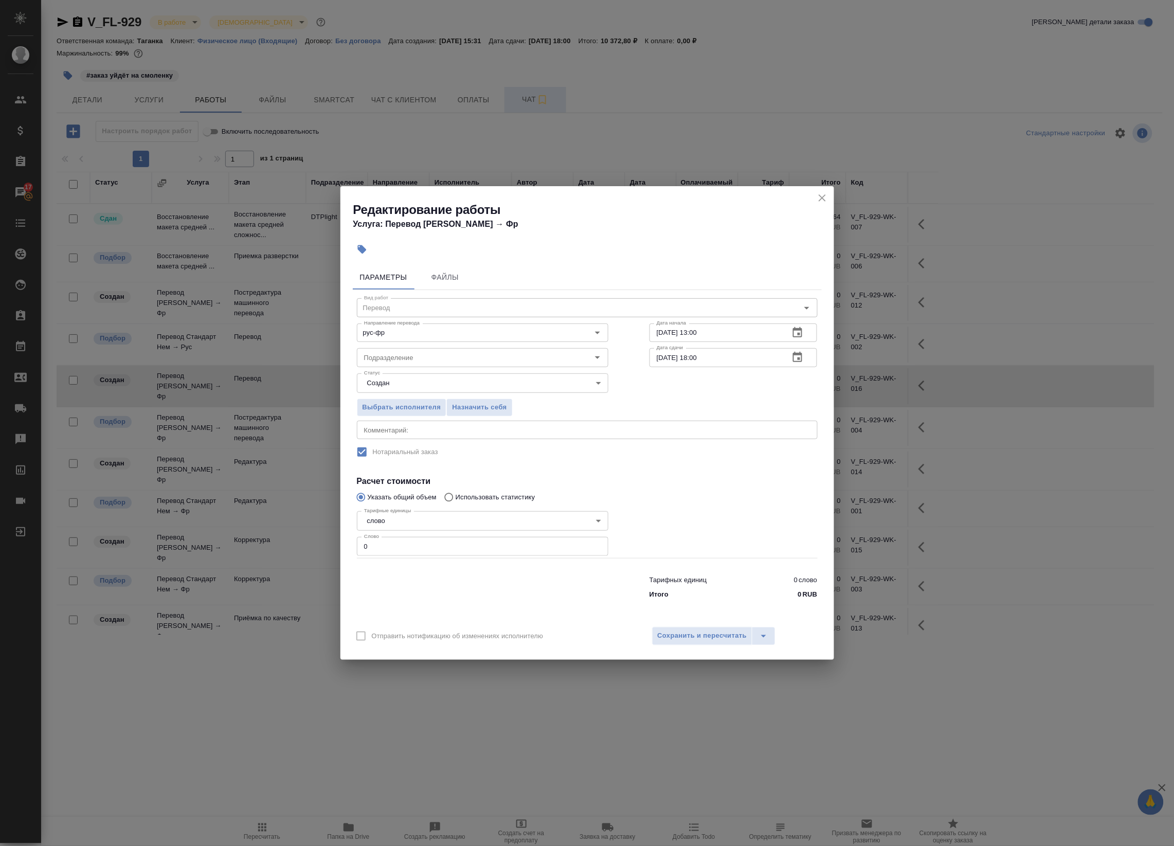
click at [819, 202] on icon "close" at bounding box center [822, 198] width 12 height 12
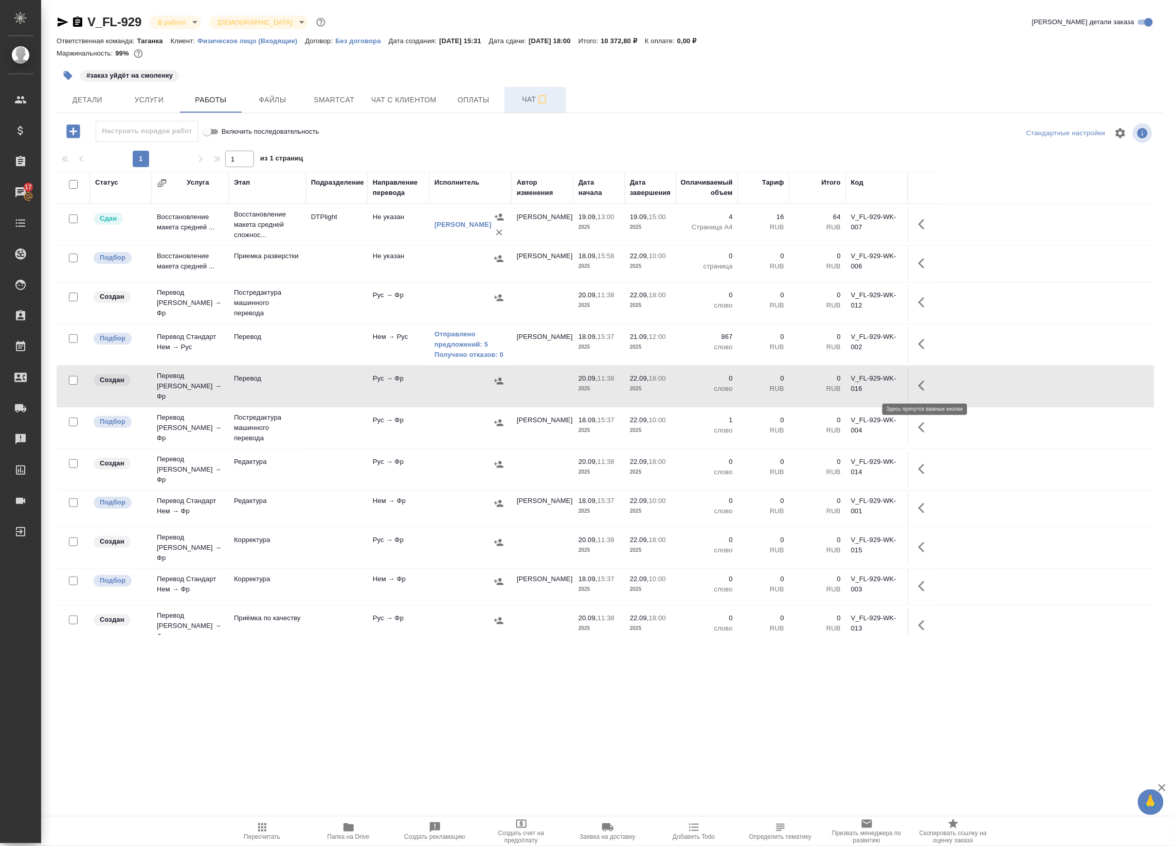
click at [917, 386] on button "button" at bounding box center [924, 385] width 25 height 25
click at [854, 389] on icon "button" at bounding box center [849, 385] width 12 height 12
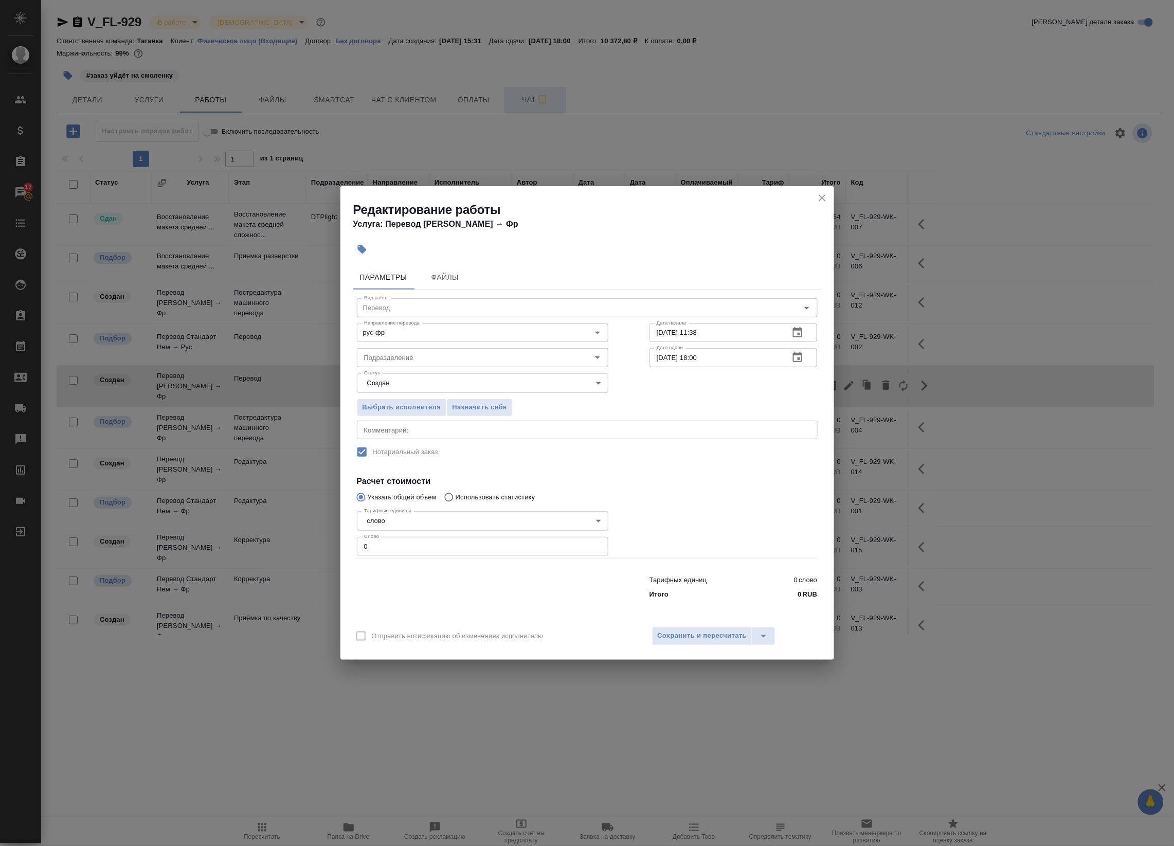
click at [804, 330] on icon "button" at bounding box center [797, 332] width 12 height 12
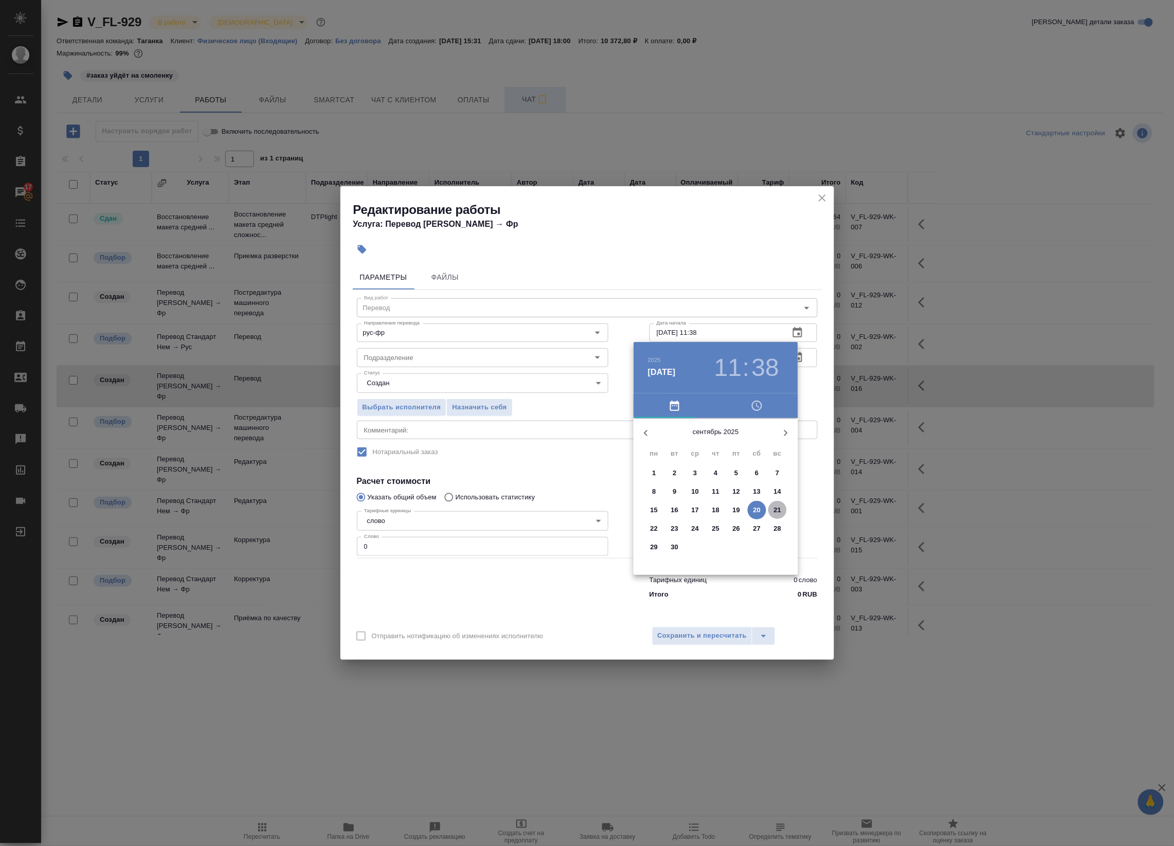
click at [779, 512] on span "21" at bounding box center [777, 510] width 19 height 10
click at [735, 464] on div at bounding box center [716, 499] width 134 height 134
click at [715, 443] on div at bounding box center [716, 499] width 134 height 134
type input "21.09.2025 13:00"
click at [811, 376] on div at bounding box center [587, 423] width 1174 height 846
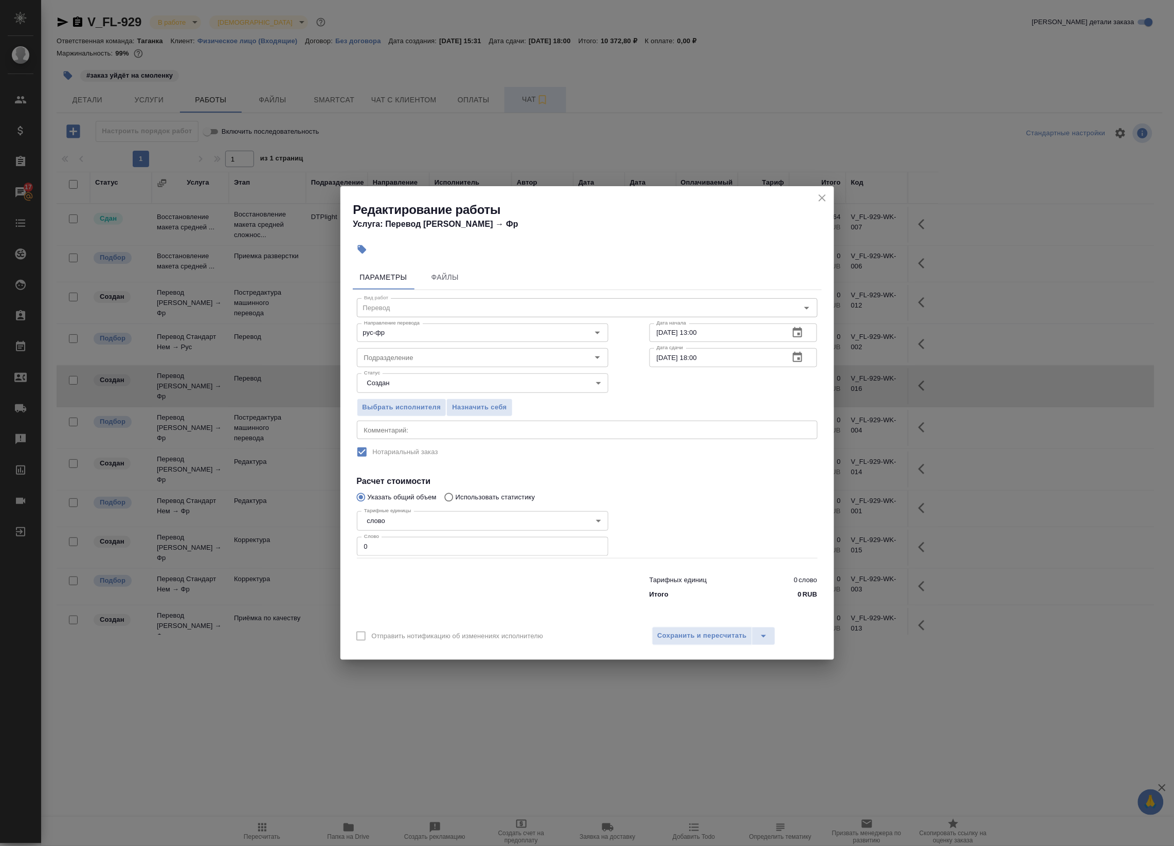
click at [800, 355] on icon "button" at bounding box center [797, 357] width 9 height 10
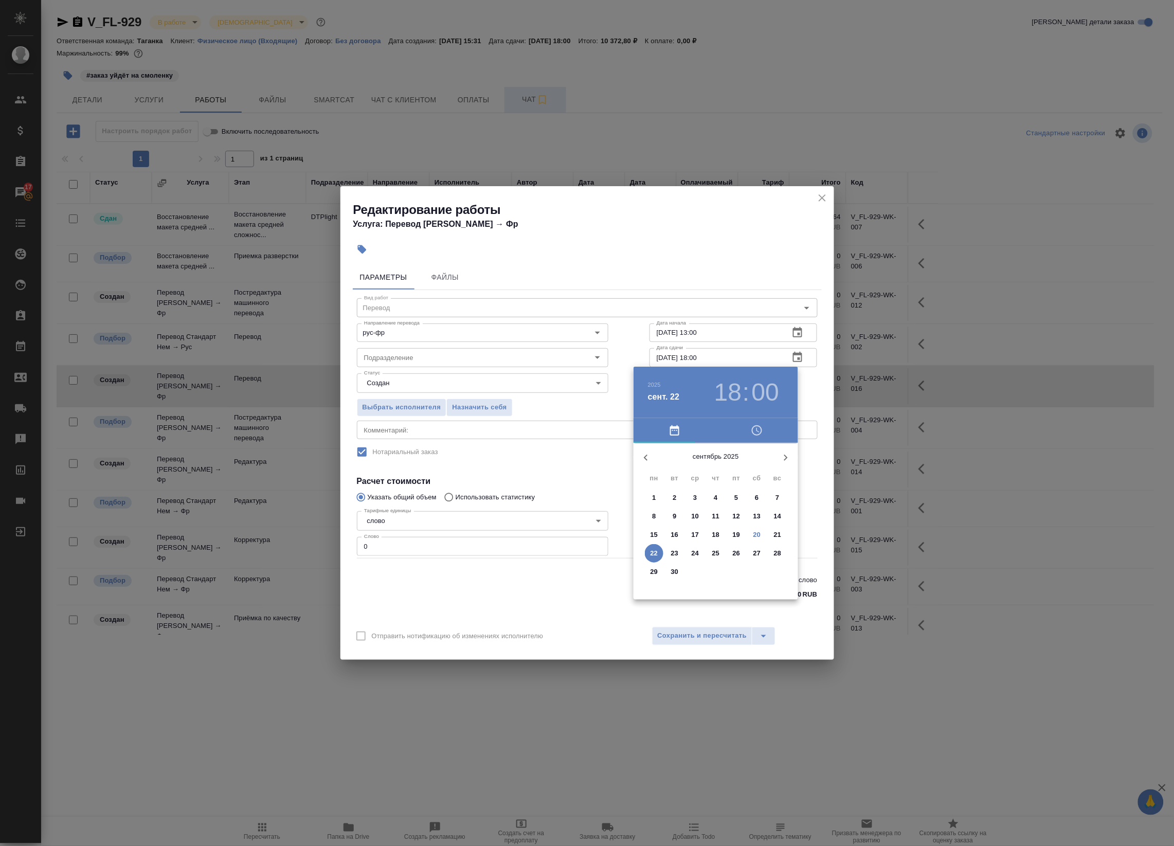
click at [664, 546] on div "23" at bounding box center [674, 553] width 21 height 19
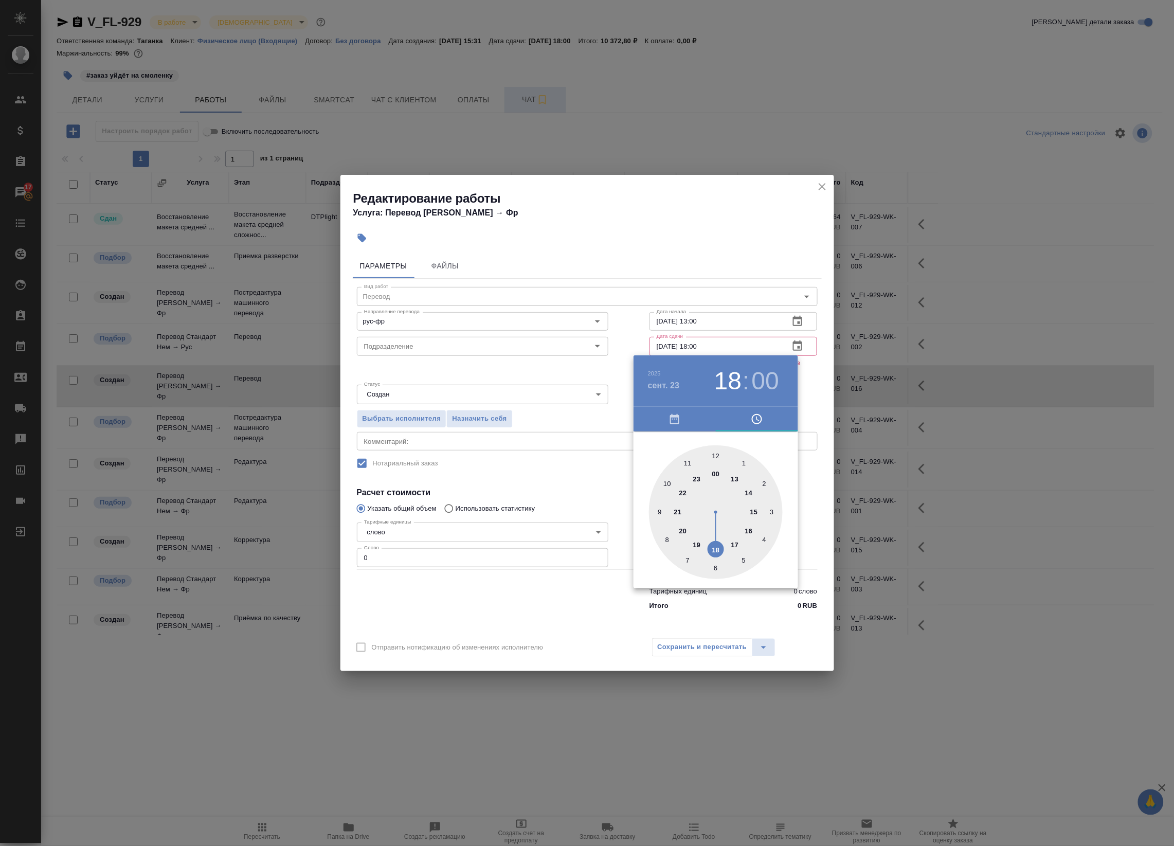
click at [808, 337] on div at bounding box center [587, 423] width 1174 height 846
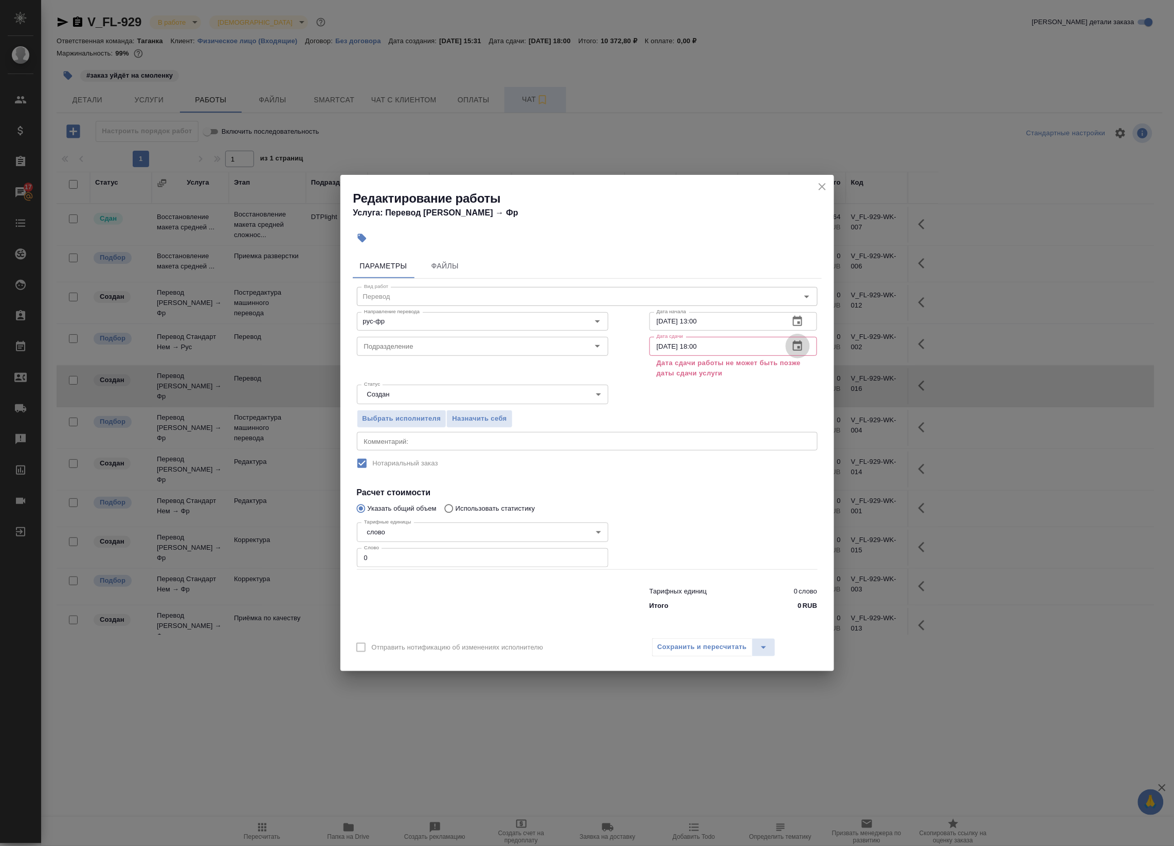
click at [795, 340] on icon "button" at bounding box center [797, 345] width 9 height 10
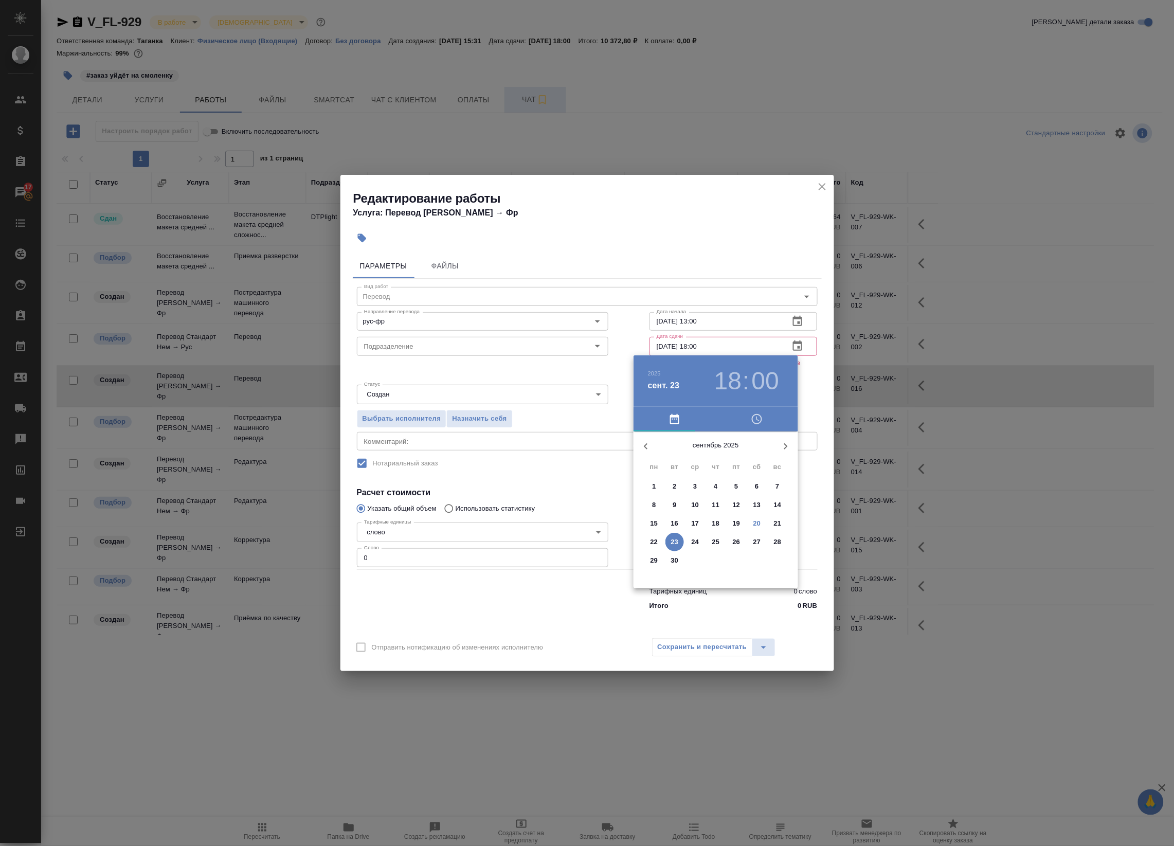
click at [651, 543] on span "22" at bounding box center [654, 542] width 19 height 10
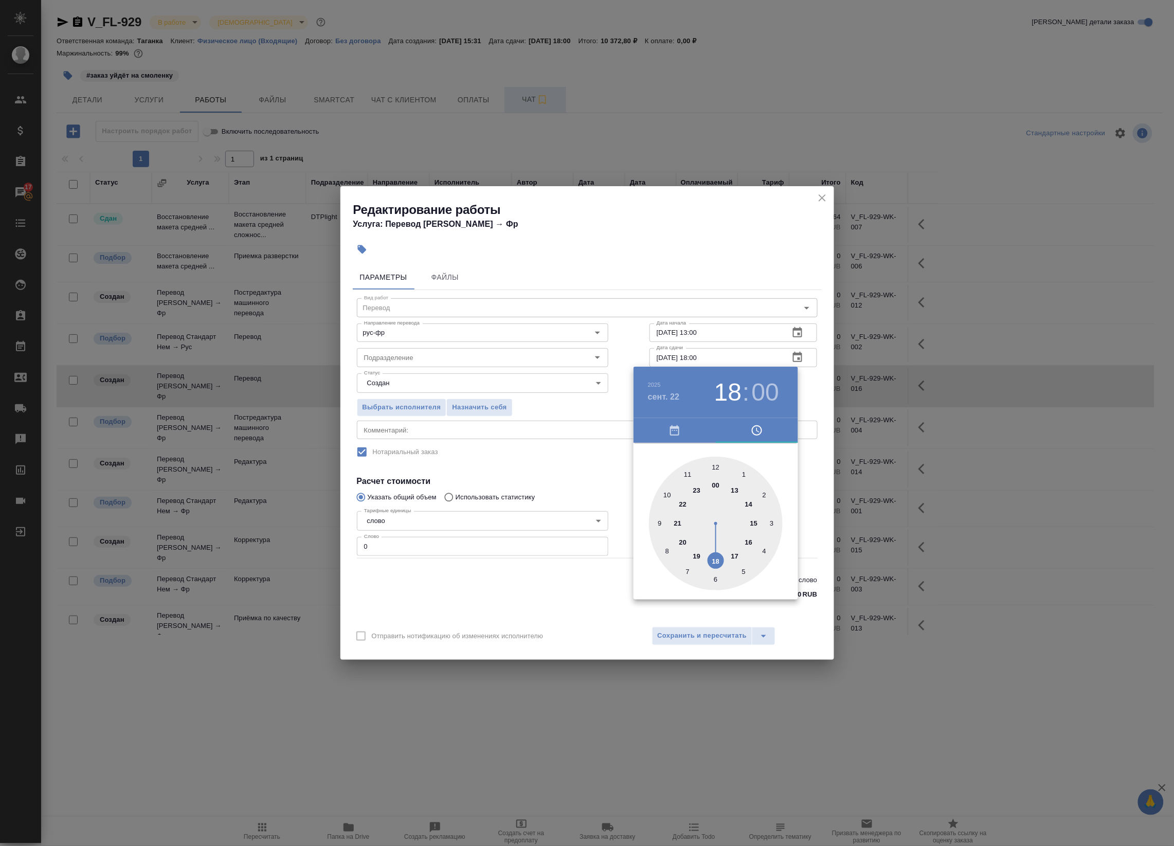
click at [720, 466] on div at bounding box center [716, 524] width 134 height 134
type input "22.09.2025 12:00"
click at [828, 387] on div at bounding box center [587, 423] width 1174 height 846
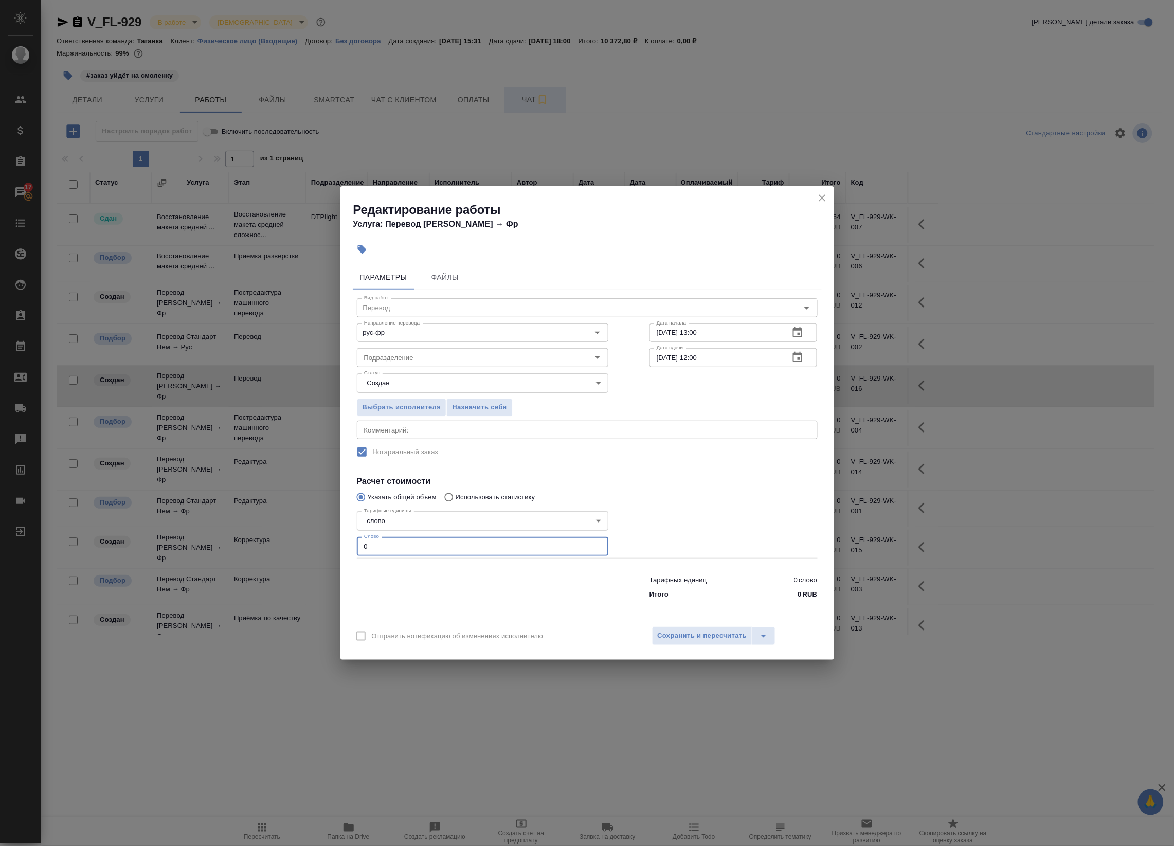
drag, startPoint x: 511, startPoint y: 549, endPoint x: 332, endPoint y: 533, distance: 179.6
click at [335, 533] on div "Редактирование работы Услуга: Перевод Стандарт Рус → Фр Параметры Файлы Вид раб…" at bounding box center [587, 423] width 1174 height 846
paste input "867"
type input "867"
click at [697, 627] on button "Сохранить и пересчитать" at bounding box center [702, 636] width 101 height 19
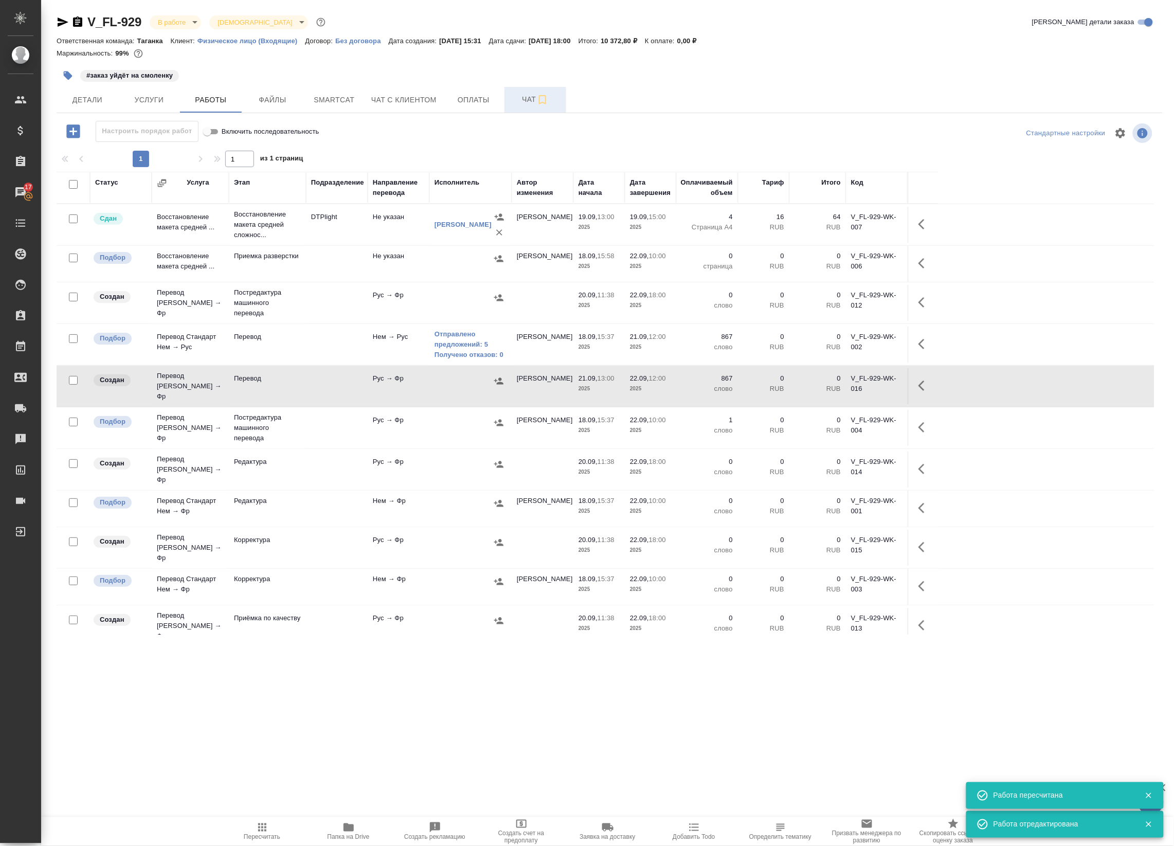
click at [923, 384] on icon "button" at bounding box center [924, 385] width 12 height 12
click at [850, 387] on icon "button" at bounding box center [849, 385] width 12 height 12
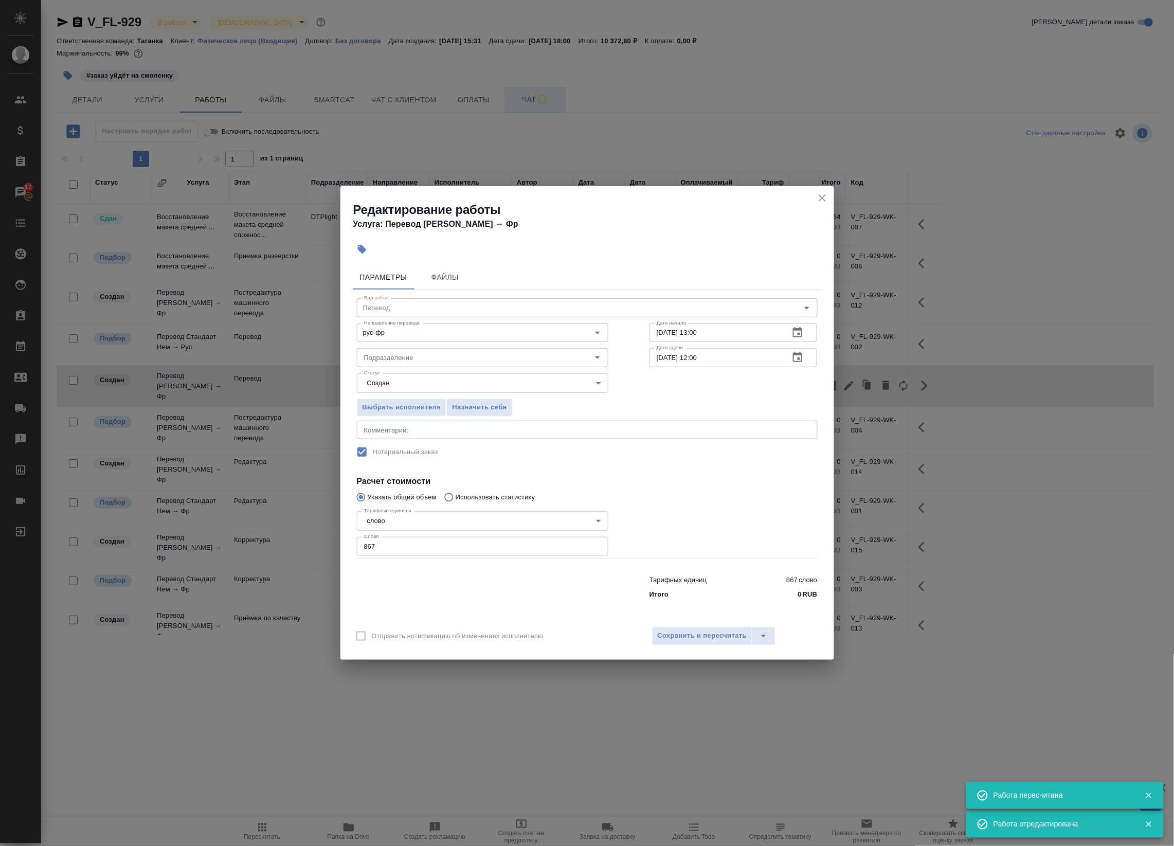
click at [466, 435] on div "x Комментарий:" at bounding box center [587, 430] width 461 height 19
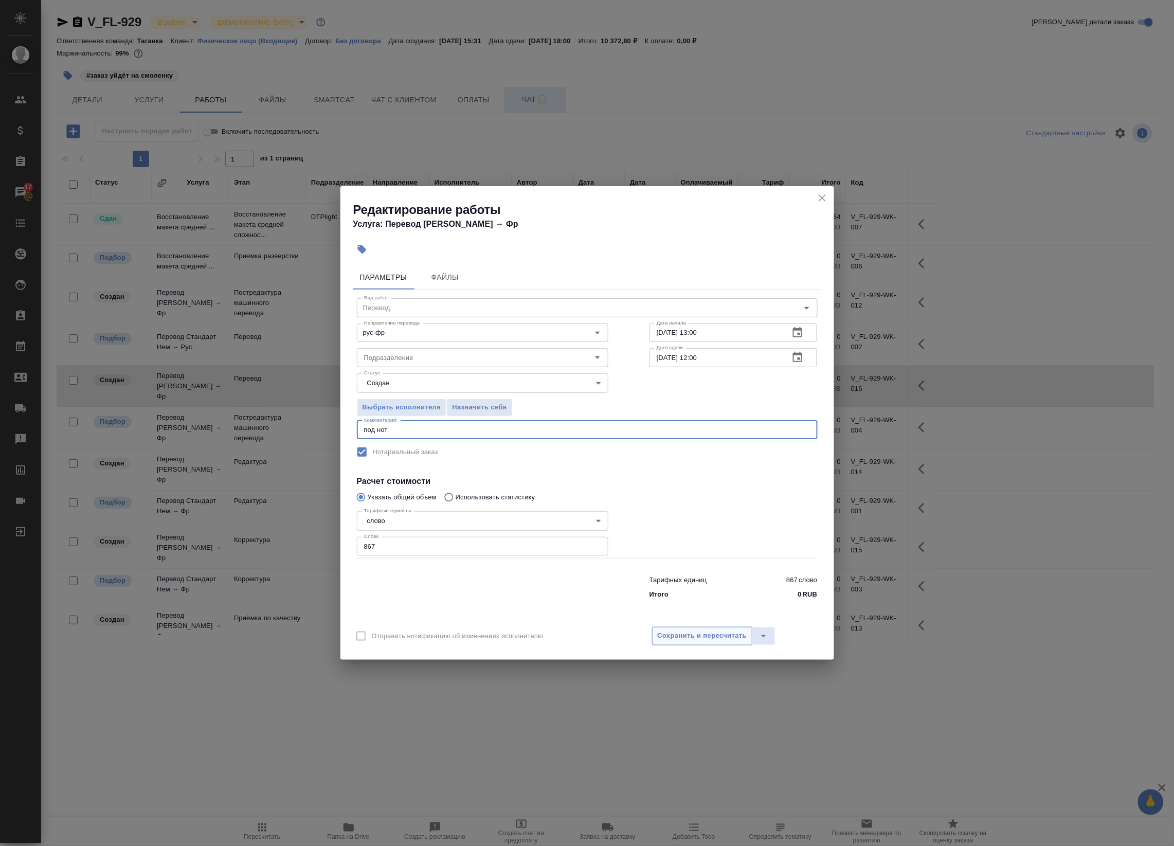
type textarea "под нот"
click at [695, 639] on span "Сохранить и пересчитать" at bounding box center [702, 636] width 89 height 12
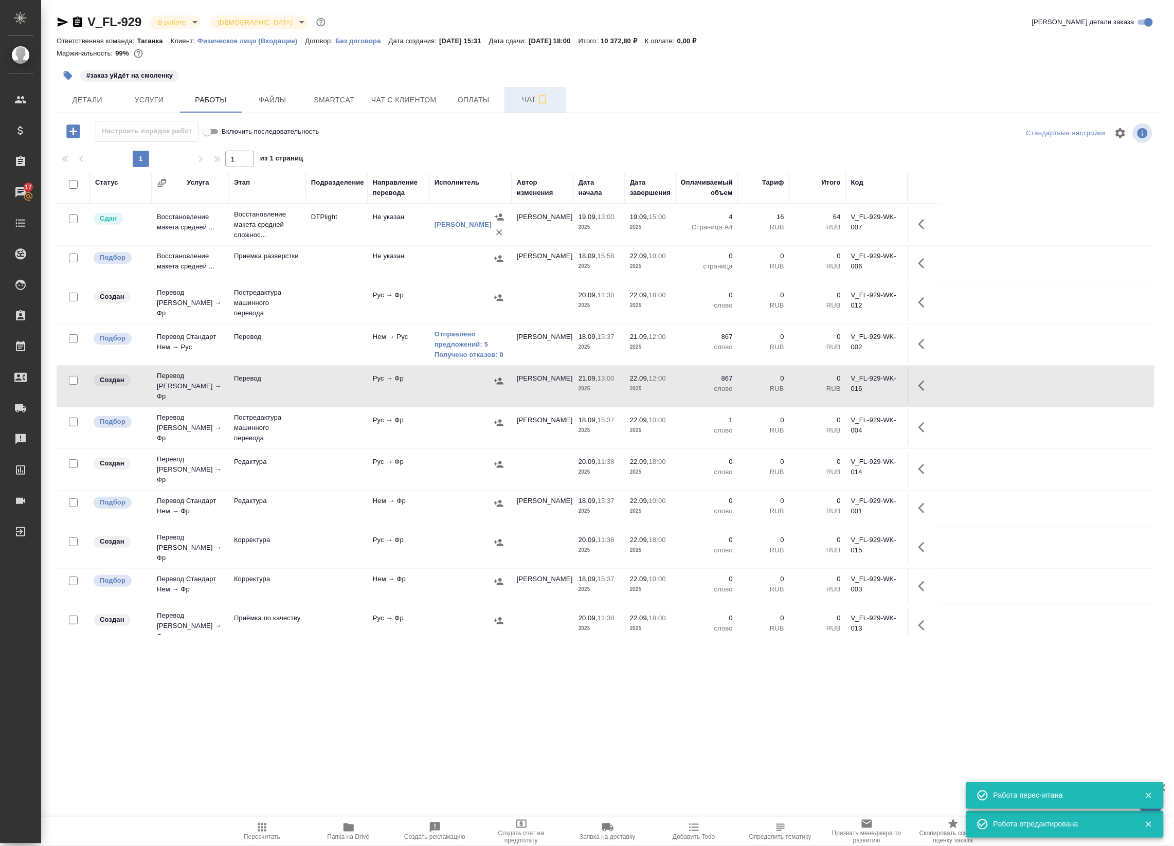
click at [497, 381] on icon "button" at bounding box center [498, 380] width 9 height 7
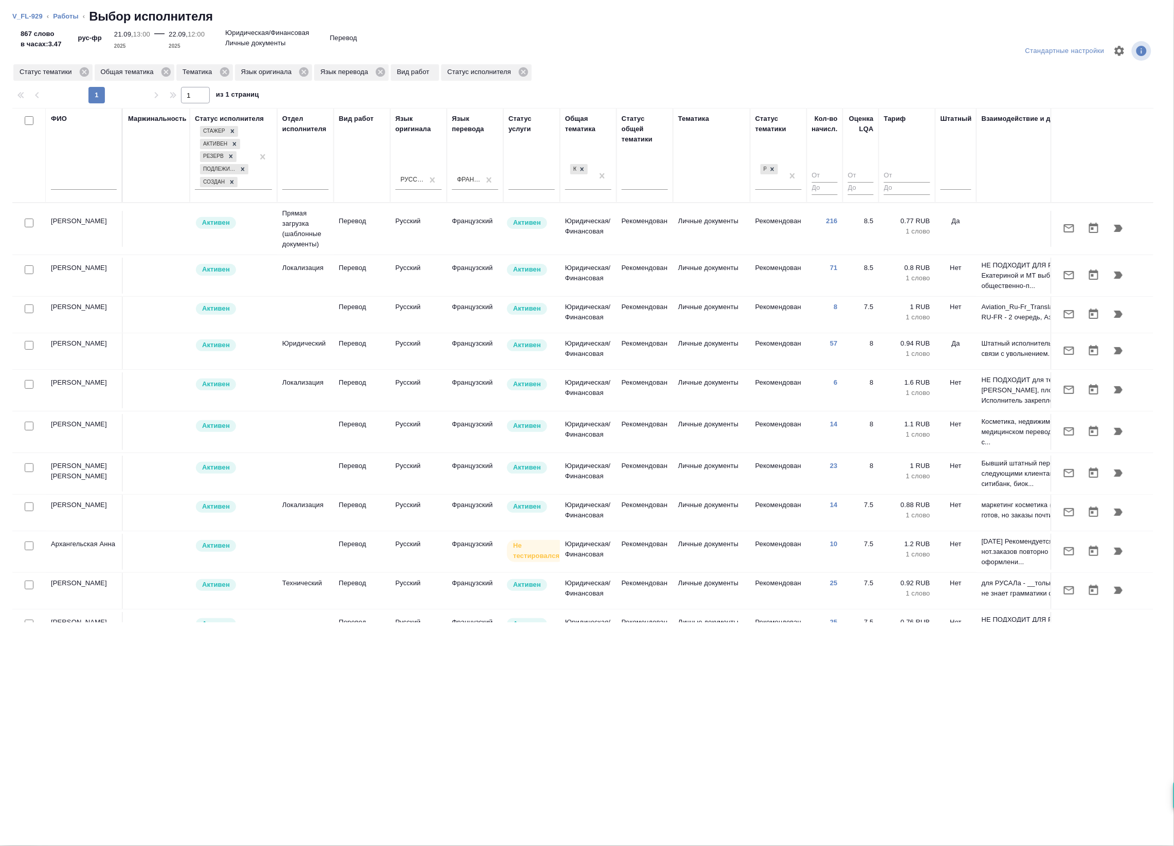
click at [972, 180] on th "Штатный" at bounding box center [955, 155] width 41 height 95
click at [970, 189] on div at bounding box center [955, 180] width 31 height 20
click at [966, 207] on div "Нет" at bounding box center [1017, 212] width 154 height 19
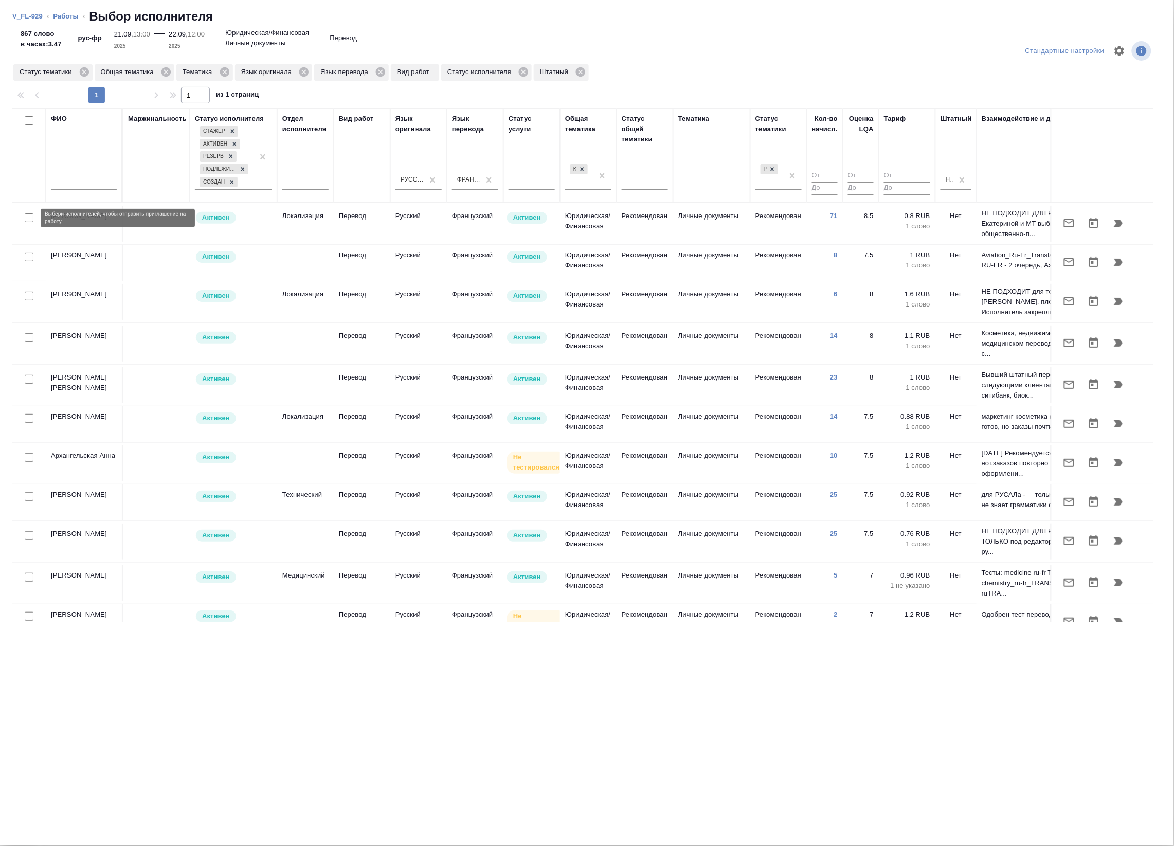
click at [27, 214] on input "checkbox" at bounding box center [29, 217] width 9 height 9
checkbox input "true"
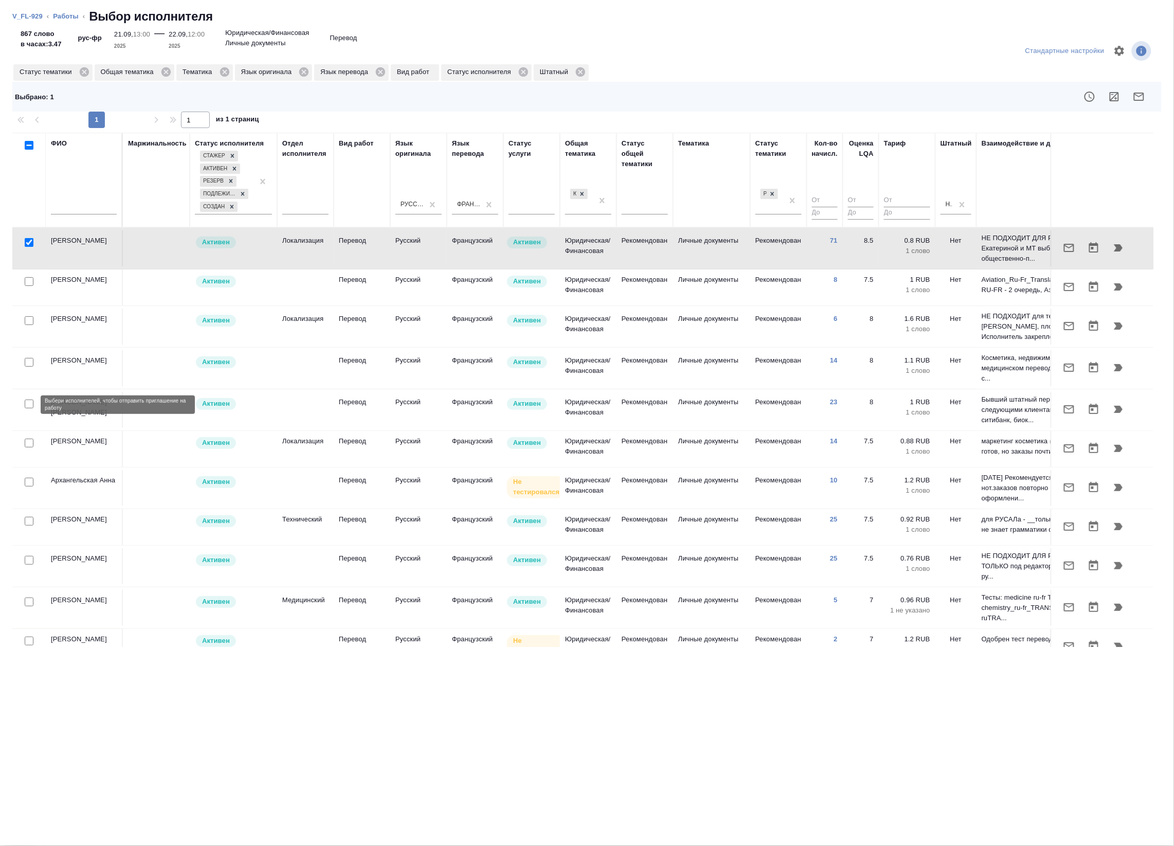
drag, startPoint x: 33, startPoint y: 402, endPoint x: 23, endPoint y: 395, distance: 12.6
click at [32, 402] on div at bounding box center [28, 404] width 23 height 14
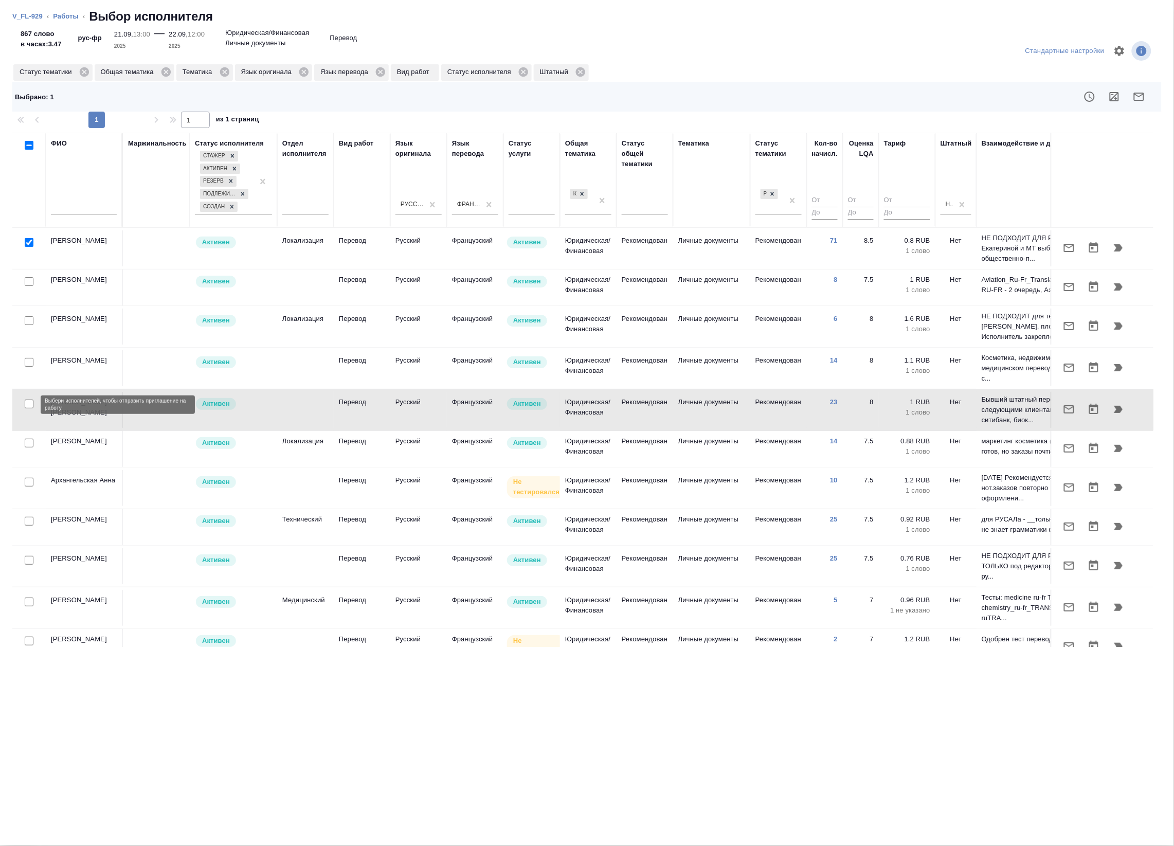
click at [26, 404] on input "checkbox" at bounding box center [29, 404] width 9 height 9
checkbox input "true"
click at [26, 359] on input "checkbox" at bounding box center [29, 362] width 9 height 9
checkbox input "true"
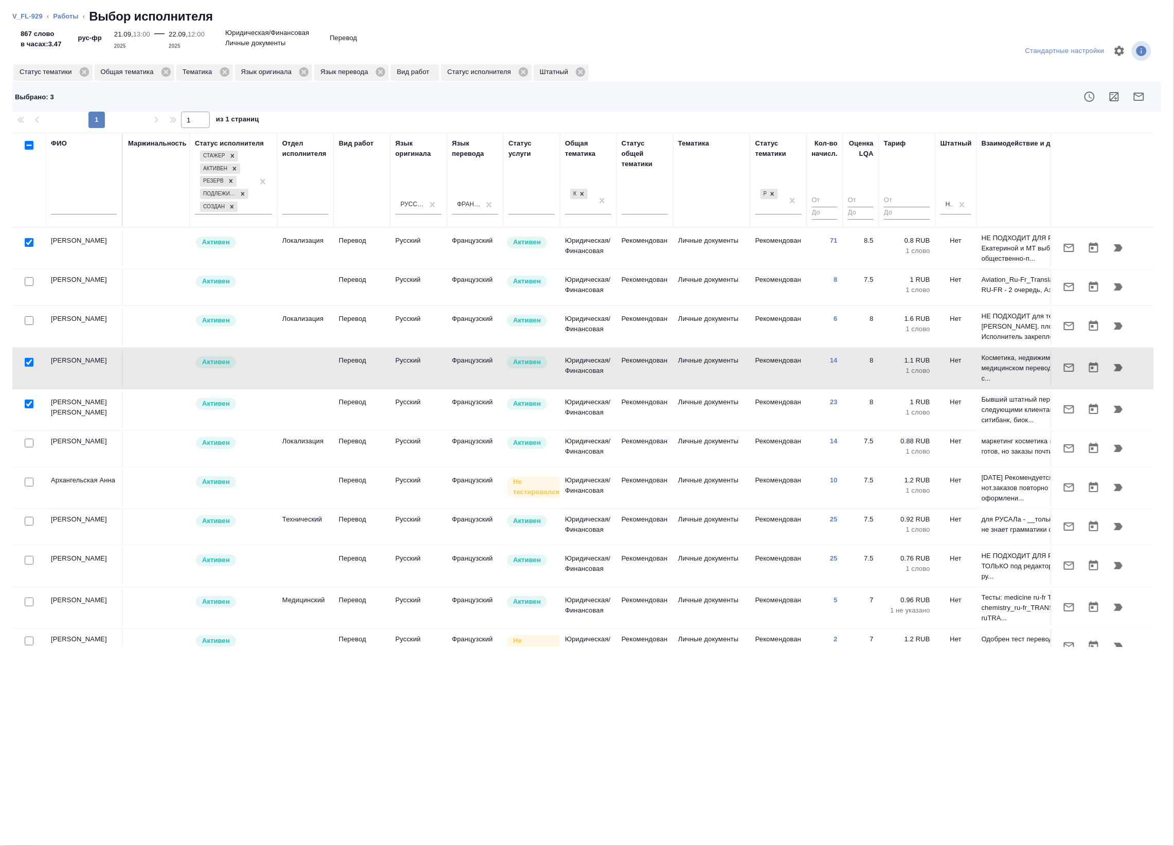
click at [32, 319] on input "checkbox" at bounding box center [29, 320] width 9 height 9
checkbox input "true"
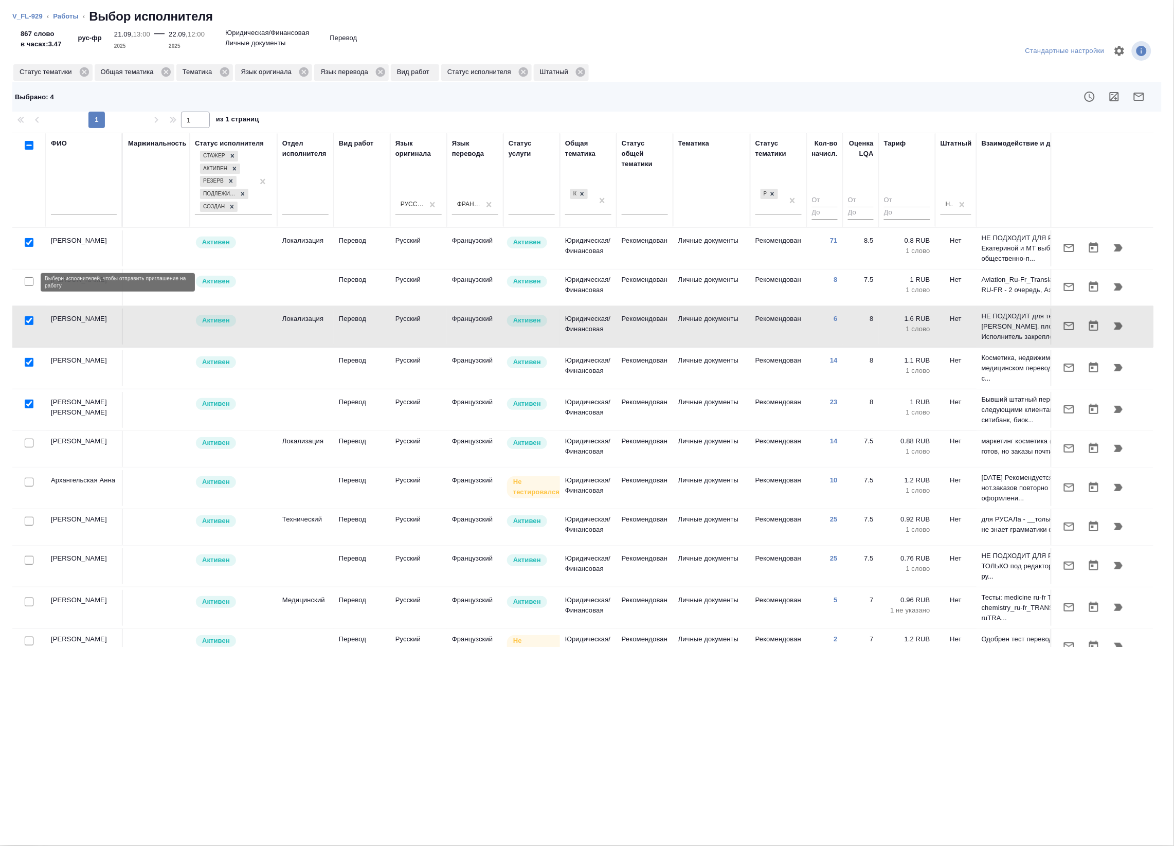
click at [26, 280] on input "checkbox" at bounding box center [29, 281] width 9 height 9
checkbox input "true"
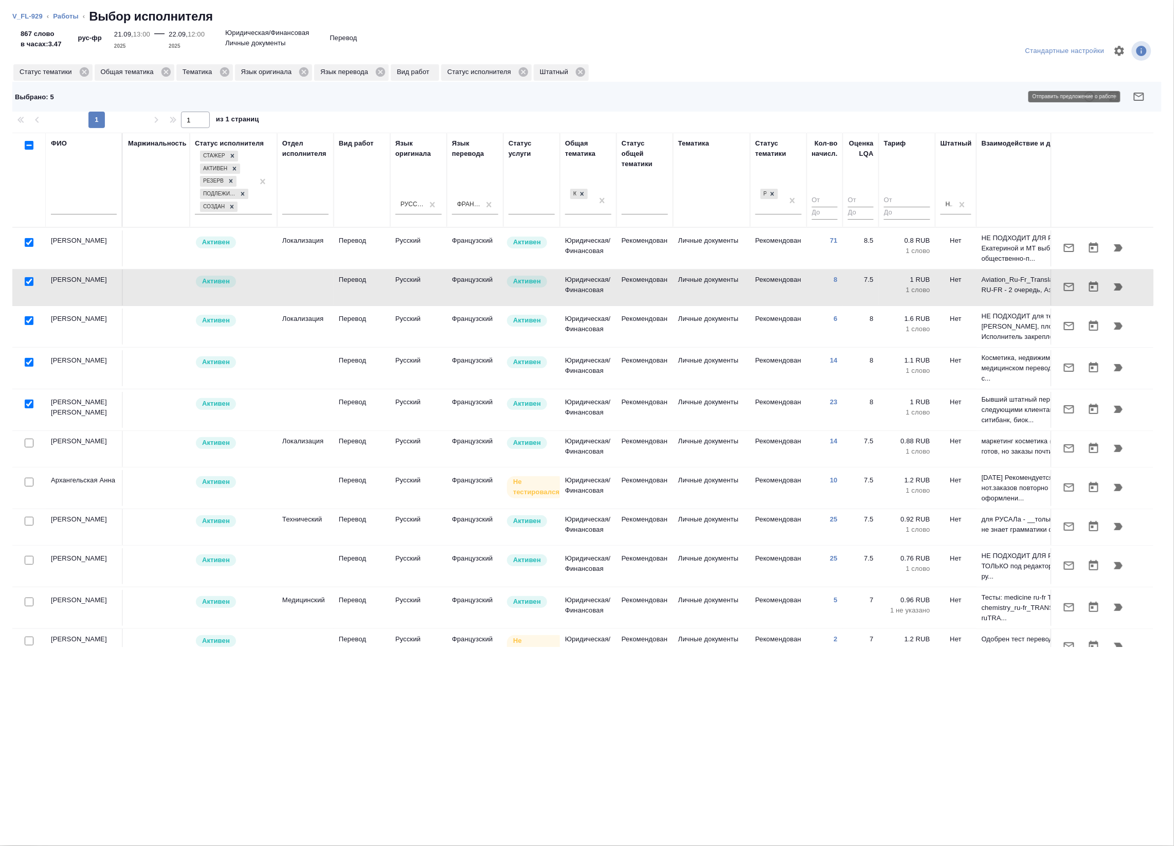
click at [1143, 94] on icon "button" at bounding box center [1139, 97] width 10 height 8
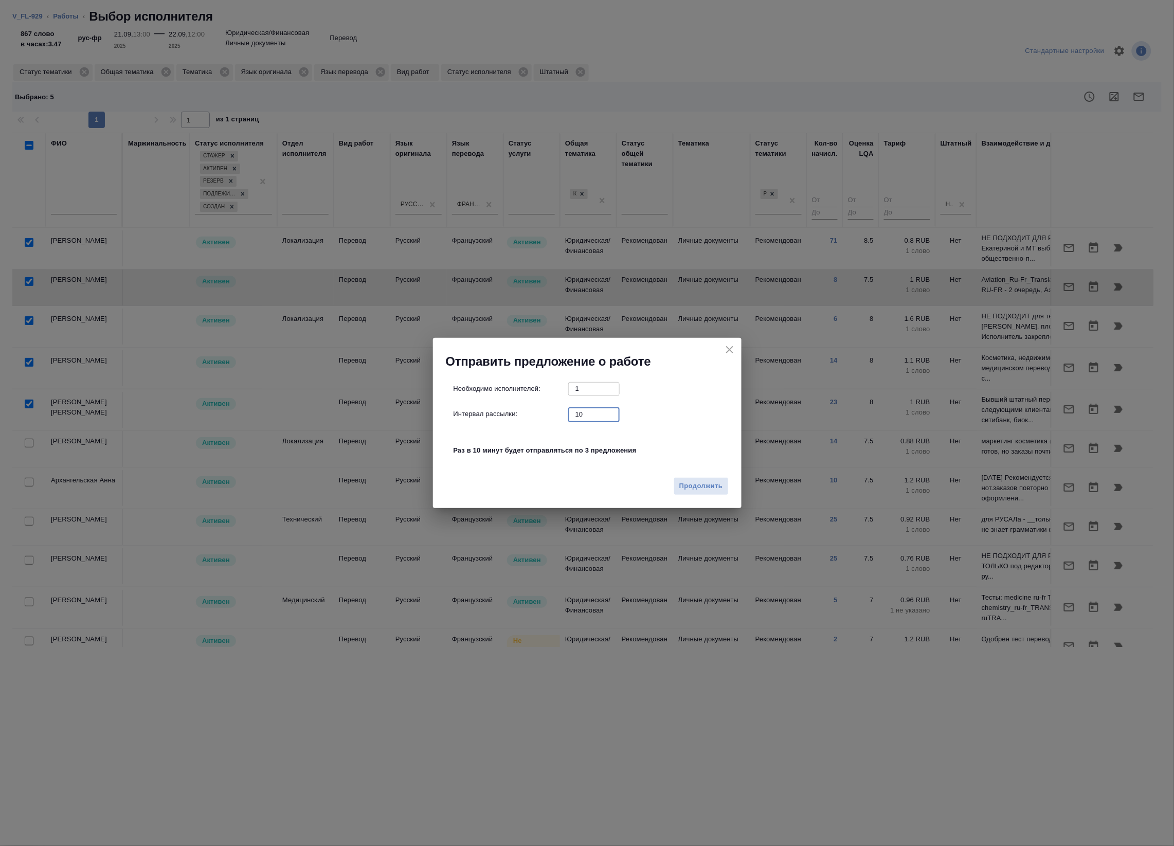
drag, startPoint x: 589, startPoint y: 412, endPoint x: 429, endPoint y: 392, distance: 160.7
click at [468, 402] on div "Необходимо исполнителей: 1 ​ Интервал рассылки: 10 ​ Раз в 10 минут будет отпра…" at bounding box center [591, 425] width 276 height 86
type input "0"
click at [703, 483] on span "Продолжить" at bounding box center [700, 486] width 43 height 12
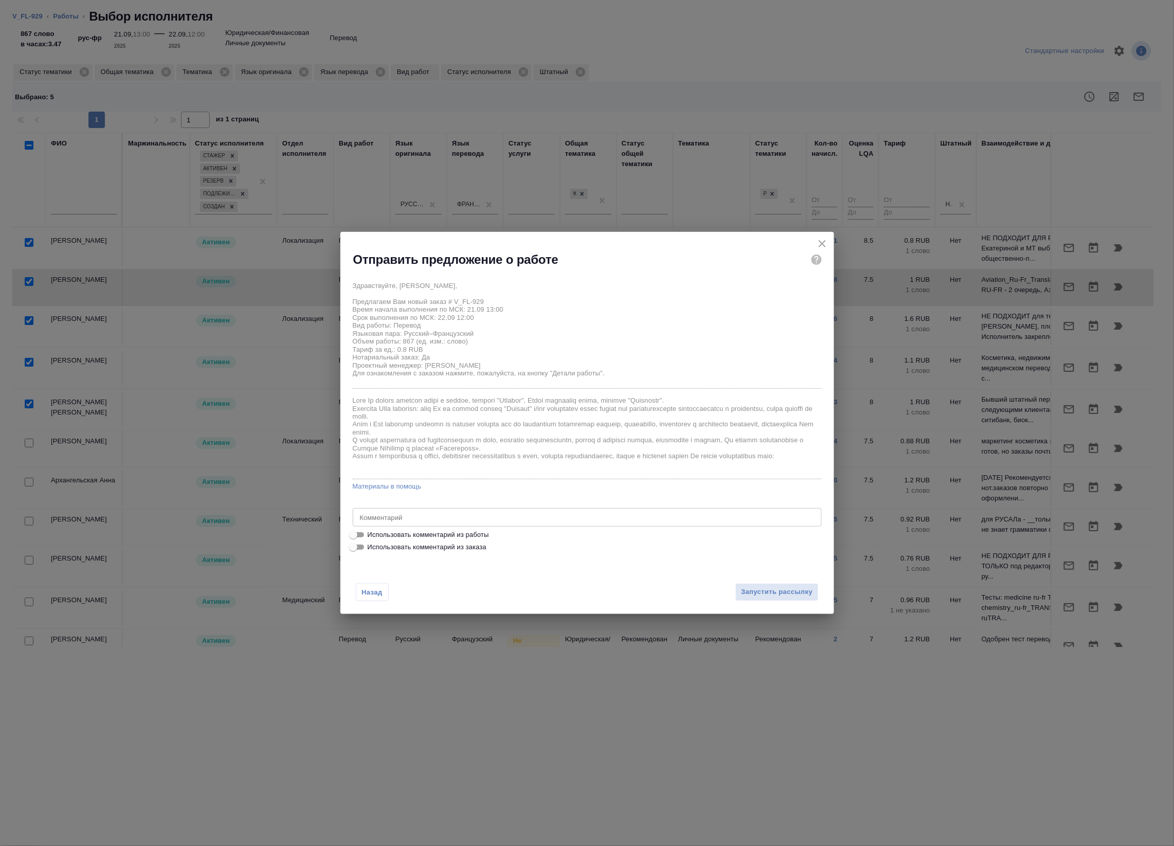
drag, startPoint x: 485, startPoint y: 526, endPoint x: 479, endPoint y: 530, distance: 7.1
click at [483, 526] on div "x Комментарий" at bounding box center [587, 517] width 469 height 19
click at [477, 531] on span "Использовать комментарий из работы" at bounding box center [428, 535] width 121 height 10
click at [372, 531] on input "Использовать комментарий из работы" at bounding box center [353, 535] width 37 height 12
checkbox input "true"
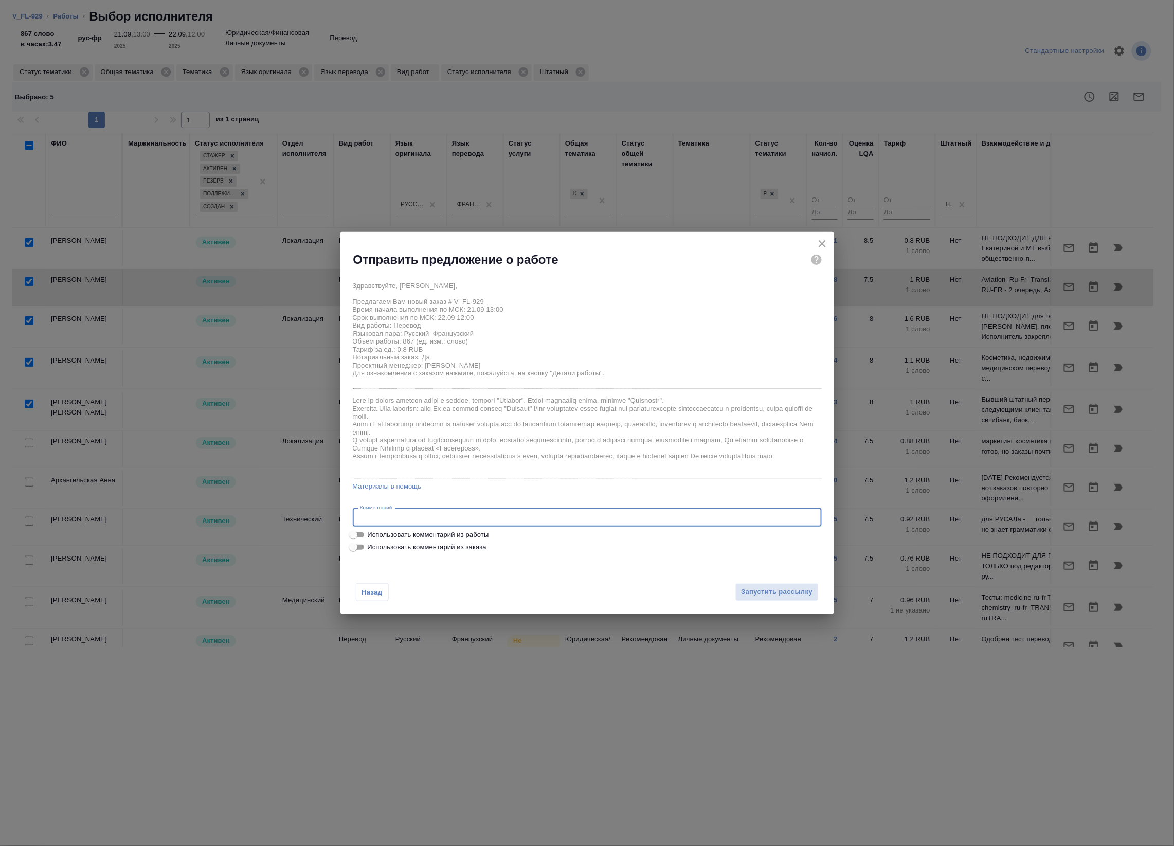
type textarea "под нот"
click at [759, 594] on span "Запустить рассылку" at bounding box center [776, 592] width 71 height 12
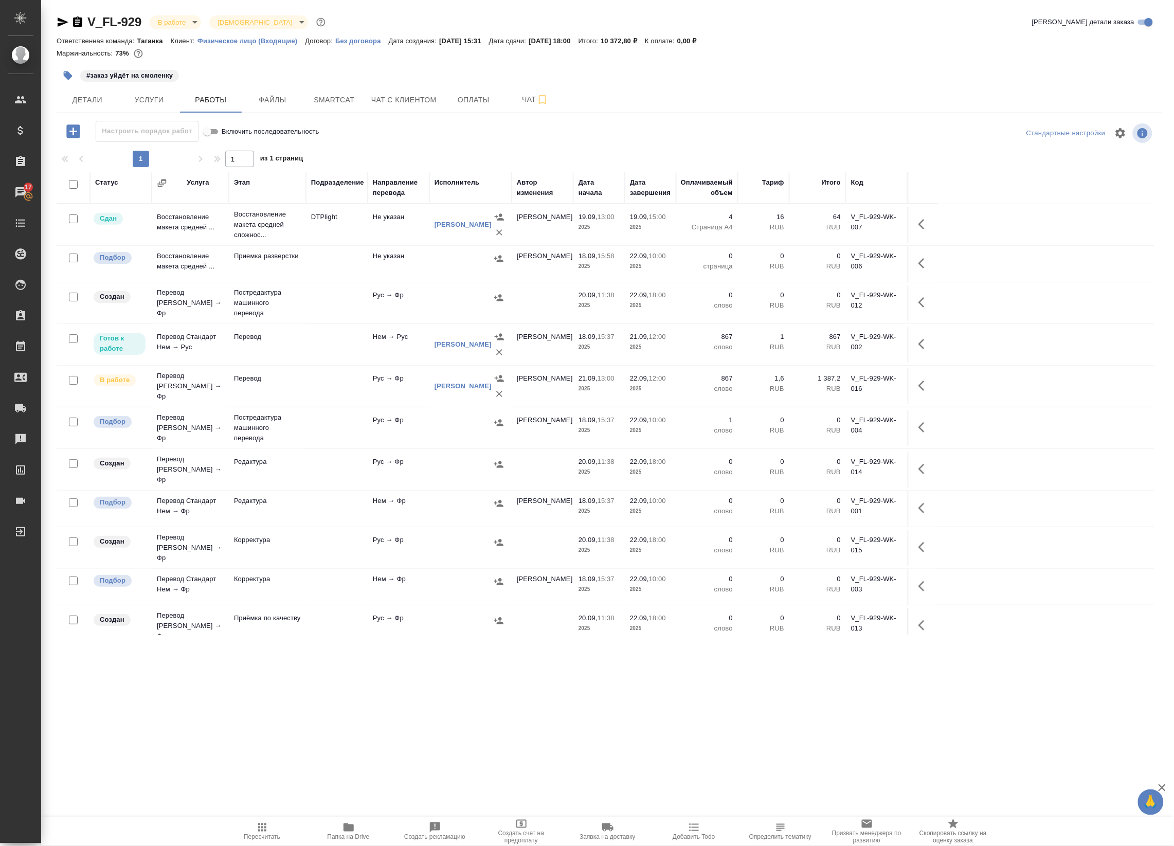
click at [262, 837] on span "Пересчитать" at bounding box center [262, 836] width 37 height 7
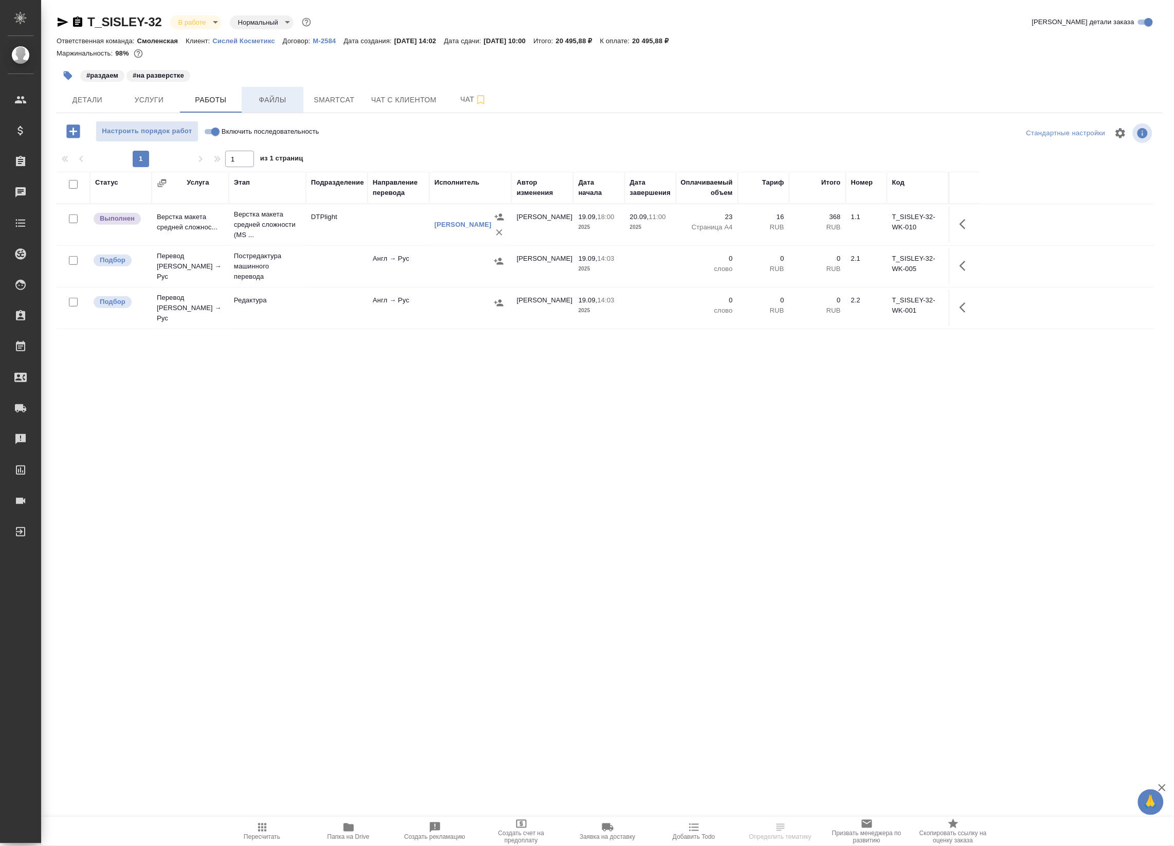
click at [265, 105] on span "Файлы" at bounding box center [272, 100] width 49 height 13
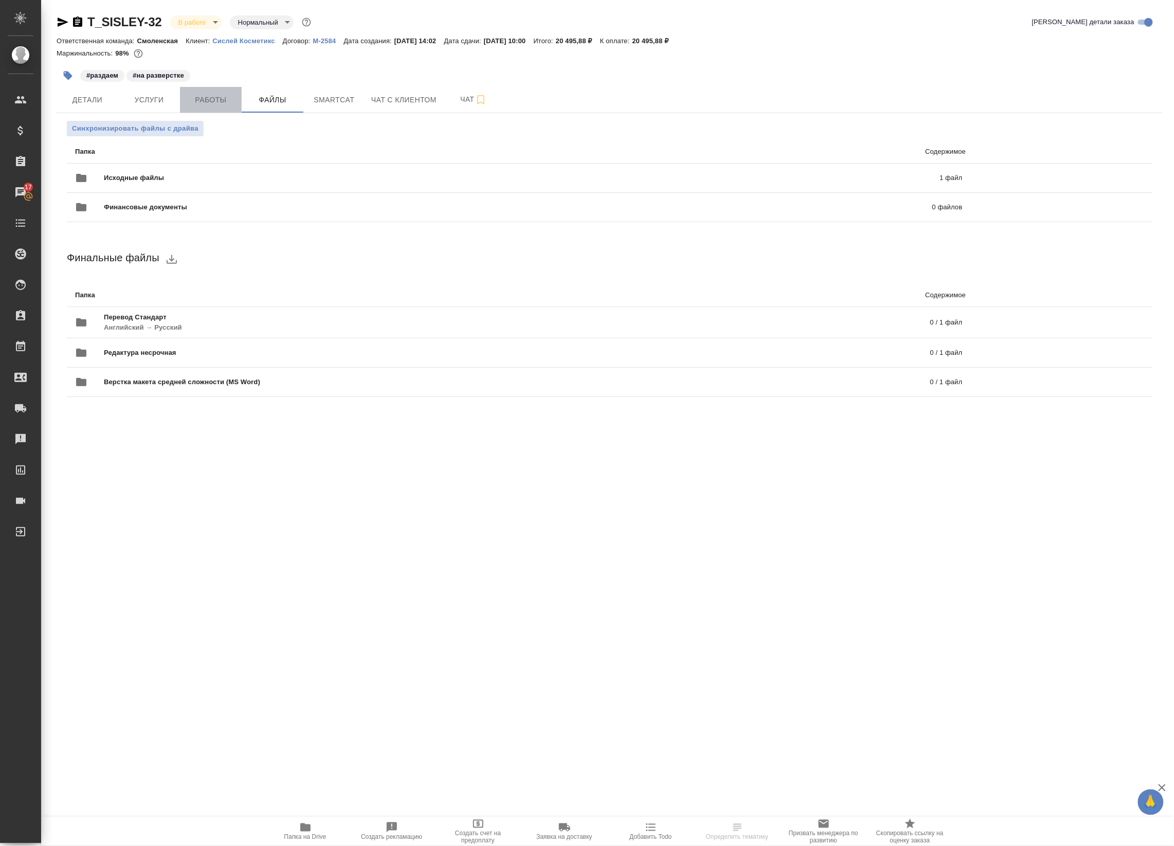
click at [211, 101] on span "Работы" at bounding box center [210, 100] width 49 height 13
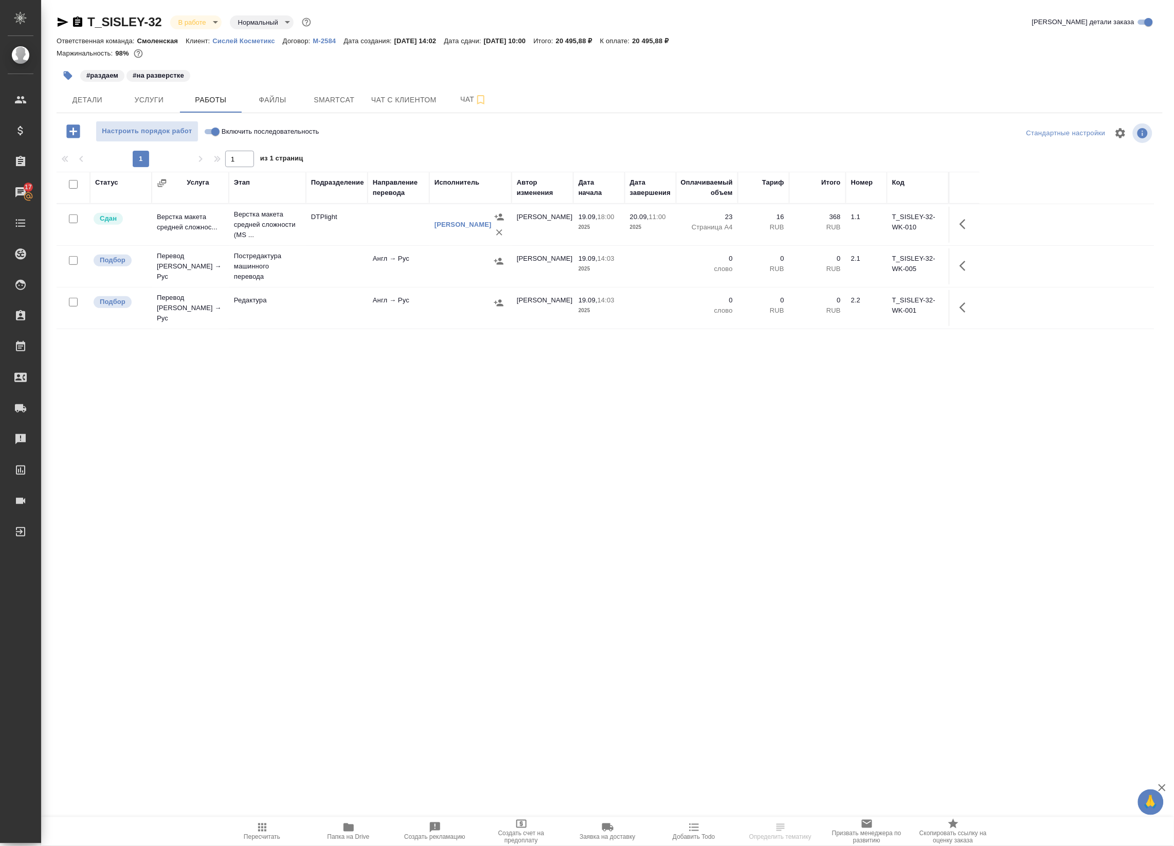
click at [302, 263] on td "Постредактура машинного перевода" at bounding box center [267, 266] width 77 height 41
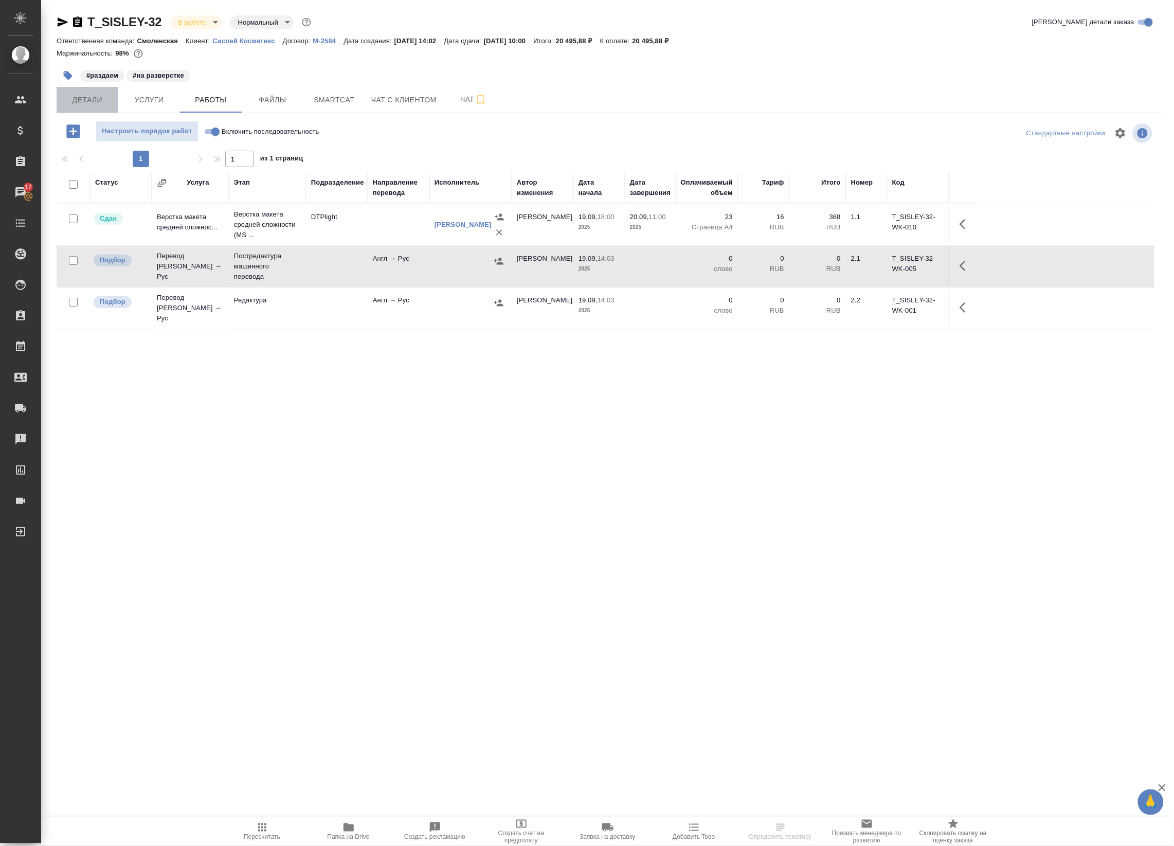
click at [101, 101] on span "Детали" at bounding box center [87, 100] width 49 height 13
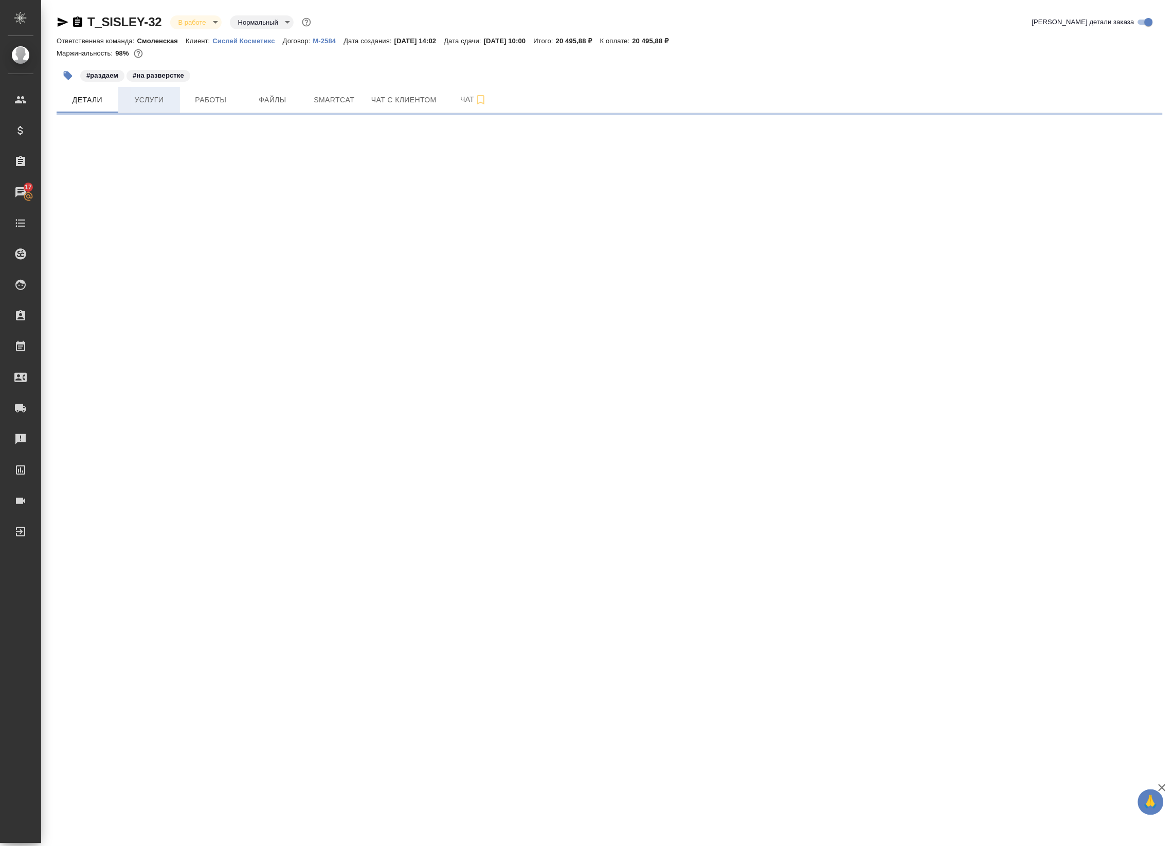
select select "RU"
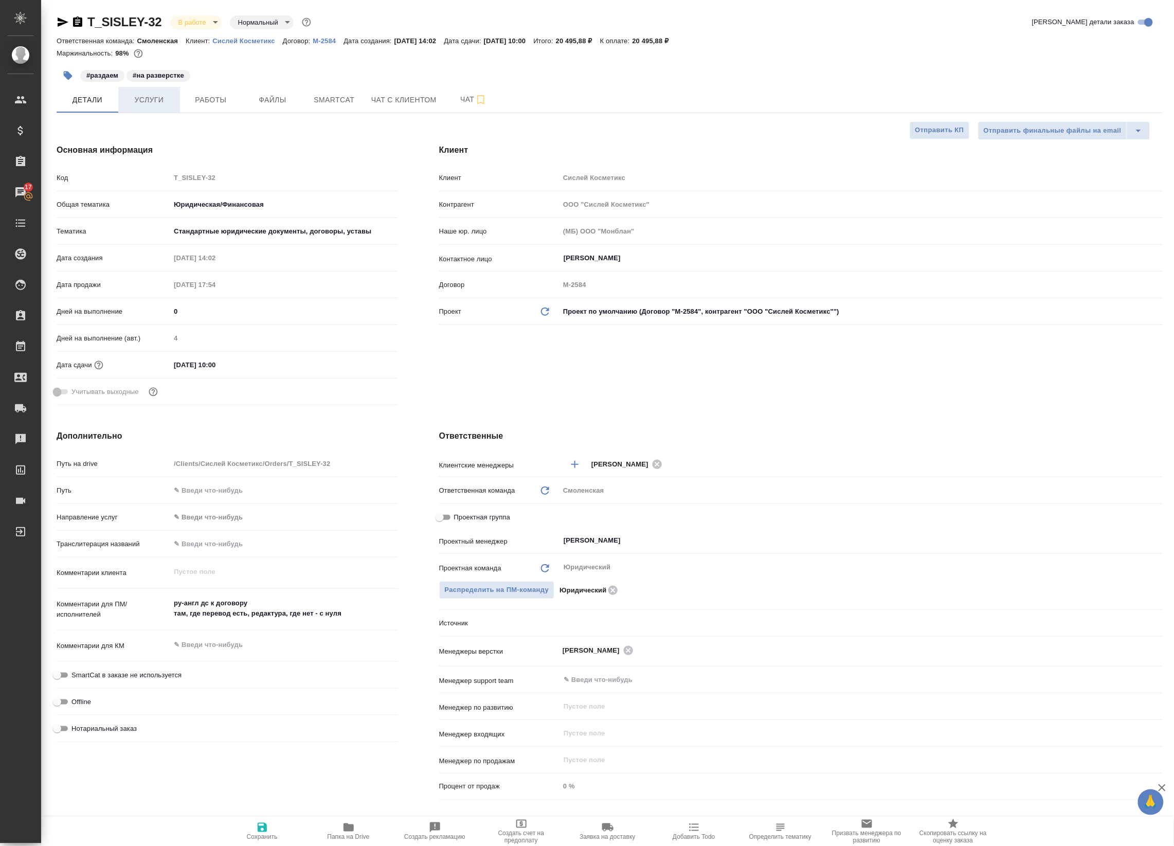
type textarea "x"
click at [163, 94] on span "Услуги" at bounding box center [148, 100] width 49 height 13
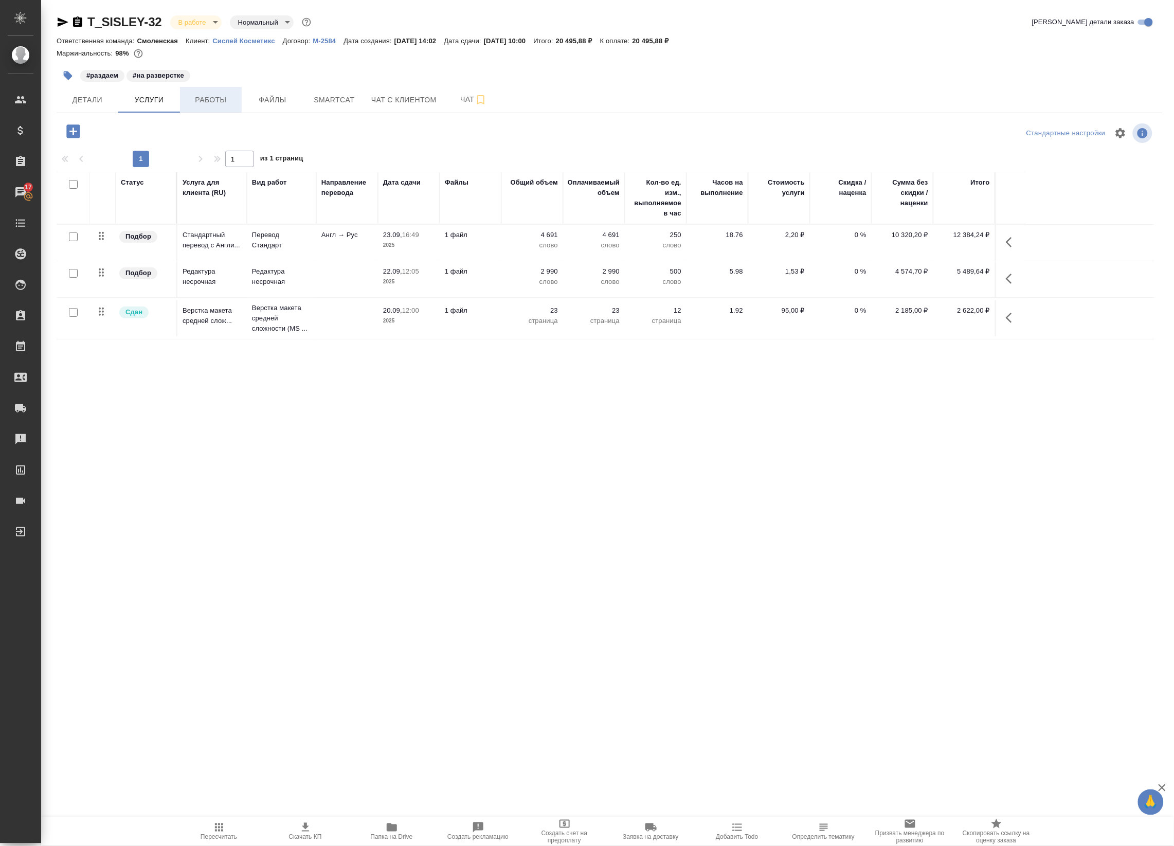
click at [219, 90] on button "Работы" at bounding box center [211, 100] width 62 height 26
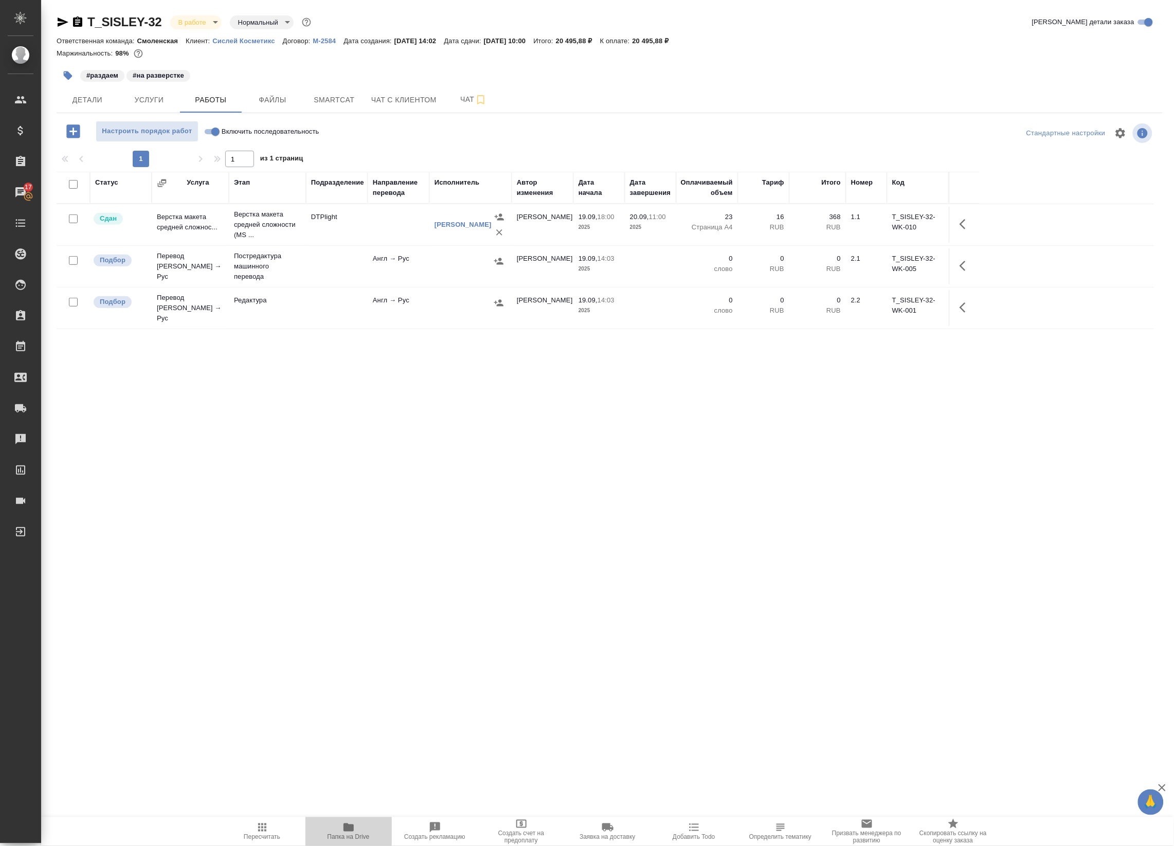
click at [360, 823] on span "Папка на Drive" at bounding box center [349, 831] width 74 height 20
click at [62, 14] on div "T_SISLEY-32 В работе inProgress Нормальный normal" at bounding box center [185, 22] width 257 height 16
click at [56, 21] on div "T_SISLEY-32 В работе inProgress Нормальный normal Кратко детали заказа Ответств…" at bounding box center [609, 330] width 1117 height 661
click at [63, 27] on icon "button" at bounding box center [63, 22] width 12 height 12
click at [62, 20] on icon "button" at bounding box center [63, 21] width 11 height 9
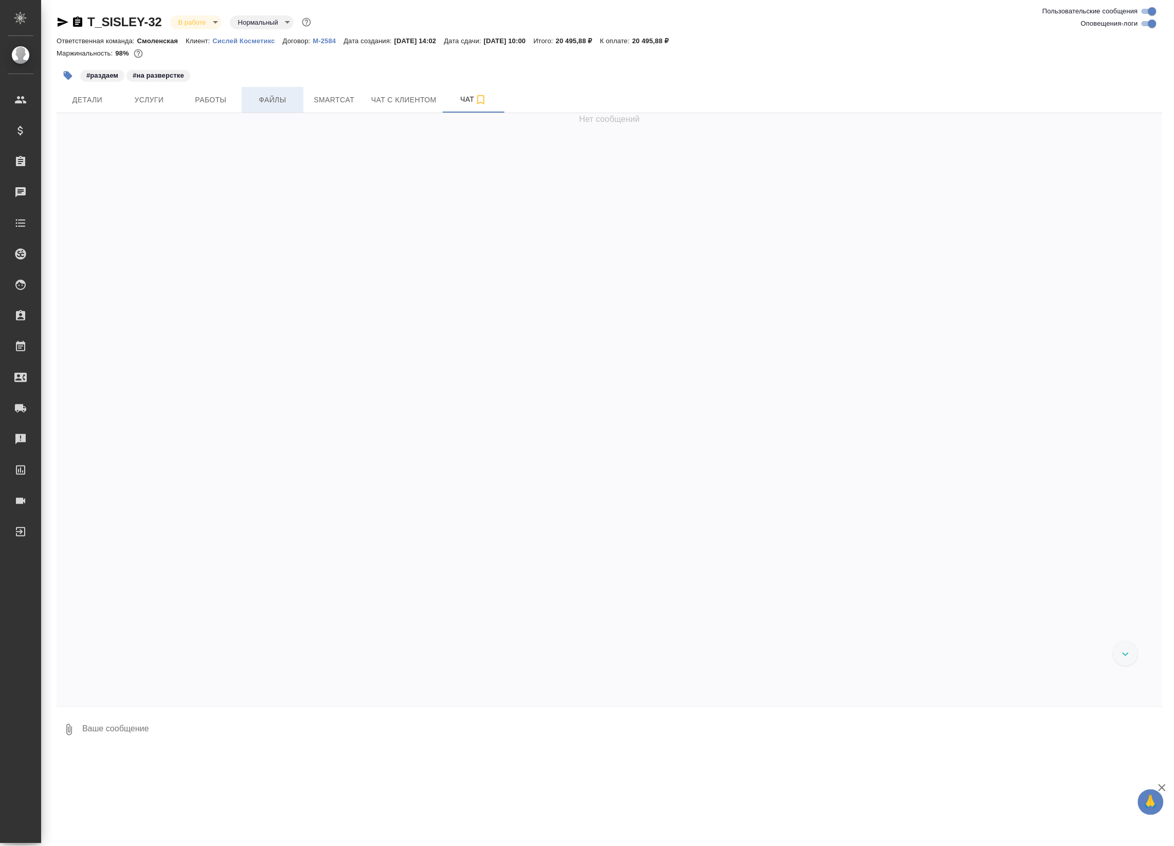
scroll to position [1423, 0]
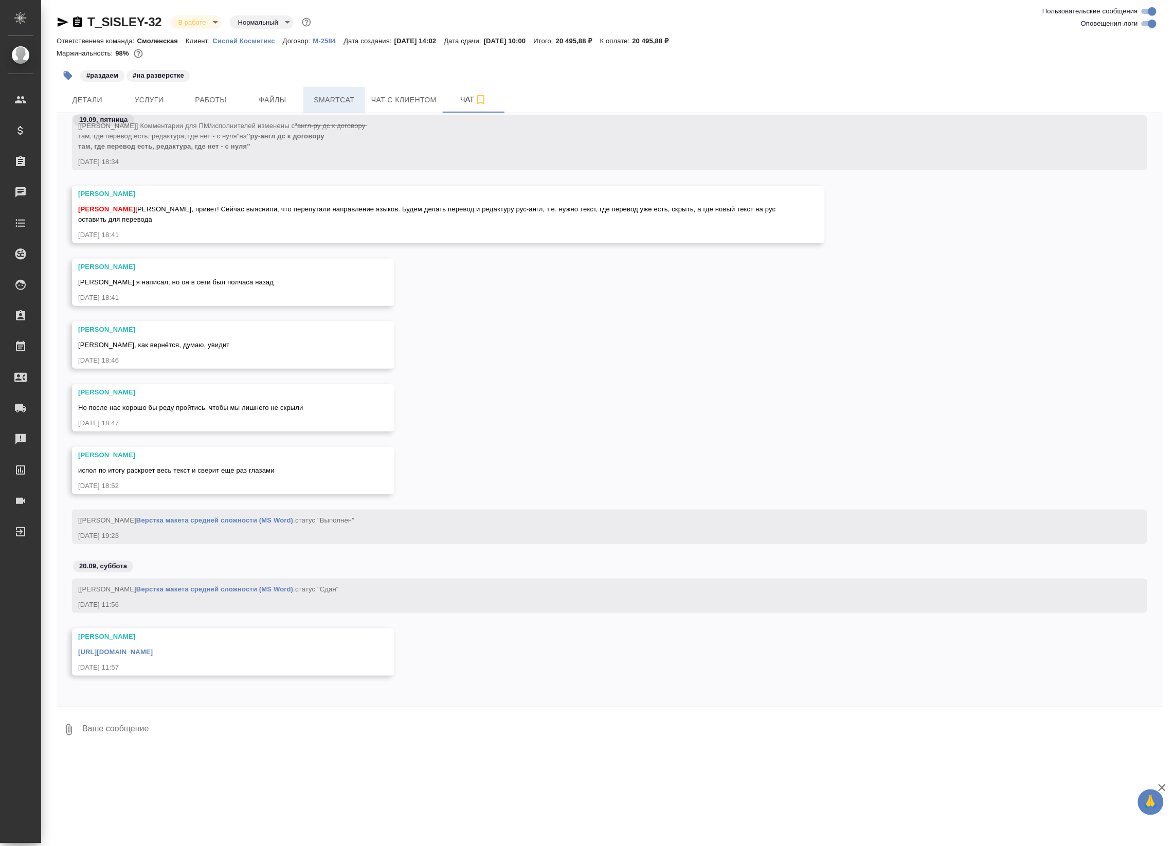
click at [346, 99] on span "Smartcat" at bounding box center [334, 100] width 49 height 13
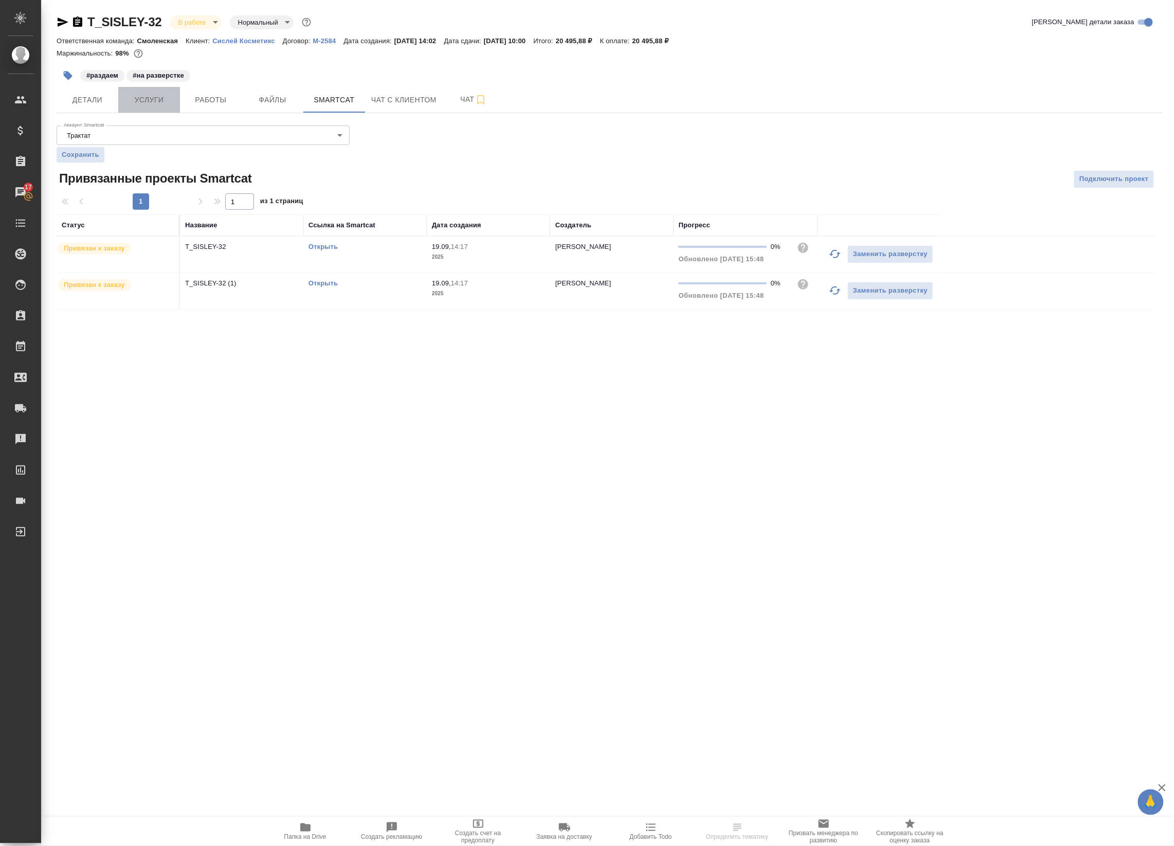
click at [160, 96] on span "Услуги" at bounding box center [148, 100] width 49 height 13
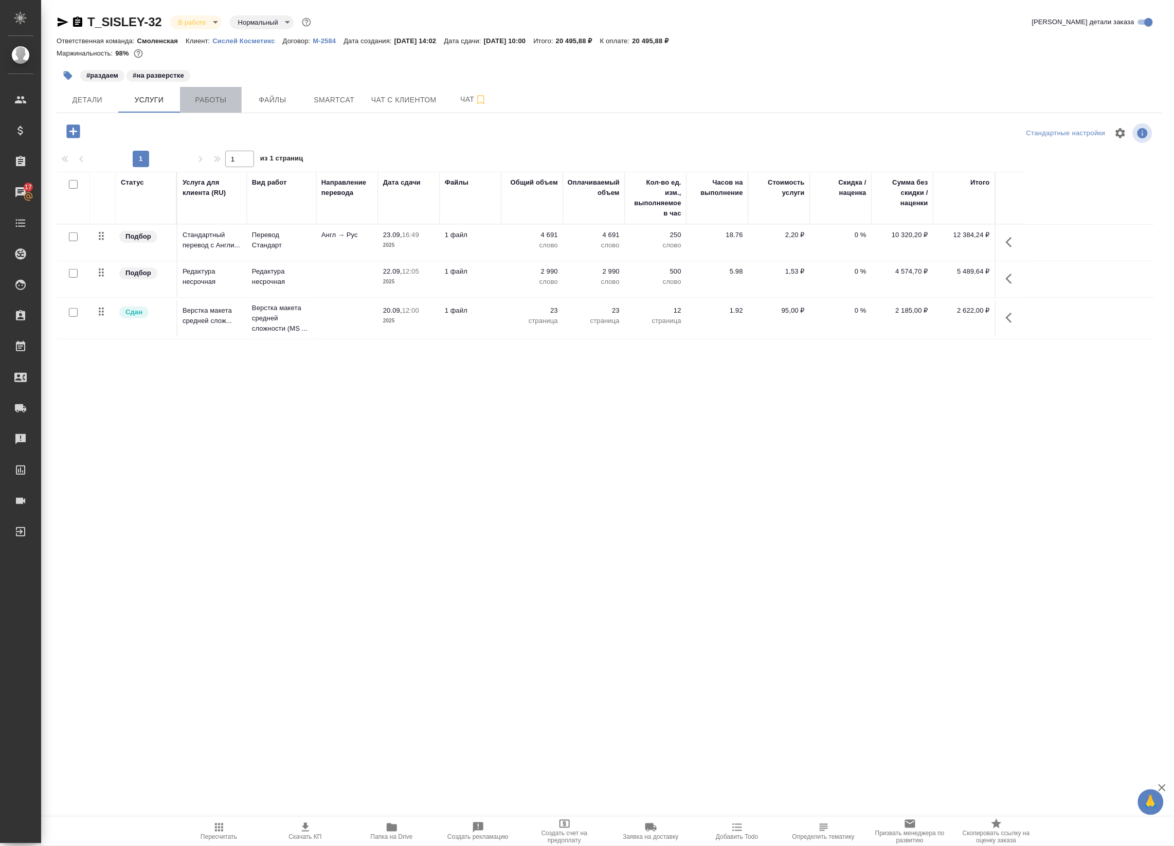
click at [224, 91] on button "Работы" at bounding box center [211, 100] width 62 height 26
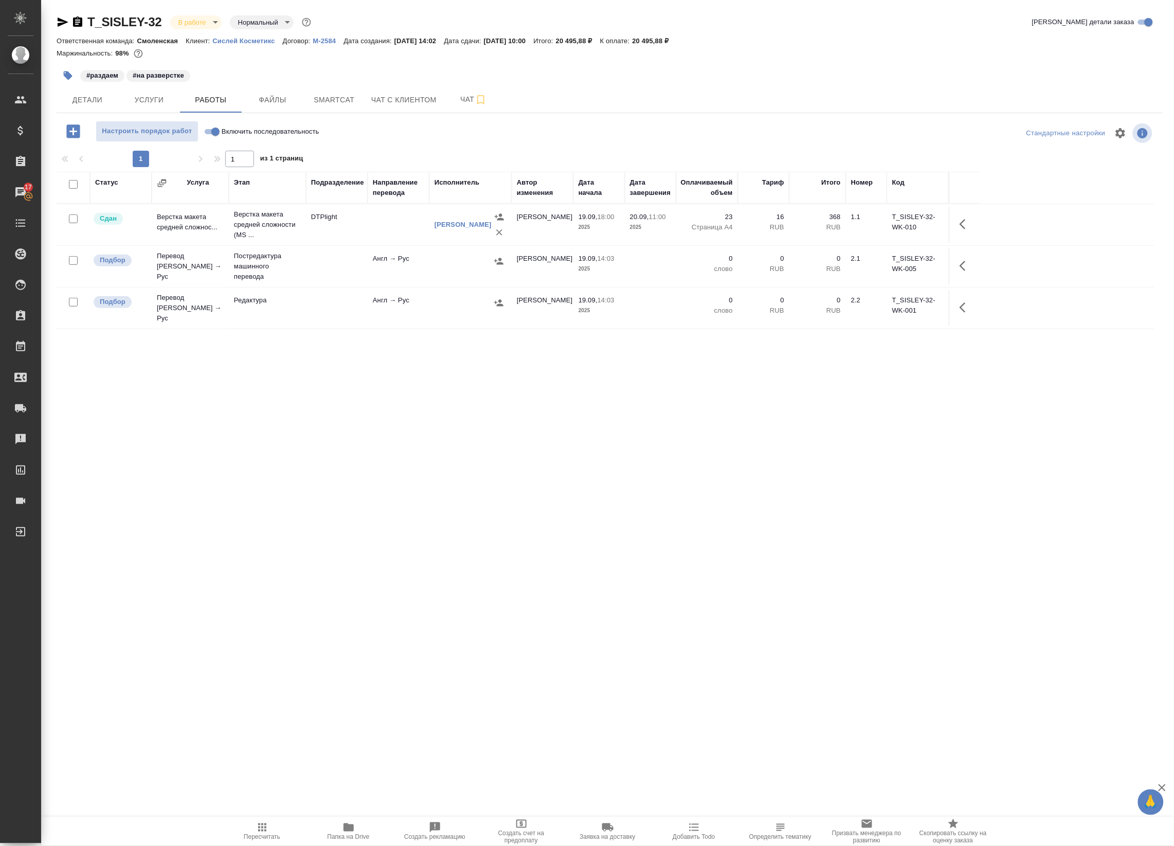
click at [284, 86] on div "#раздаем #на разверстке" at bounding box center [425, 75] width 737 height 23
click at [270, 100] on span "Файлы" at bounding box center [272, 100] width 49 height 13
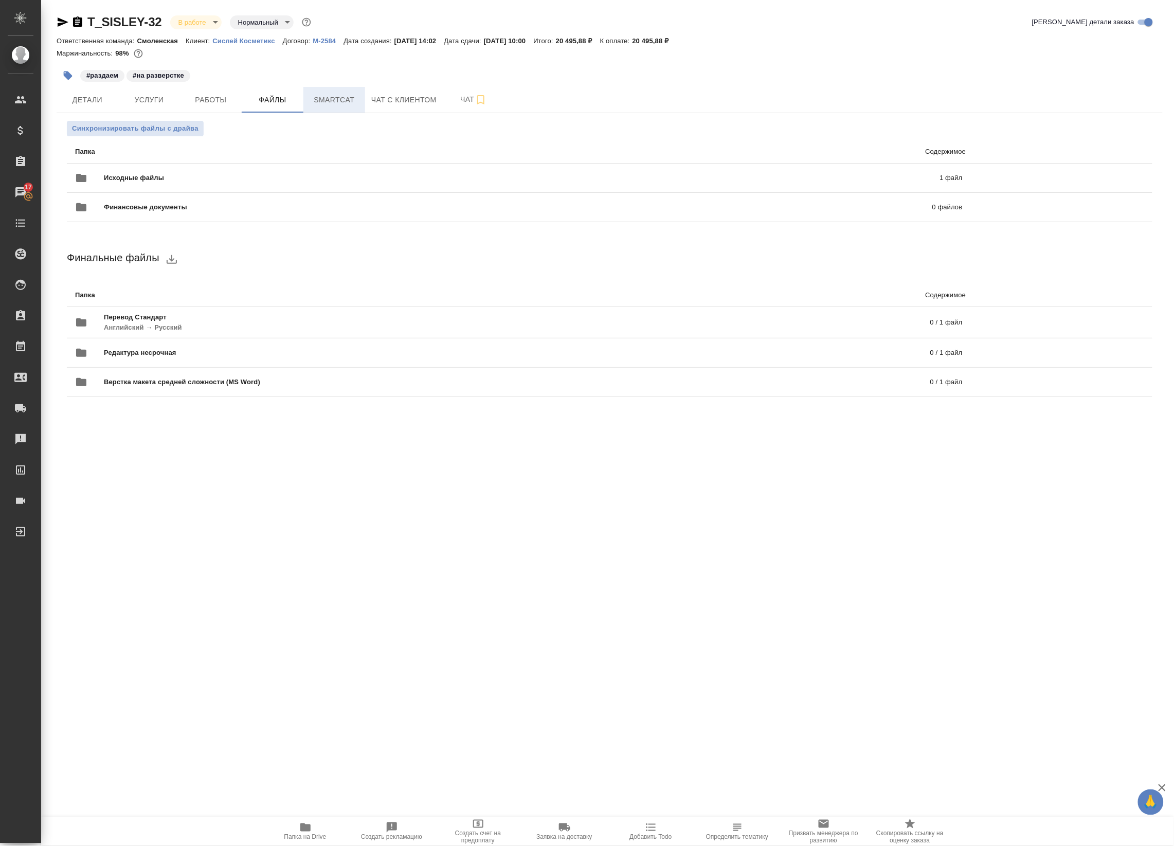
click at [348, 108] on button "Smartcat" at bounding box center [334, 100] width 62 height 26
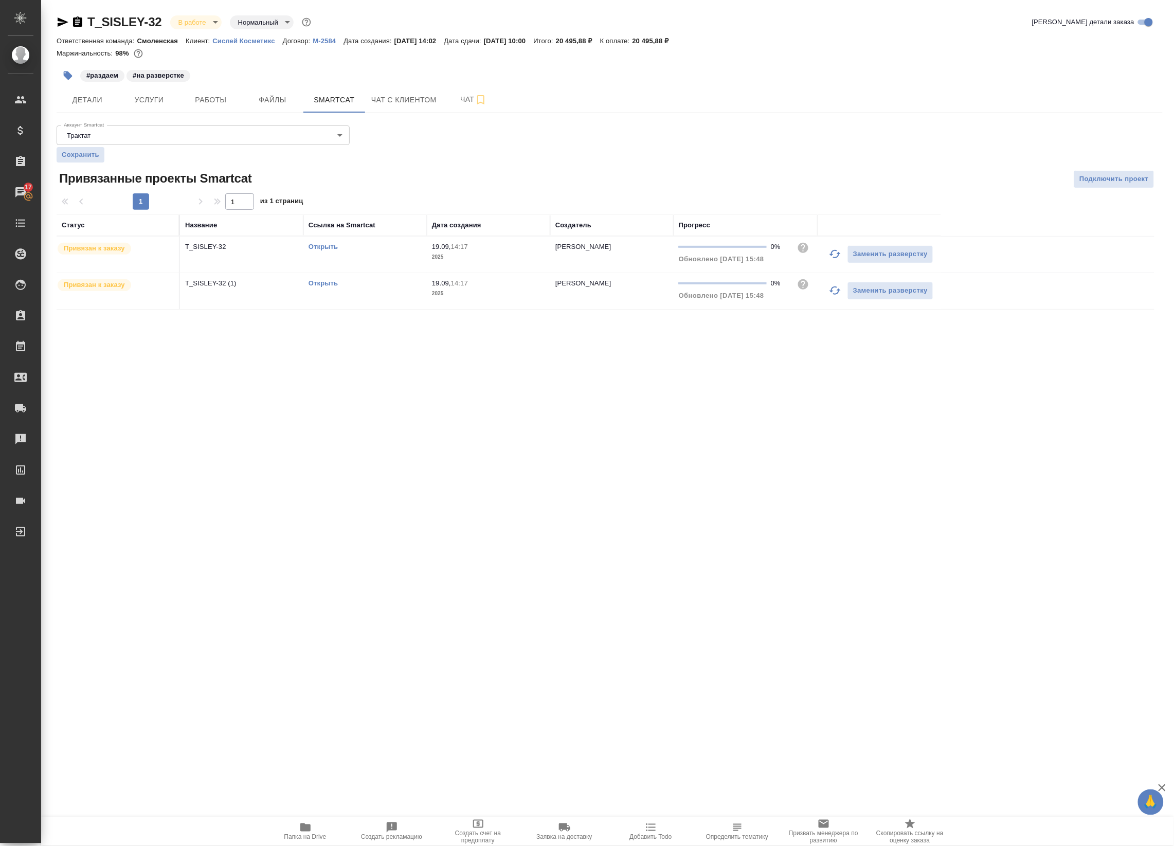
click at [323, 243] on div "Открыть" at bounding box center [364, 247] width 113 height 10
click at [322, 251] on div "Открыть" at bounding box center [364, 247] width 113 height 10
click at [315, 247] on link "Открыть" at bounding box center [322, 247] width 29 height 8
click at [141, 105] on span "Услуги" at bounding box center [148, 100] width 49 height 13
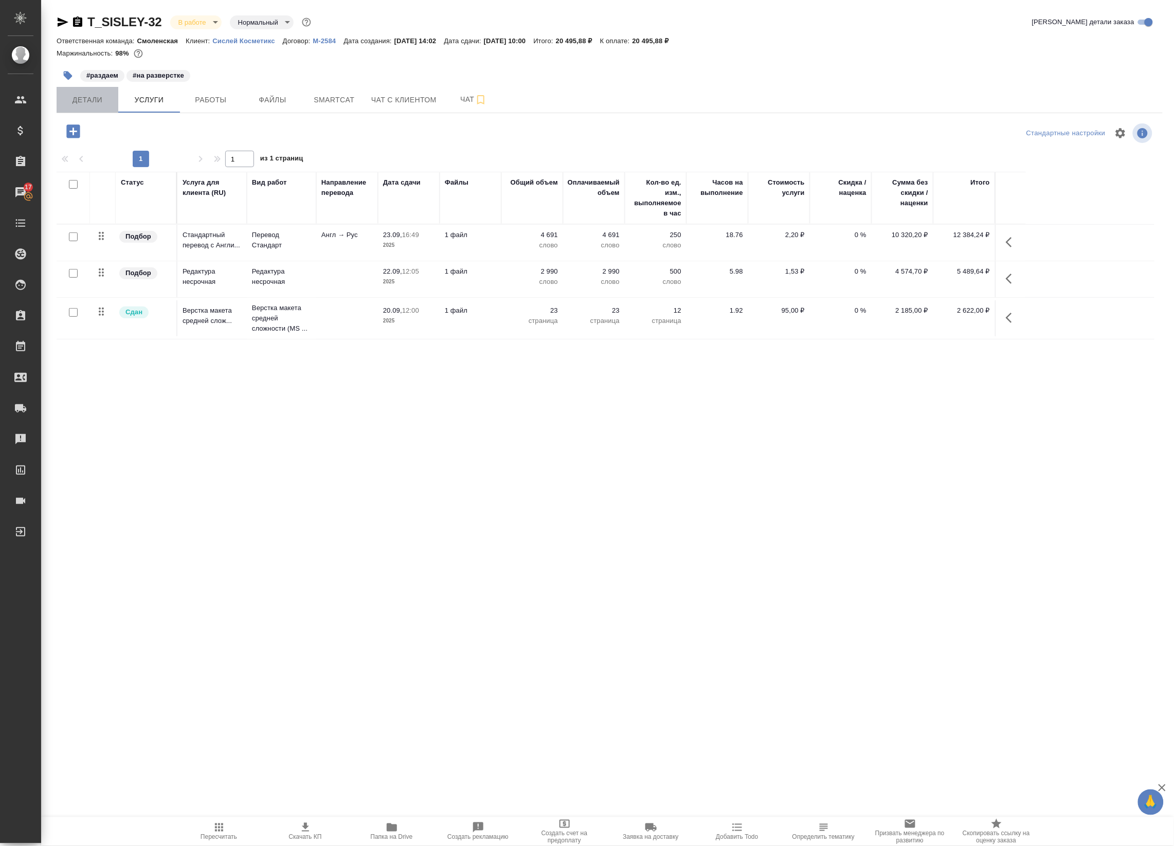
click at [72, 101] on span "Детали" at bounding box center [87, 100] width 49 height 13
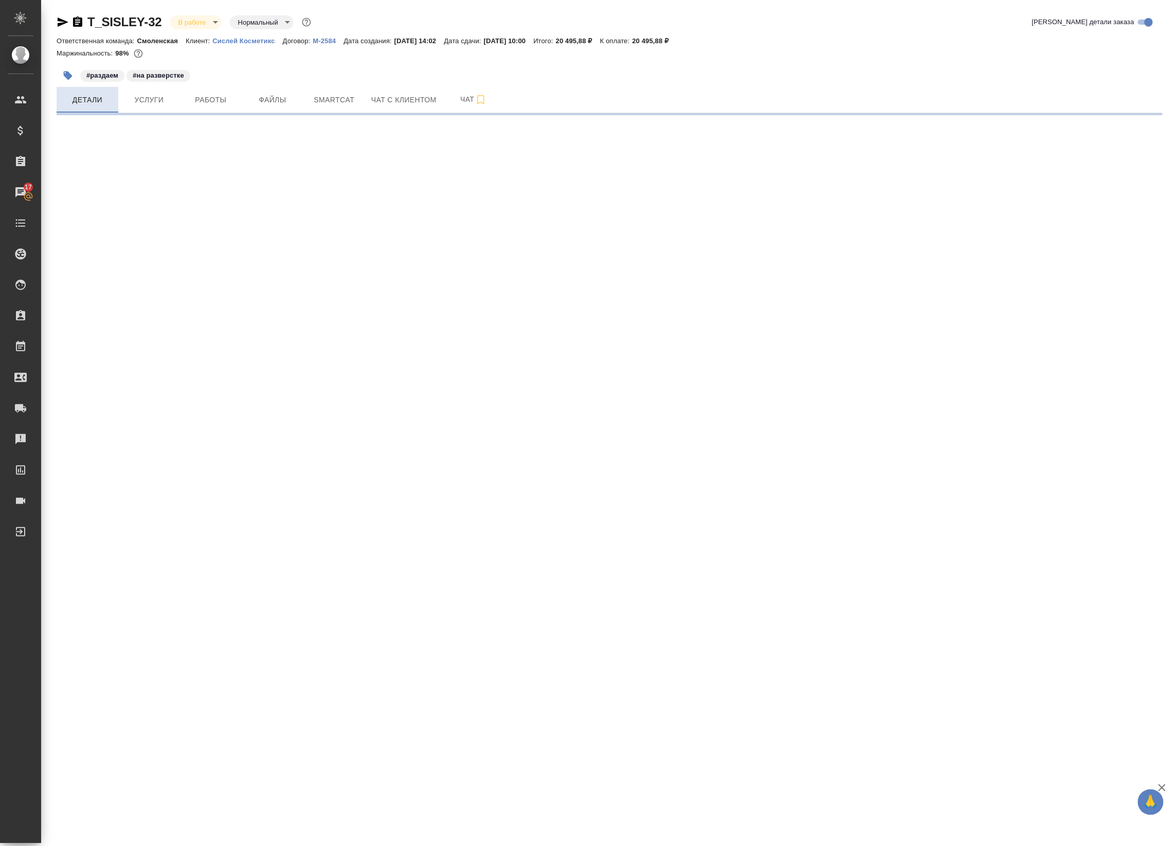
select select "RU"
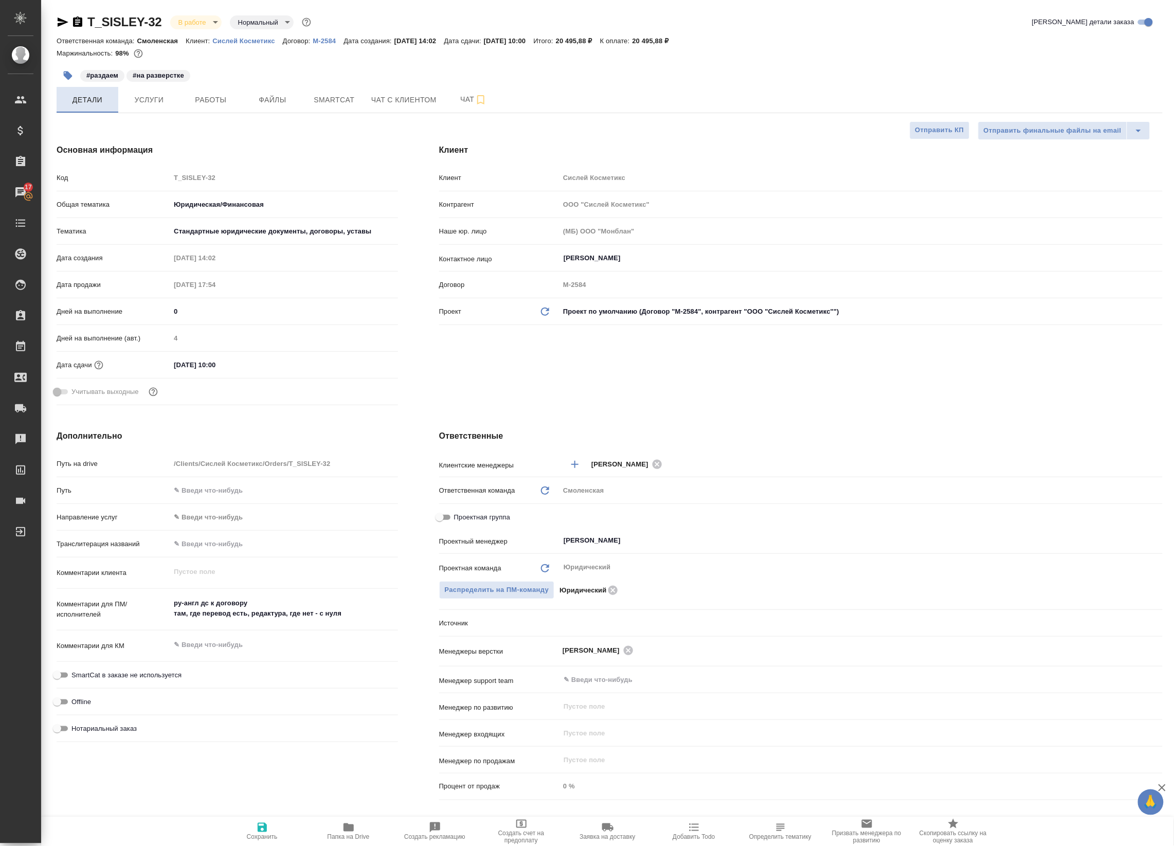
type textarea "x"
click at [217, 103] on span "Работы" at bounding box center [210, 100] width 49 height 13
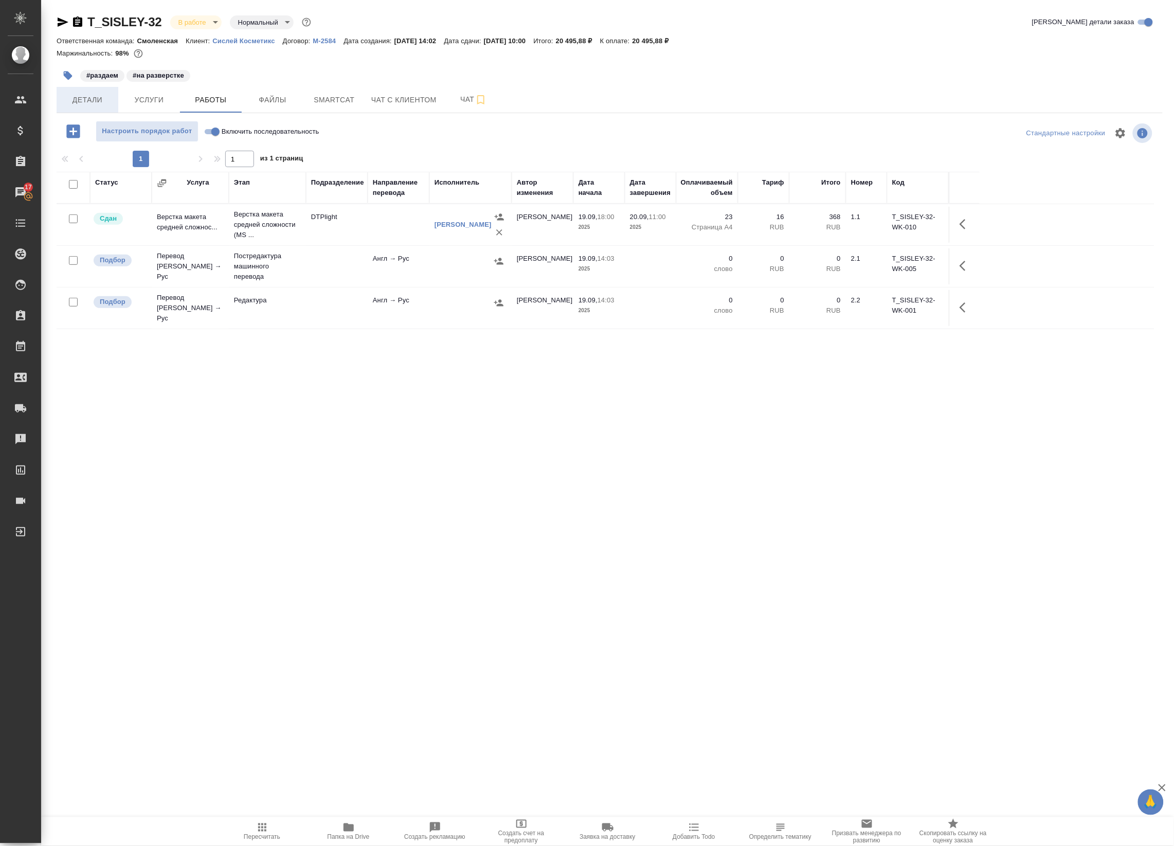
click at [96, 104] on span "Детали" at bounding box center [87, 100] width 49 height 13
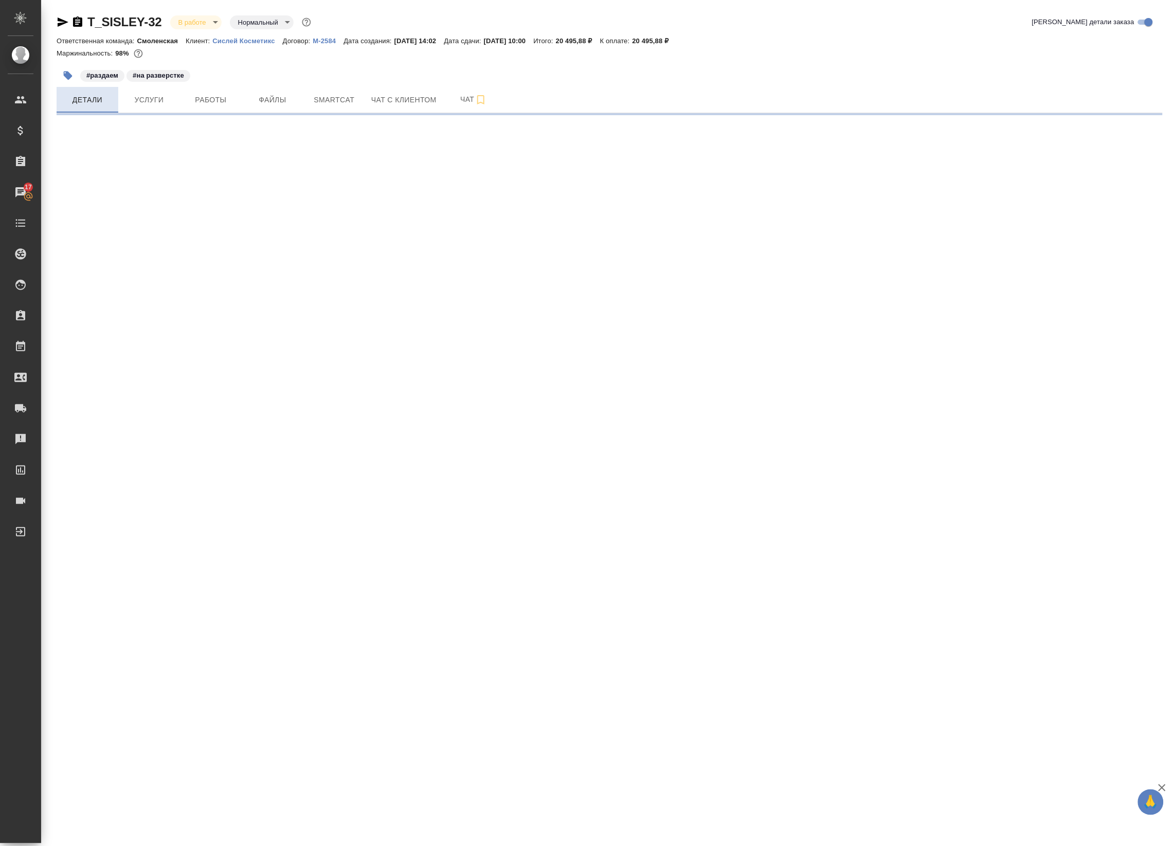
select select "RU"
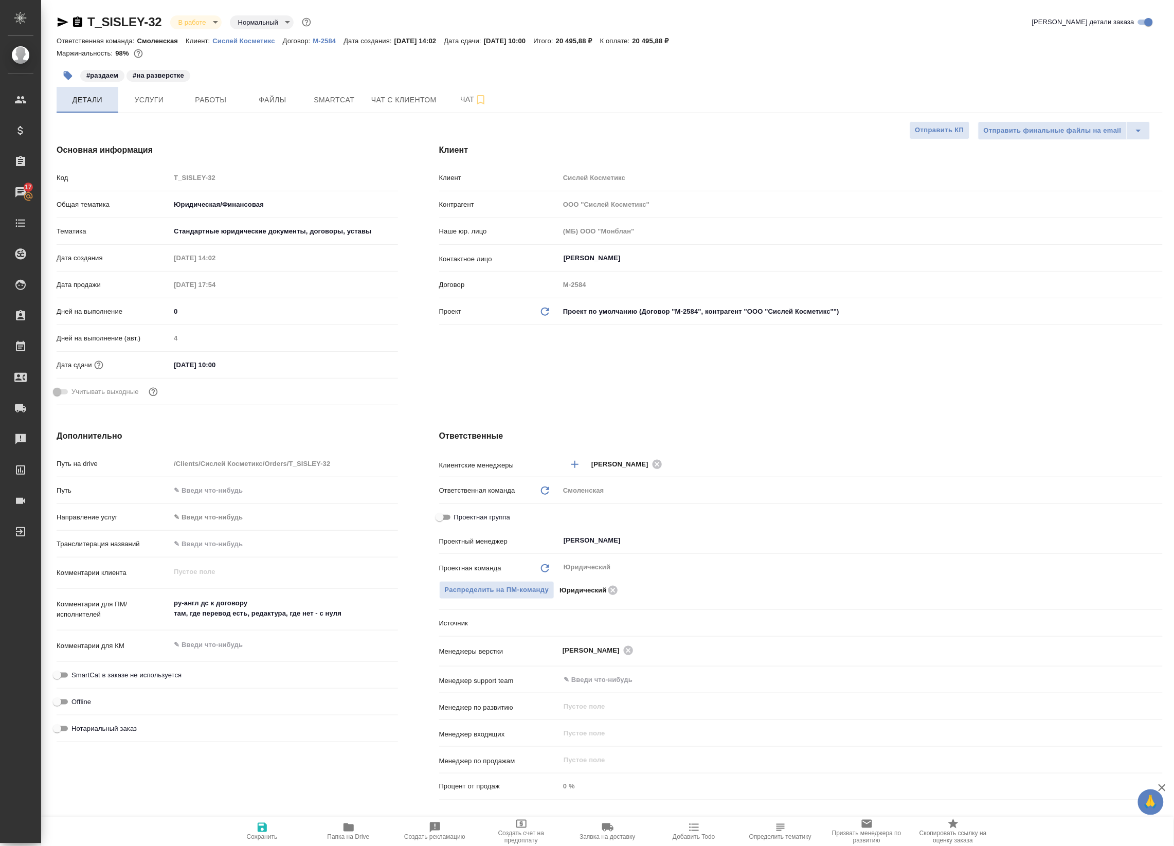
type textarea "x"
click at [216, 104] on span "Работы" at bounding box center [210, 100] width 49 height 13
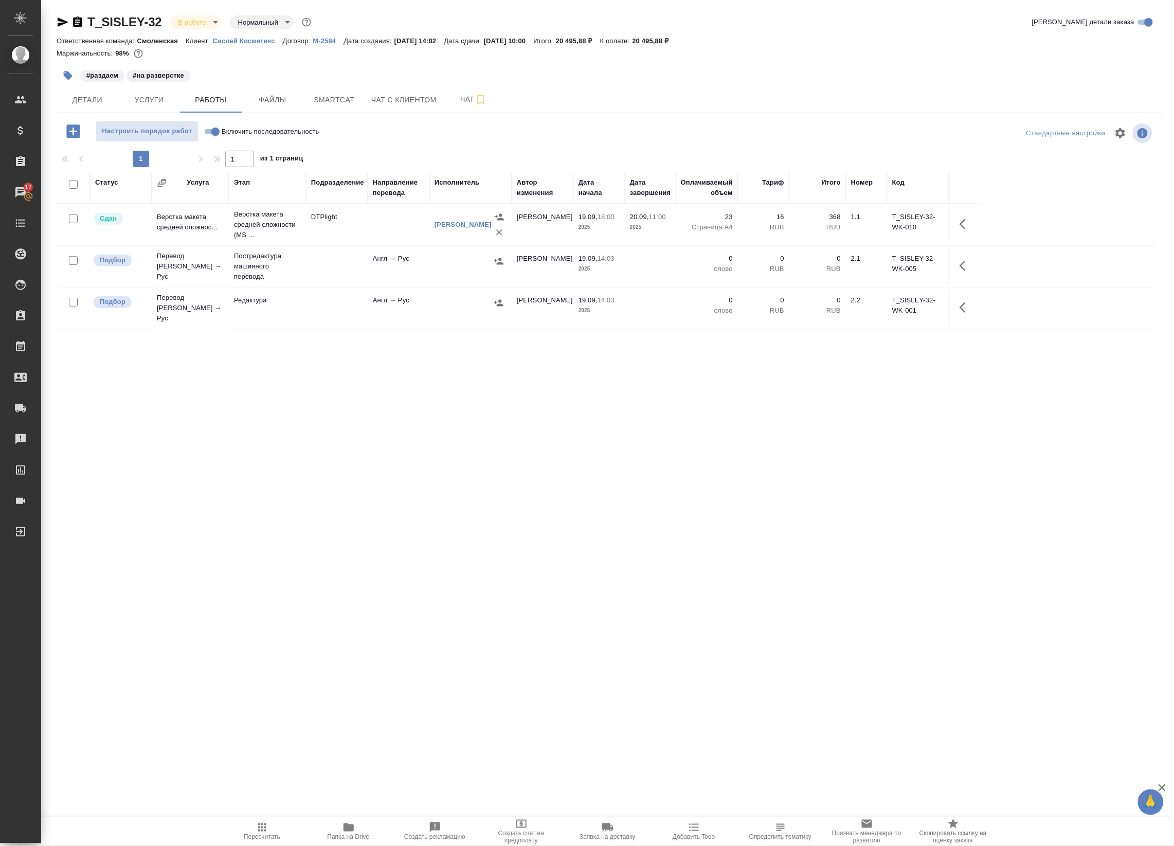
click at [55, 24] on div "T_SISLEY-32 В работе inProgress Нормальный normal Кратко детали заказа Ответств…" at bounding box center [609, 330] width 1117 height 661
click at [58, 24] on icon "button" at bounding box center [63, 21] width 11 height 9
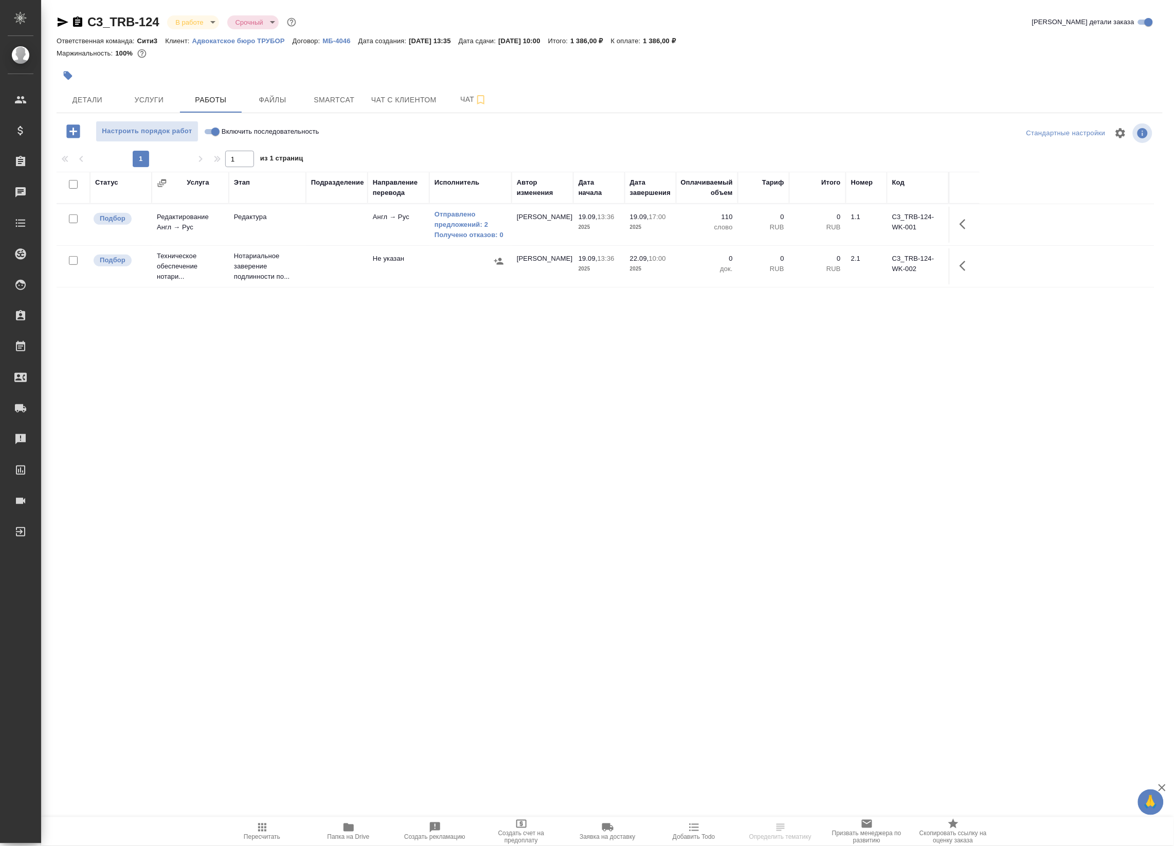
click at [61, 19] on icon "button" at bounding box center [63, 22] width 12 height 12
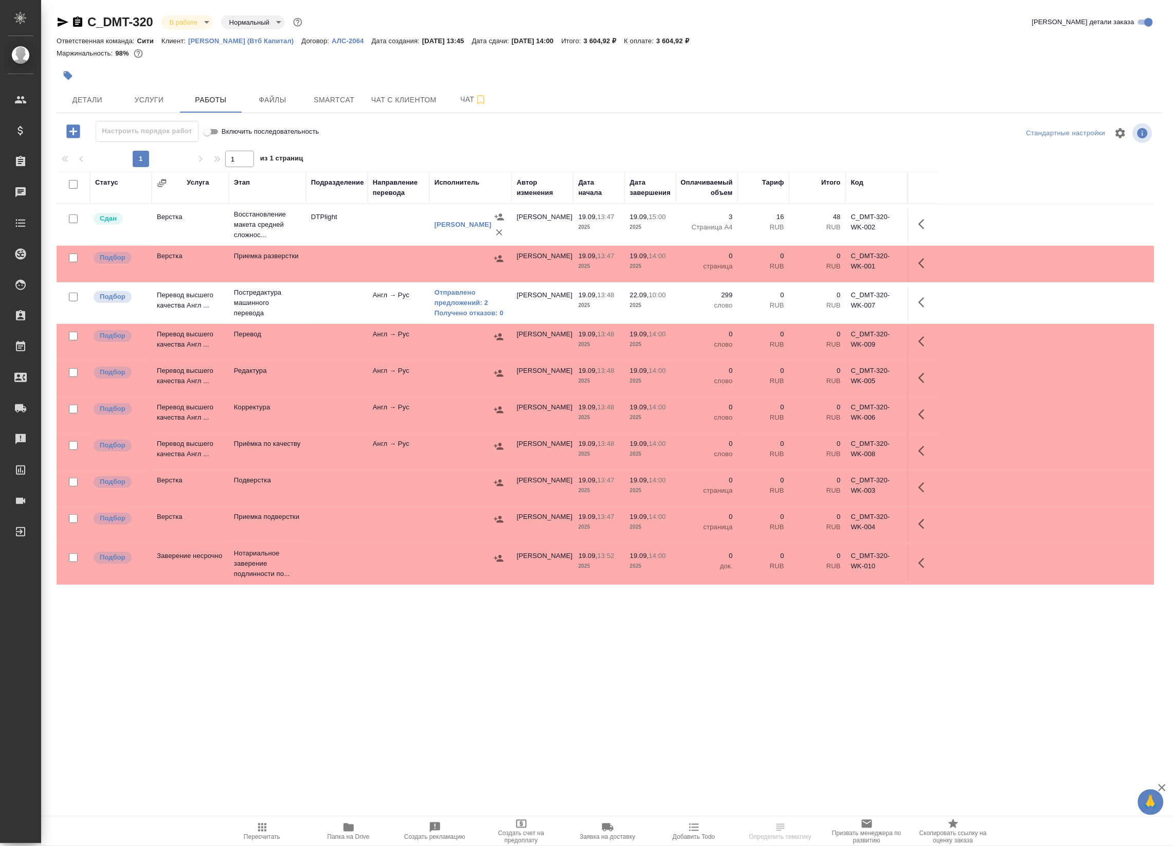
click at [59, 19] on icon "button" at bounding box center [63, 21] width 11 height 9
click at [471, 302] on link "Отправлено предложений: 2" at bounding box center [470, 297] width 72 height 21
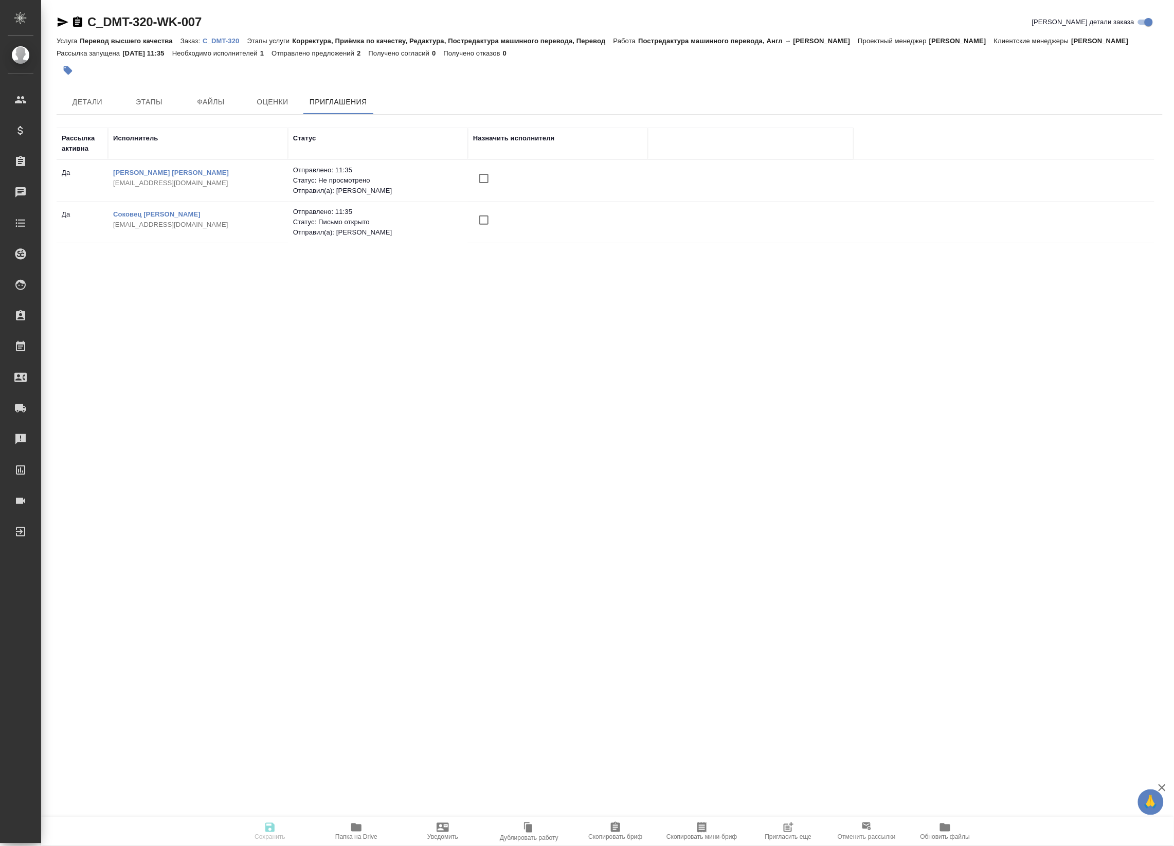
click at [788, 829] on icon "button" at bounding box center [790, 826] width 8 height 8
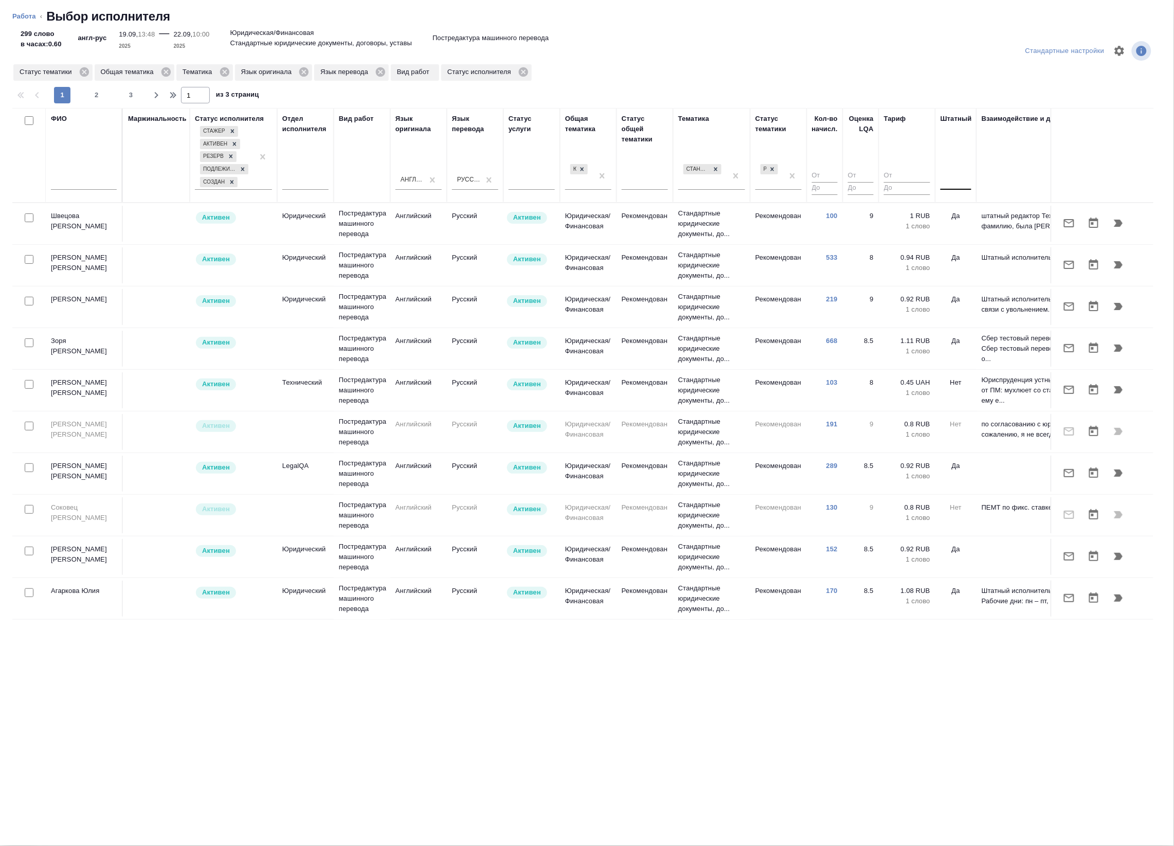
click at [965, 176] on div at bounding box center [955, 179] width 31 height 15
click at [952, 214] on div "Нет" at bounding box center [1017, 212] width 154 height 19
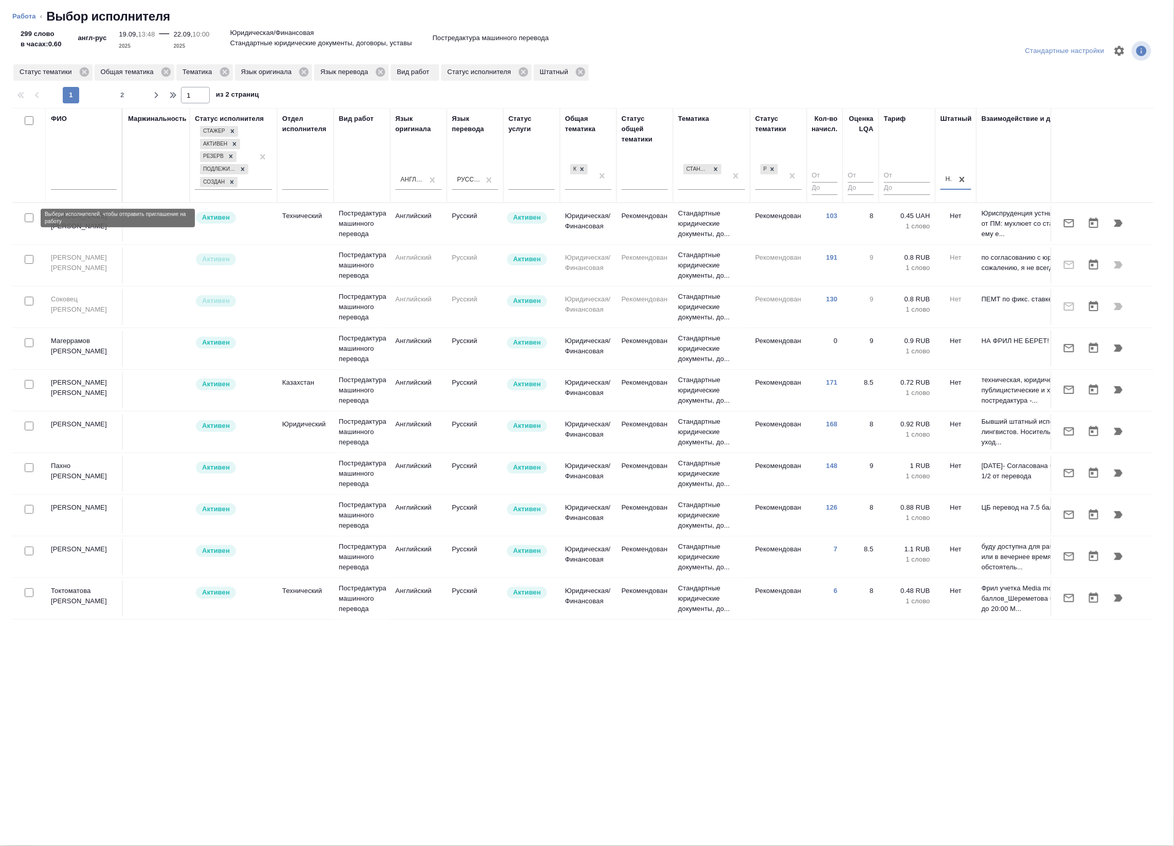
click at [25, 217] on input "checkbox" at bounding box center [29, 217] width 9 height 9
checkbox input "true"
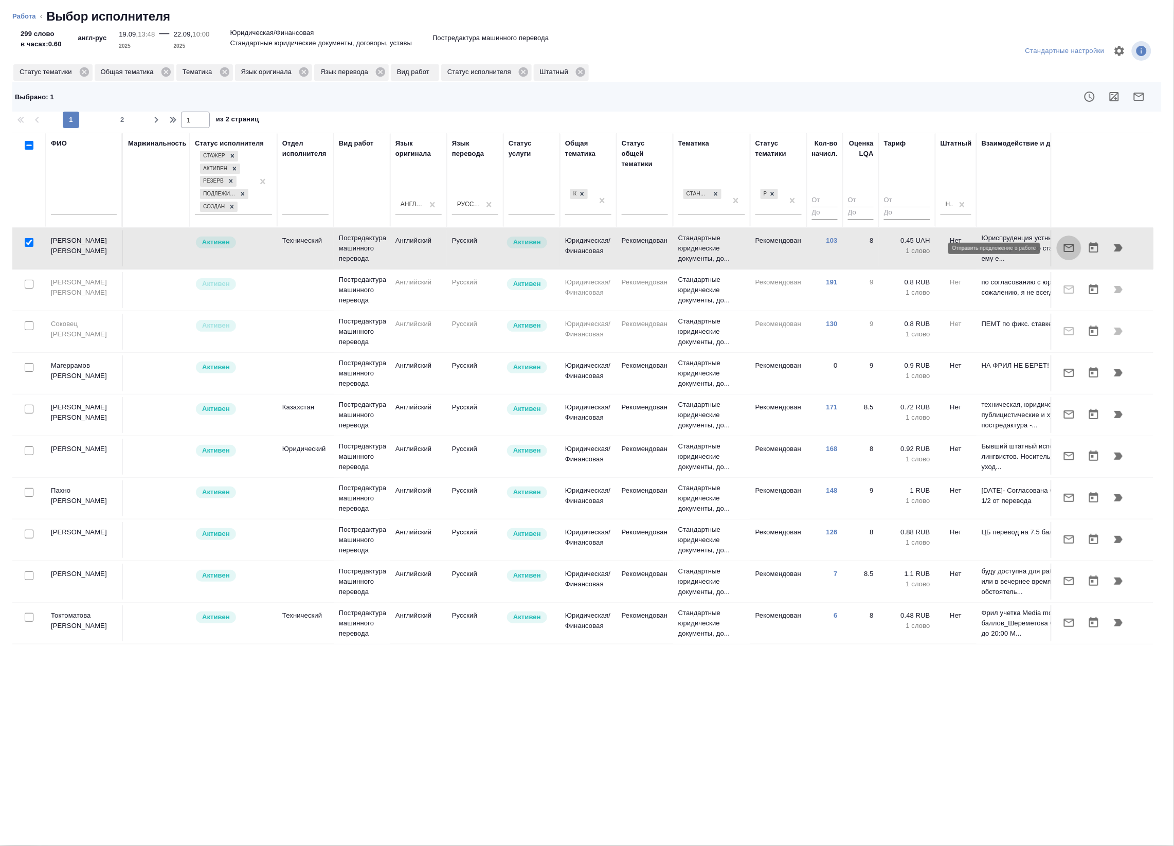
click at [1064, 252] on icon "button" at bounding box center [1069, 248] width 10 height 8
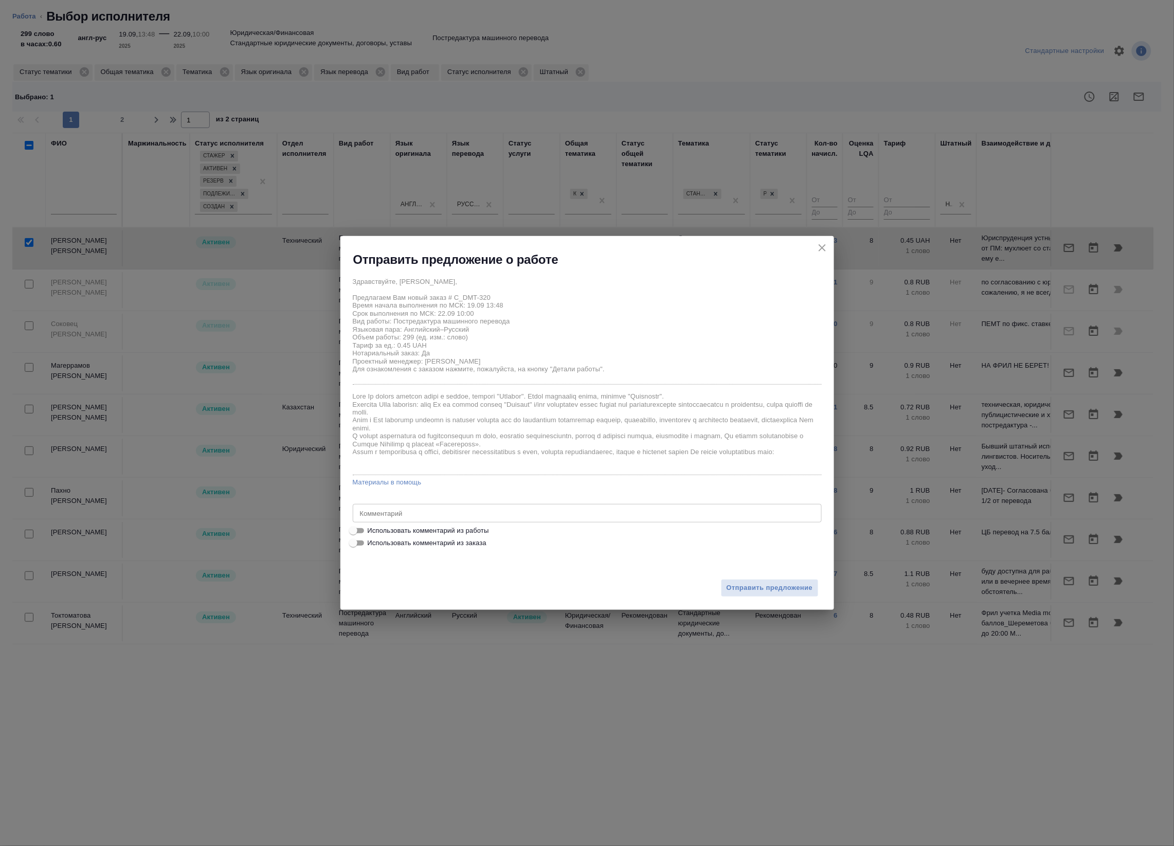
click at [392, 535] on span "Использовать комментарий из работы" at bounding box center [428, 530] width 121 height 10
click at [372, 535] on input "Использовать комментарий из работы" at bounding box center [353, 530] width 37 height 12
checkbox input "true"
type textarea "Под нот оригинал для сверки:https://drive.awatera.com/s/dg4zZeQjtDdWnPk"
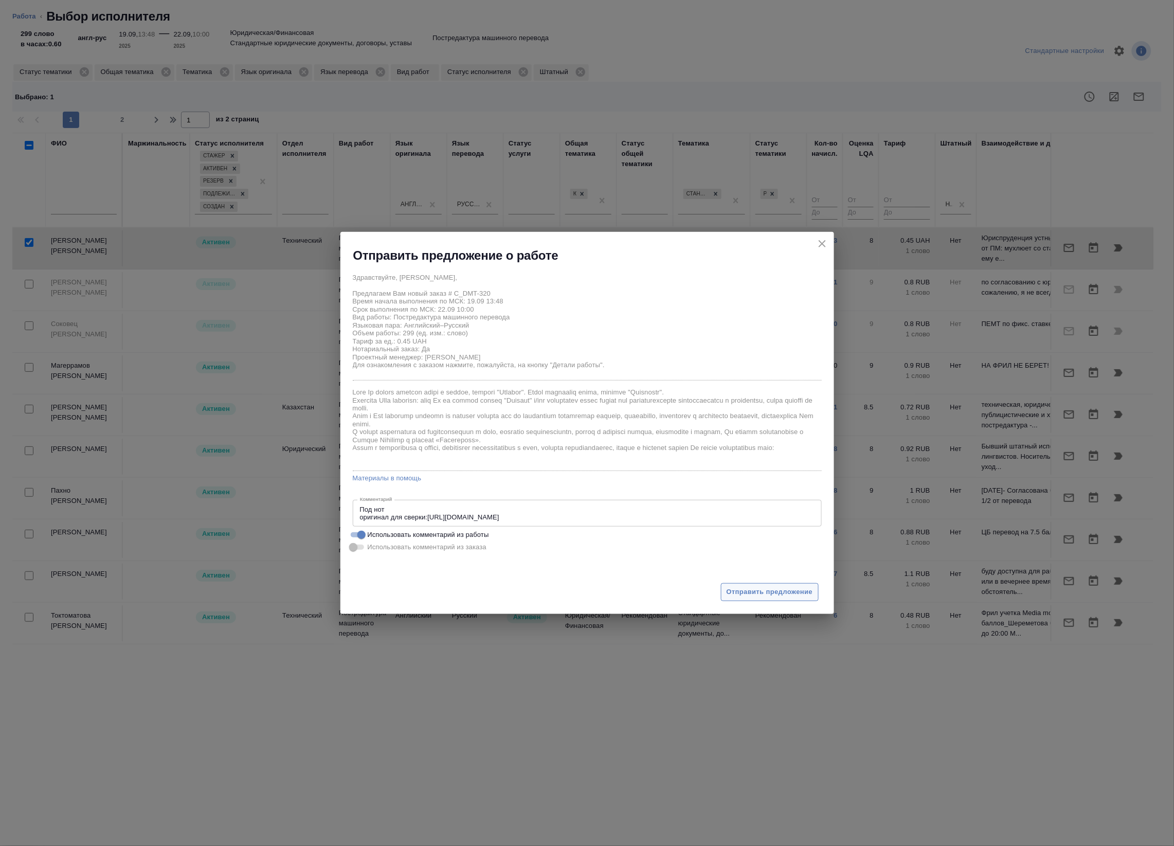
click at [764, 582] on div "Отправить предложение" at bounding box center [587, 585] width 494 height 57
click at [765, 590] on span "Отправить предложение" at bounding box center [770, 592] width 86 height 12
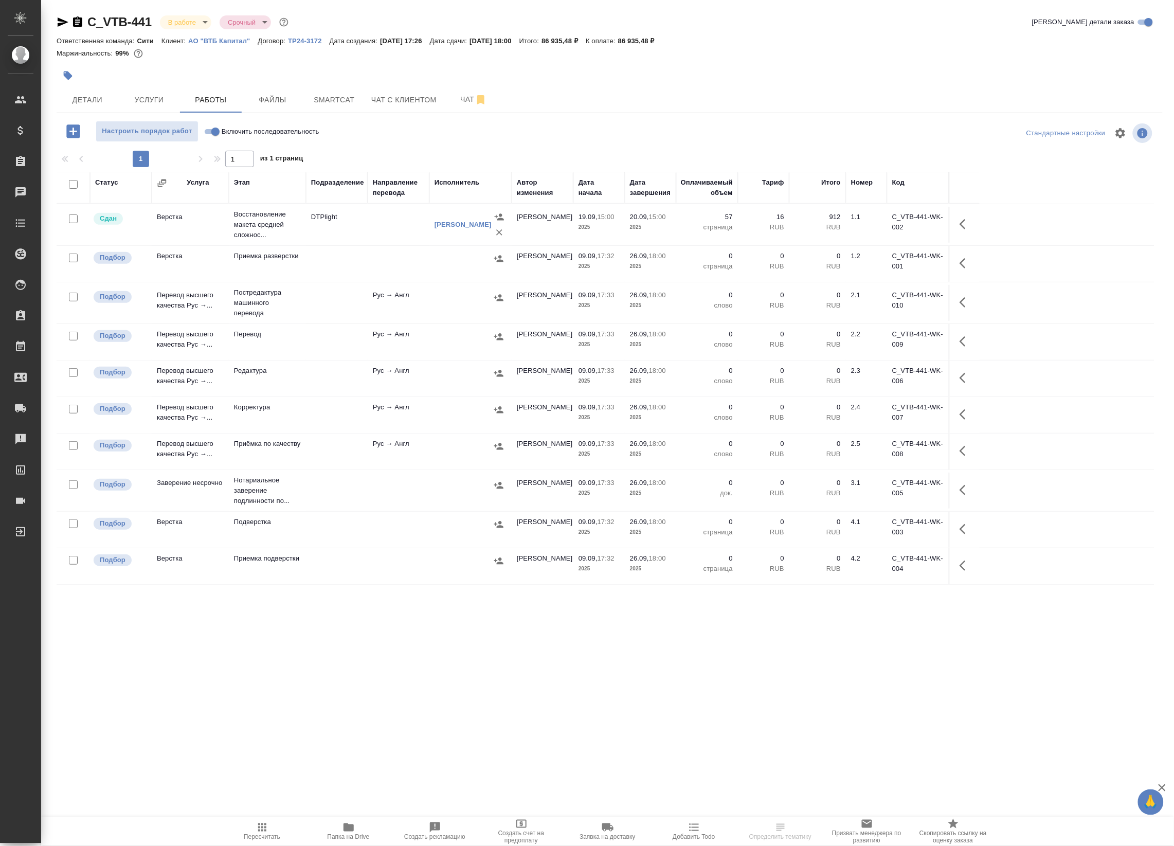
click at [60, 22] on icon "button" at bounding box center [63, 22] width 12 height 12
click at [351, 99] on span "Smartcat" at bounding box center [334, 100] width 49 height 13
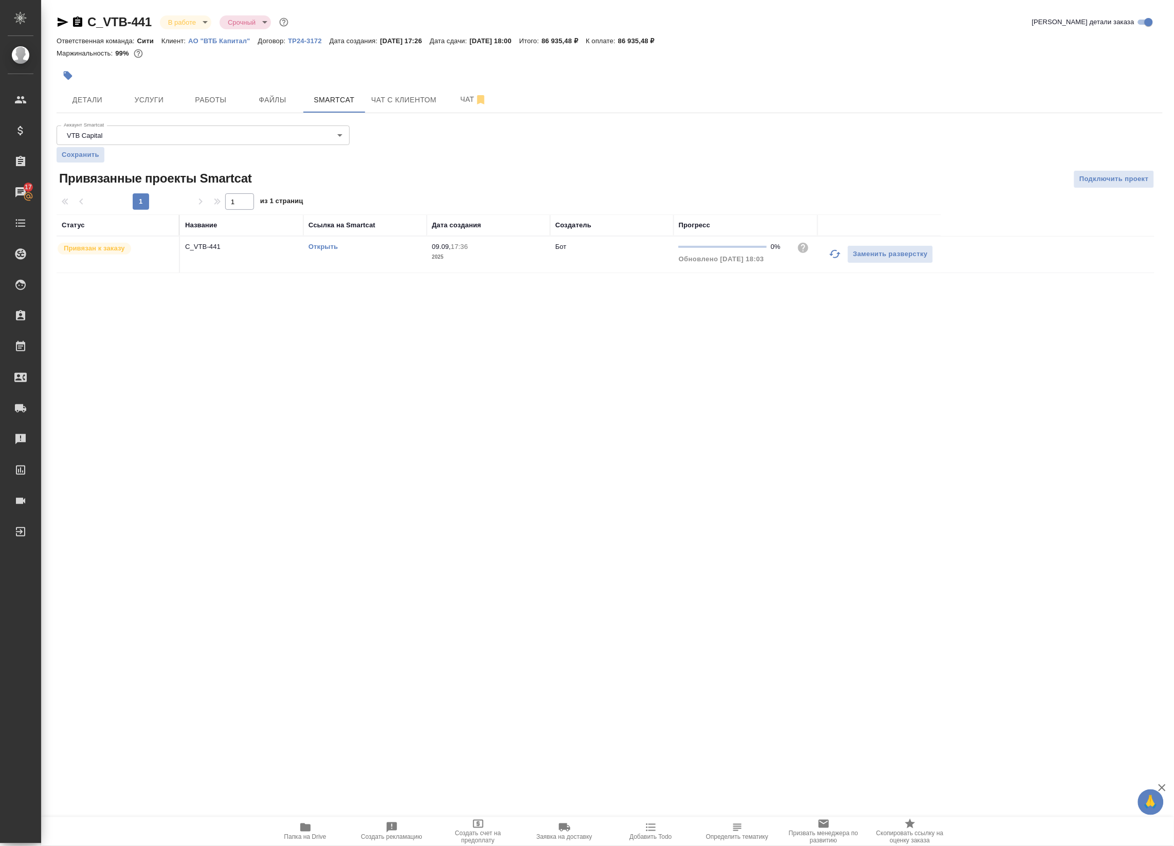
click at [316, 250] on link "Открыть" at bounding box center [322, 247] width 29 height 8
click at [226, 97] on span "Работы" at bounding box center [210, 100] width 49 height 13
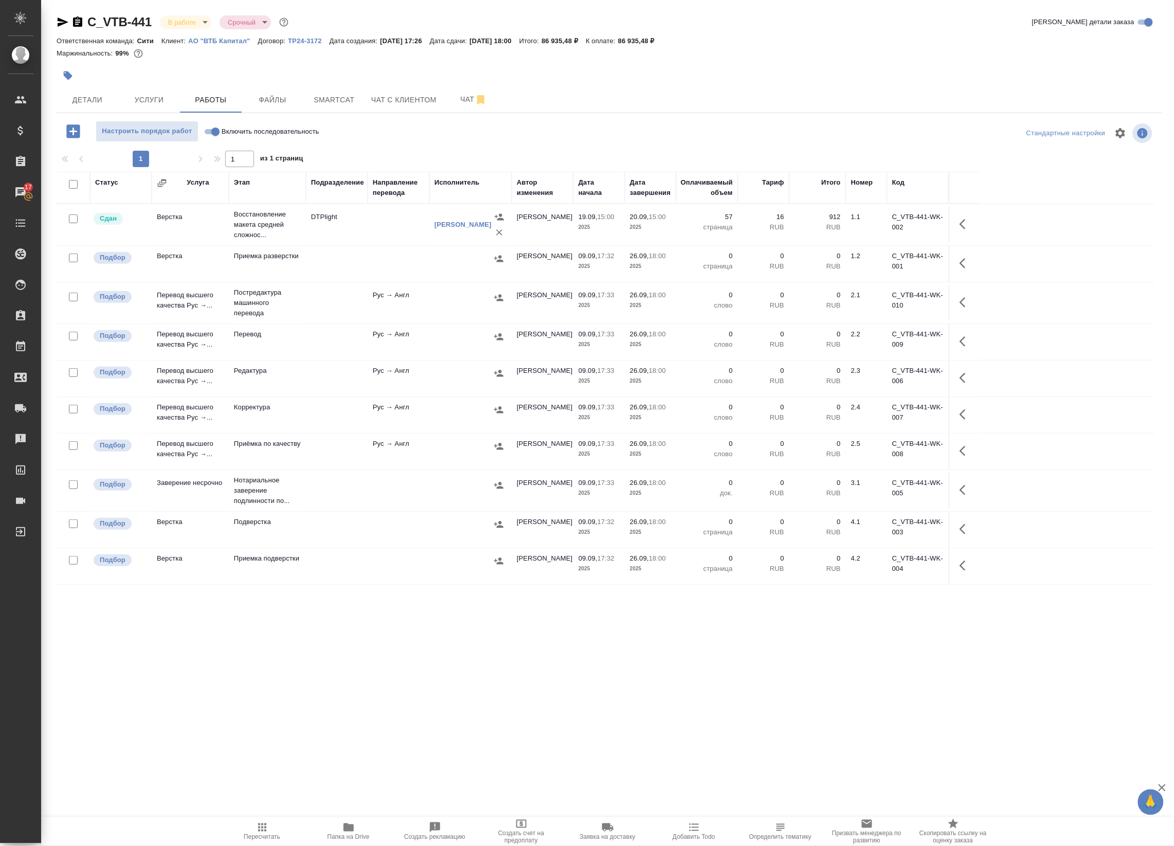
click at [364, 216] on td "DTPlight" at bounding box center [337, 225] width 62 height 36
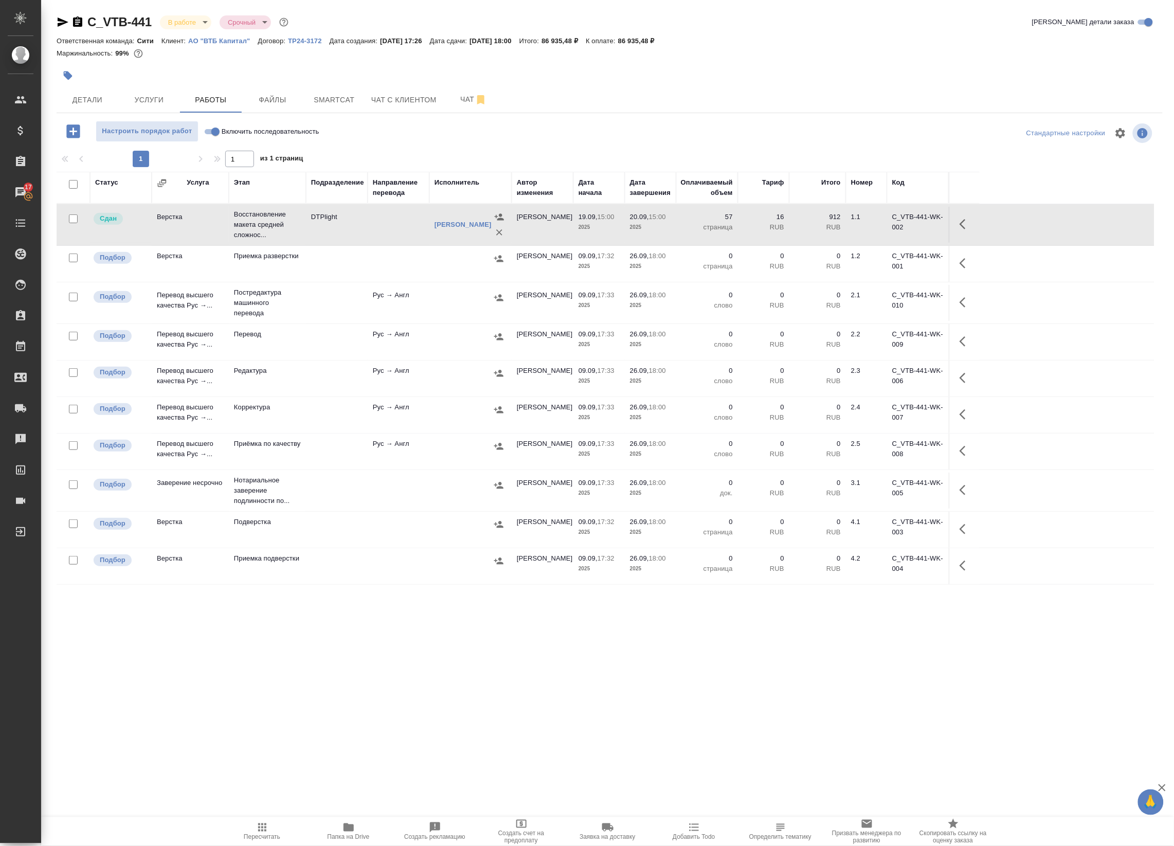
click at [364, 216] on td "DTPlight" at bounding box center [337, 225] width 62 height 36
click at [479, 102] on icon "button" at bounding box center [480, 99] width 7 height 9
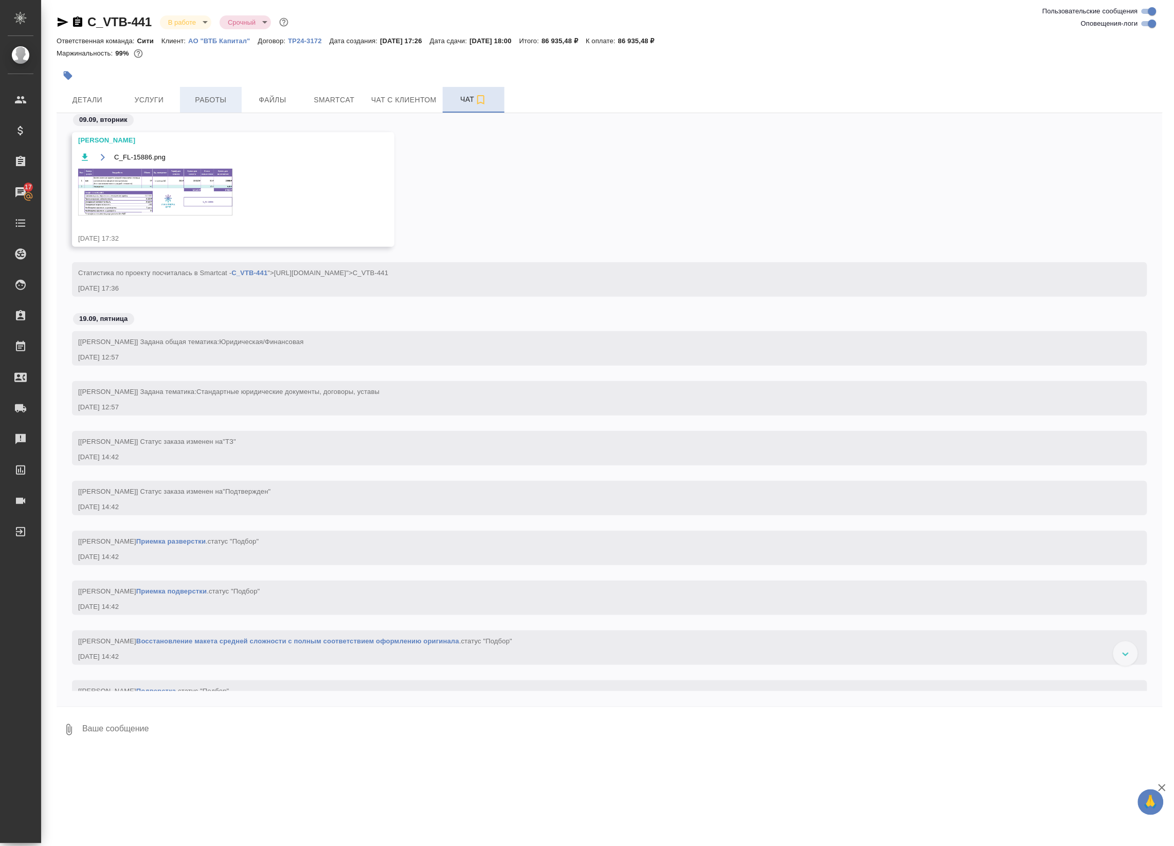
click at [234, 94] on span "Работы" at bounding box center [210, 100] width 49 height 13
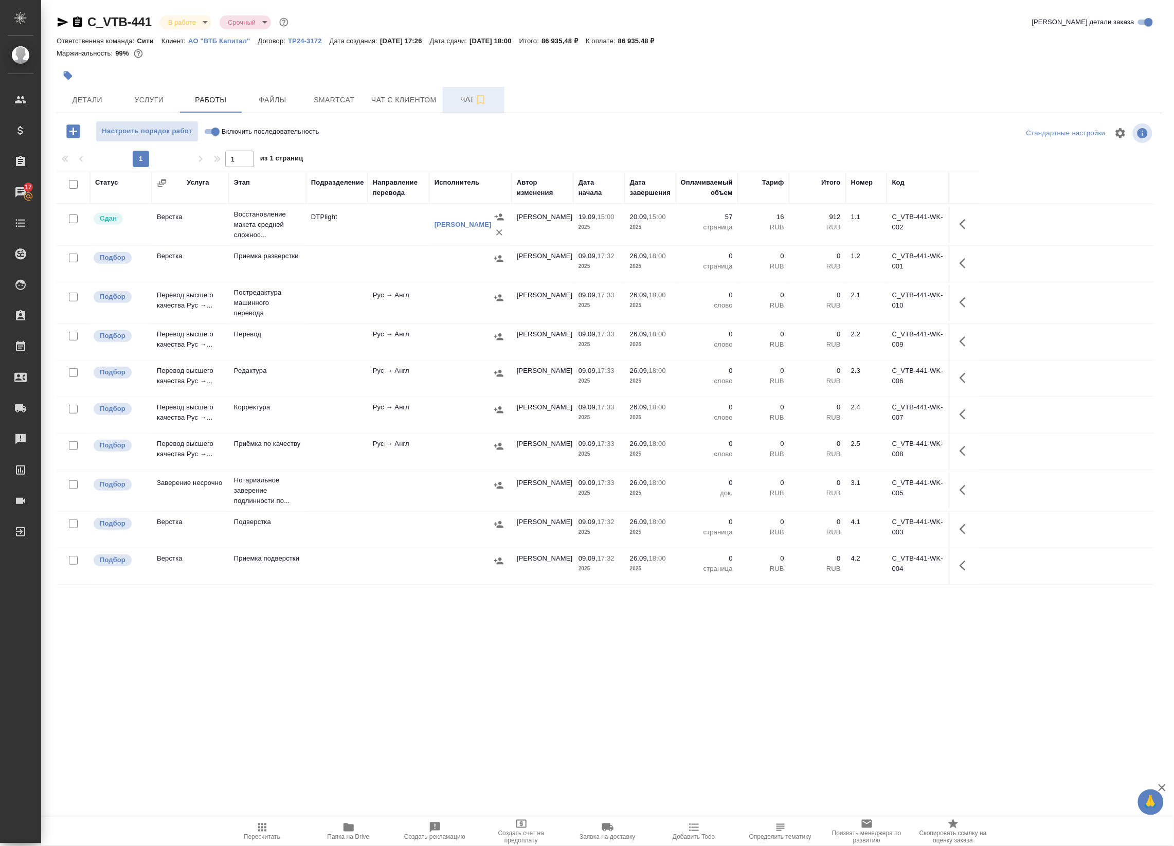
click at [348, 830] on icon "button" at bounding box center [348, 827] width 10 height 8
click at [101, 98] on span "Детали" at bounding box center [87, 100] width 49 height 13
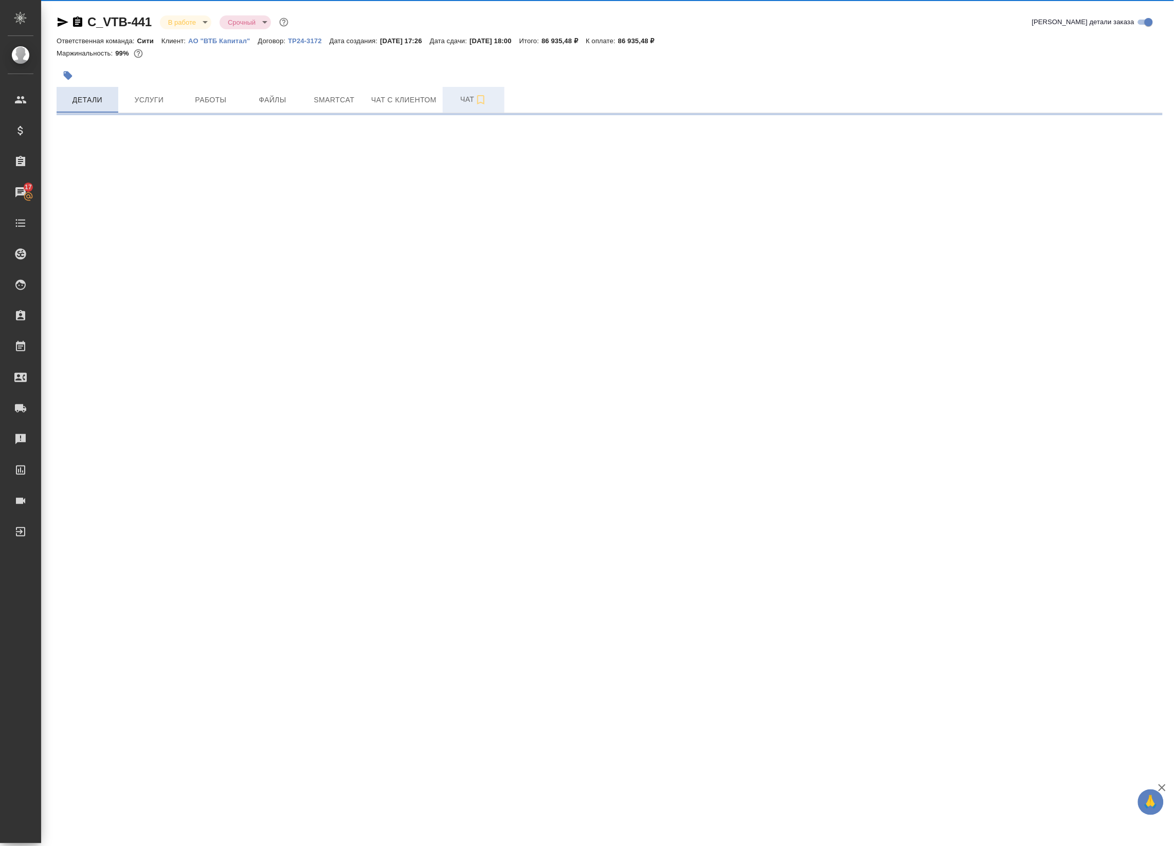
select select "RU"
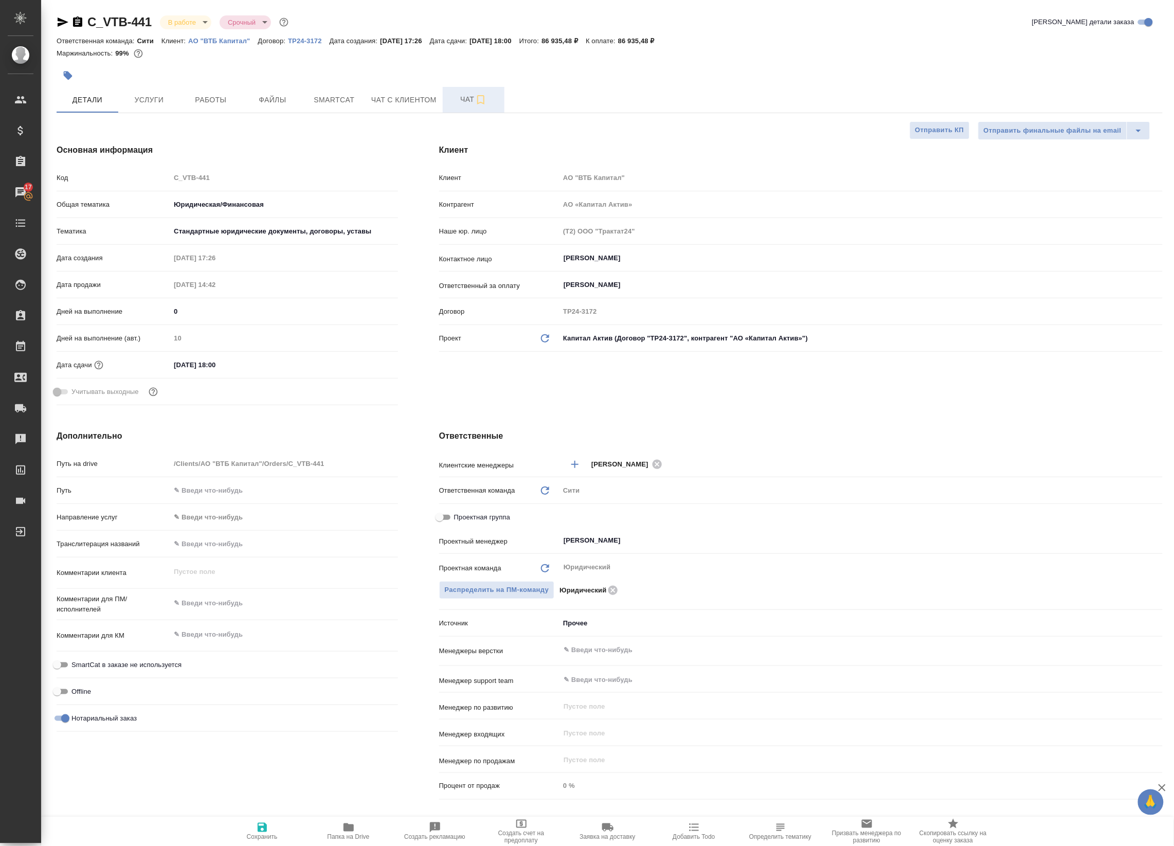
type textarea "x"
click at [214, 96] on span "Работы" at bounding box center [210, 100] width 49 height 13
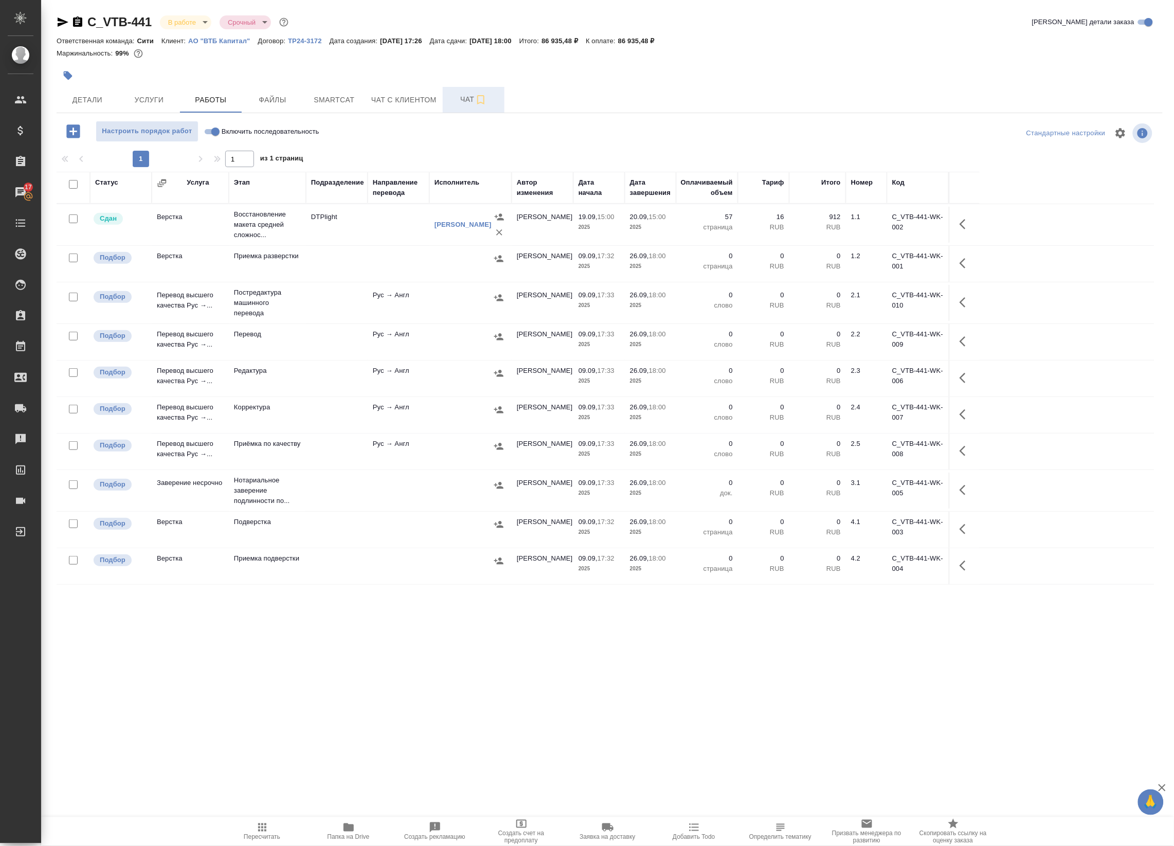
click at [436, 310] on td at bounding box center [470, 303] width 82 height 36
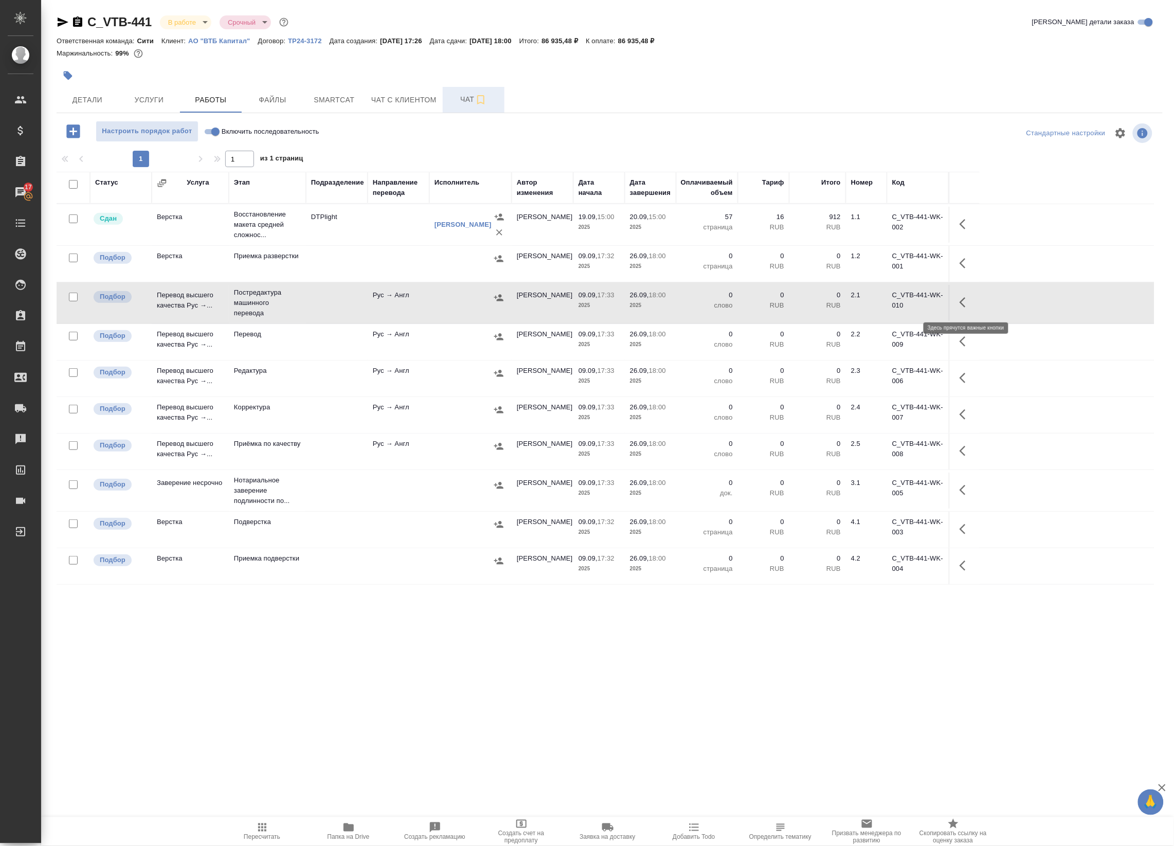
click at [970, 304] on icon "button" at bounding box center [965, 302] width 12 height 12
click at [895, 302] on icon "button" at bounding box center [890, 302] width 12 height 12
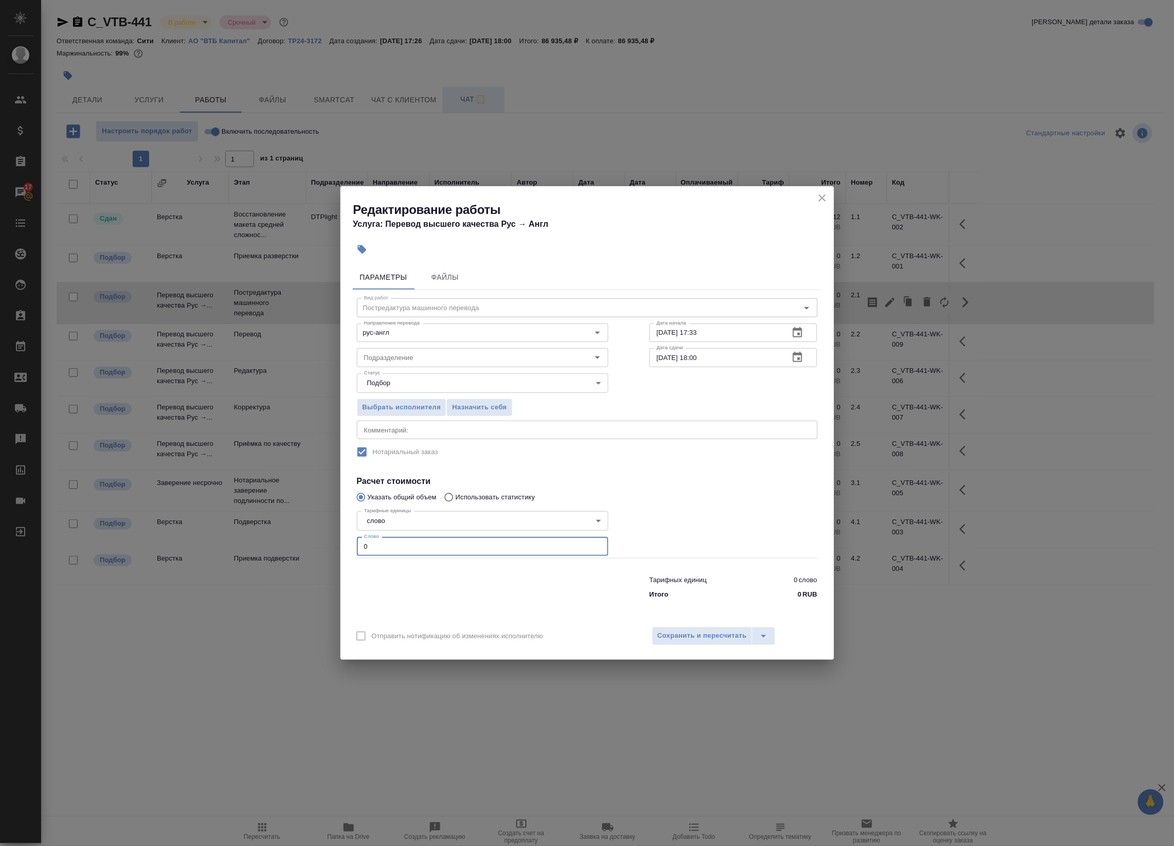
drag, startPoint x: 365, startPoint y: 546, endPoint x: 342, endPoint y: 546, distance: 23.1
click at [341, 546] on div "Параметры Файлы Вид работ Постредактура машинного перевода Вид работ Направлени…" at bounding box center [587, 440] width 494 height 359
drag, startPoint x: 379, startPoint y: 545, endPoint x: 332, endPoint y: 538, distance: 47.3
click at [332, 538] on div "Редактирование работы Услуга: Перевод высшего качества Рус → Англ Параметры Фай…" at bounding box center [587, 423] width 1174 height 846
paste input "5194"
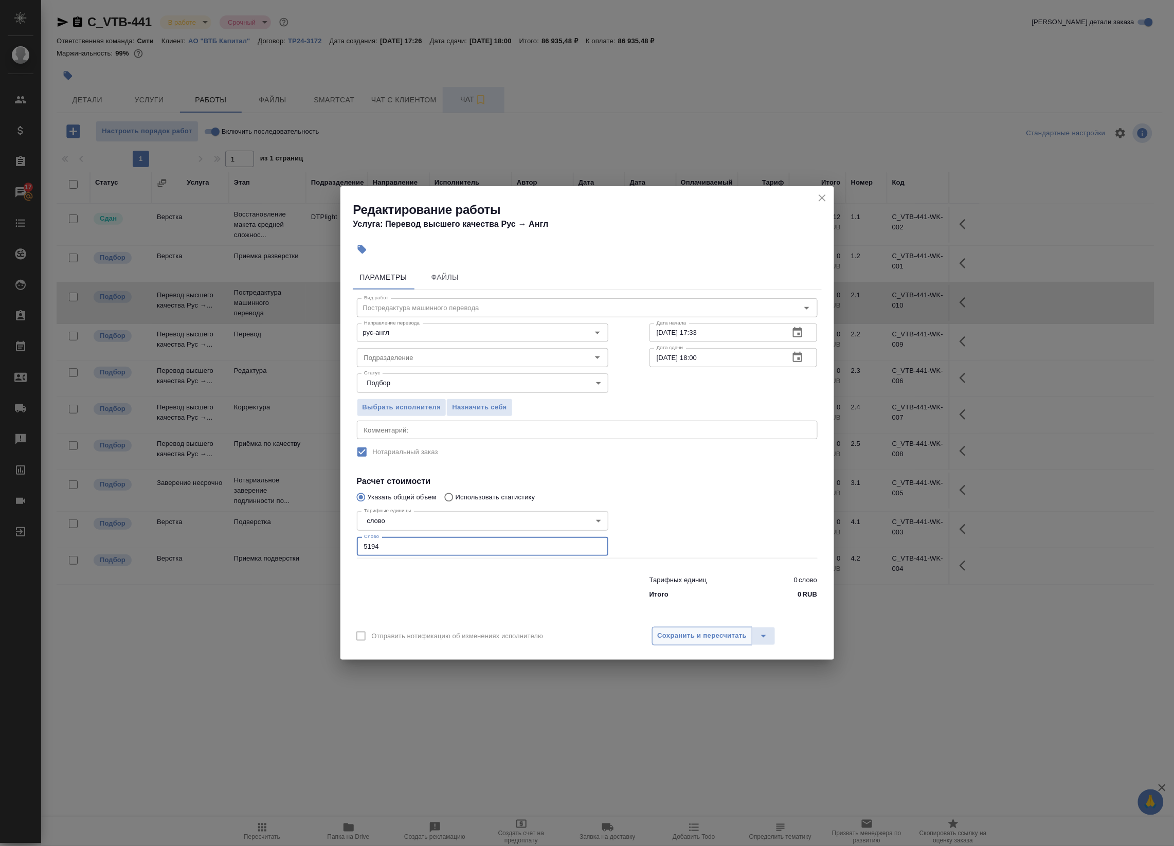
type input "5194"
click at [708, 638] on span "Сохранить и пересчитать" at bounding box center [702, 636] width 89 height 12
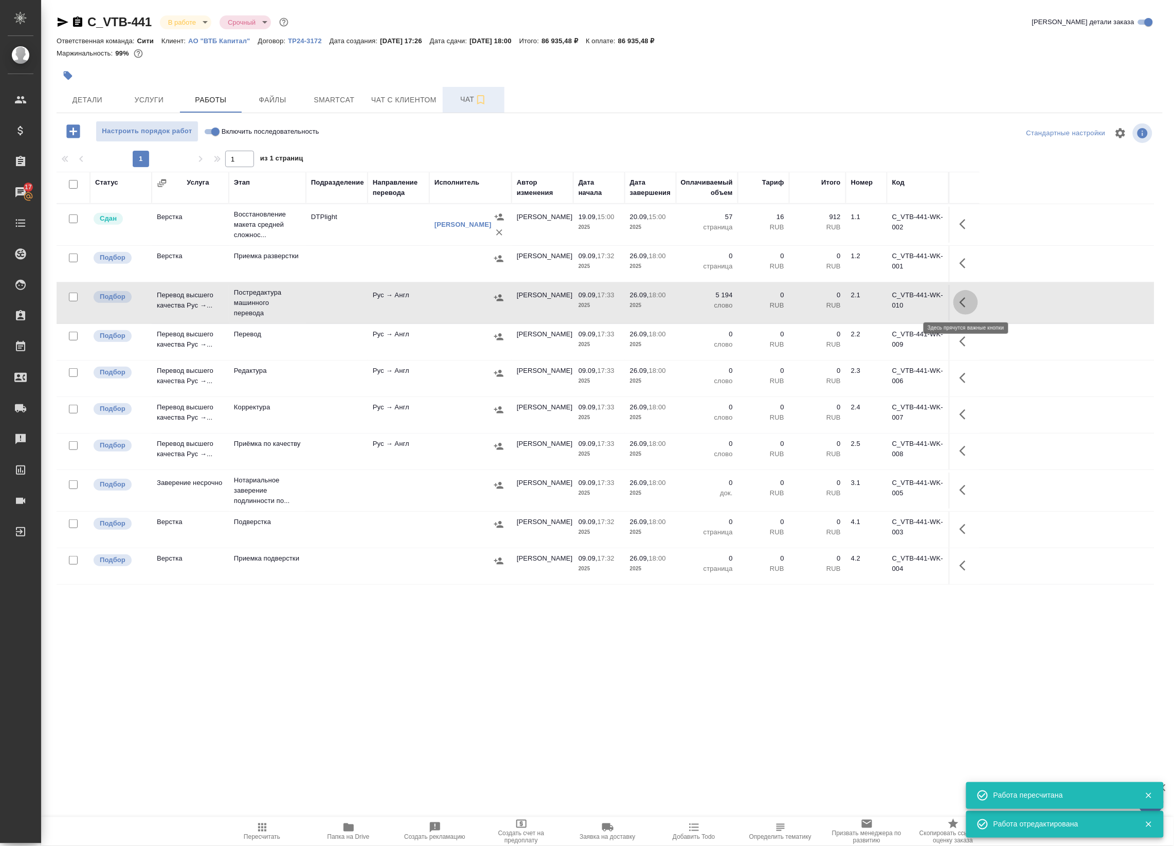
click at [963, 302] on icon "button" at bounding box center [965, 302] width 12 height 12
click at [887, 304] on icon "button" at bounding box center [890, 302] width 12 height 12
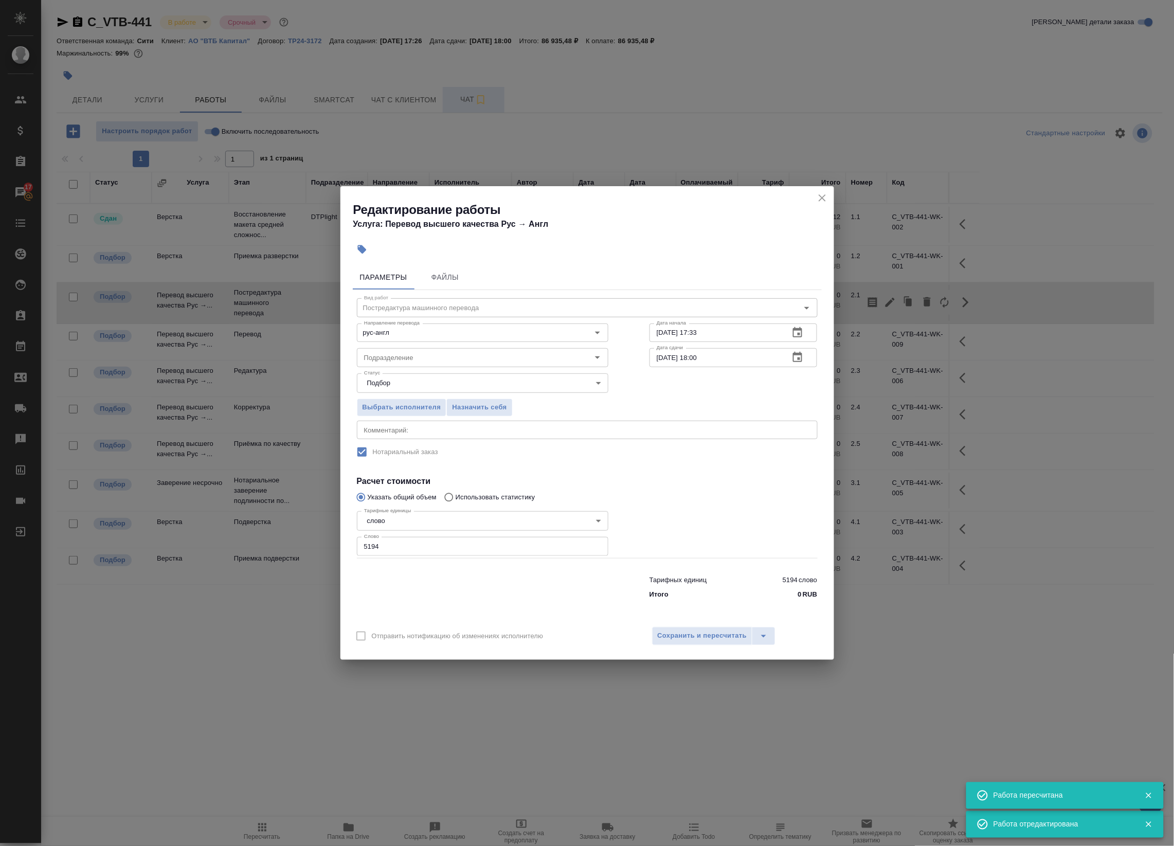
drag, startPoint x: 719, startPoint y: 362, endPoint x: 770, endPoint y: 357, distance: 51.2
click at [720, 362] on input "26.09.2025 18:00" at bounding box center [715, 357] width 132 height 19
click at [795, 356] on icon "button" at bounding box center [797, 357] width 12 height 12
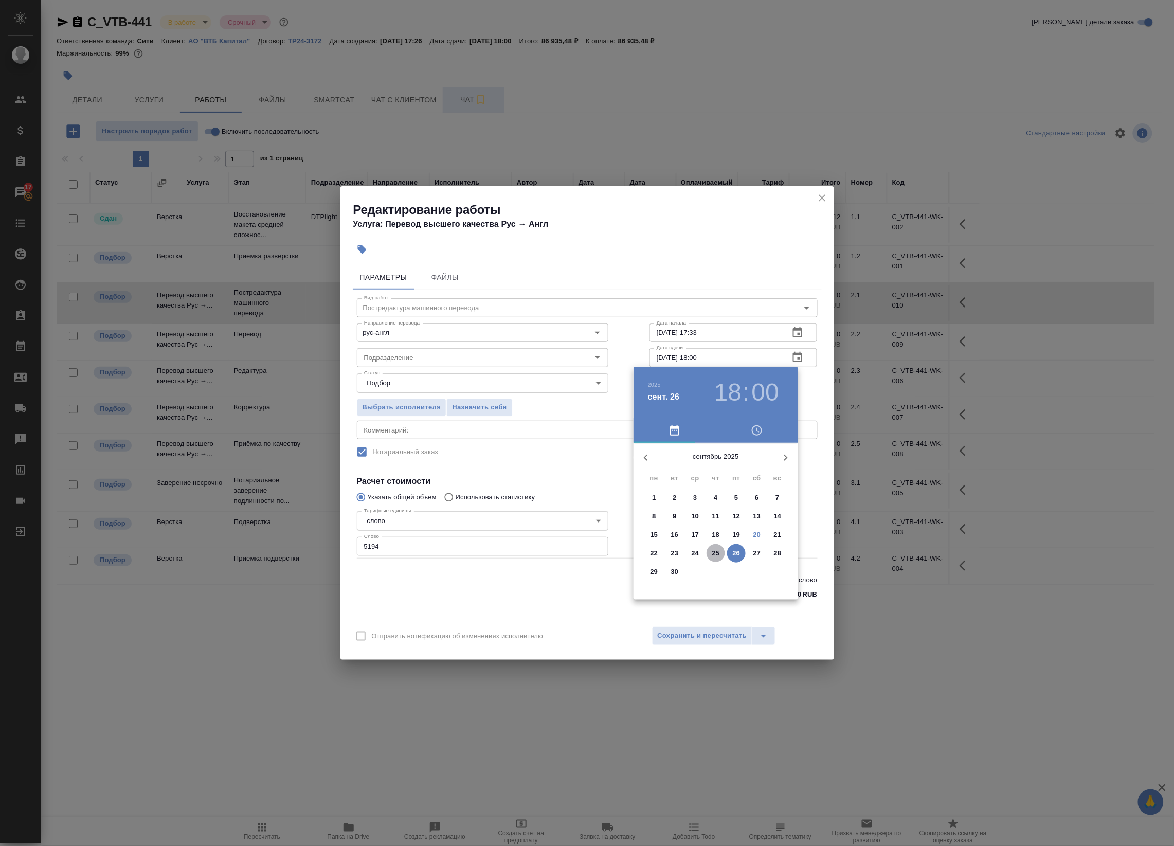
click at [710, 553] on span "25" at bounding box center [715, 553] width 19 height 10
click at [667, 497] on div at bounding box center [716, 524] width 134 height 134
drag, startPoint x: 720, startPoint y: 382, endPoint x: 726, endPoint y: 420, distance: 39.0
click at [720, 382] on h3 "10" at bounding box center [727, 392] width 27 height 29
click at [714, 471] on div at bounding box center [716, 524] width 134 height 134
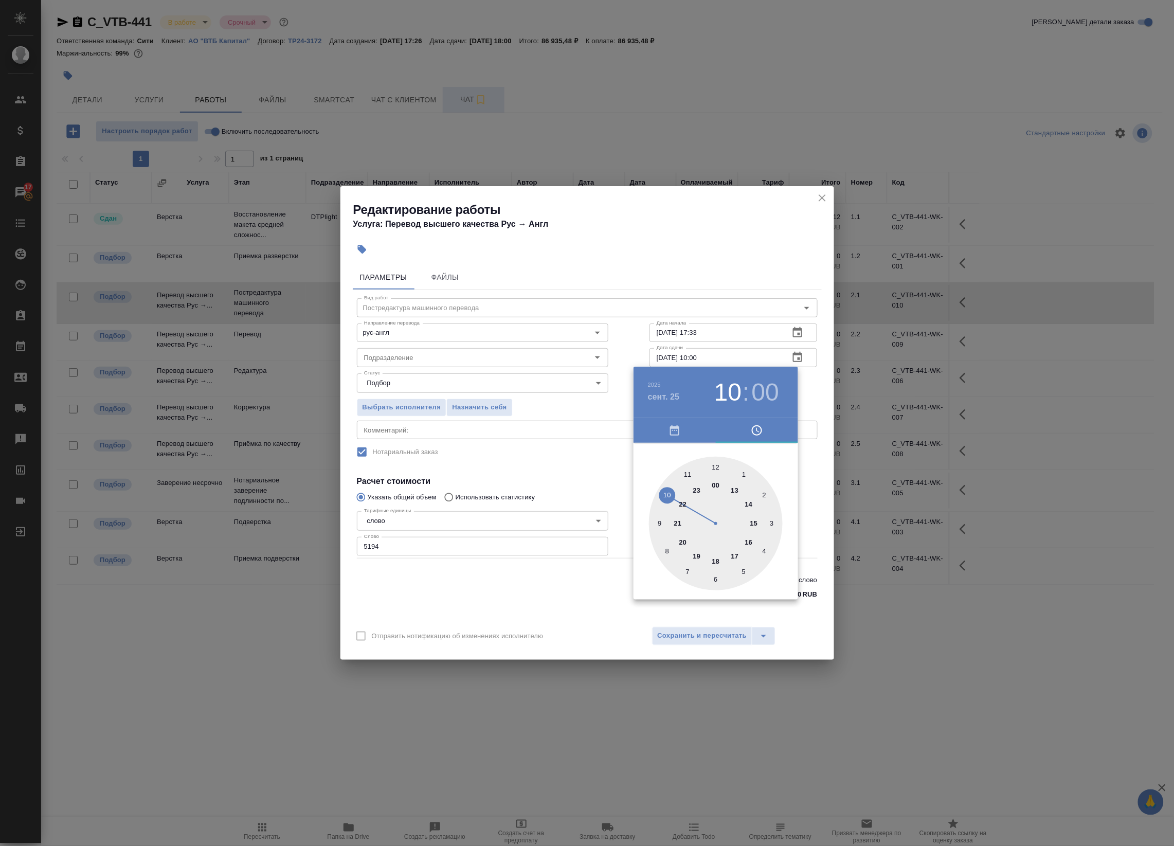
type input "25.09.2025 12:00"
click at [815, 384] on div at bounding box center [587, 423] width 1174 height 846
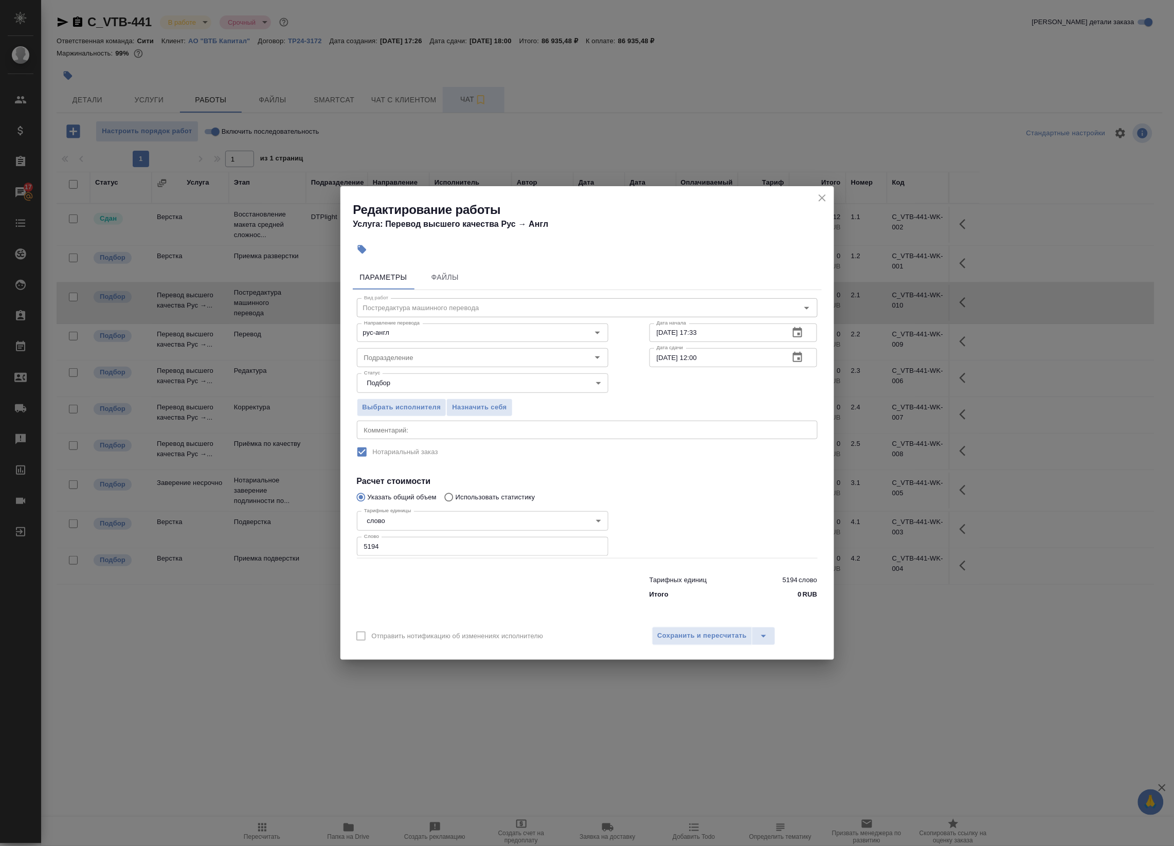
click at [798, 326] on icon "button" at bounding box center [797, 332] width 12 height 12
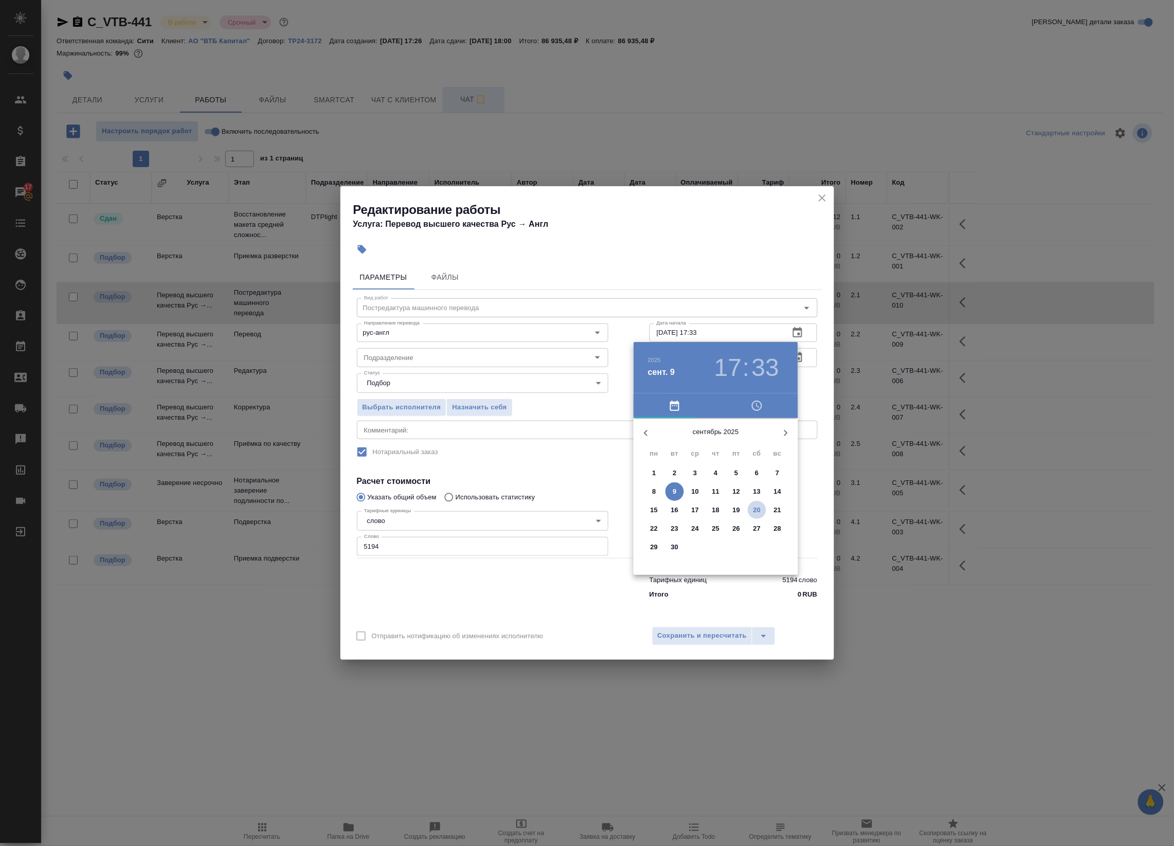
click at [757, 510] on p "20" at bounding box center [757, 510] width 8 height 10
click at [716, 441] on div at bounding box center [716, 499] width 134 height 134
type input "20.09.2025 12:00"
drag, startPoint x: 803, startPoint y: 391, endPoint x: 741, endPoint y: 483, distance: 110.5
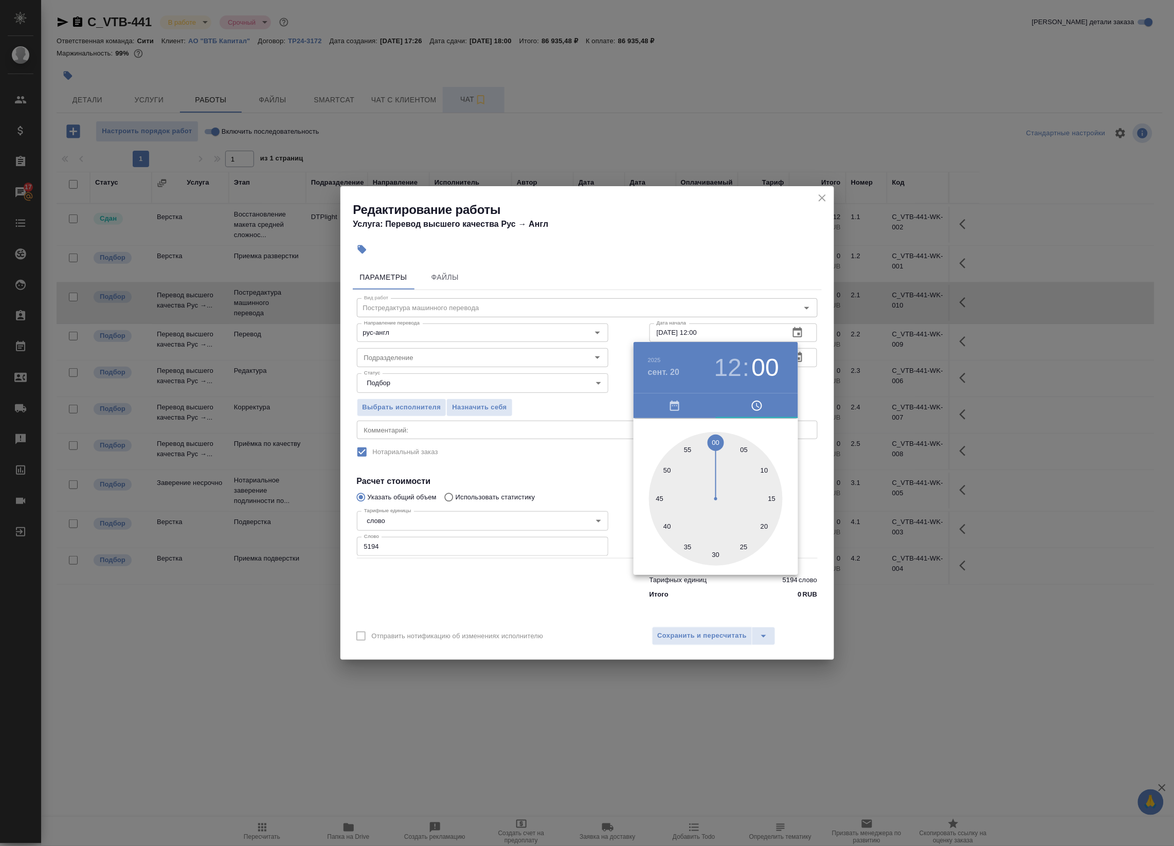
click at [802, 394] on div at bounding box center [587, 423] width 1174 height 846
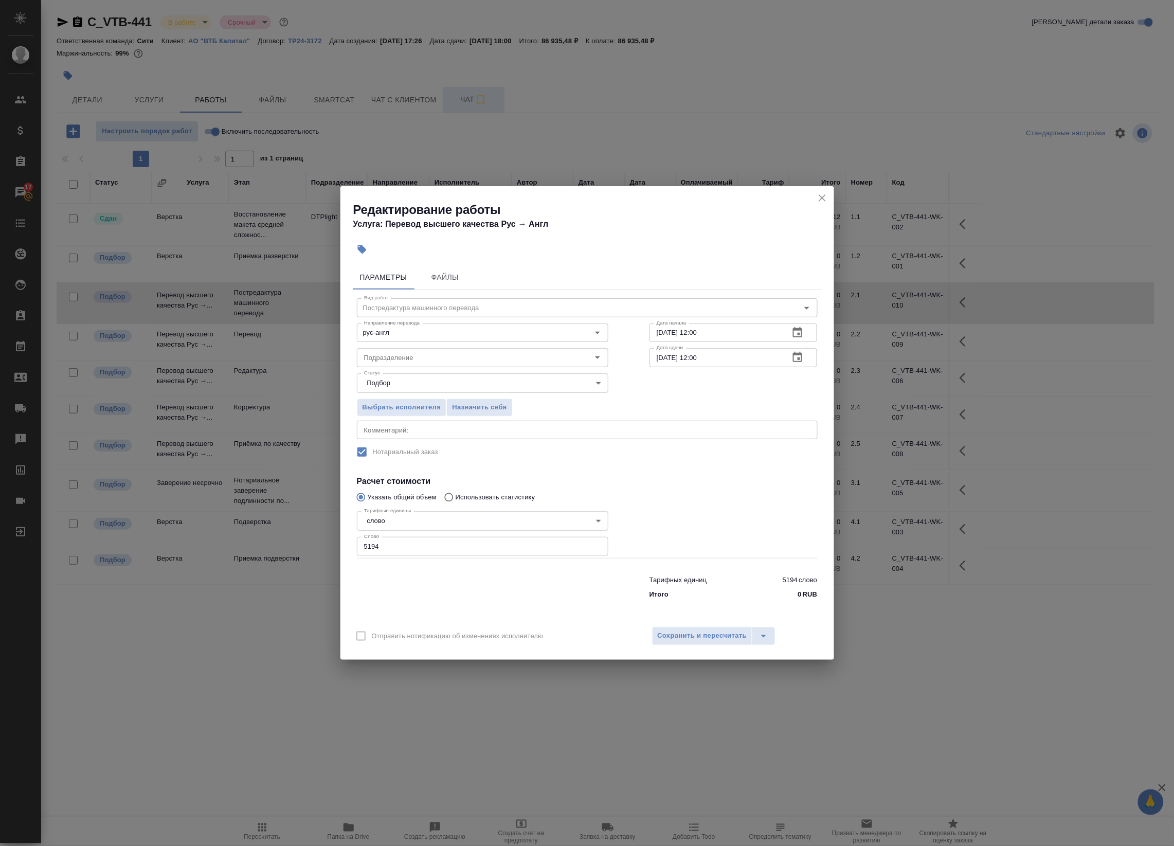
click at [408, 419] on div "Выбрать исполнителя Назначить себя" at bounding box center [482, 405] width 293 height 63
click at [422, 437] on div "x Комментарий:" at bounding box center [587, 430] width 461 height 19
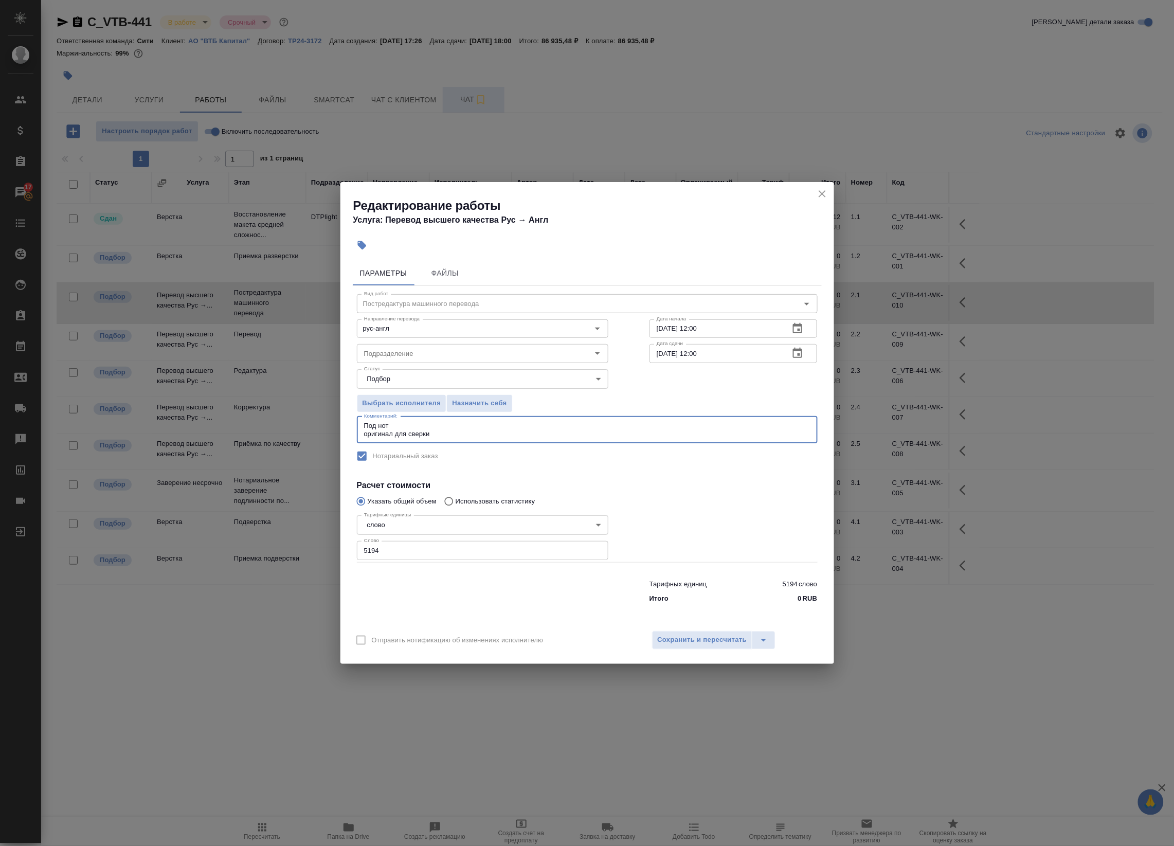
click at [458, 433] on textarea "Под нот оригинал для сверки" at bounding box center [587, 430] width 446 height 16
paste textarea "https://drive.awatera.com/s/A5J468EtMXyWJ9k"
type textarea "Под нот оригинал для сверки:https://drive.awatera.com/s/A5J468EtMXyWJ9k"
click at [716, 634] on span "Сохранить и пересчитать" at bounding box center [702, 640] width 89 height 12
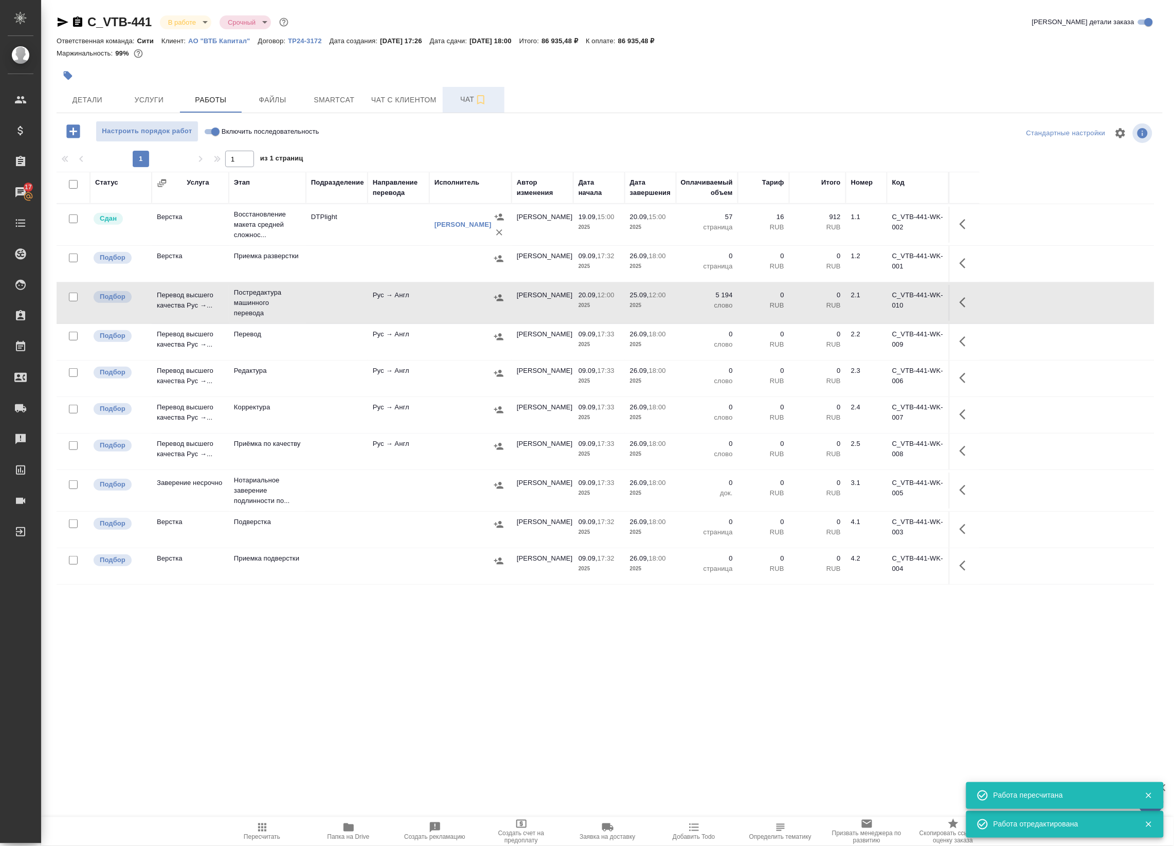
click at [499, 298] on icon "button" at bounding box center [498, 297] width 9 height 7
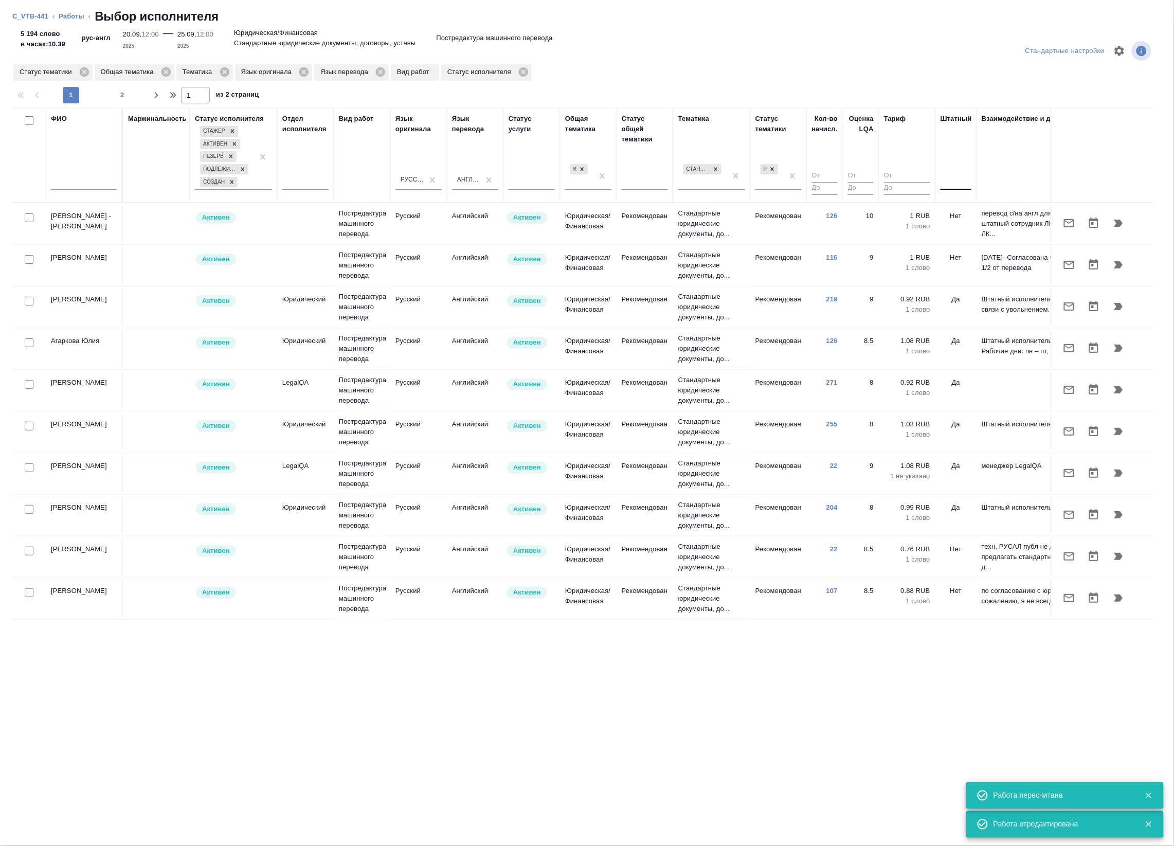
click at [955, 186] on div at bounding box center [955, 179] width 31 height 15
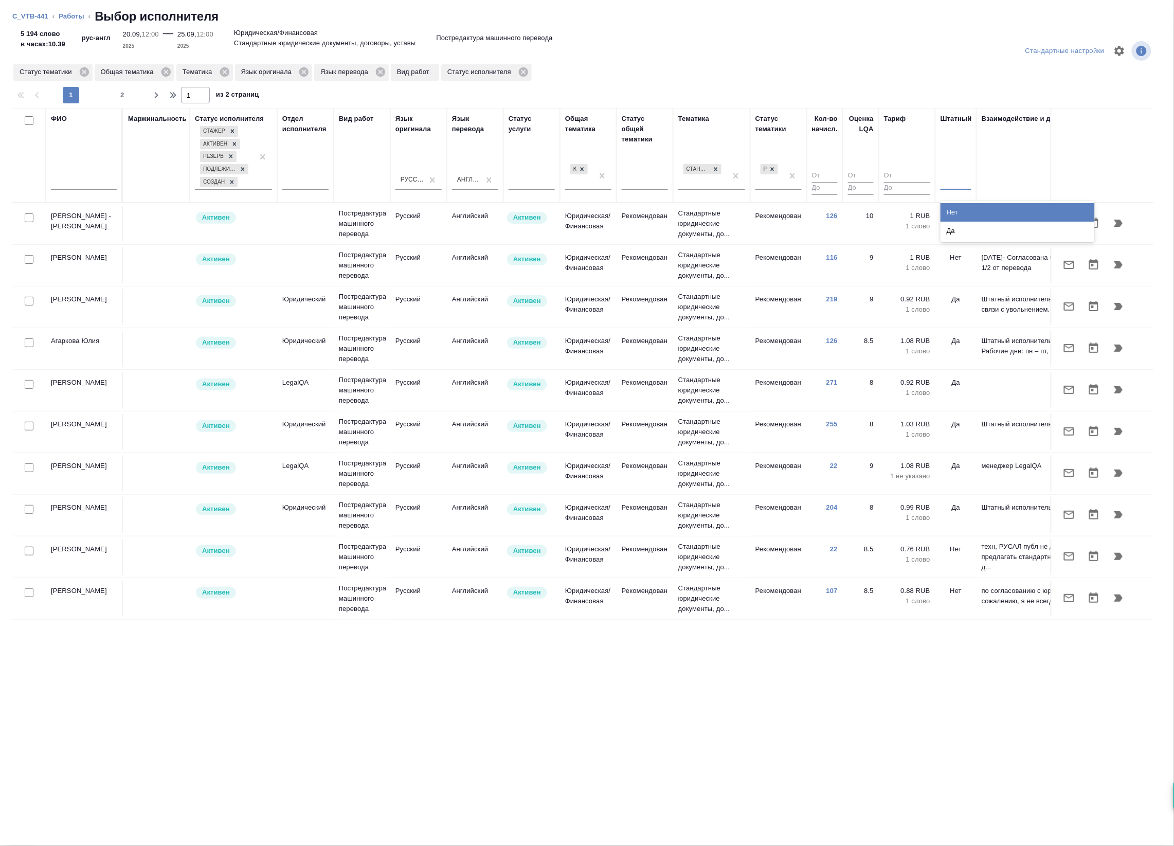
click at [960, 214] on div "Нет" at bounding box center [1017, 212] width 154 height 19
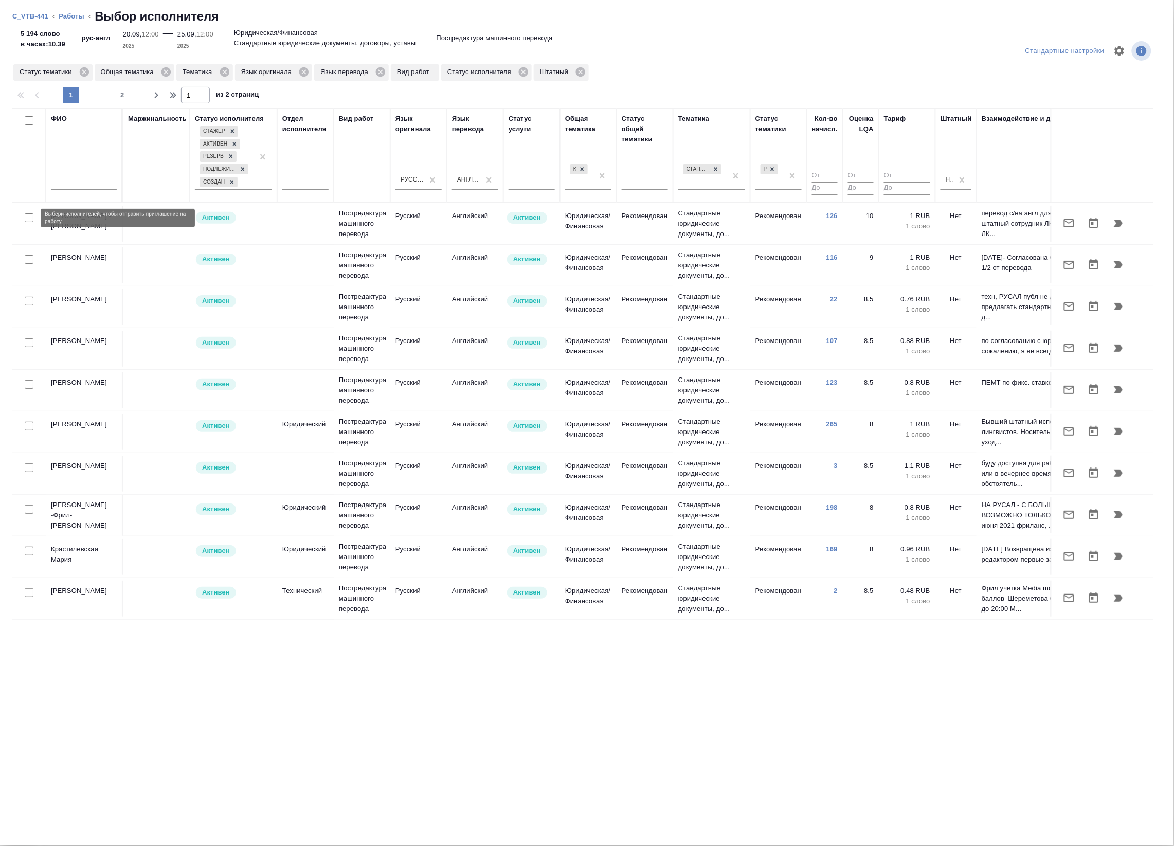
click at [26, 219] on input "checkbox" at bounding box center [29, 217] width 9 height 9
checkbox input "true"
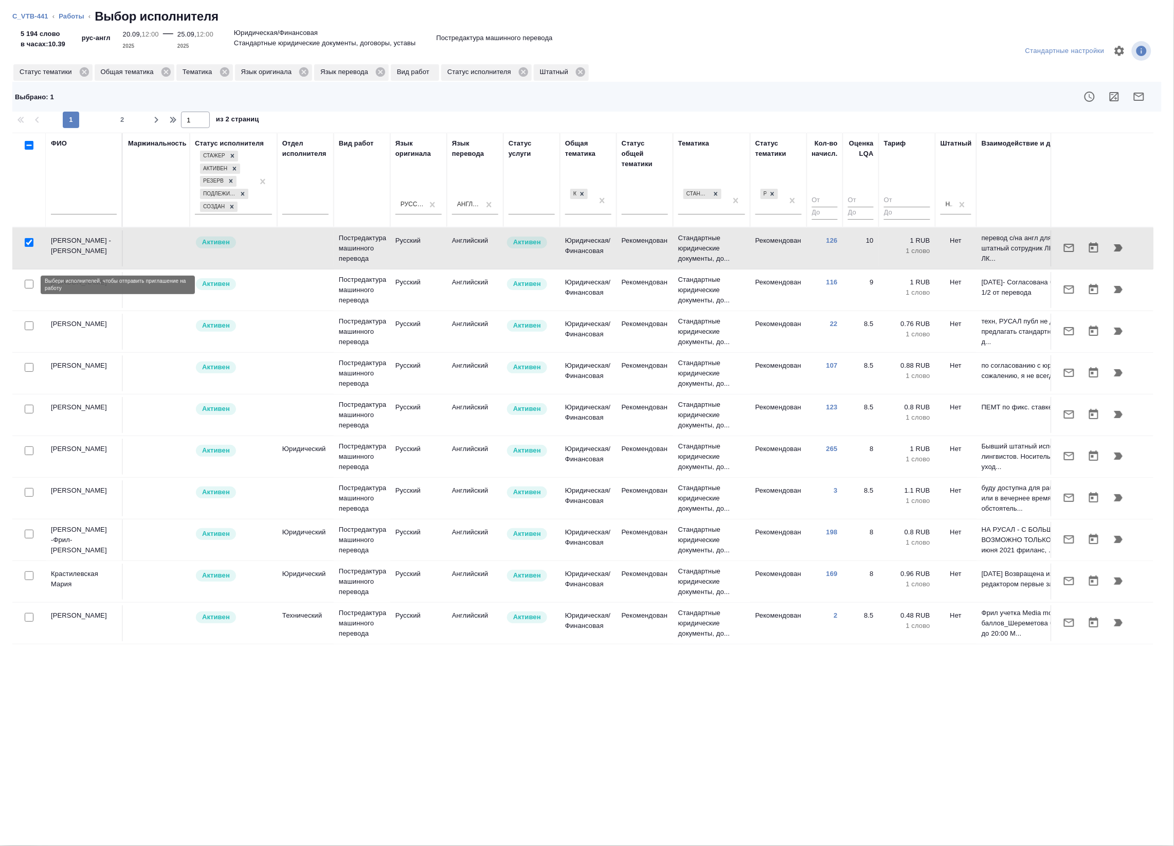
click at [28, 287] on input "checkbox" at bounding box center [29, 284] width 9 height 9
checkbox input "true"
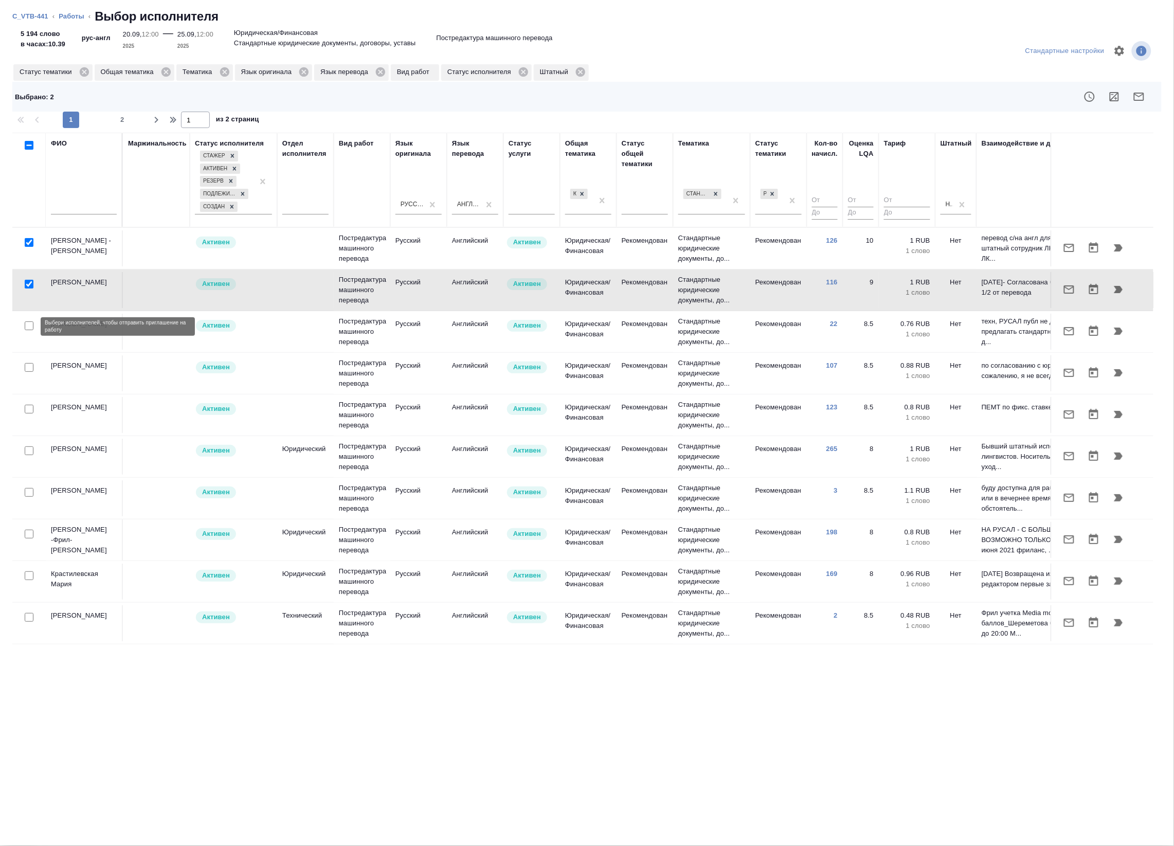
click at [30, 328] on input "checkbox" at bounding box center [29, 325] width 9 height 9
checkbox input "true"
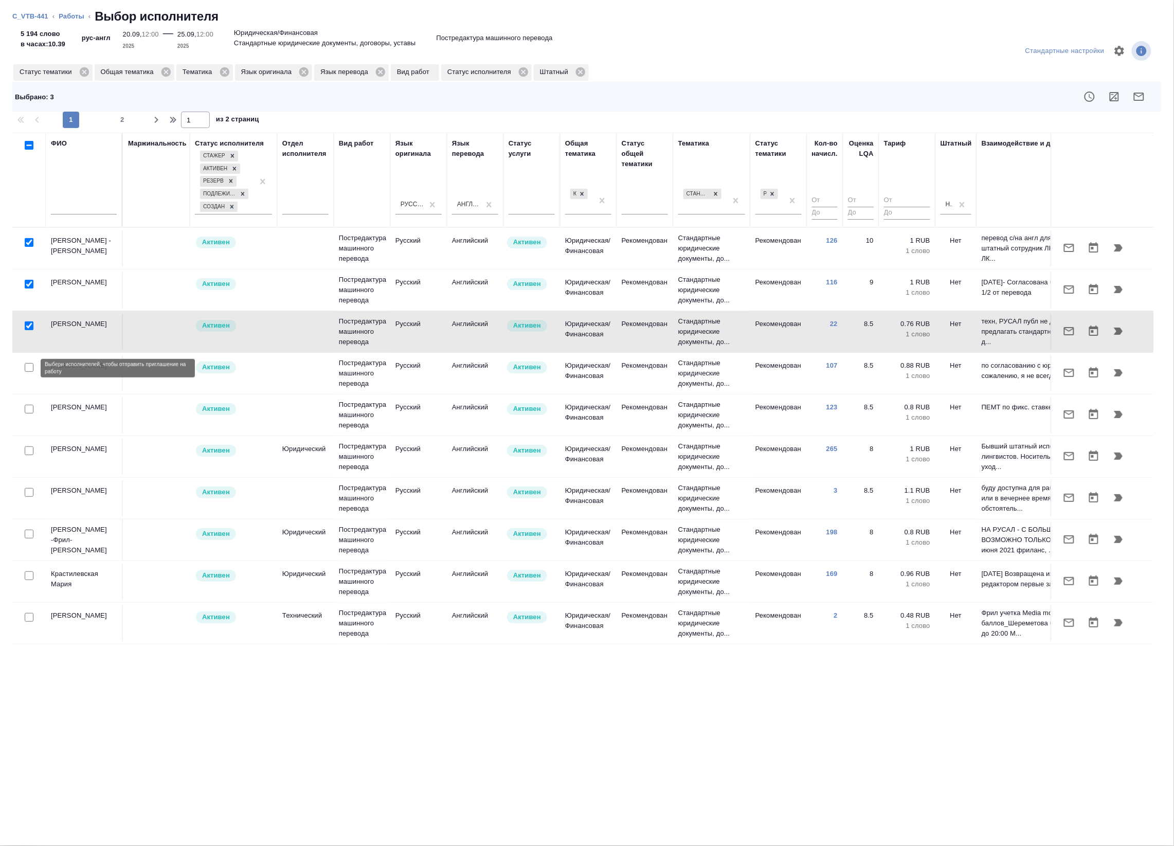
click at [26, 368] on input "checkbox" at bounding box center [29, 367] width 9 height 9
checkbox input "true"
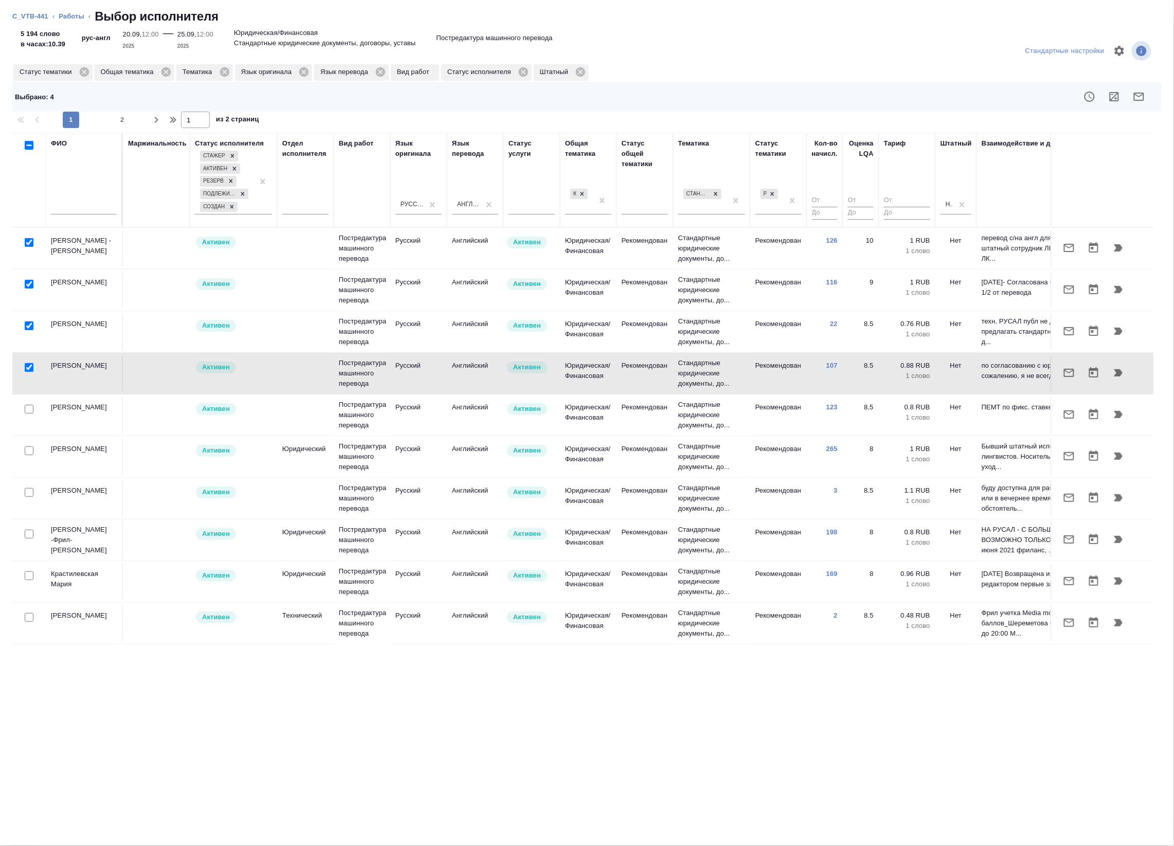
click at [1143, 99] on icon "button" at bounding box center [1139, 96] width 12 height 12
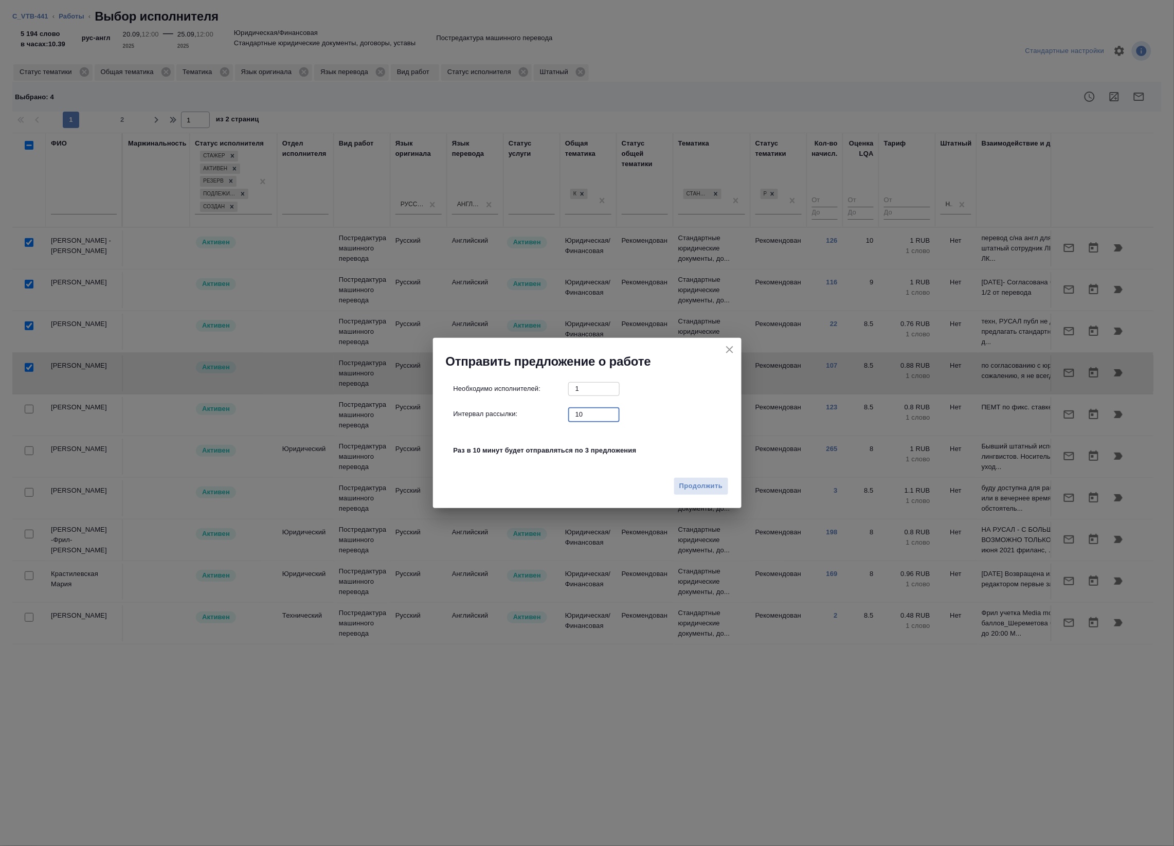
drag, startPoint x: 557, startPoint y: 410, endPoint x: 501, endPoint y: 404, distance: 55.9
click at [500, 408] on div "Интервал рассылки: 10 ​" at bounding box center [591, 414] width 276 height 13
type input "0"
click at [709, 473] on div "Продолжить" at bounding box center [587, 490] width 308 height 36
click at [710, 490] on span "Продолжить" at bounding box center [700, 486] width 43 height 12
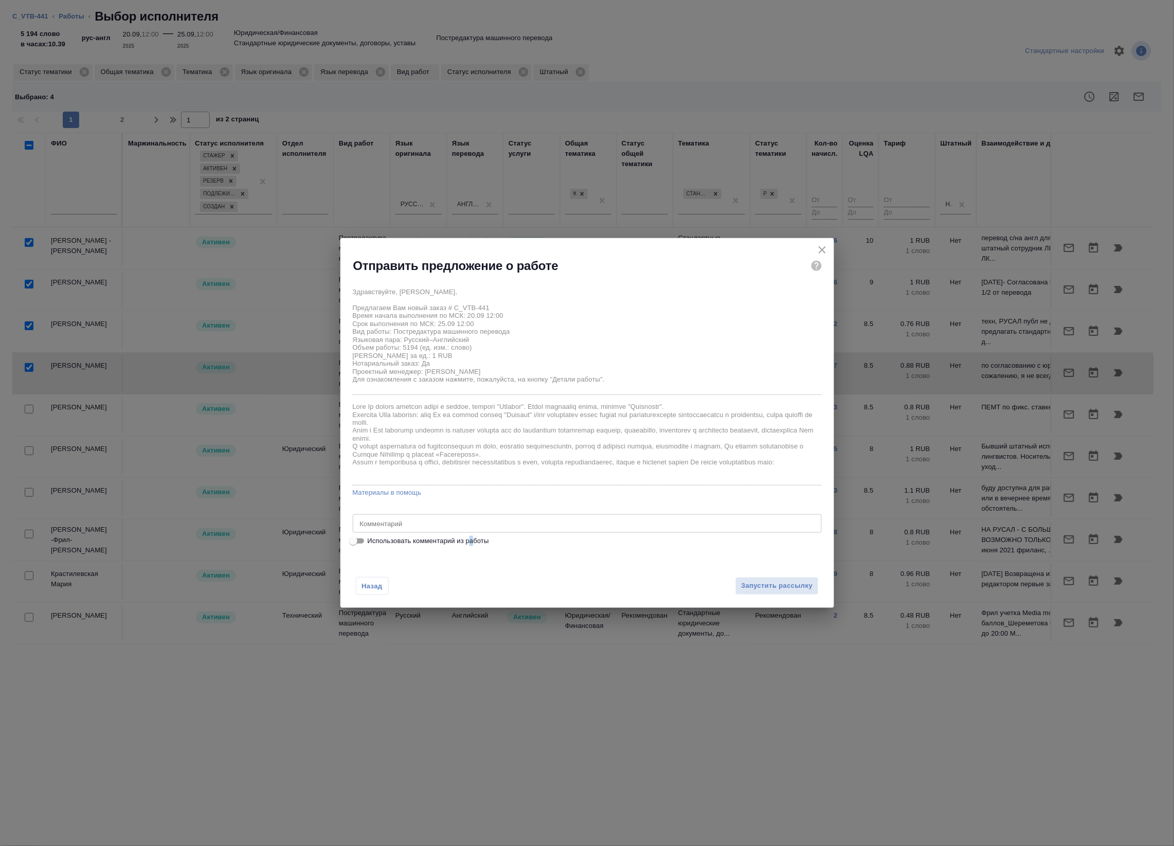
click at [472, 541] on span "Использовать комментарий из работы" at bounding box center [428, 541] width 121 height 10
click at [353, 535] on input "Использовать комментарий из работы" at bounding box center [353, 541] width 37 height 12
checkbox input "true"
type textarea "Под нот оригинал для сверки:https://drive.awatera.com/s/A5J468EtMXyWJ9k"
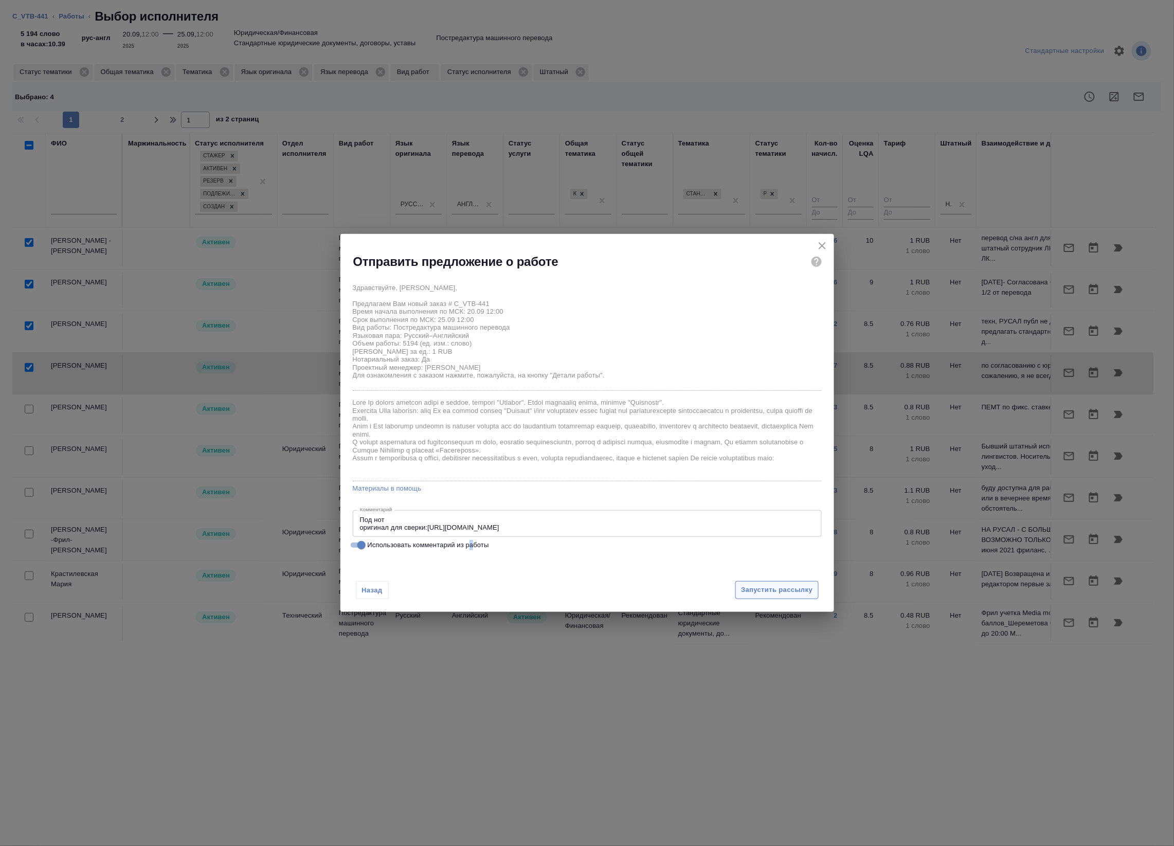
click at [767, 587] on span "Запустить рассылку" at bounding box center [776, 590] width 71 height 12
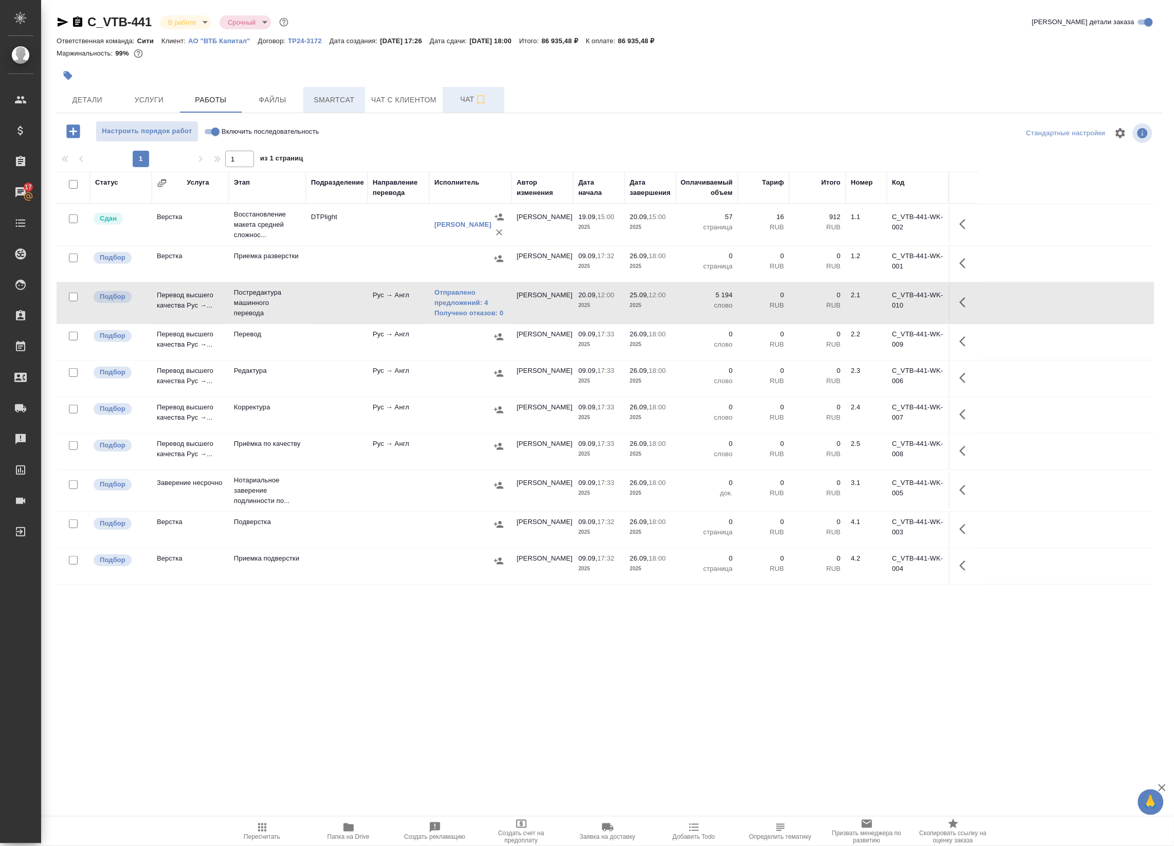
click at [307, 97] on button "Smartcat" at bounding box center [334, 100] width 62 height 26
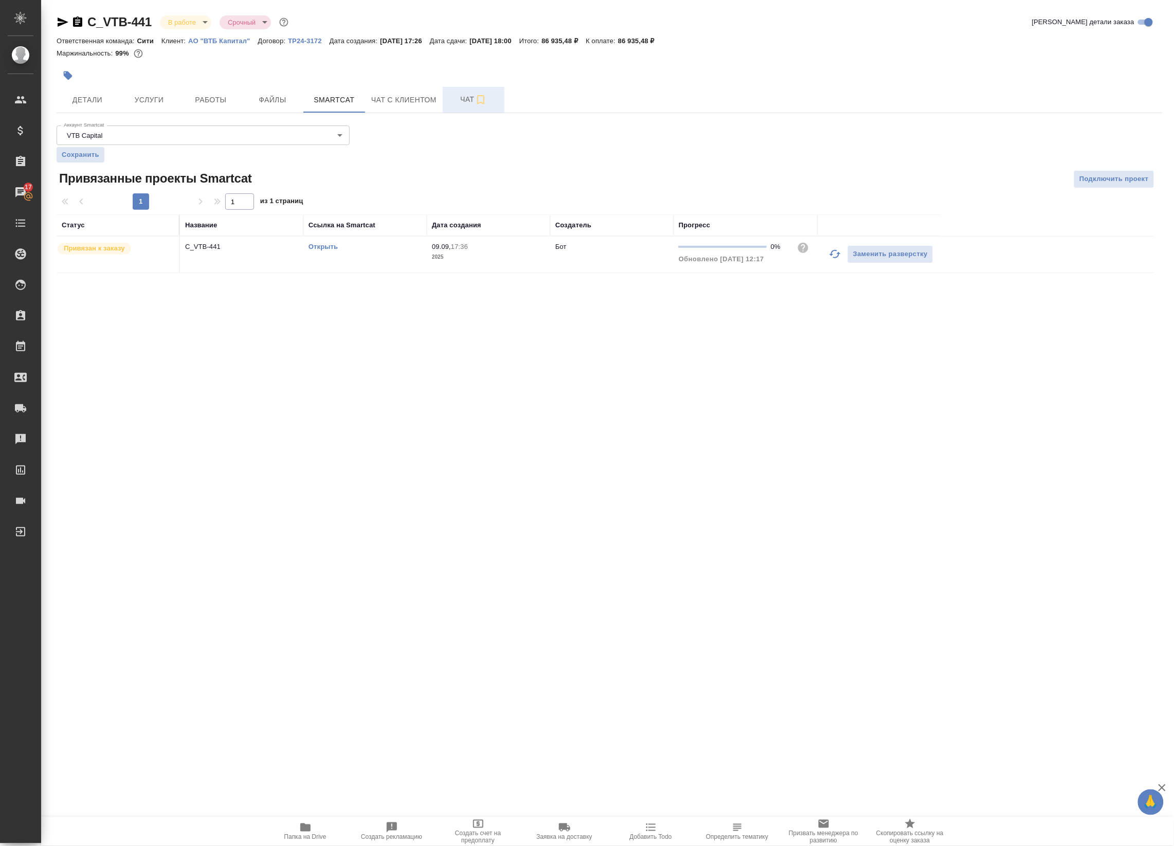
click at [327, 246] on link "Открыть" at bounding box center [322, 247] width 29 height 8
click at [150, 96] on span "Услуги" at bounding box center [148, 100] width 49 height 13
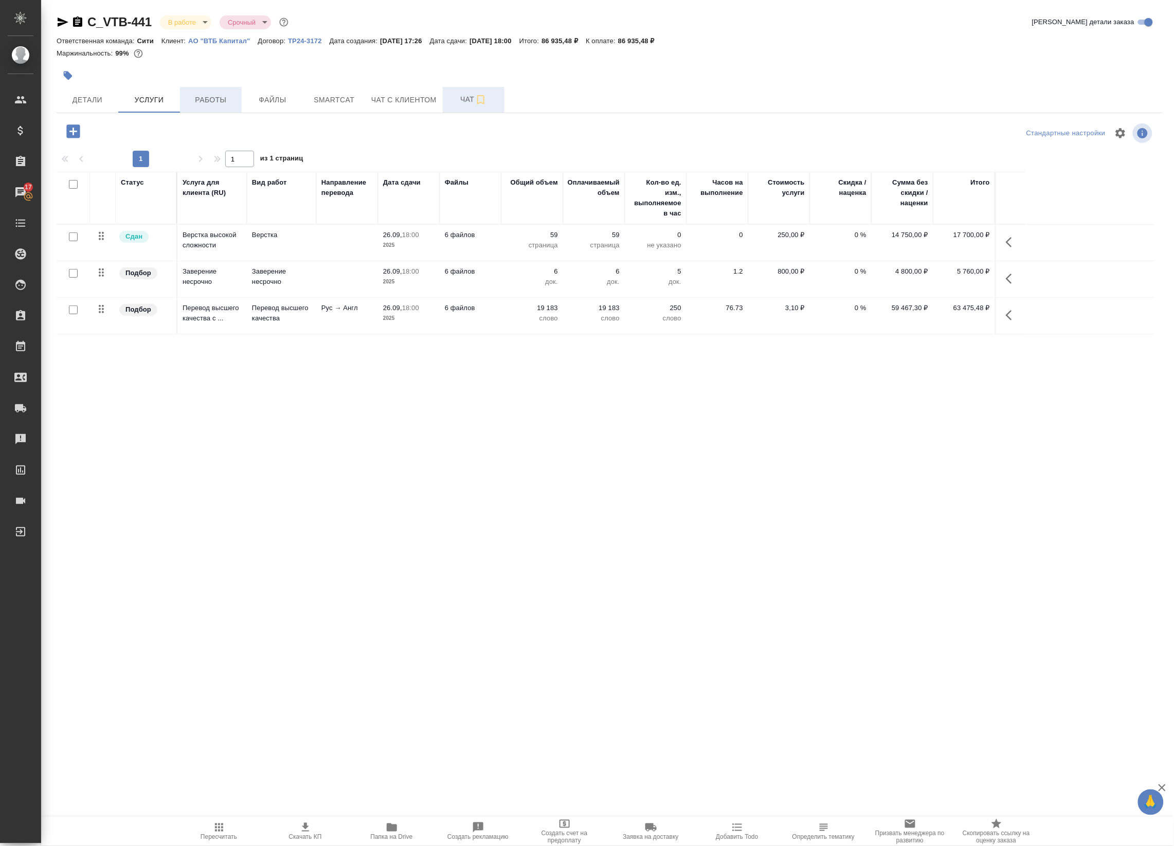
click at [213, 103] on span "Работы" at bounding box center [210, 100] width 49 height 13
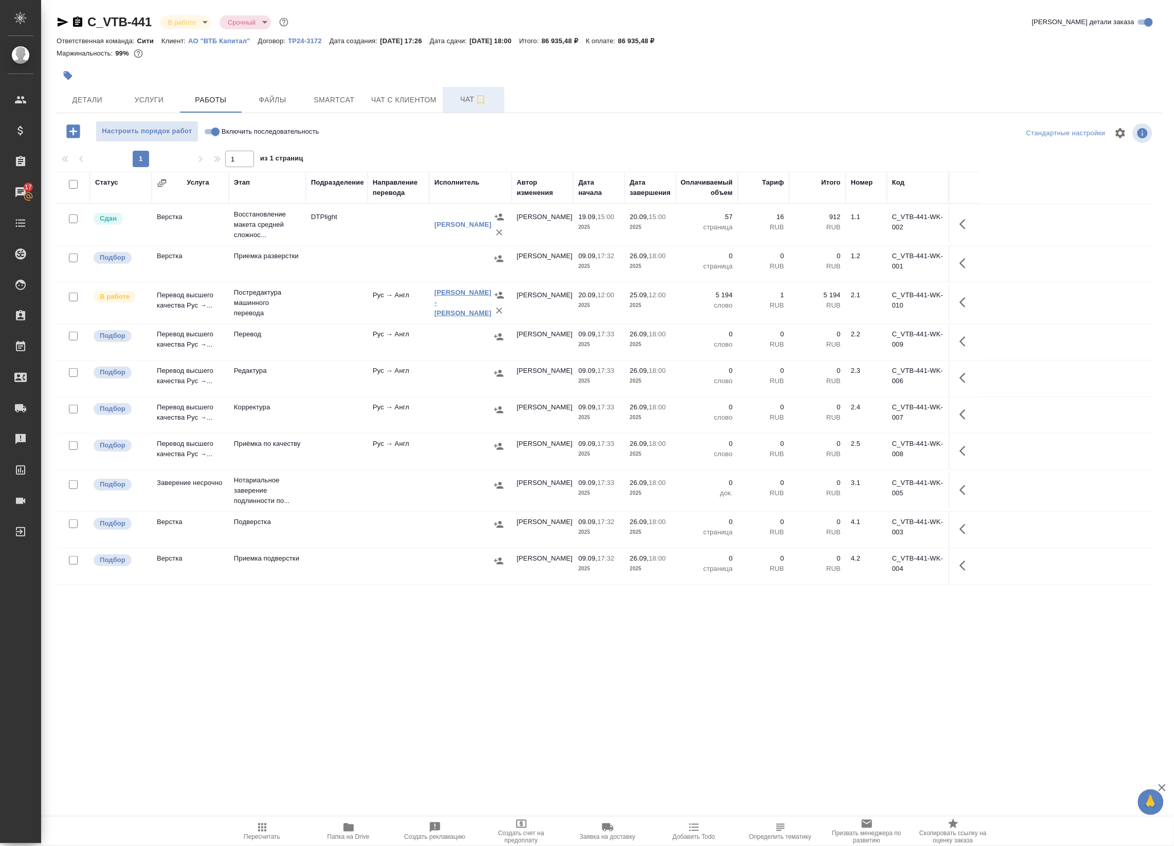
click at [453, 298] on link "Стешенкова -фрил- Мария" at bounding box center [462, 302] width 57 height 28
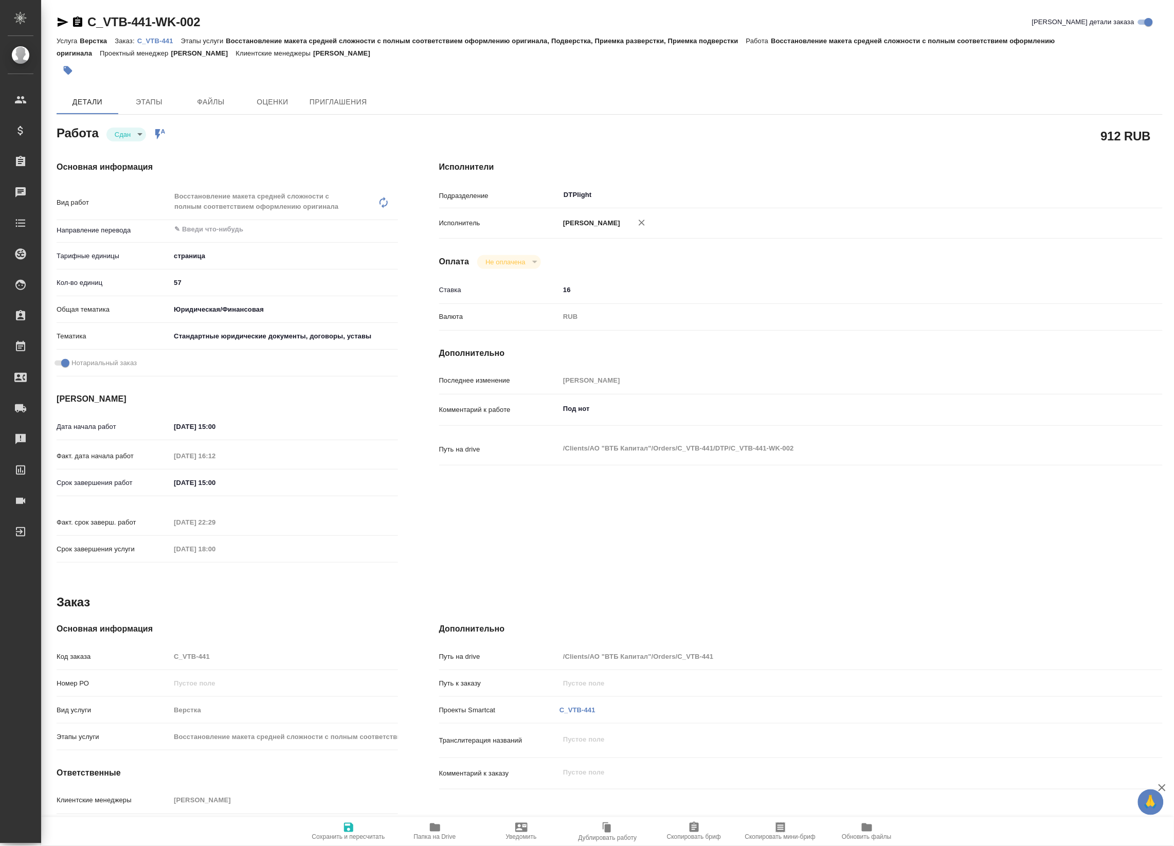
type textarea "x"
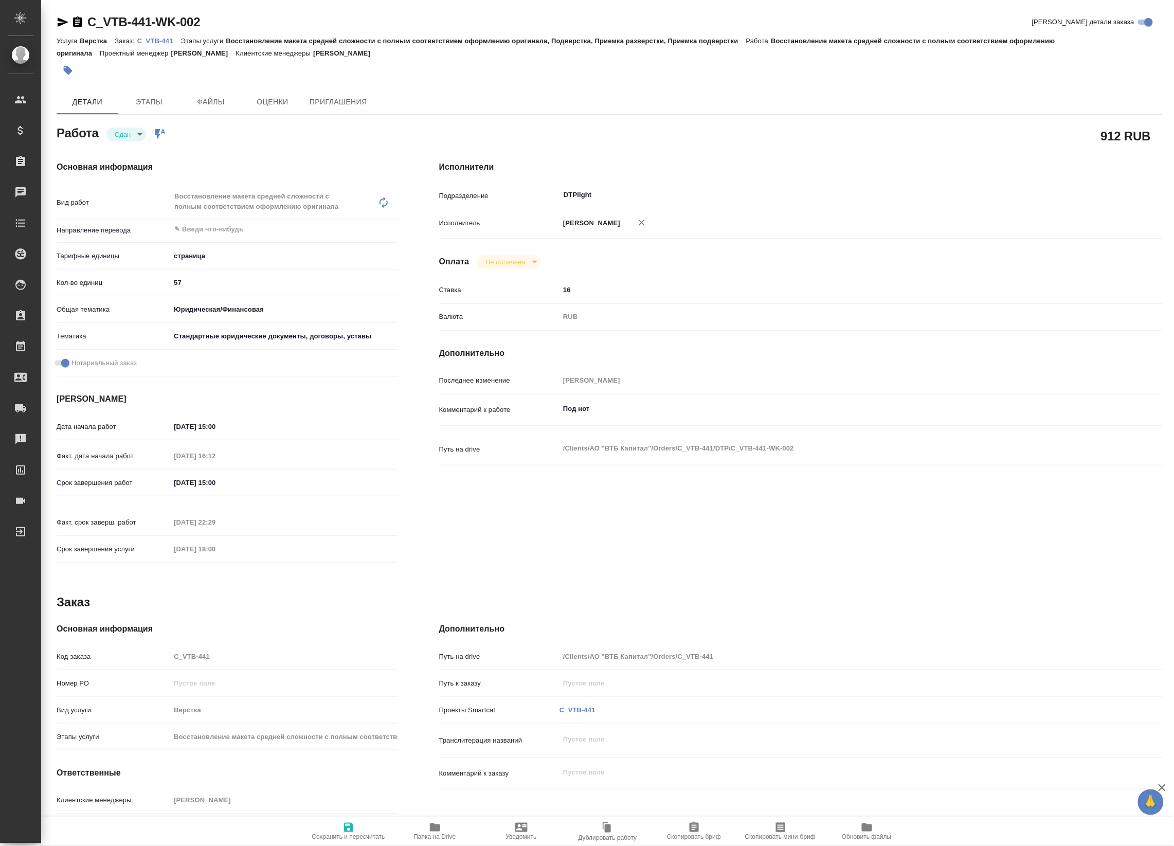
type textarea "x"
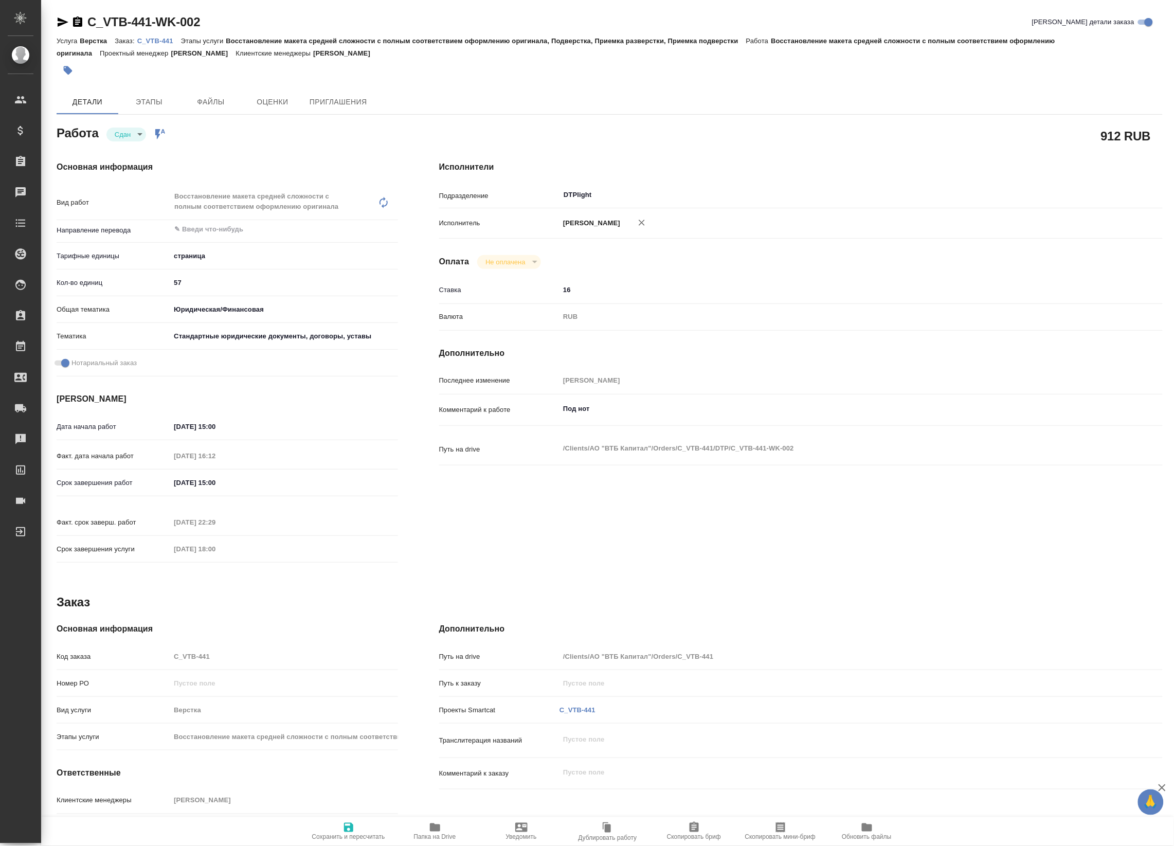
type textarea "x"
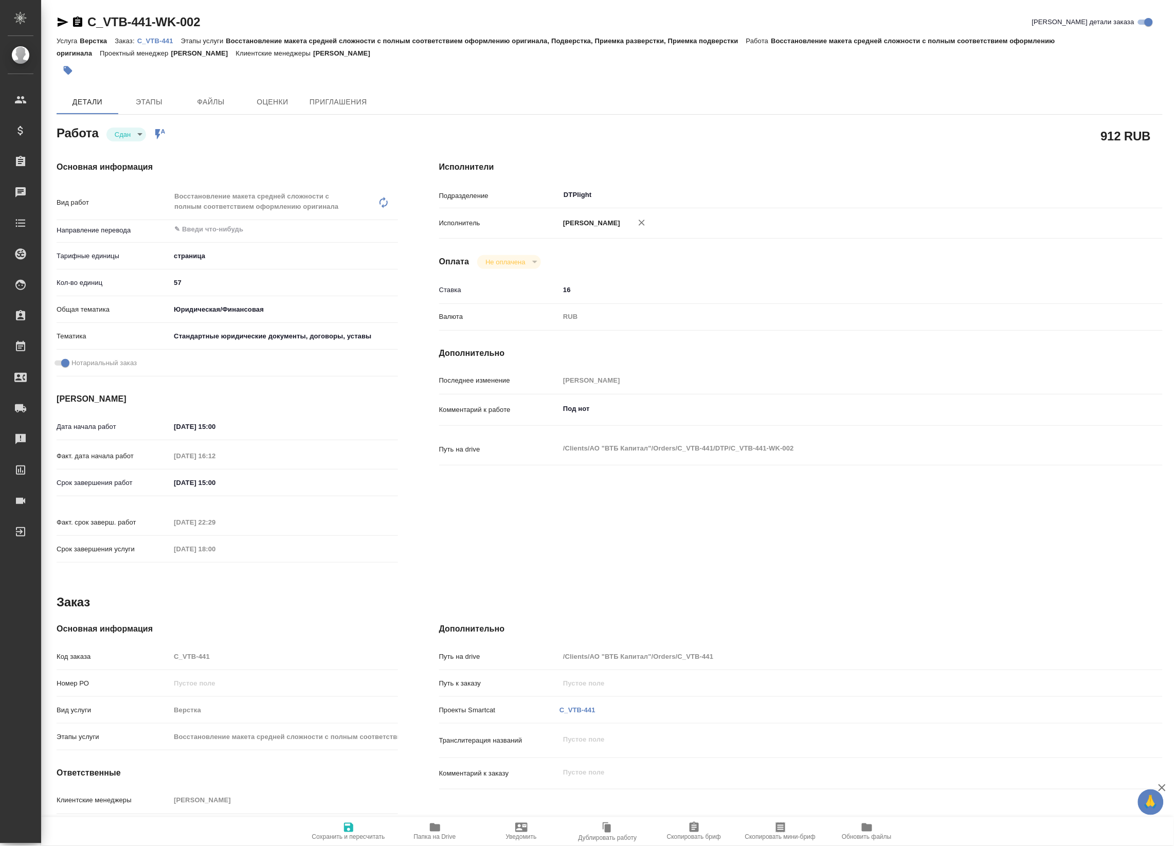
type textarea "x"
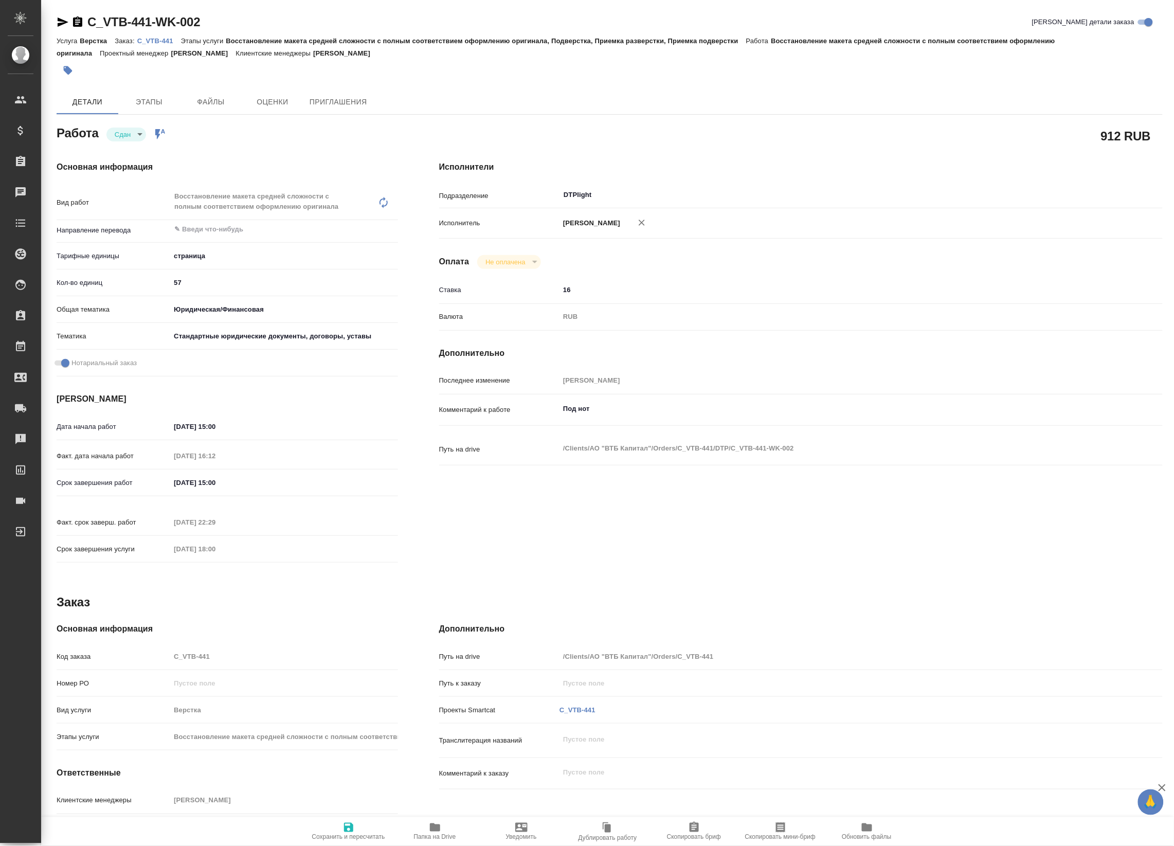
type textarea "x"
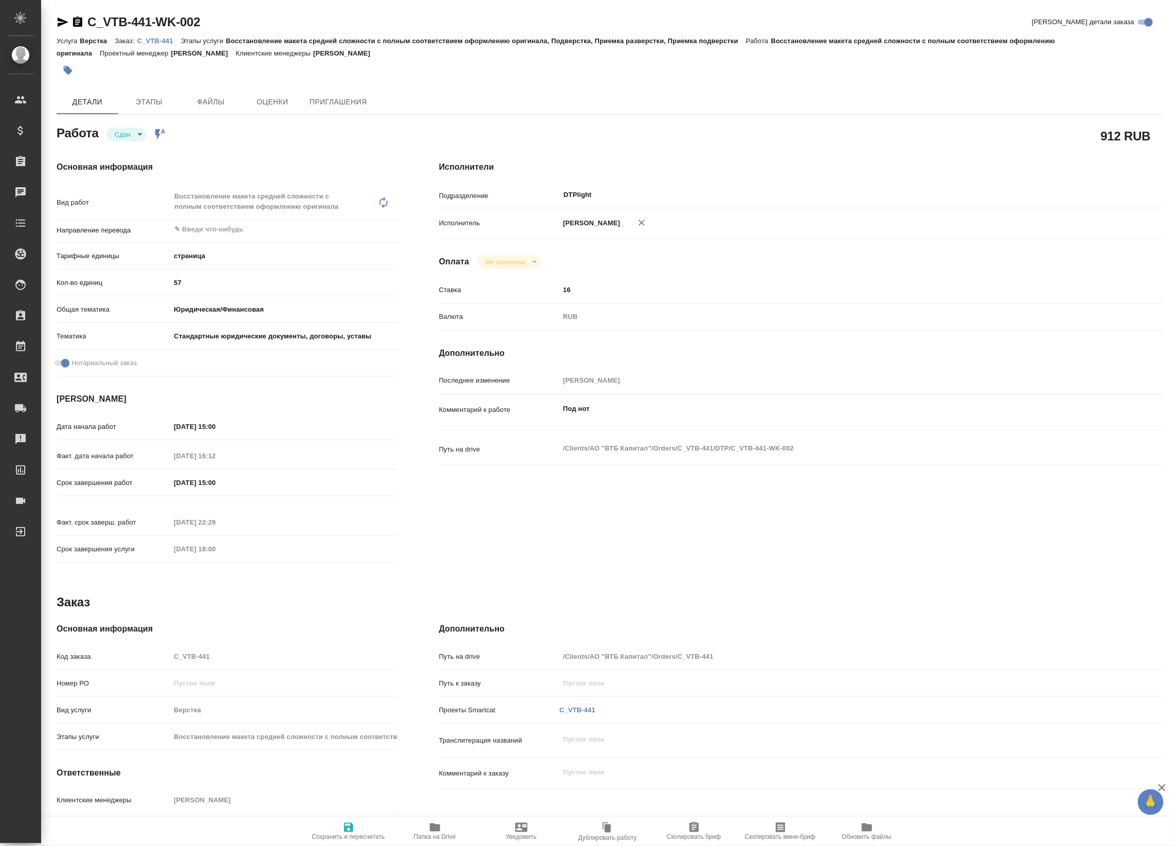
type textarea "x"
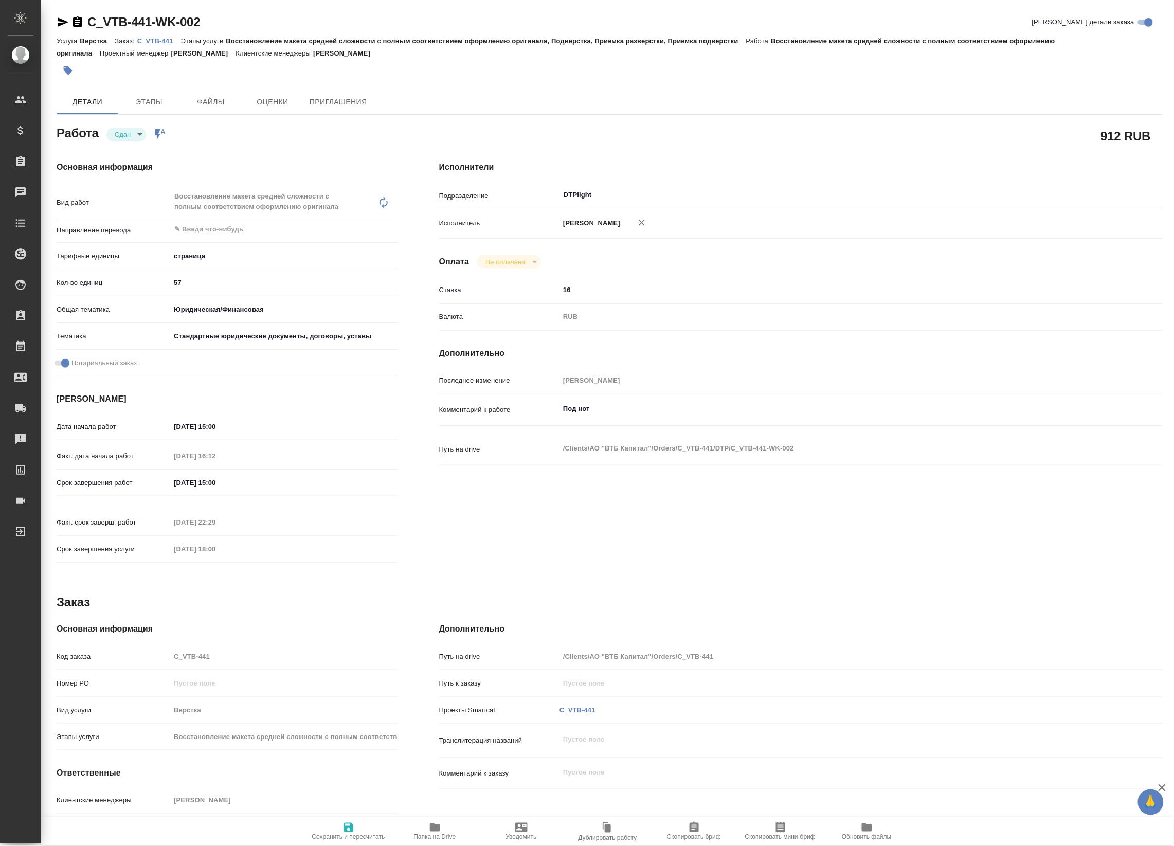
type textarea "x"
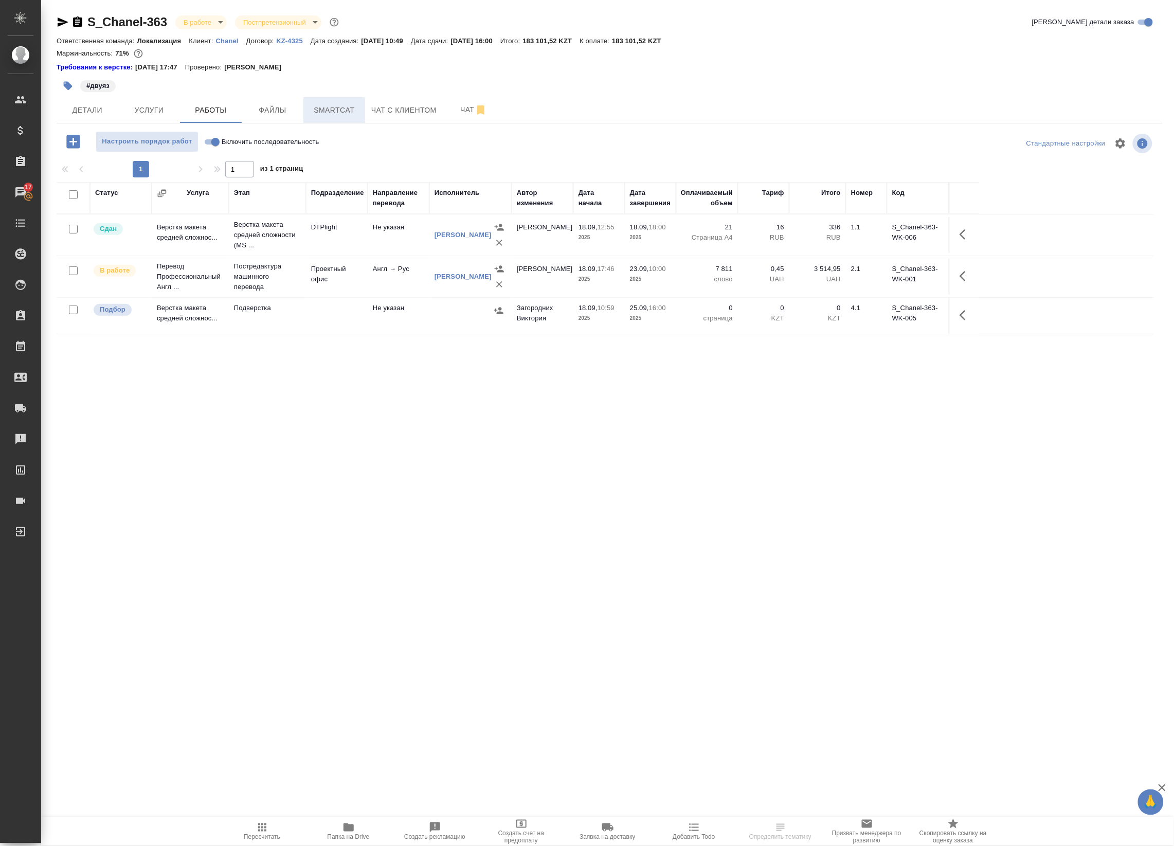
click at [339, 105] on span "Smartcat" at bounding box center [334, 110] width 49 height 13
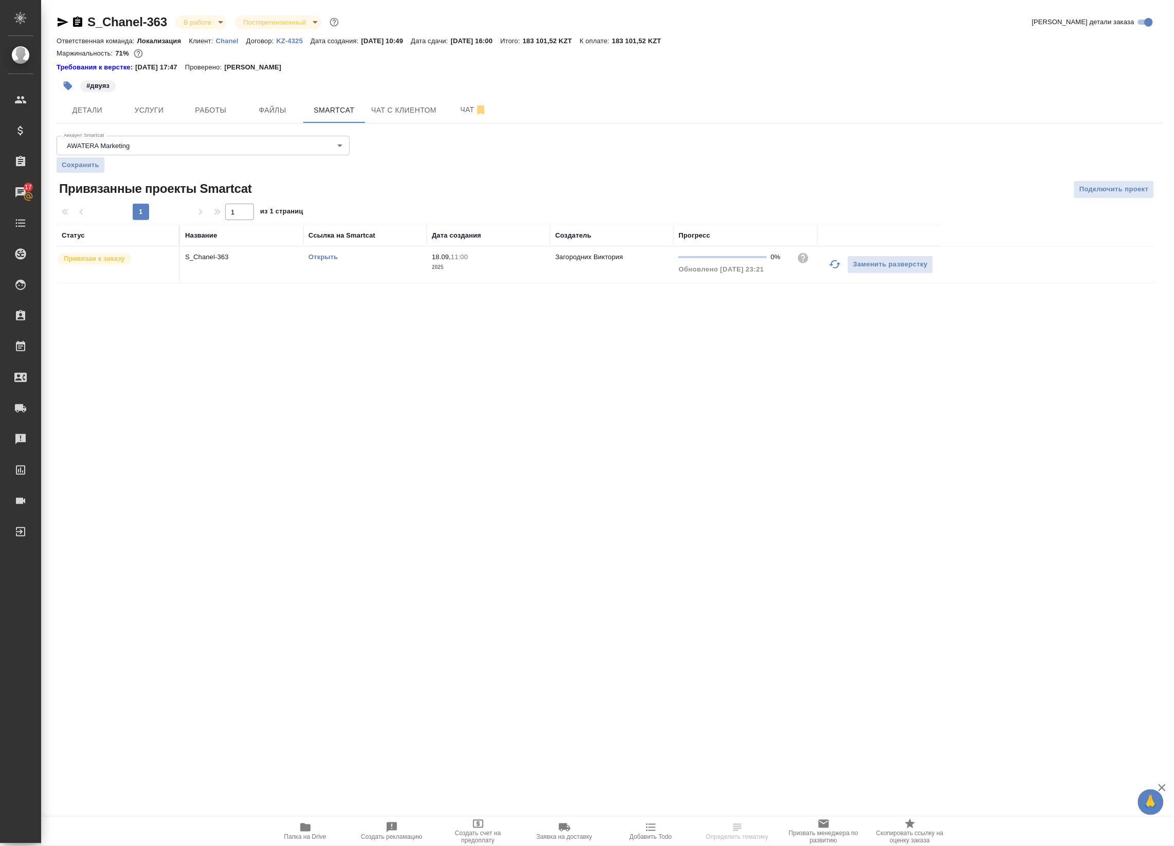
click at [841, 266] on icon "button" at bounding box center [835, 264] width 12 height 12
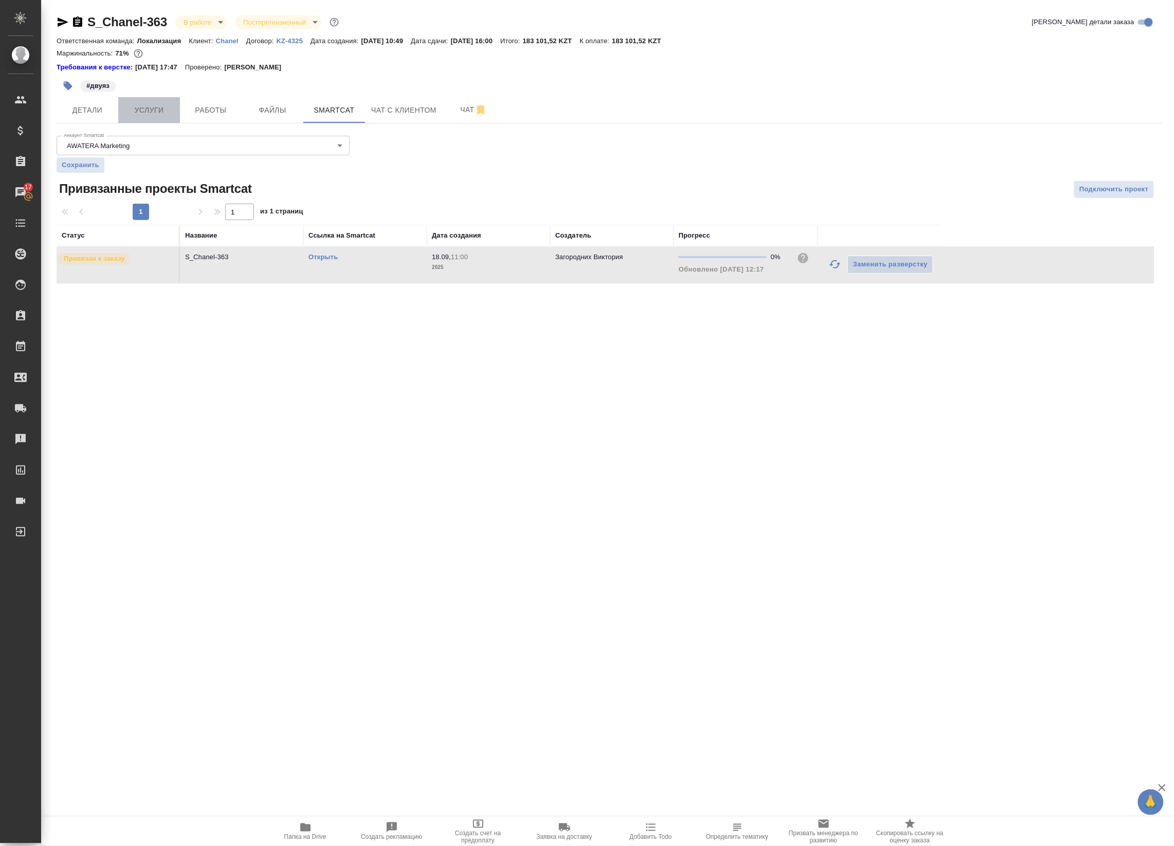
click at [145, 106] on span "Услуги" at bounding box center [148, 110] width 49 height 13
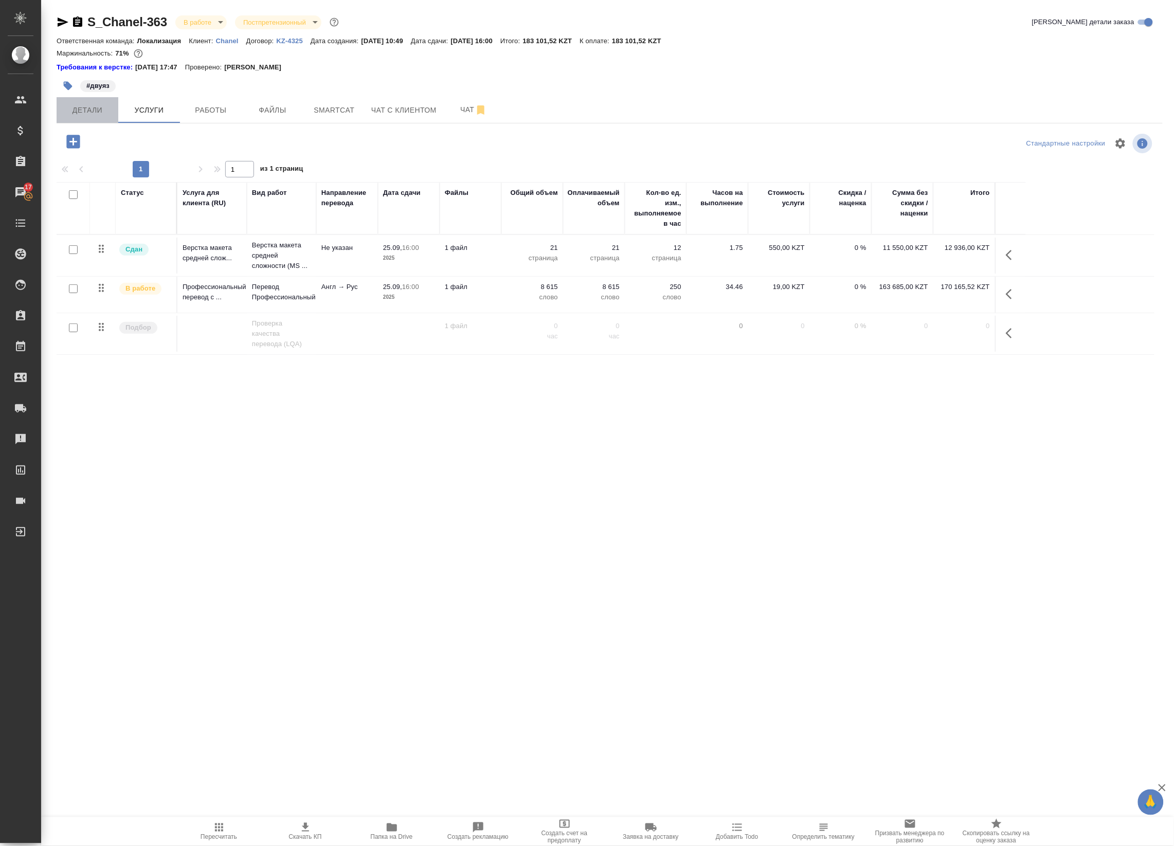
click at [91, 104] on span "Детали" at bounding box center [87, 110] width 49 height 13
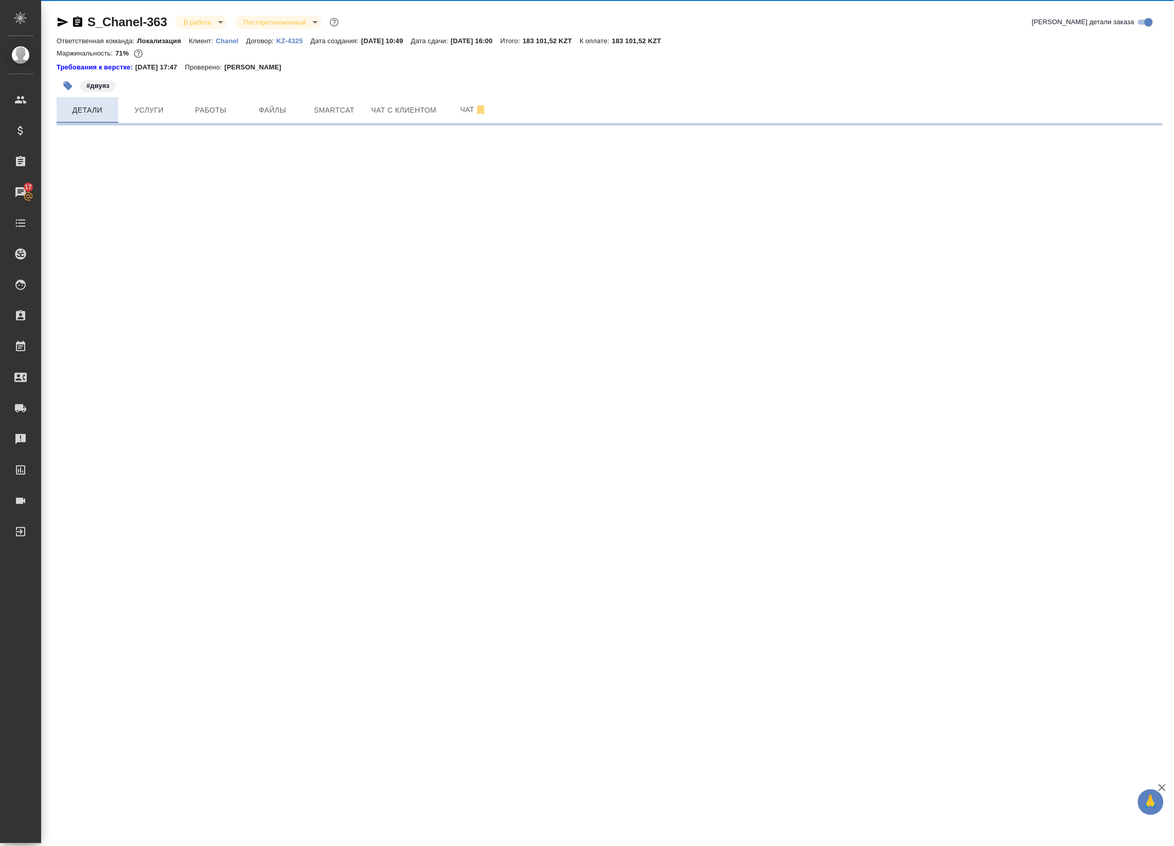
select select "RU"
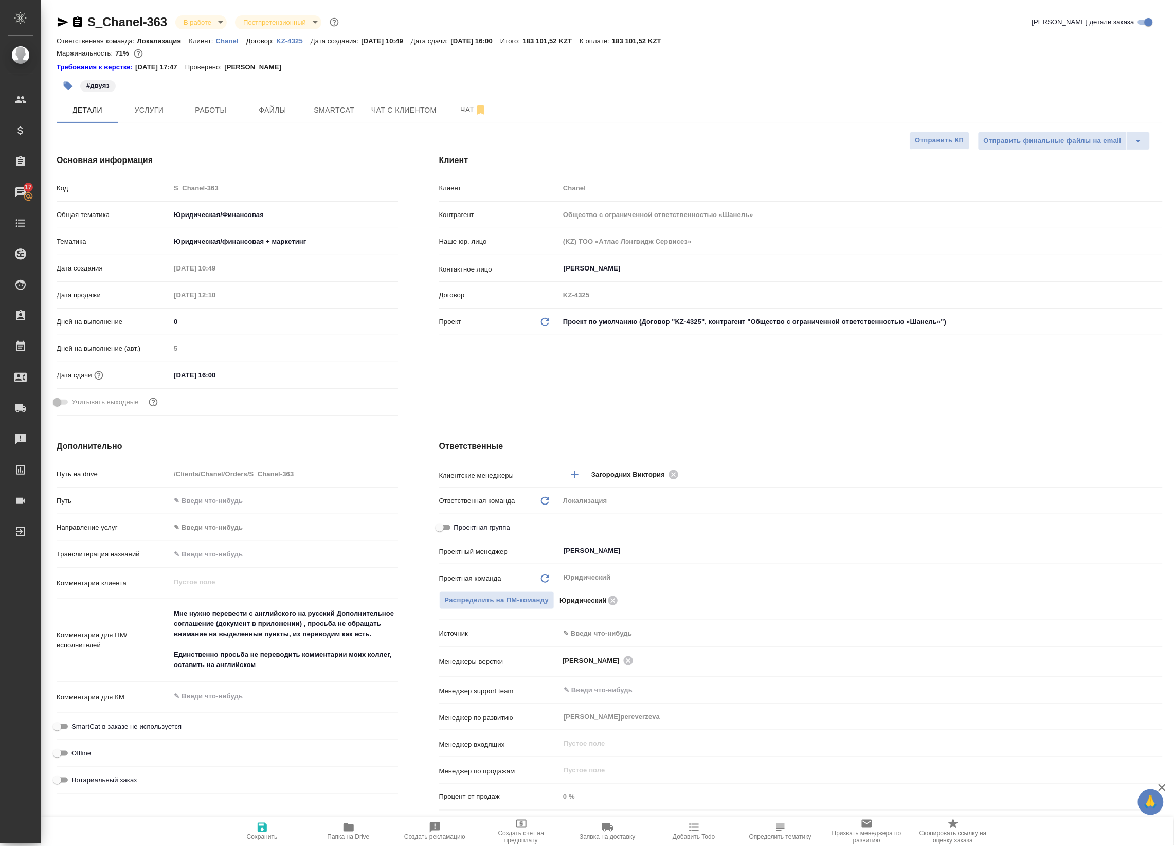
type textarea "x"
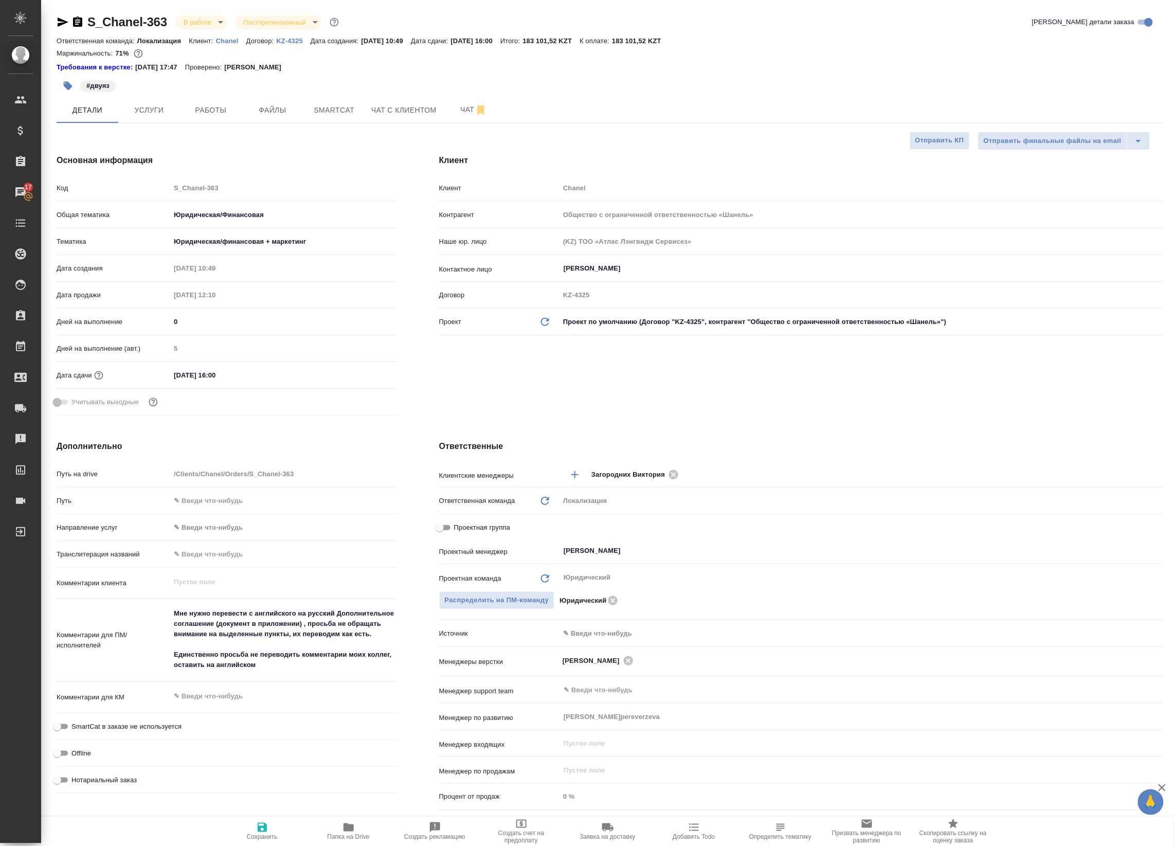
type textarea "x"
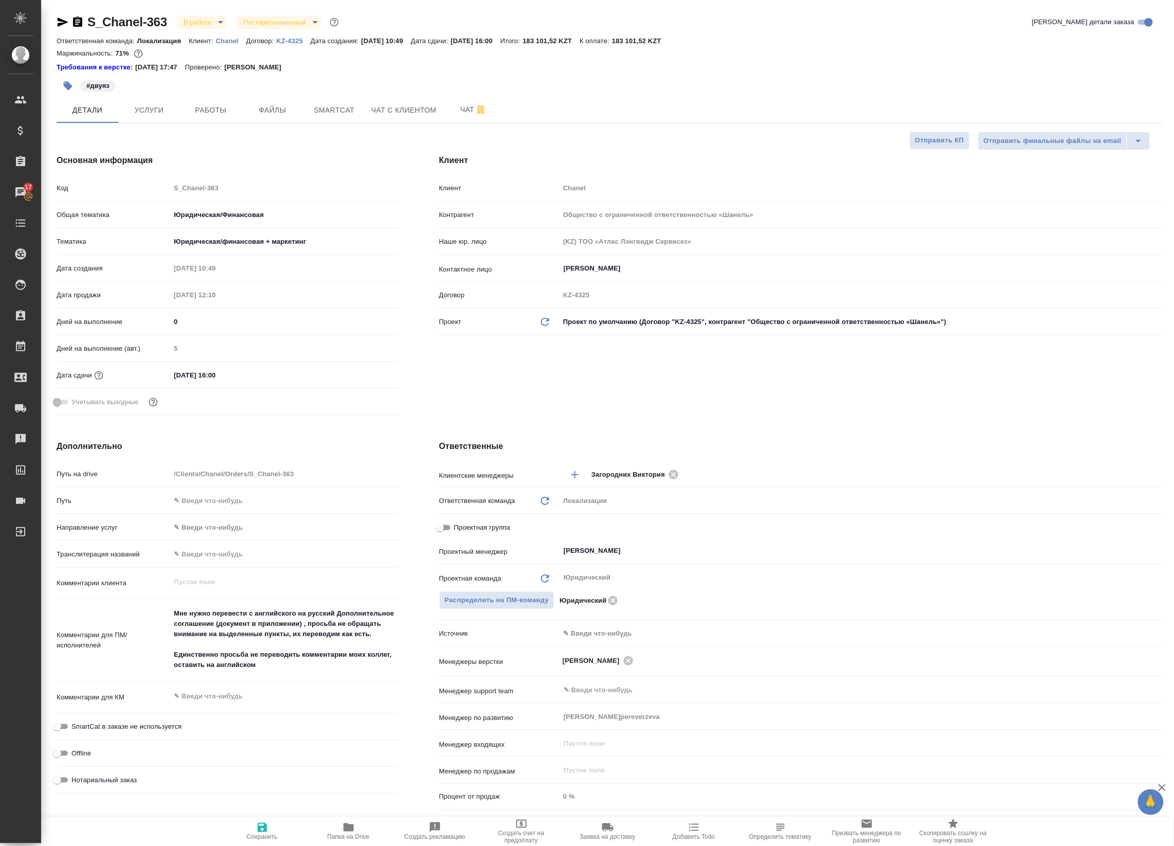
type textarea "x"
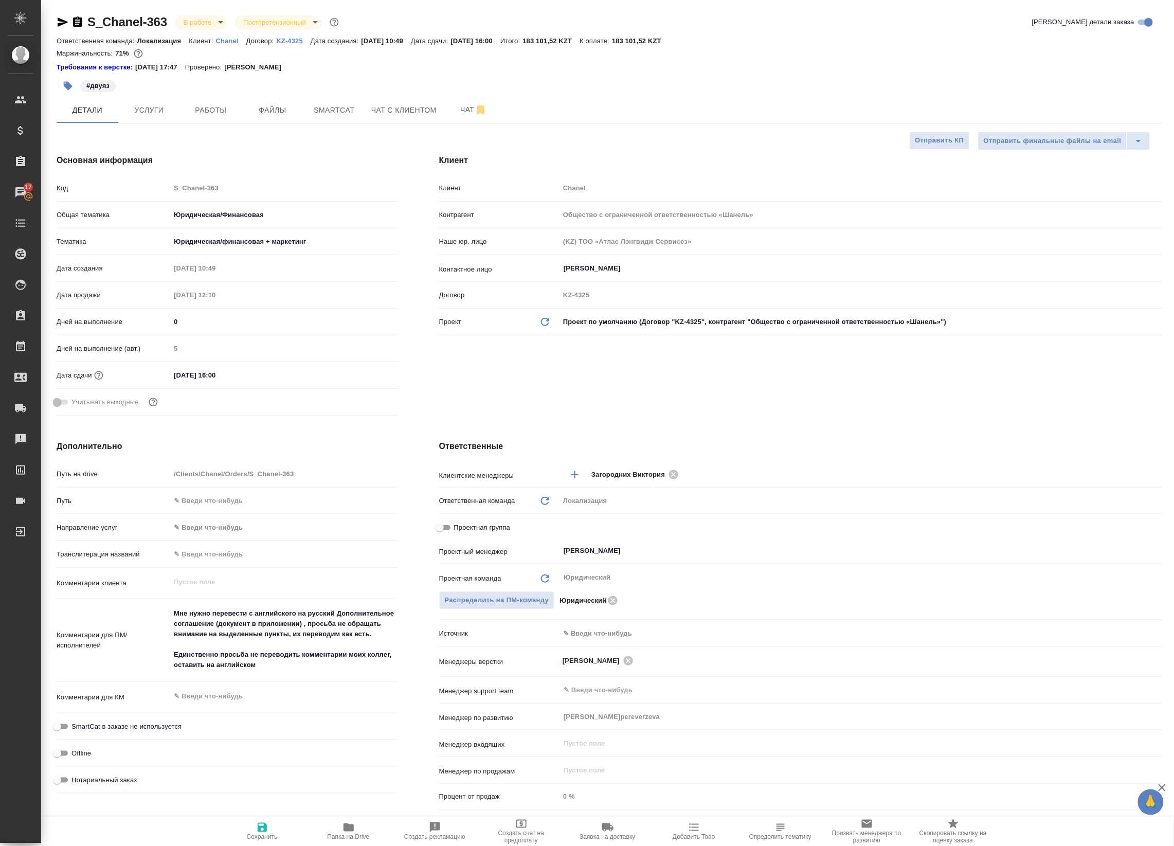
type textarea "x"
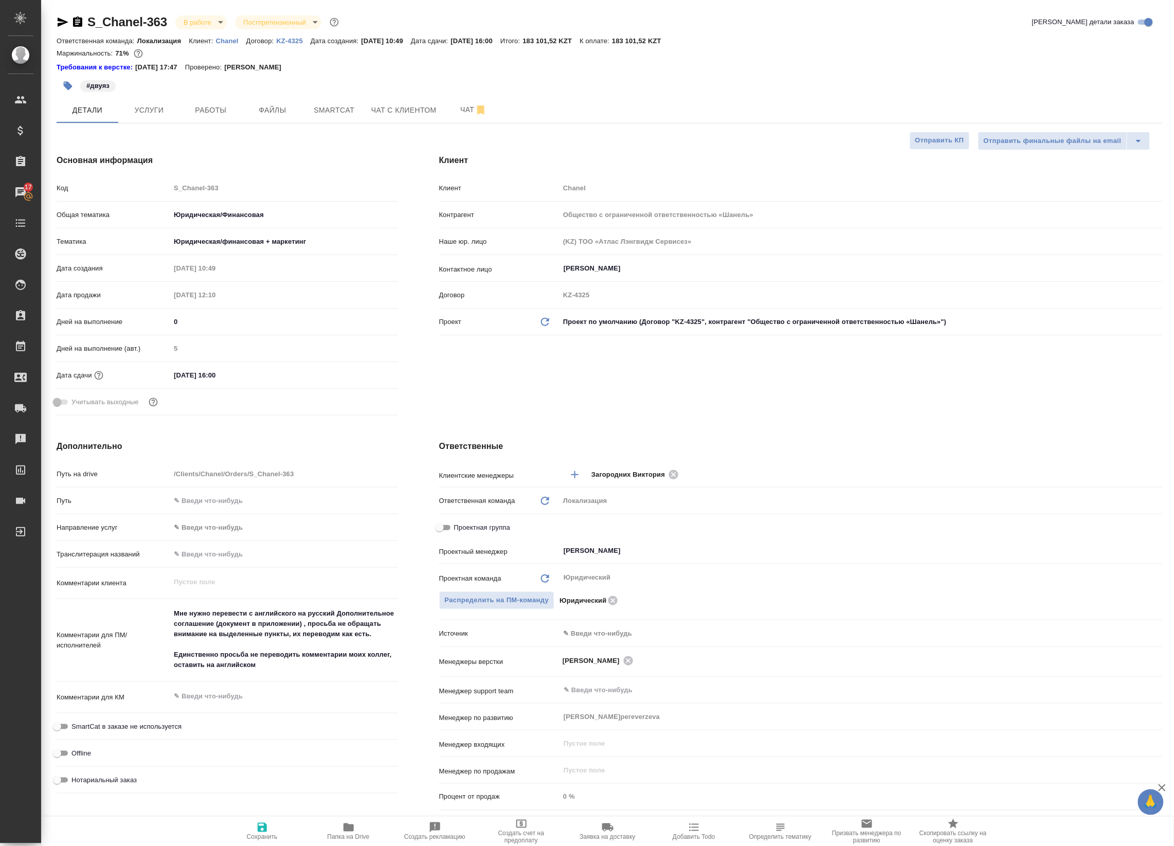
type textarea "x"
click at [226, 108] on span "Работы" at bounding box center [210, 110] width 49 height 13
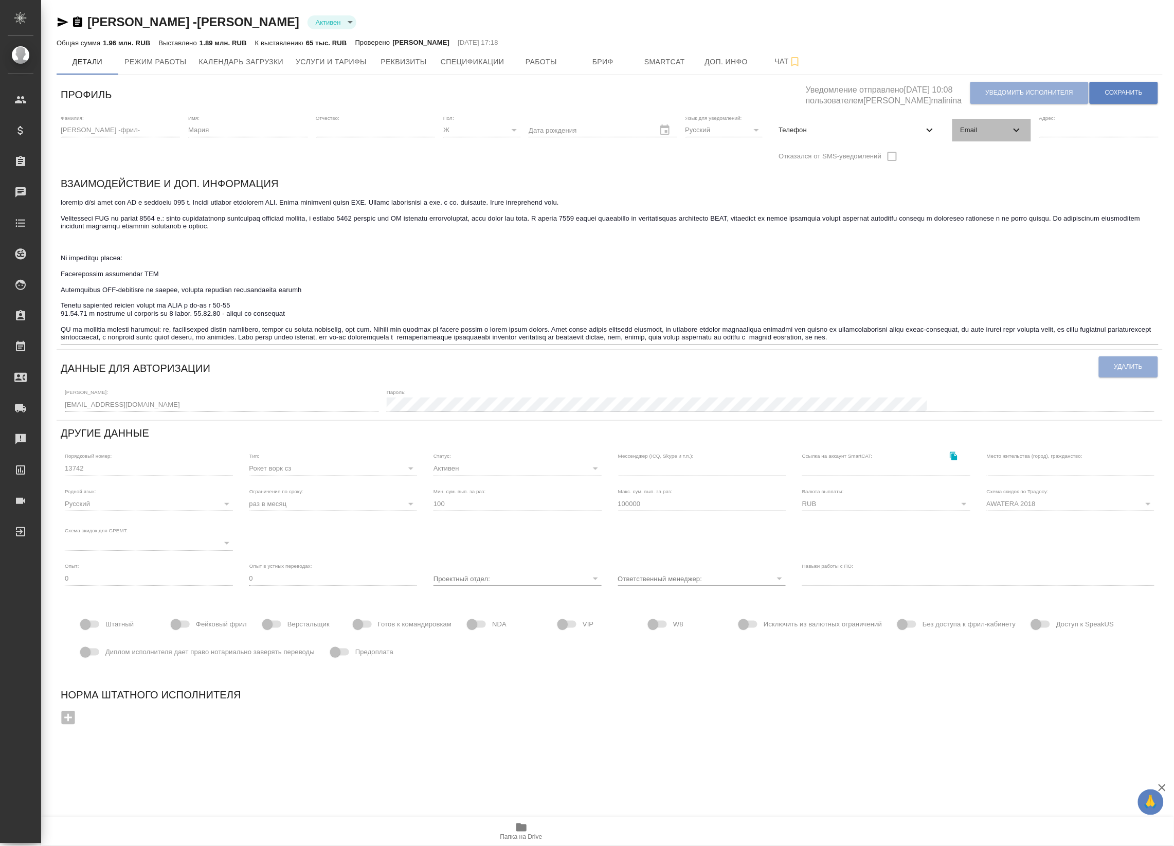
click at [969, 127] on span "Email" at bounding box center [985, 130] width 50 height 10
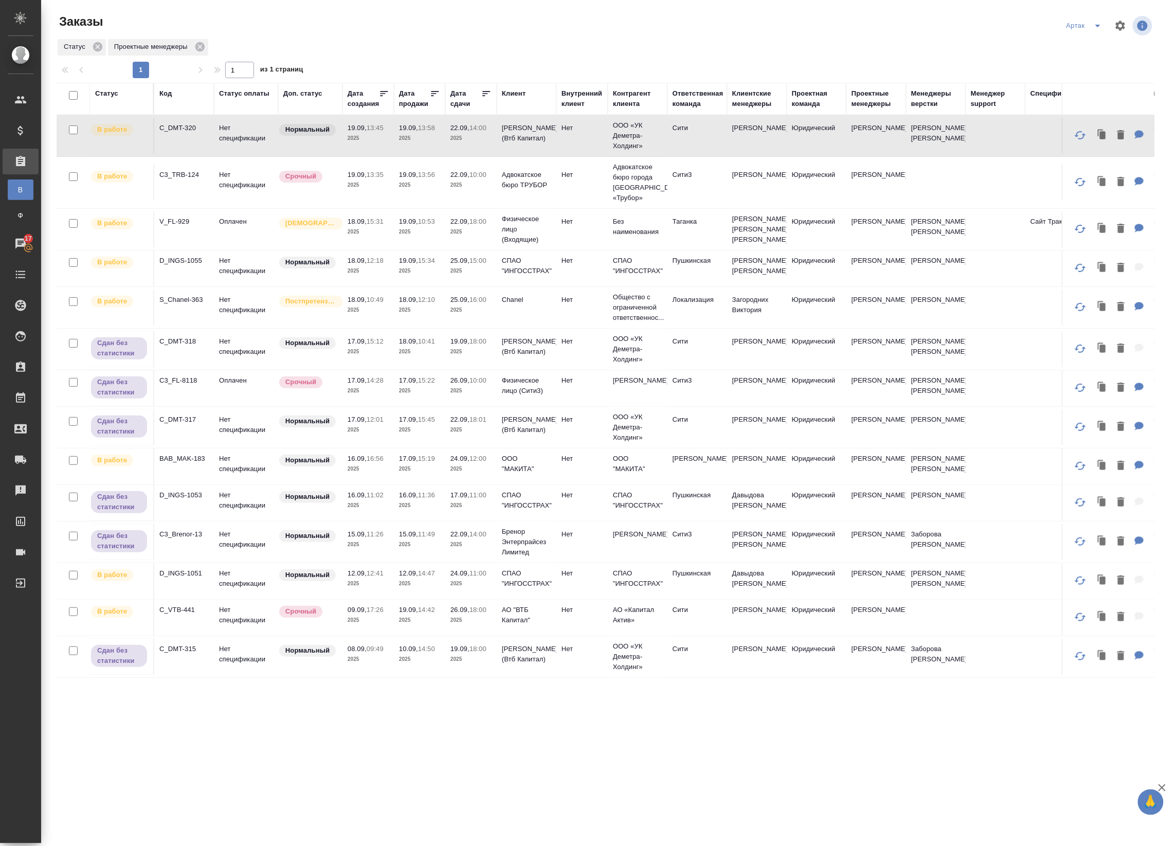
click at [486, 93] on icon at bounding box center [486, 93] width 10 height 10
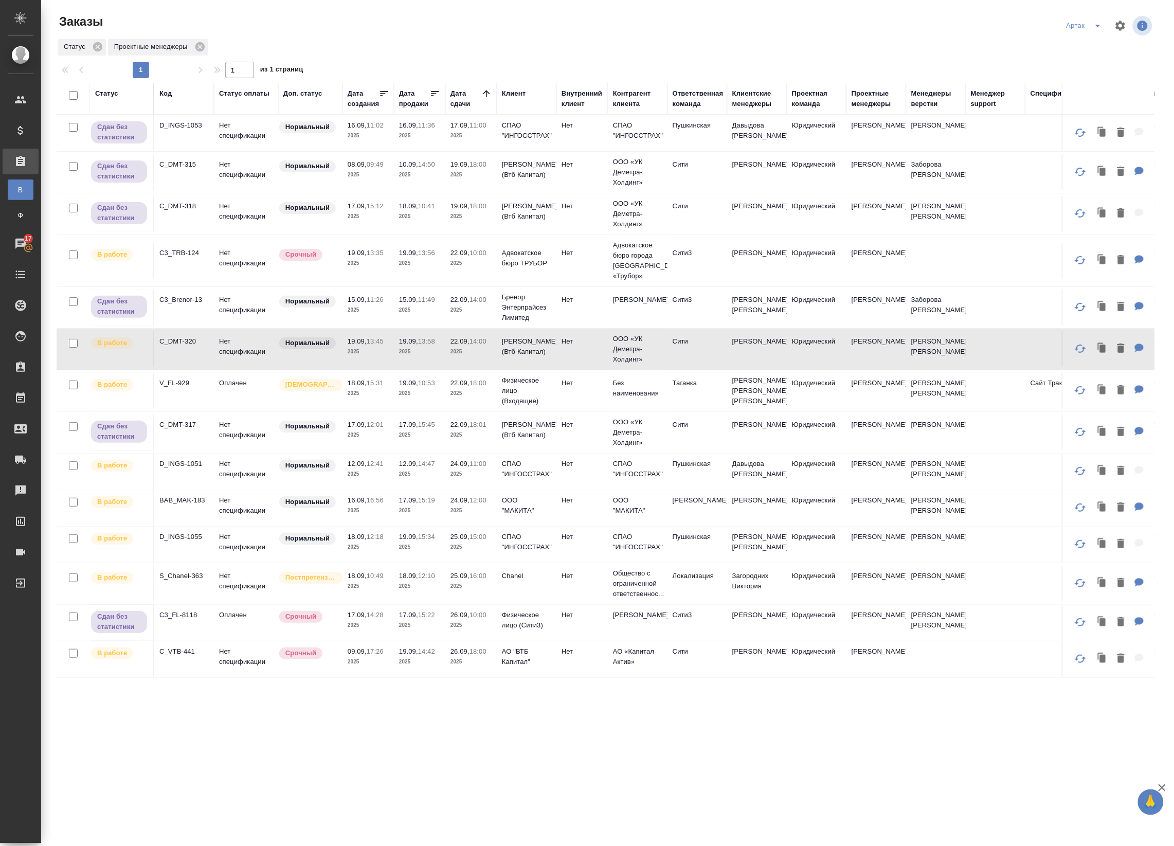
click at [407, 266] on p "2025" at bounding box center [419, 263] width 41 height 10
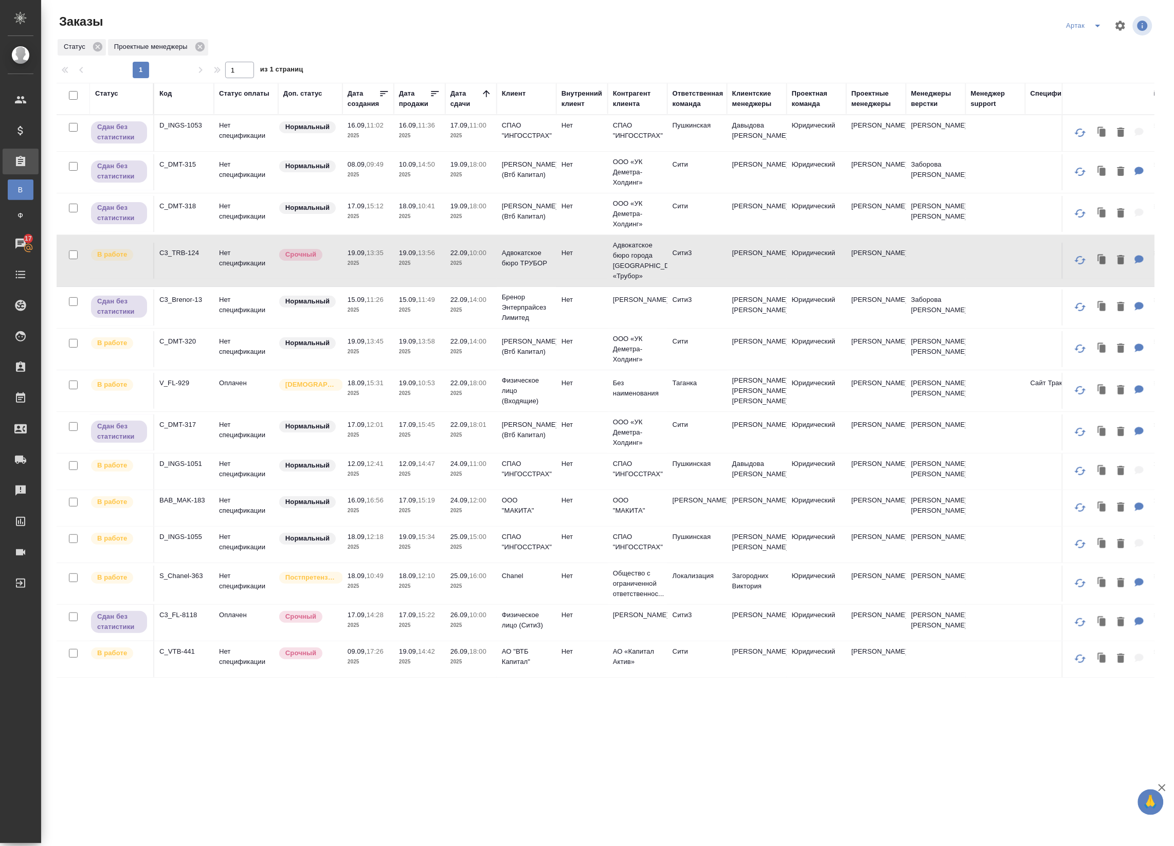
click at [417, 367] on td "19.09, 13:58 2025" at bounding box center [419, 349] width 51 height 36
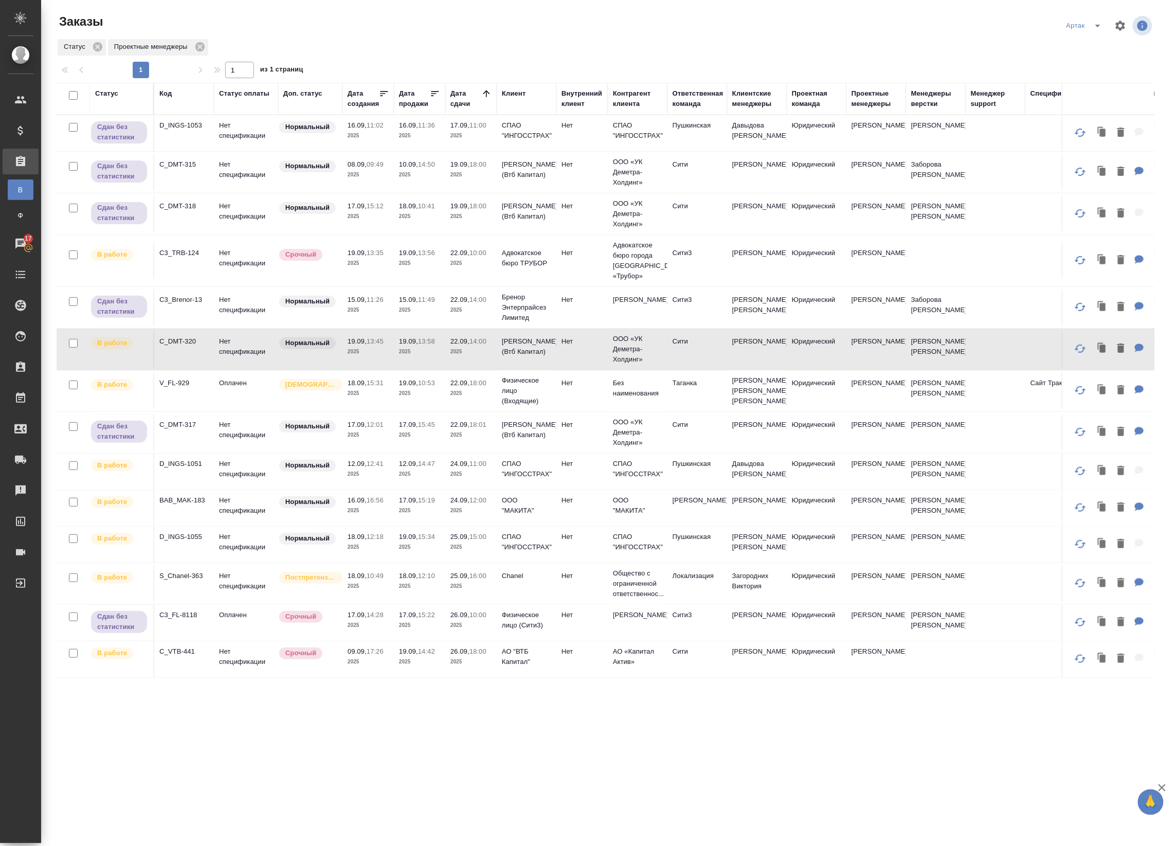
drag, startPoint x: 405, startPoint y: 402, endPoint x: 399, endPoint y: 422, distance: 20.8
click at [405, 403] on td "19.09, 10:53 2025" at bounding box center [419, 391] width 51 height 36
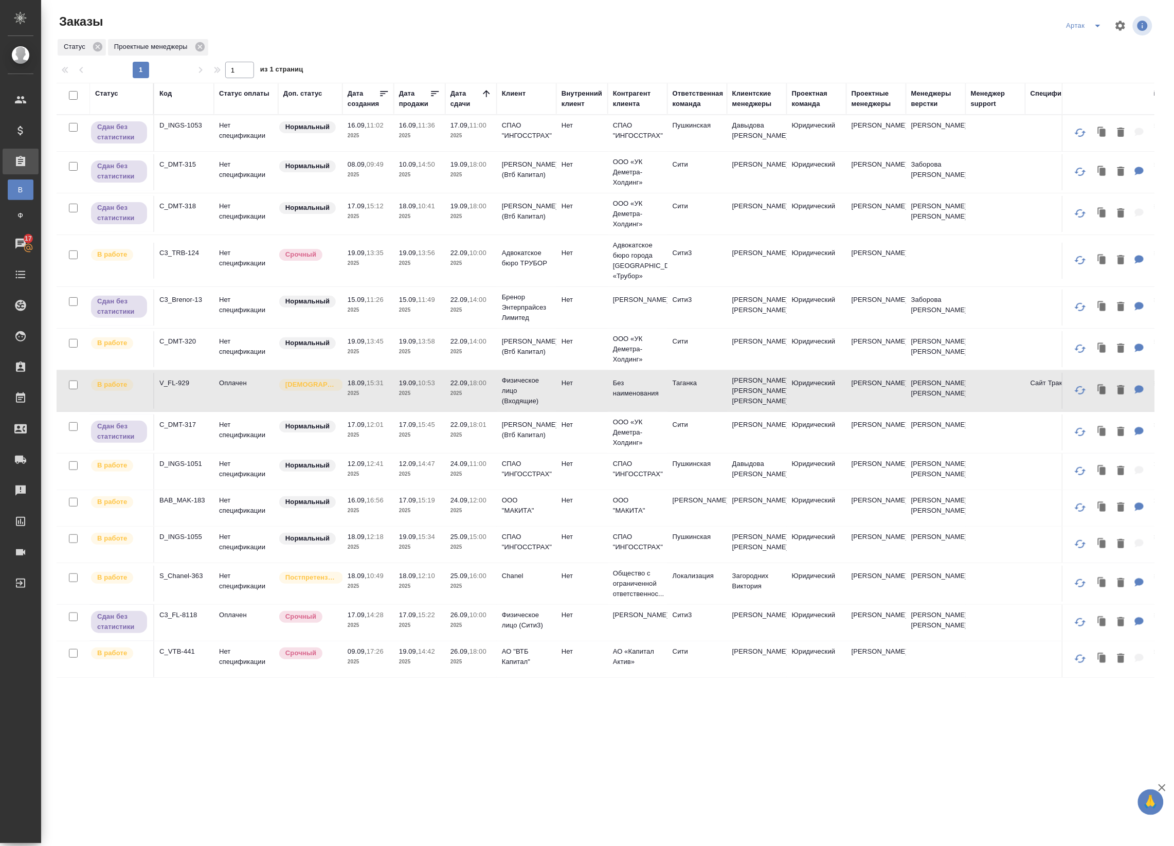
click at [397, 467] on td "12.09, 14:47 2025" at bounding box center [419, 471] width 51 height 36
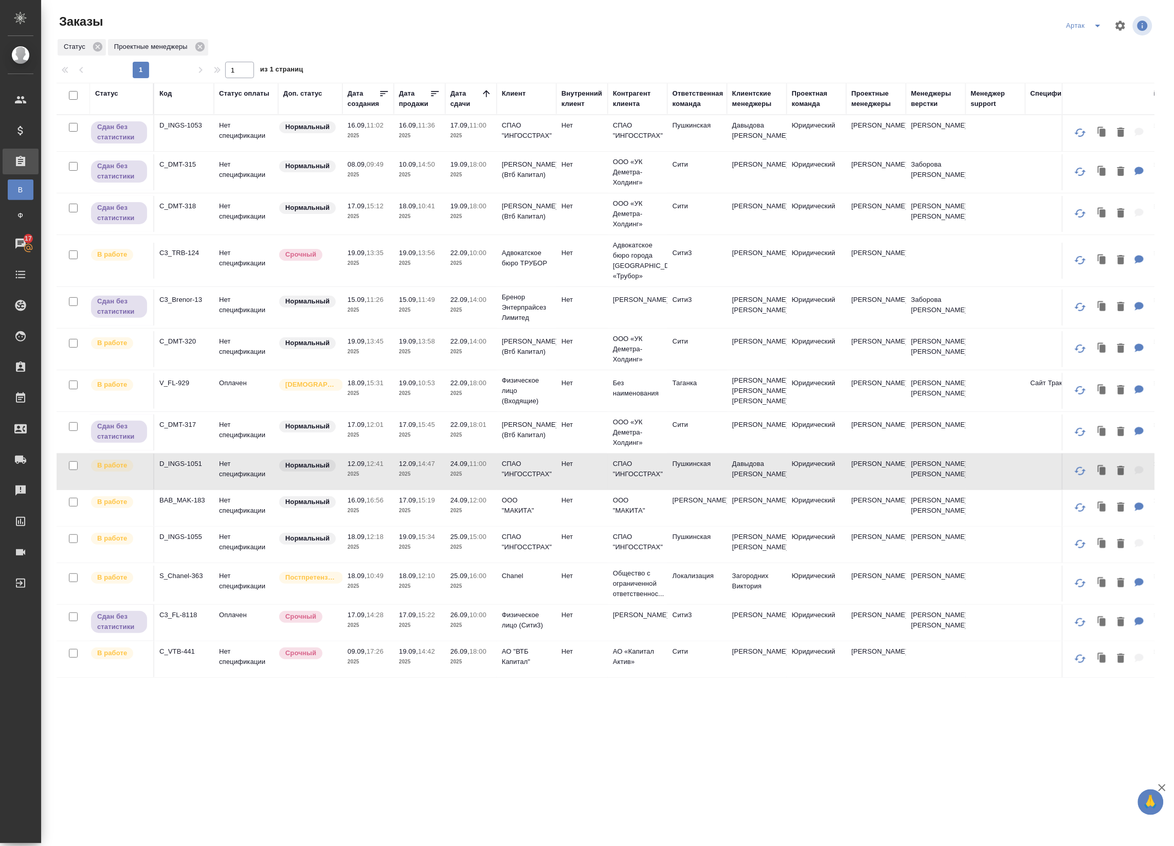
click at [412, 529] on td "19.09, 15:34 2025" at bounding box center [419, 545] width 51 height 36
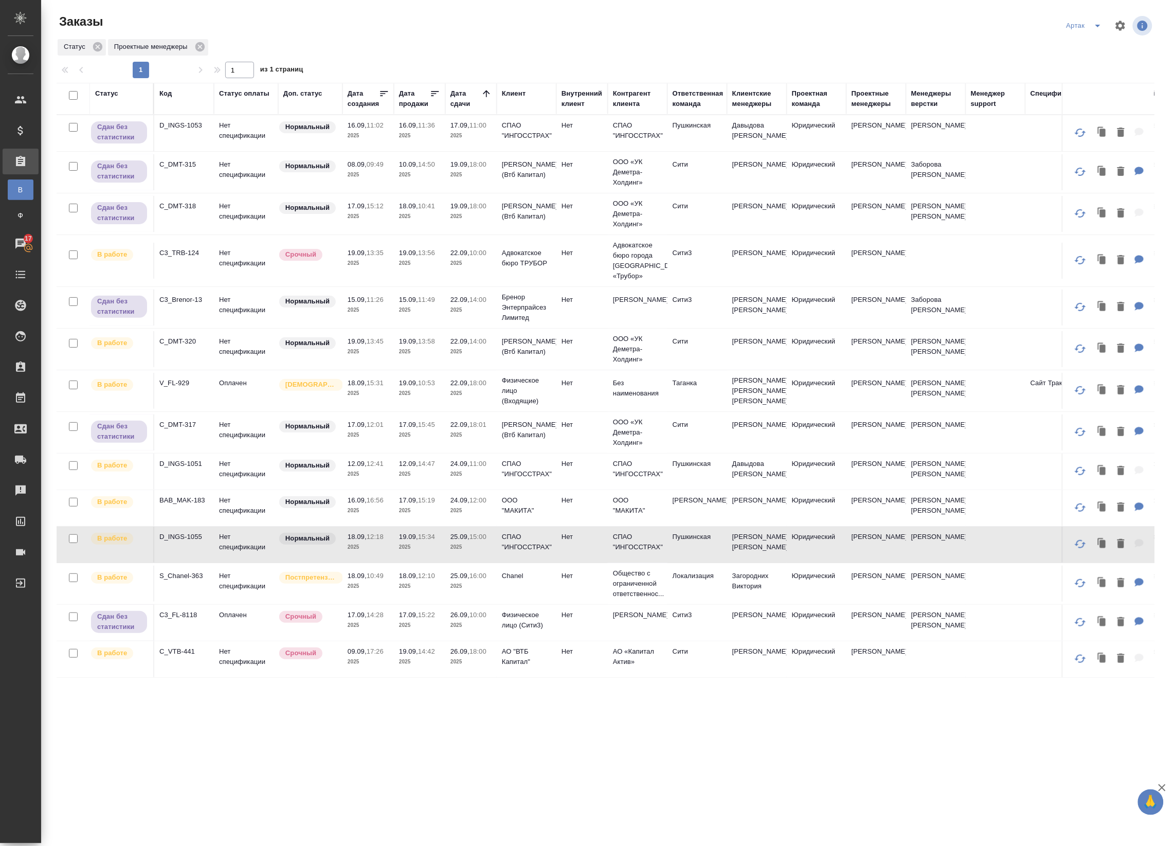
click at [415, 510] on p "2025" at bounding box center [419, 510] width 41 height 10
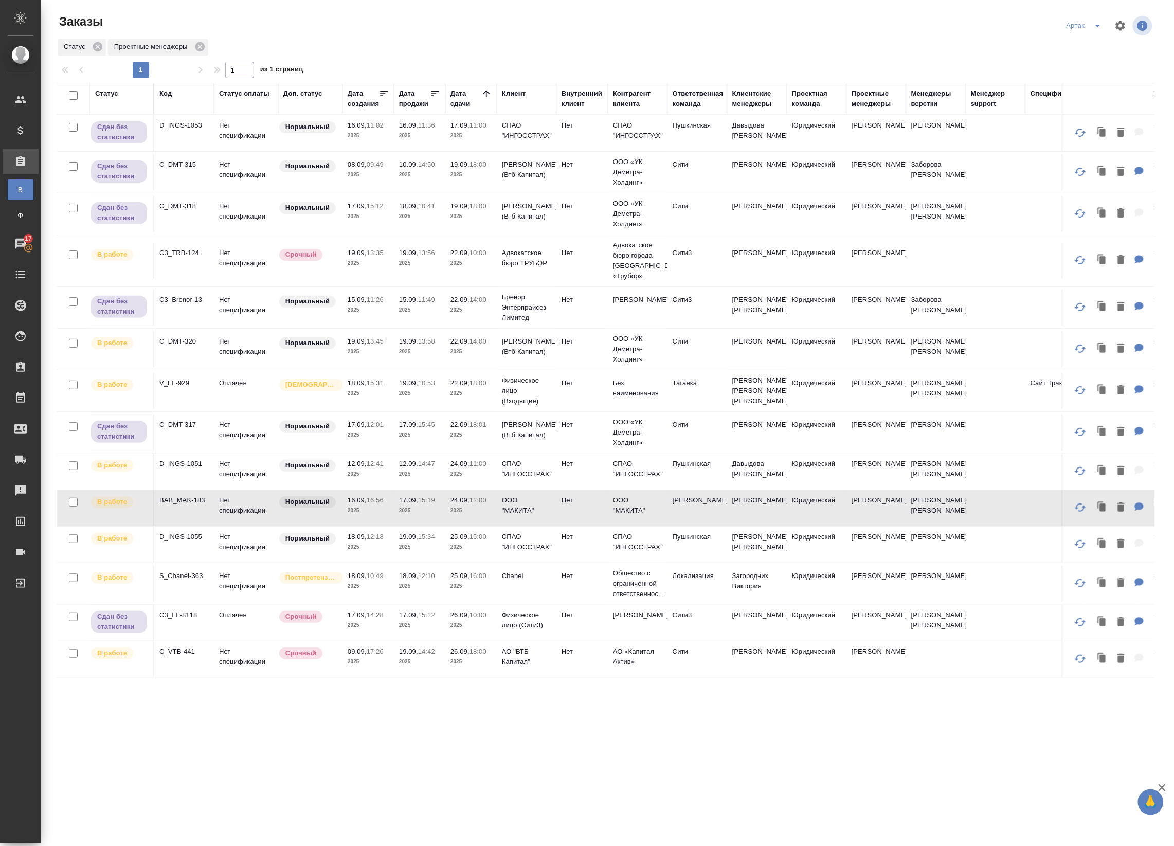
click at [412, 549] on p "2025" at bounding box center [419, 547] width 41 height 10
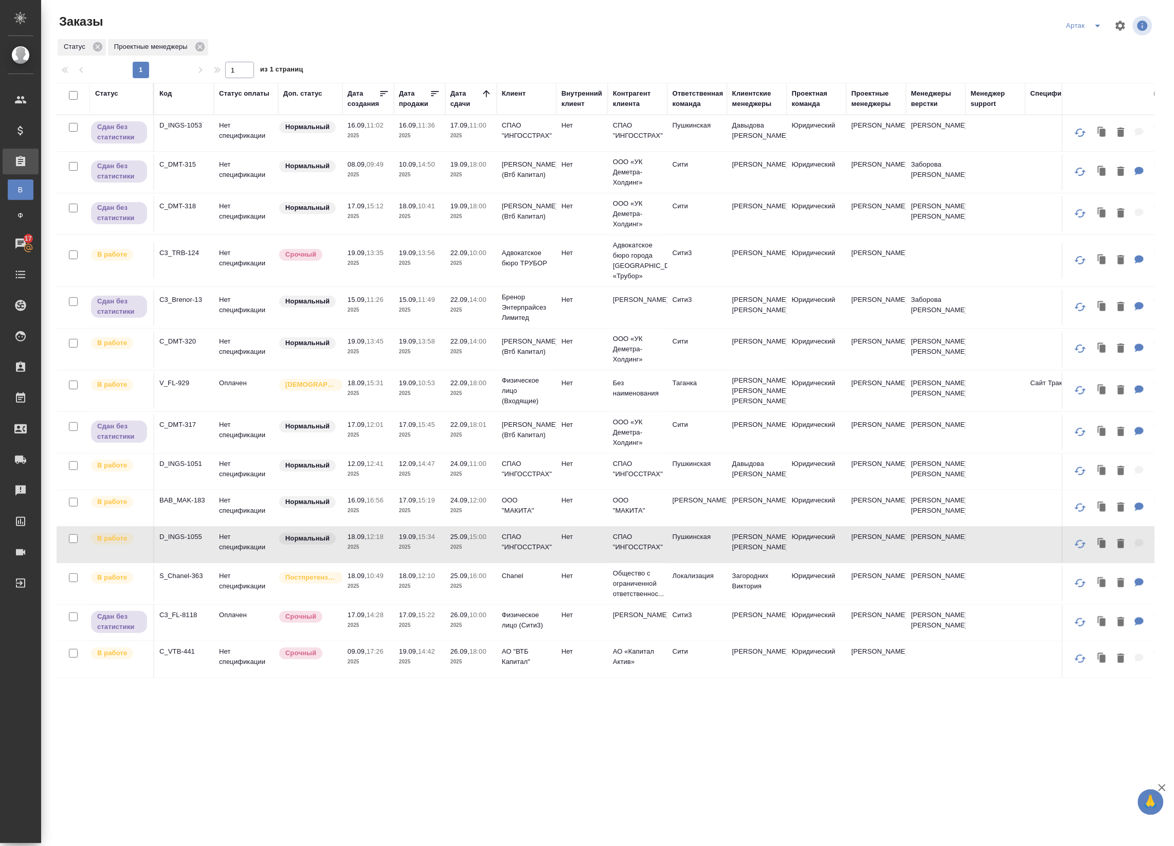
click at [410, 585] on p "2025" at bounding box center [419, 586] width 41 height 10
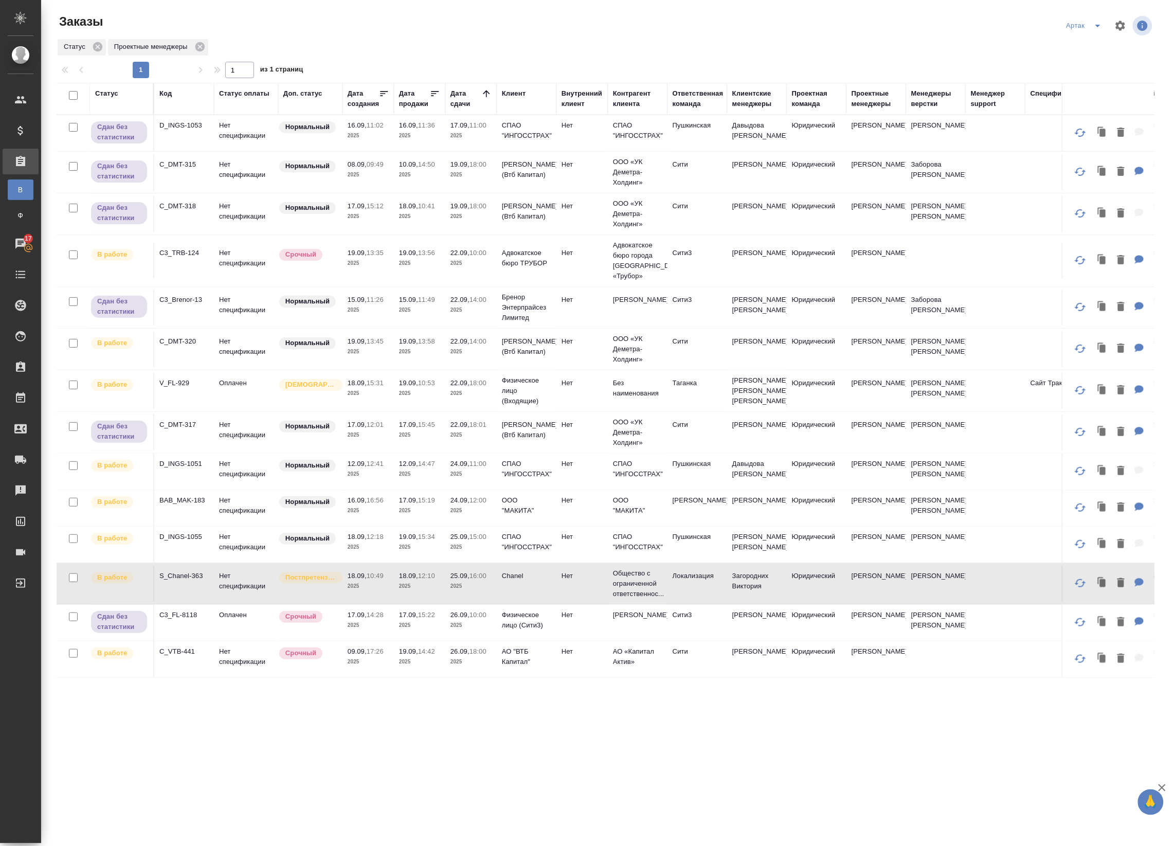
click at [412, 663] on p "2025" at bounding box center [419, 662] width 41 height 10
